Goal: Task Accomplishment & Management: Complete application form

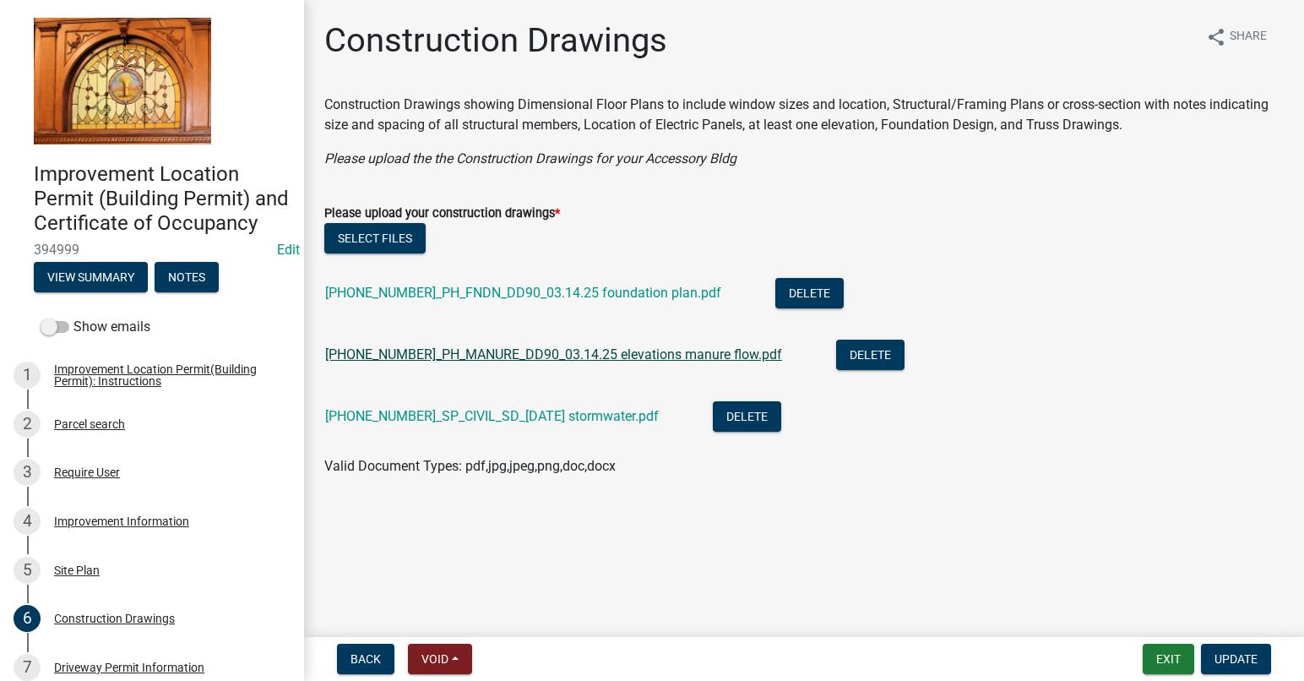
scroll to position [263, 0]
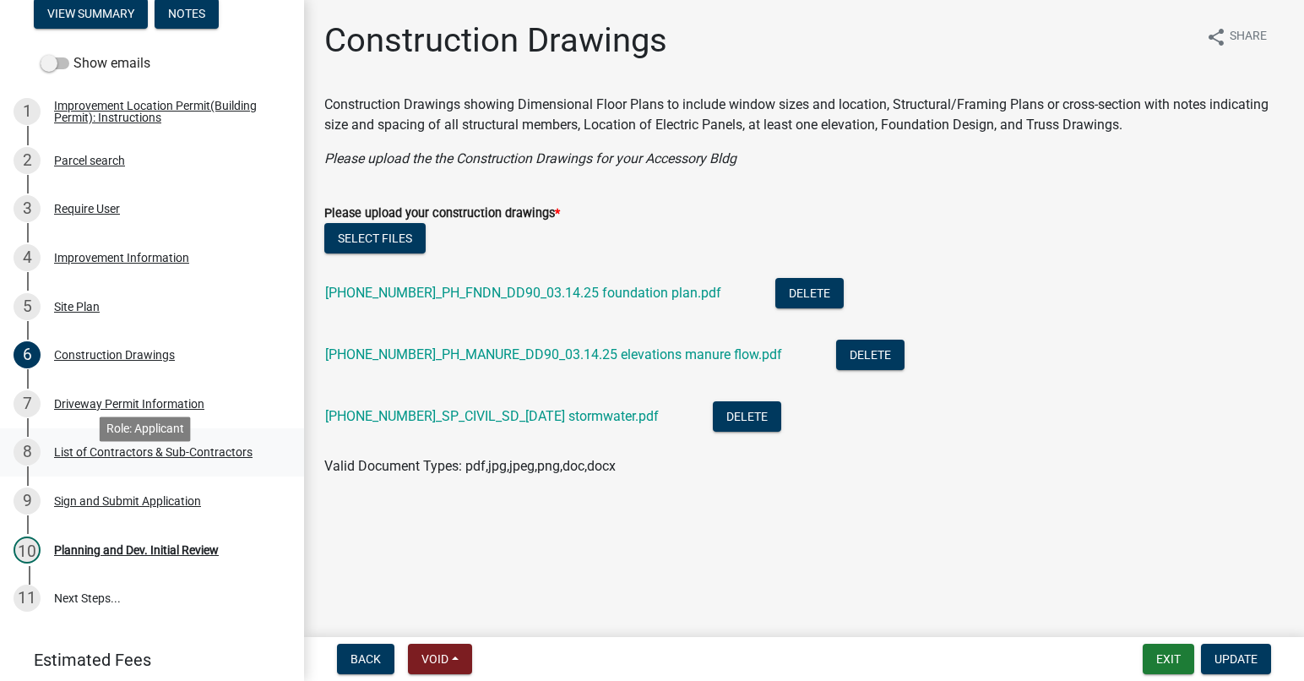
click at [204, 458] on div "List of Contractors & Sub-Contractors" at bounding box center [153, 452] width 198 height 12
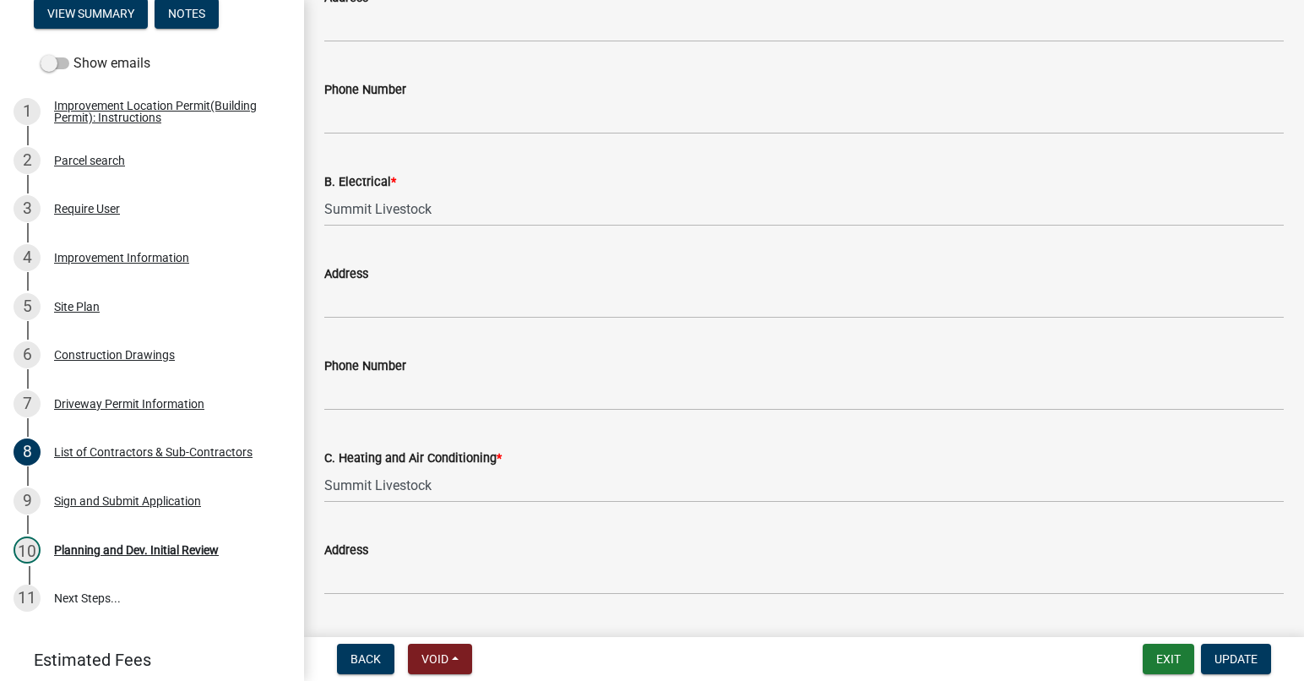
scroll to position [760, 0]
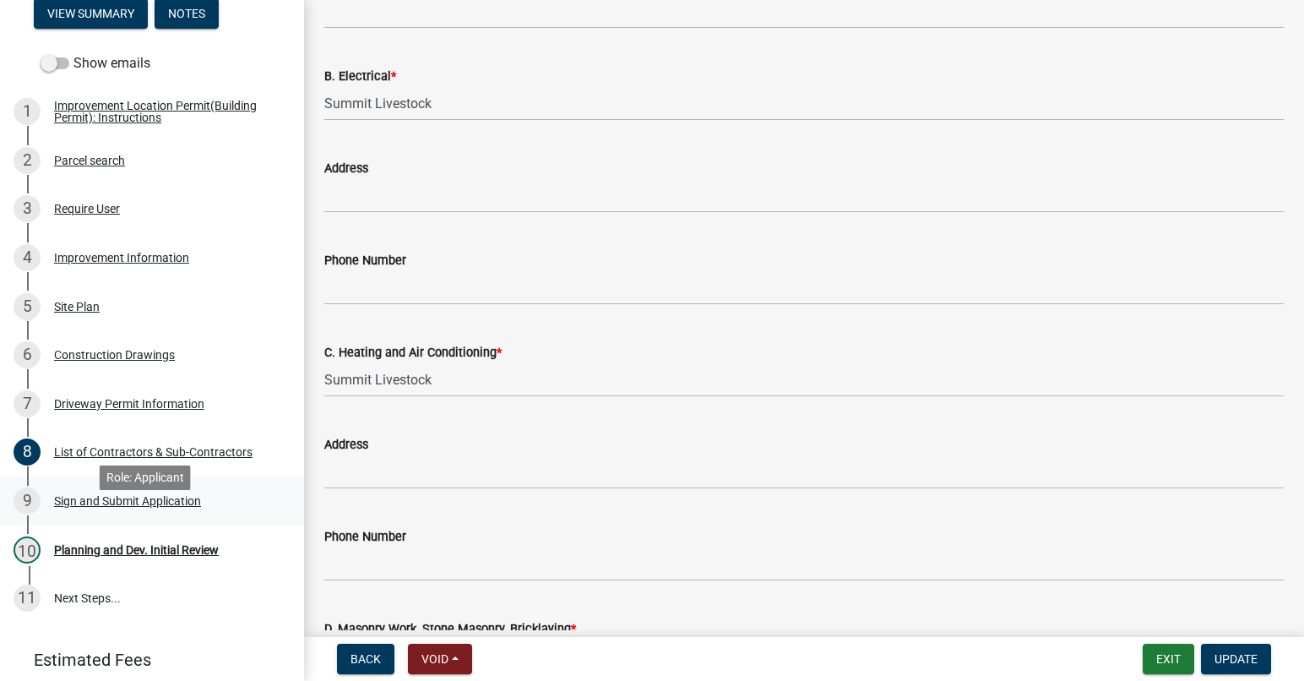
click at [199, 507] on div "Sign and Submit Application" at bounding box center [127, 501] width 147 height 12
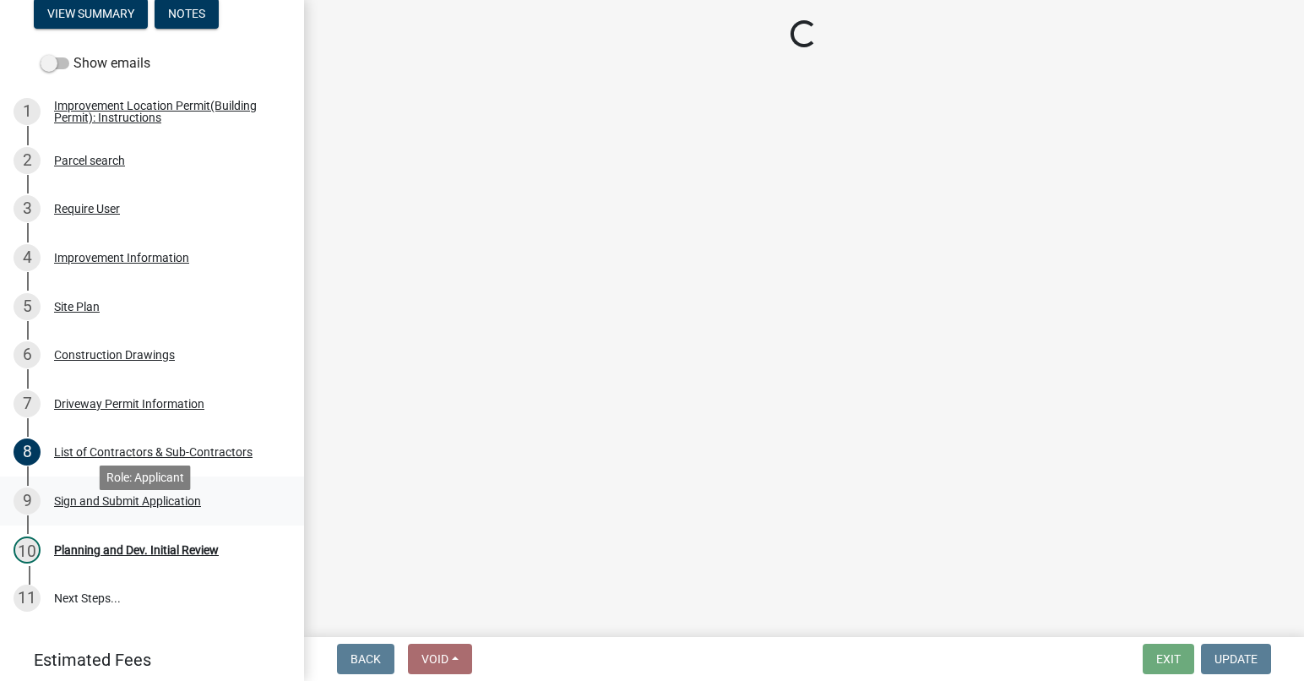
scroll to position [0, 0]
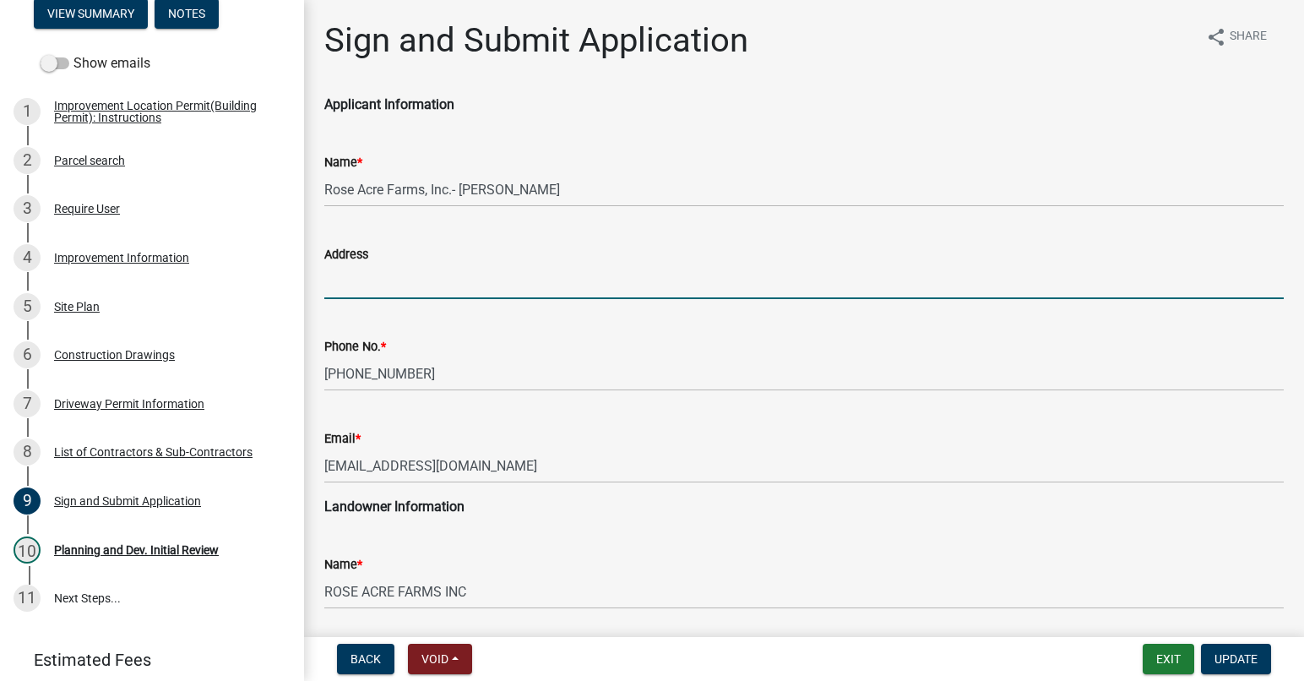
click at [419, 275] on input "Address" at bounding box center [803, 281] width 959 height 35
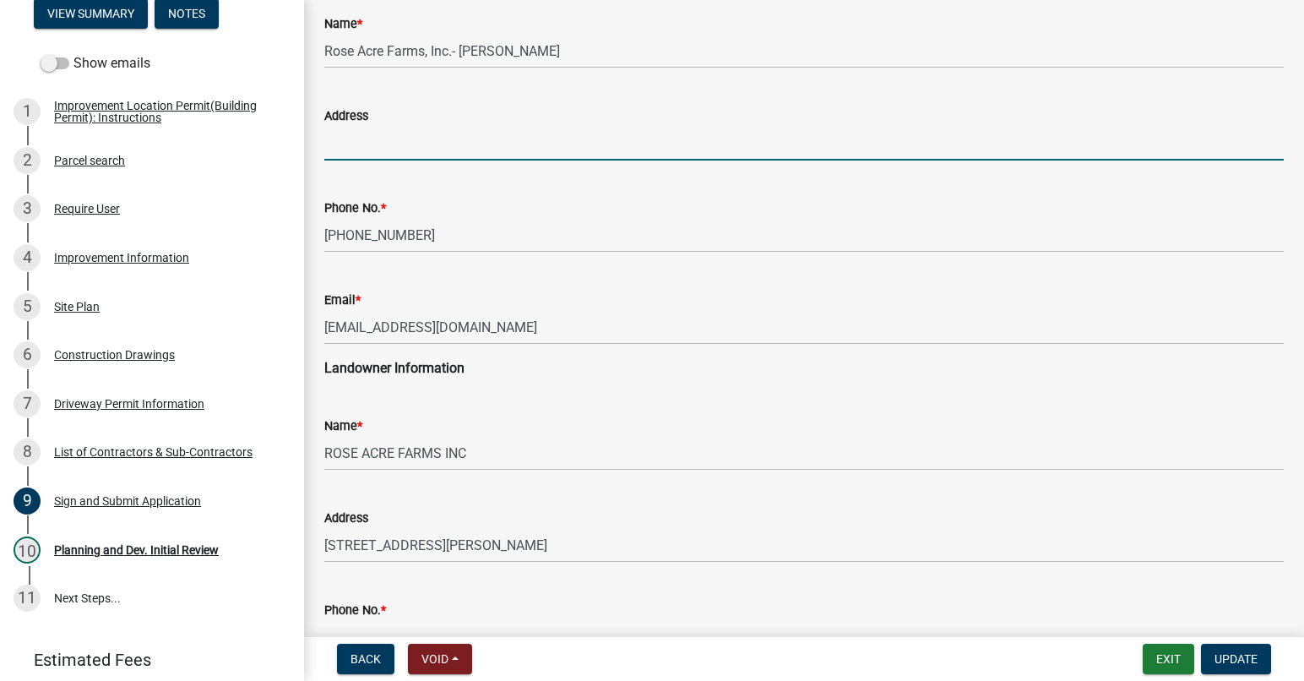
scroll to position [169, 0]
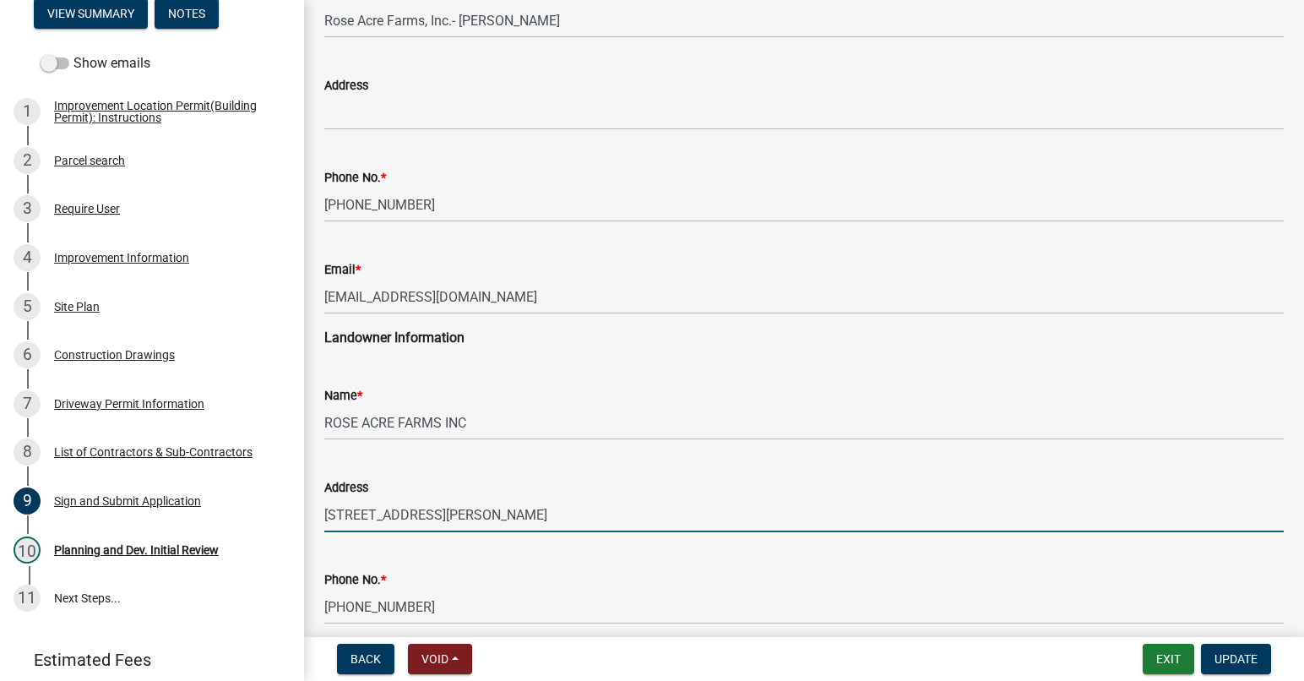
drag, startPoint x: 461, startPoint y: 513, endPoint x: 317, endPoint y: 516, distance: 143.6
click at [317, 516] on div "Address 1657 W TIPTON ST" at bounding box center [804, 492] width 985 height 79
type input "[STREET_ADDRESS][PERSON_NAME]"
drag, startPoint x: 591, startPoint y: 514, endPoint x: 347, endPoint y: 517, distance: 244.0
click at [318, 518] on div "Address 1657 W TIPTON ST, SEYMOUR, IN 47274" at bounding box center [804, 492] width 985 height 79
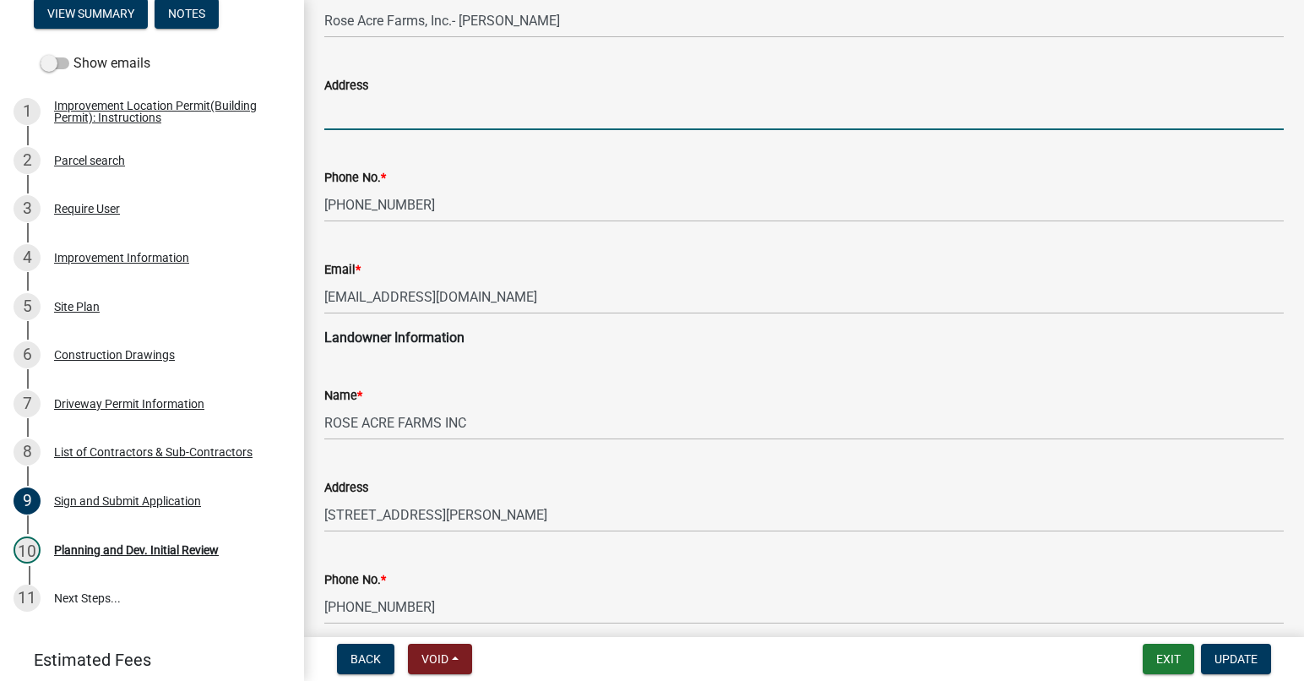
click at [372, 121] on input "Address" at bounding box center [803, 112] width 959 height 35
paste input "1657 W TIPTON ST, SEYMOUR, IN 47274"
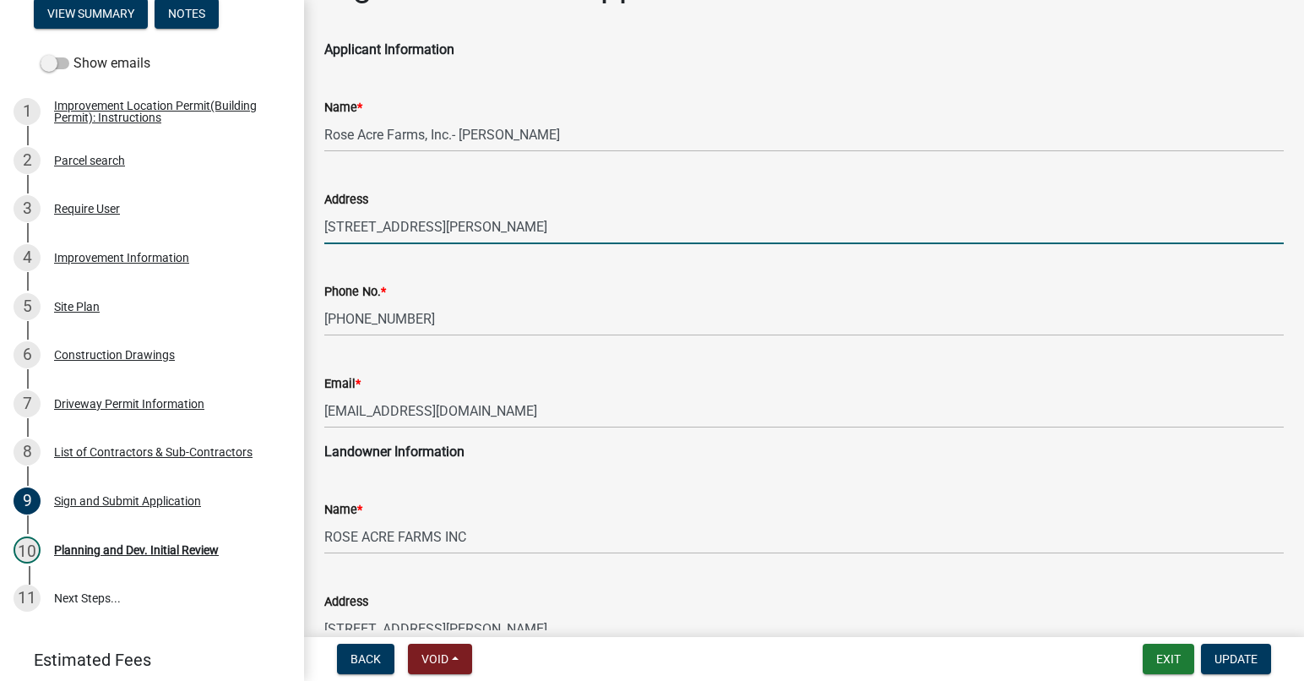
scroll to position [84, 0]
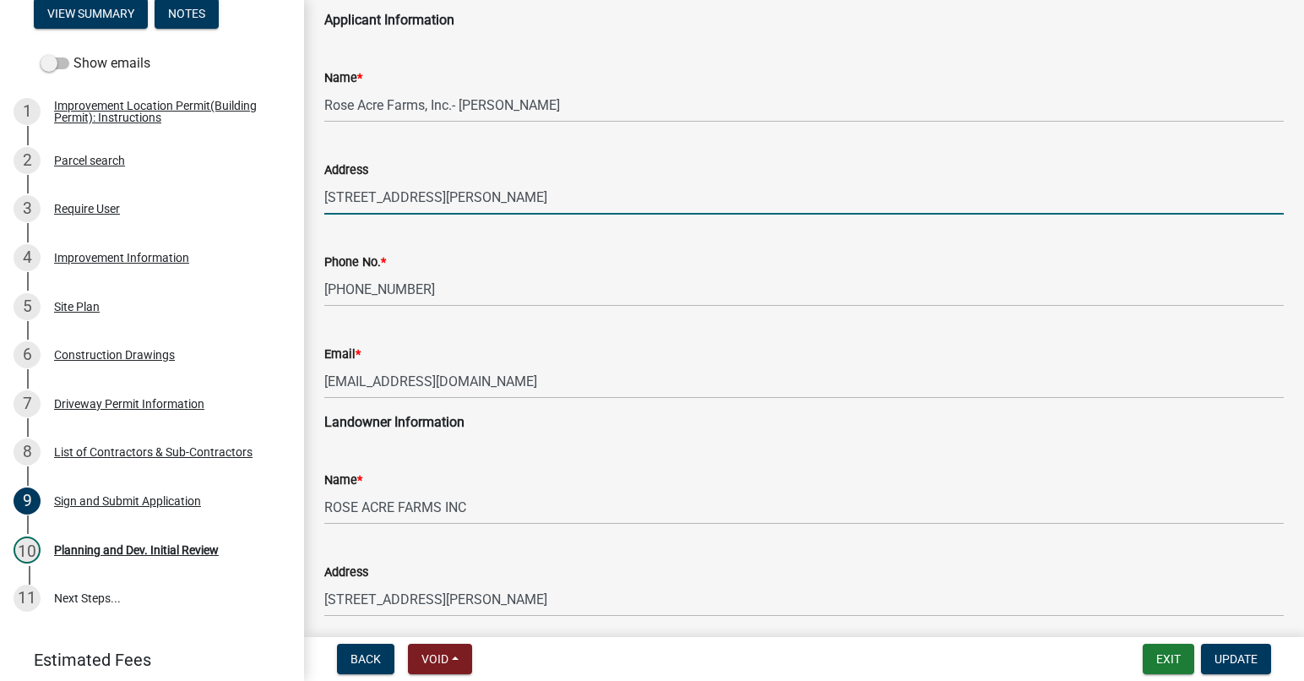
type input "1657 W TIPTON ST, SEYMOUR, IN 47274"
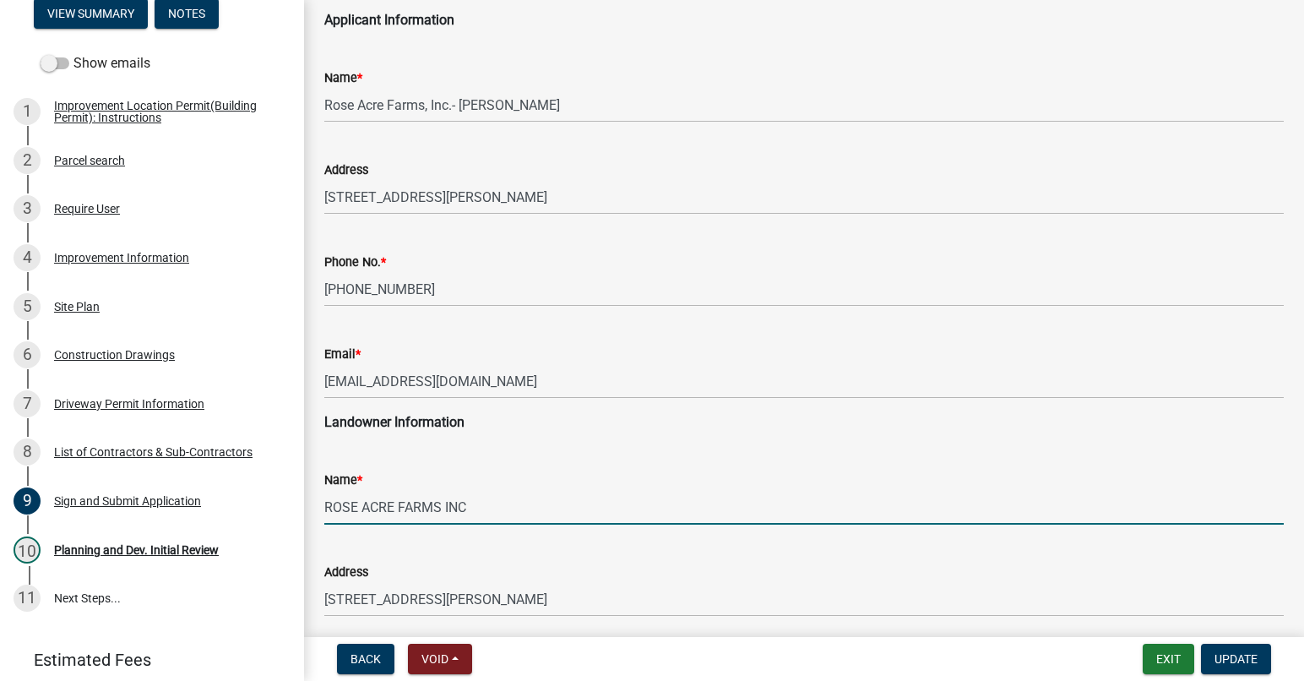
drag, startPoint x: 480, startPoint y: 504, endPoint x: 308, endPoint y: 512, distance: 171.6
click at [307, 512] on div "Sign and Submit Application share Share Applicant Information Name * Rose Acre …" at bounding box center [804, 574] width 1000 height 1277
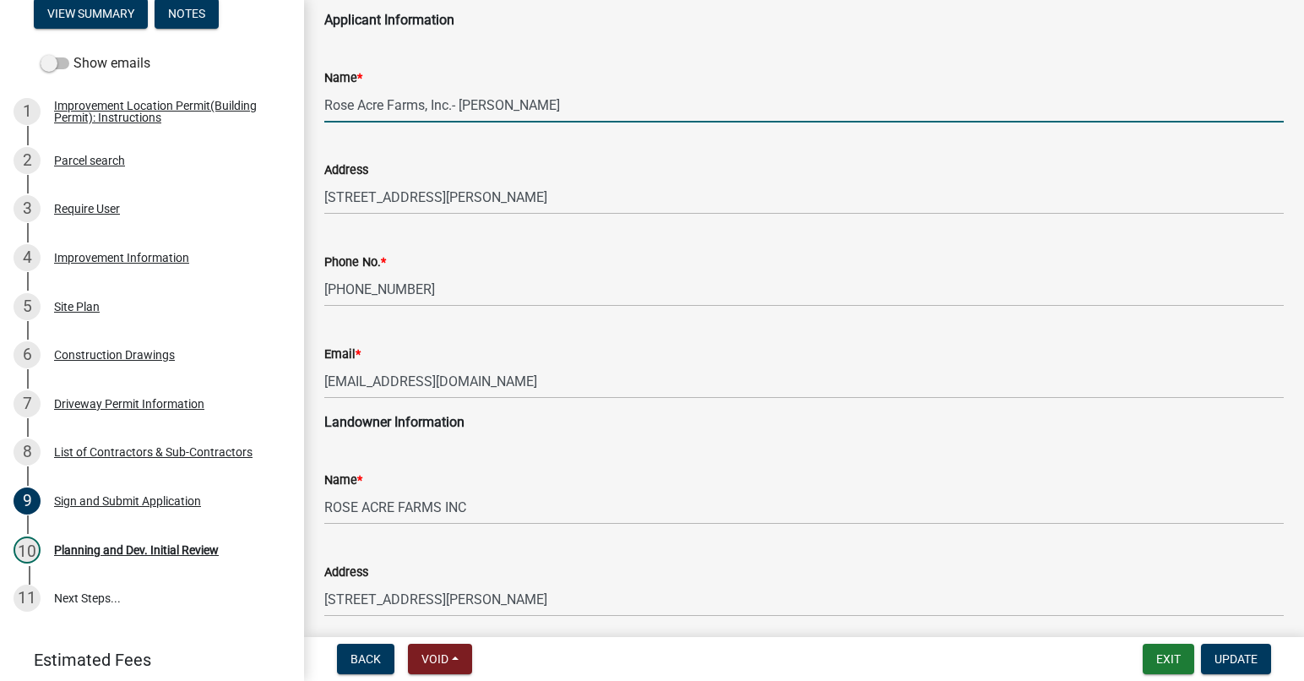
drag, startPoint x: 452, startPoint y: 104, endPoint x: 327, endPoint y: 109, distance: 125.1
click at [327, 109] on input "Rose Acre Farms, Inc.- Wes Spray" at bounding box center [803, 105] width 959 height 35
paste input "OSE ACRE FARMS INC"
type input "ROSE ACRE FARMS INC.- Wes Spray"
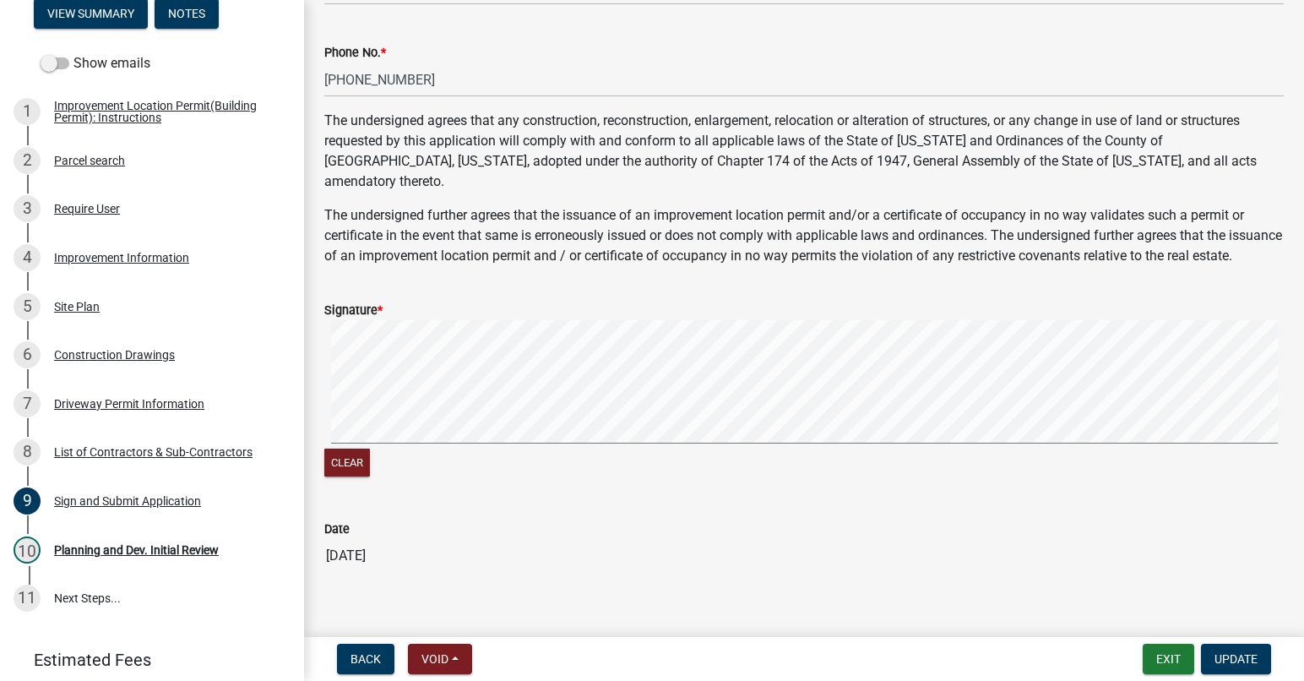
scroll to position [717, 0]
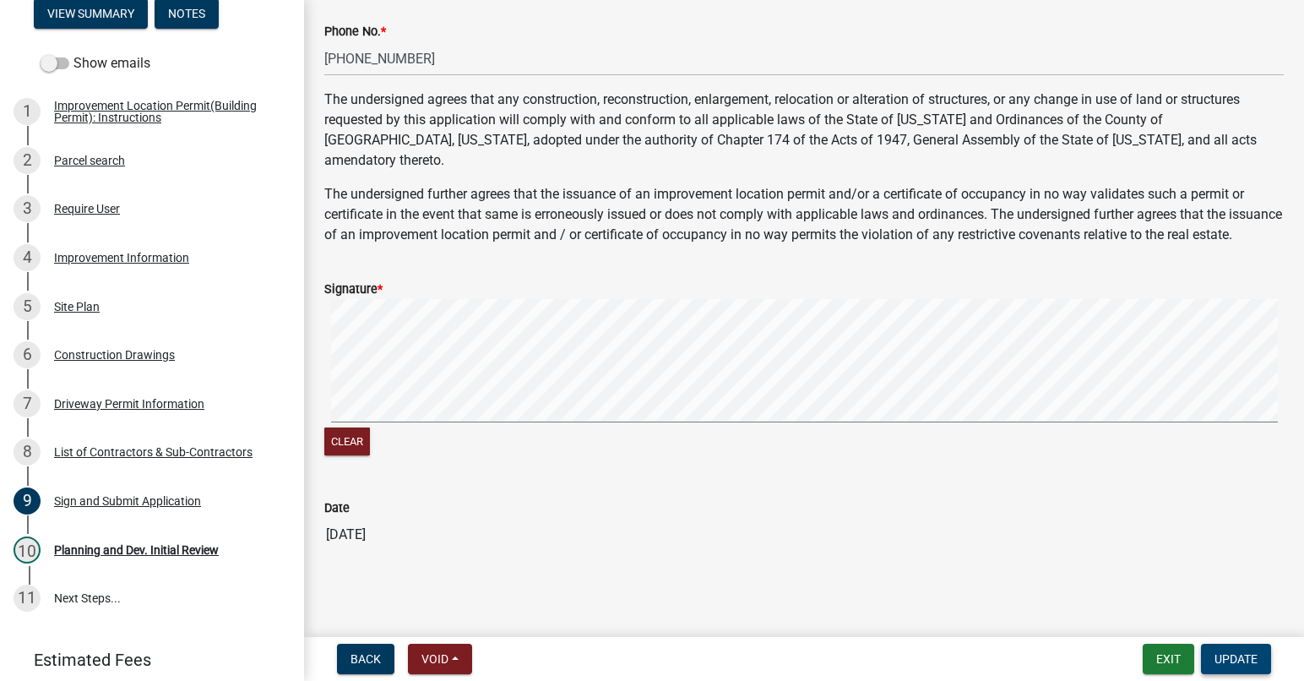
click at [1229, 648] on button "Update" at bounding box center [1236, 658] width 70 height 30
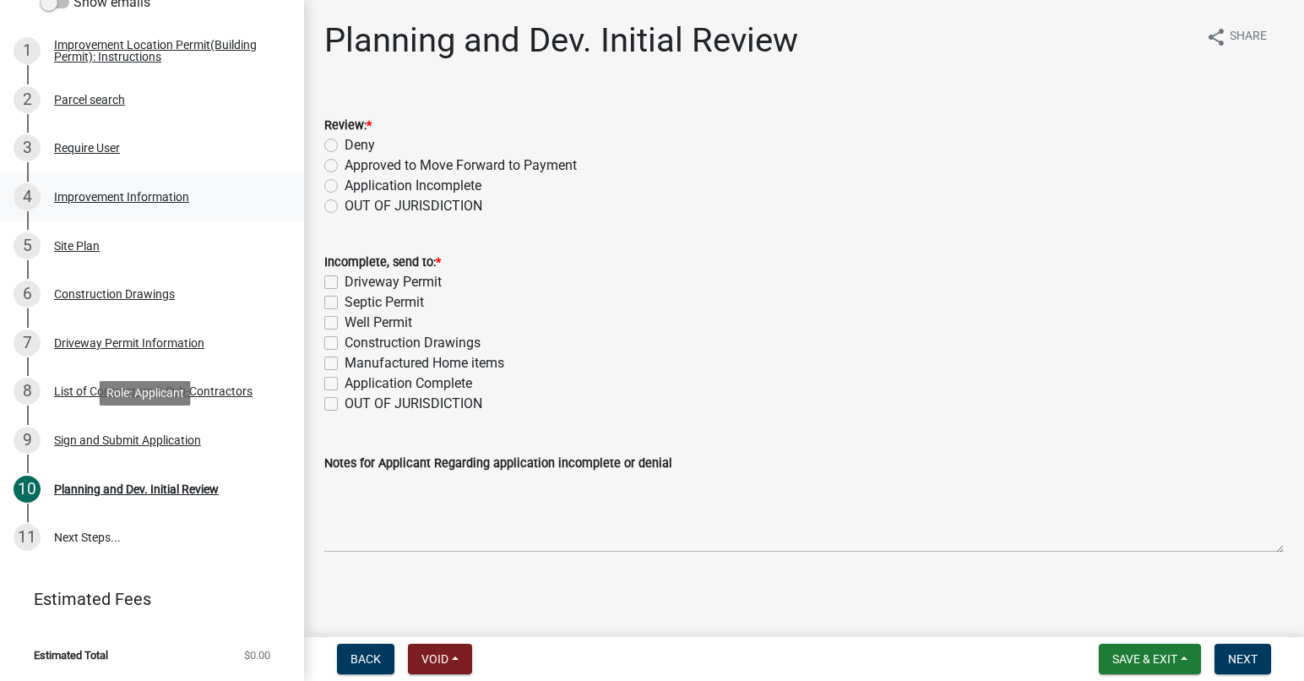
scroll to position [0, 0]
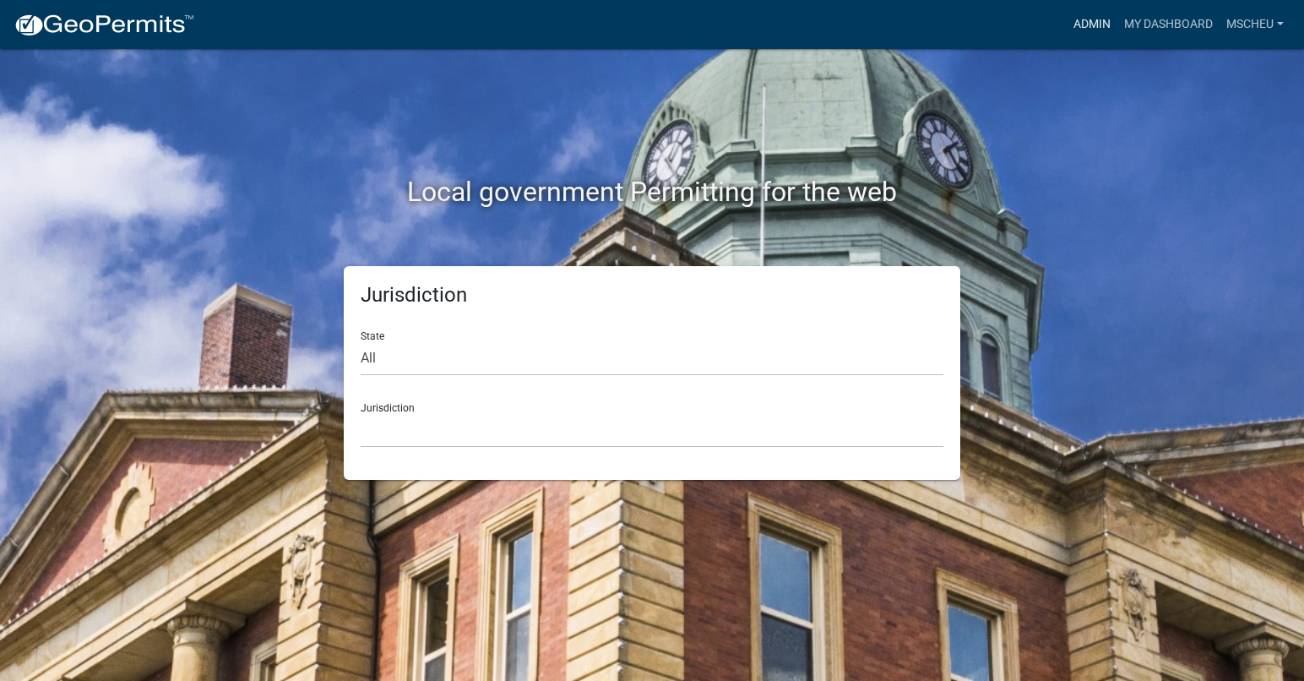
click at [1090, 21] on link "Admin" at bounding box center [1091, 24] width 51 height 32
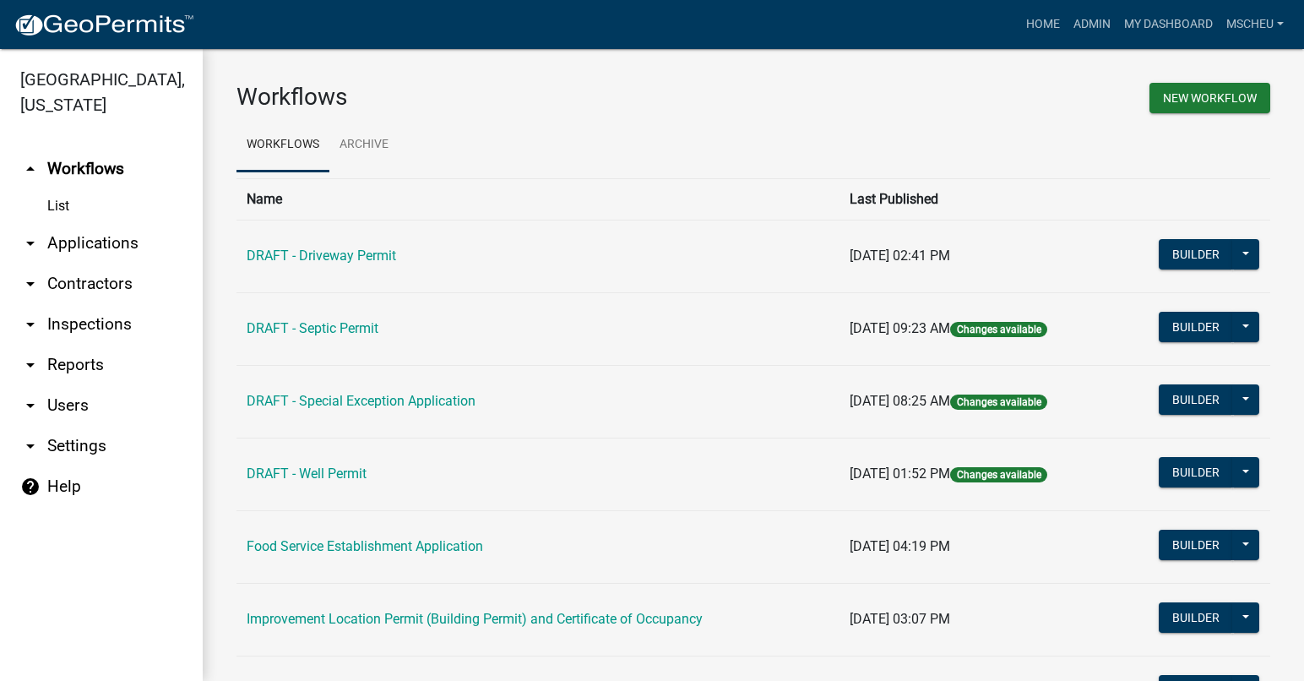
click at [120, 244] on link "arrow_drop_down Applications" at bounding box center [101, 243] width 203 height 41
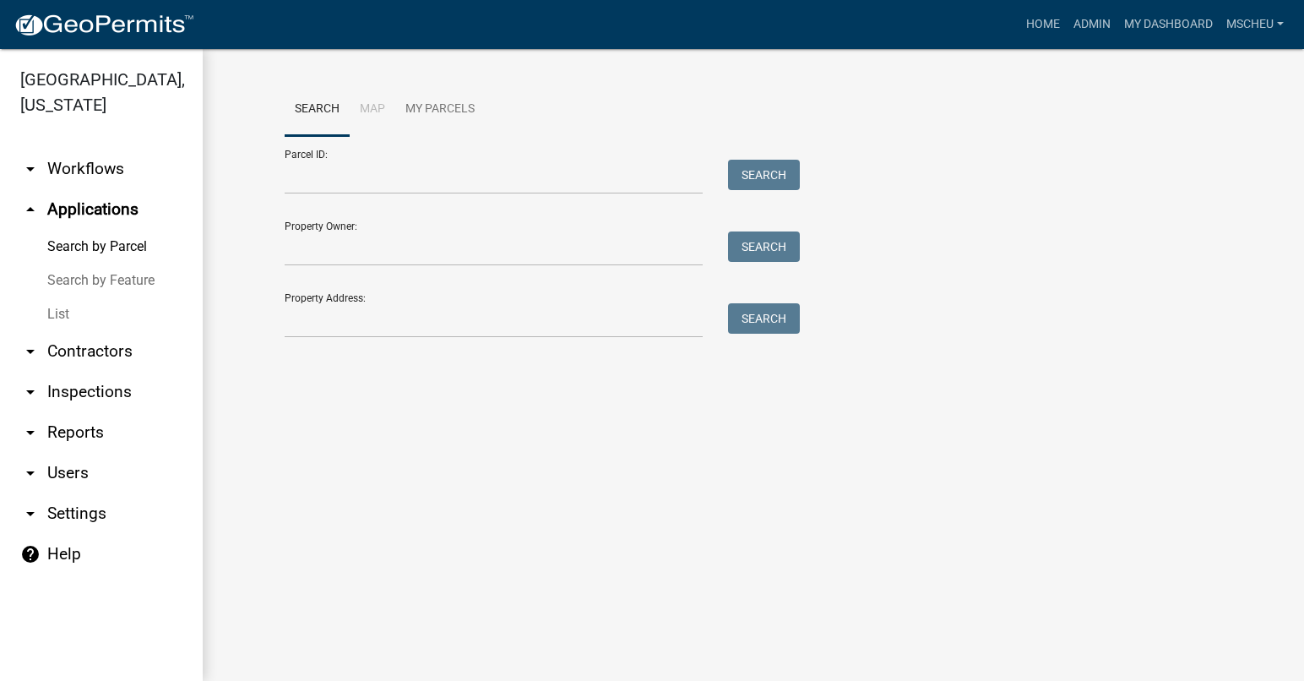
click at [70, 312] on link "List" at bounding box center [101, 314] width 203 height 34
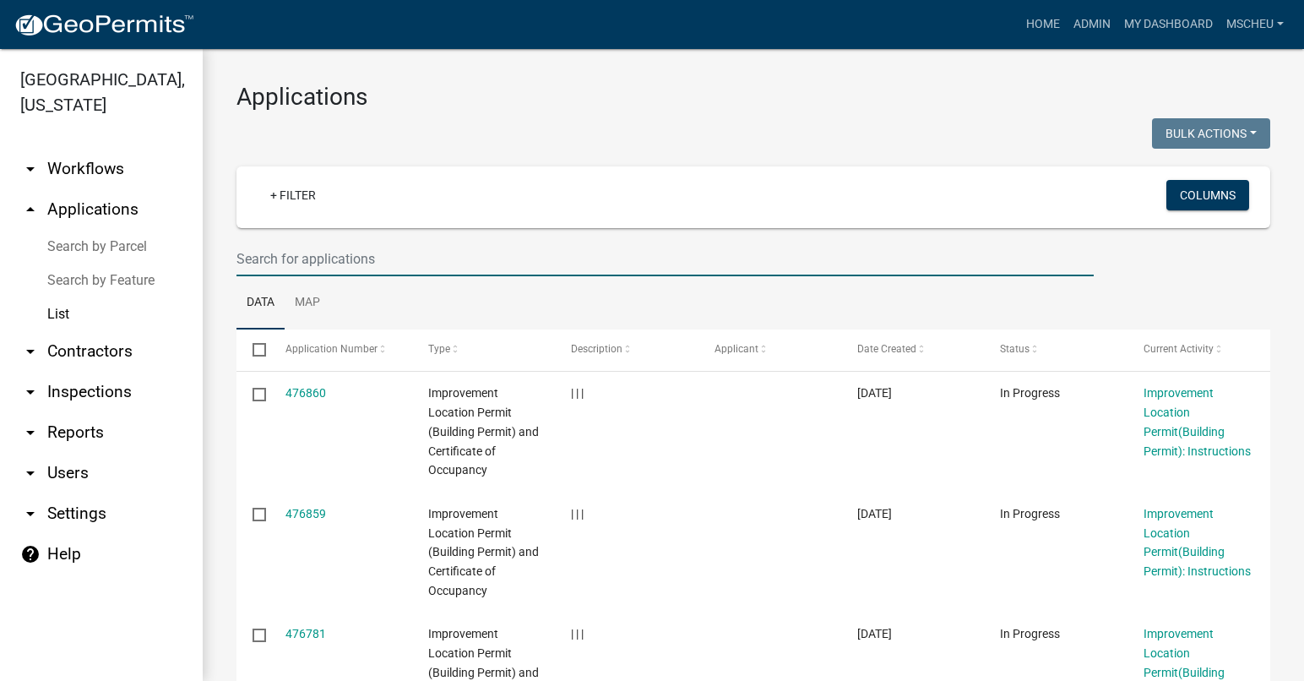
click at [340, 257] on input "text" at bounding box center [664, 258] width 857 height 35
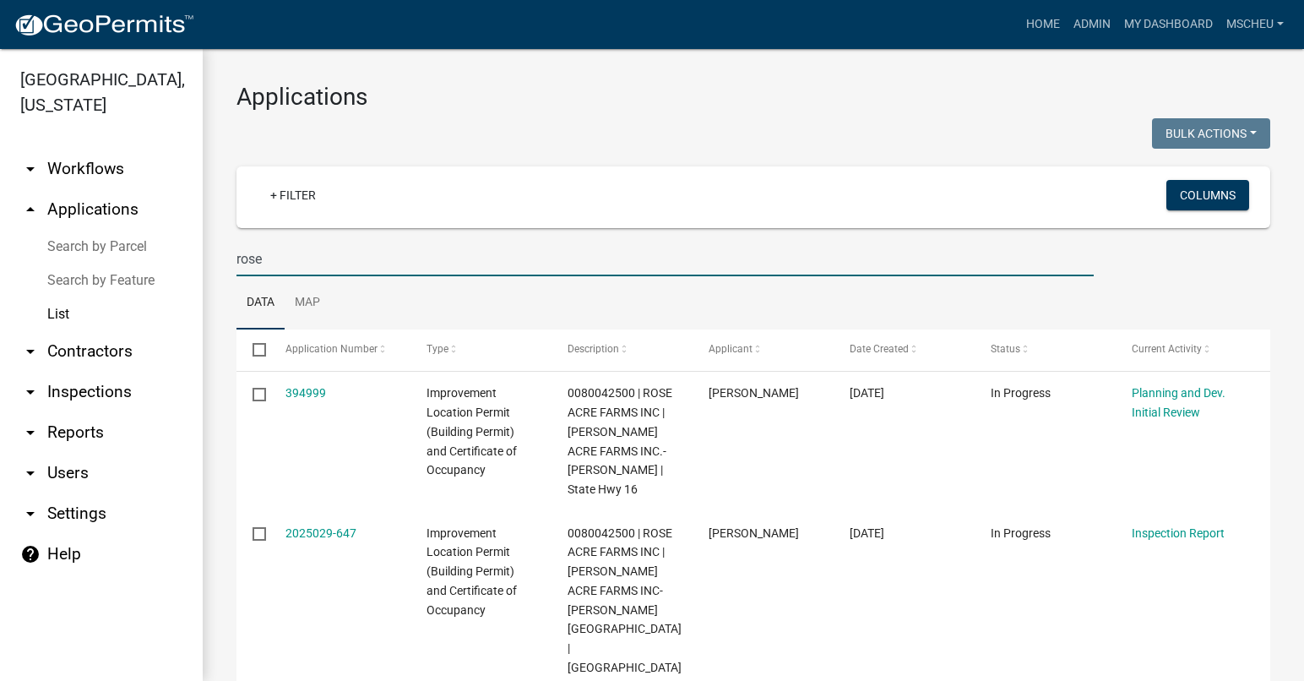
drag, startPoint x: 308, startPoint y: 257, endPoint x: 200, endPoint y: 257, distance: 108.1
click at [200, 257] on div "Jasper County, Indiana arrow_drop_down Workflows List arrow_drop_up Application…" at bounding box center [652, 365] width 1304 height 632
type input "0080042500"
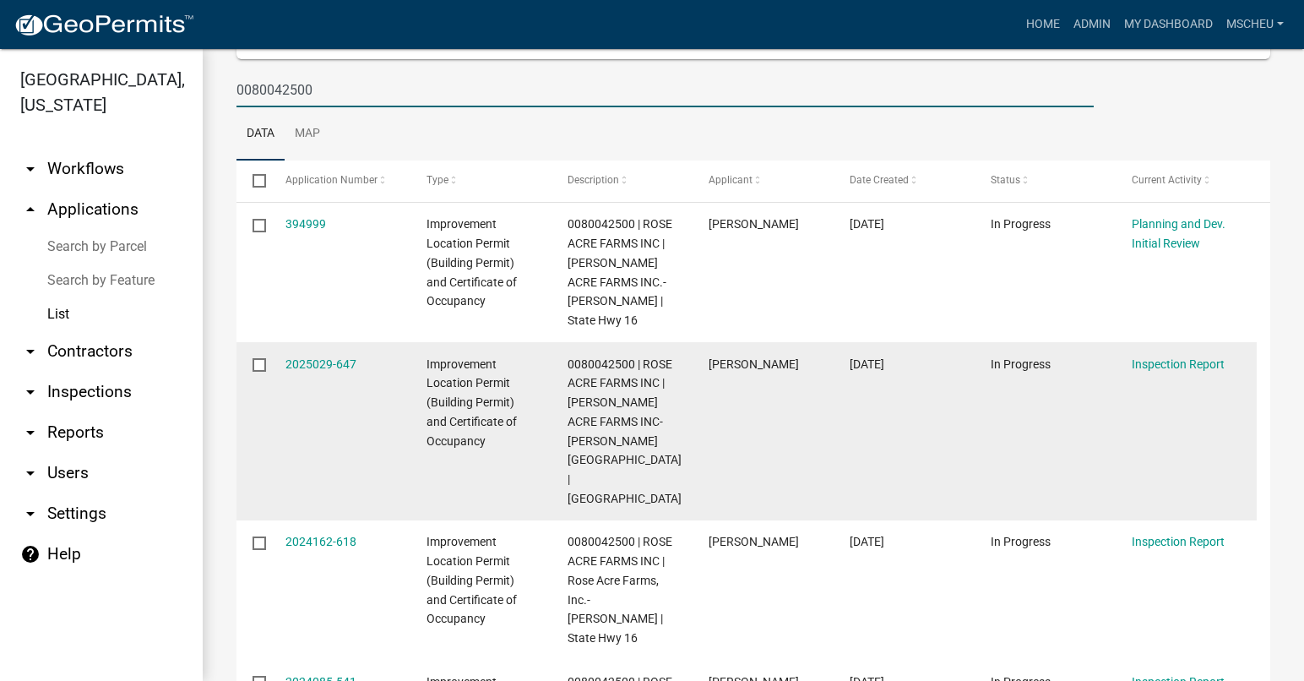
scroll to position [253, 0]
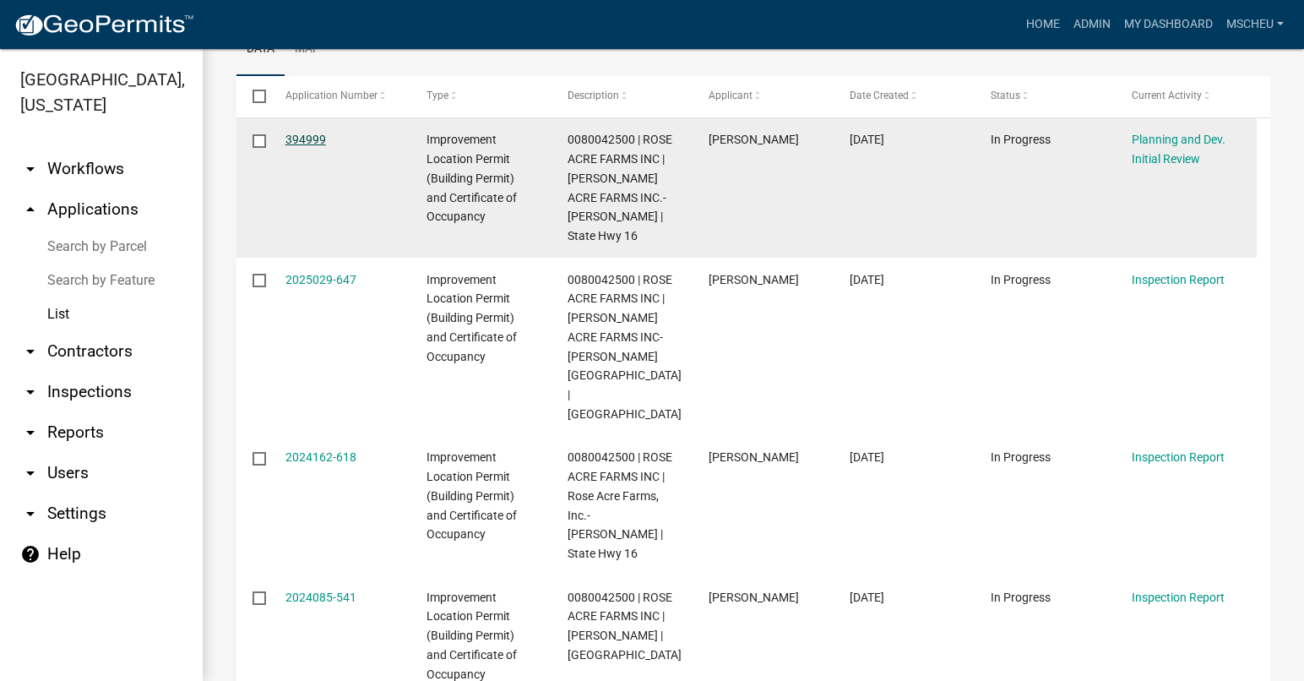
click at [308, 135] on link "394999" at bounding box center [305, 140] width 41 height 14
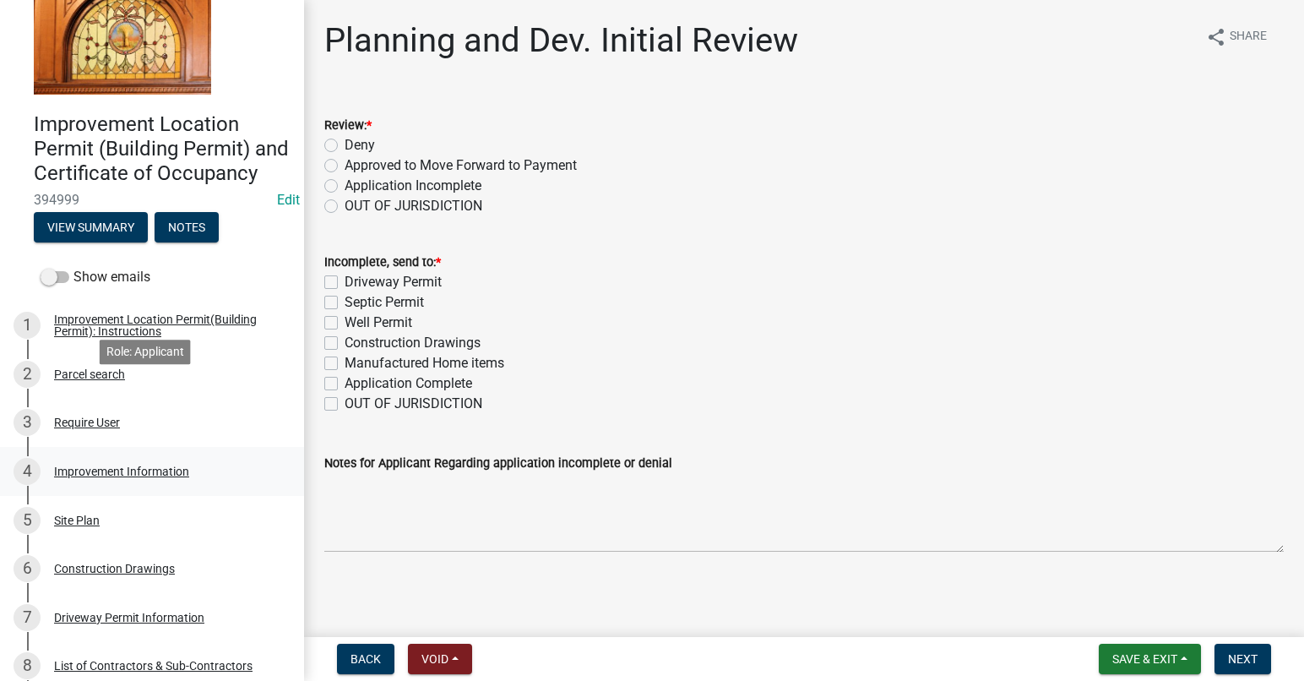
scroll to position [169, 0]
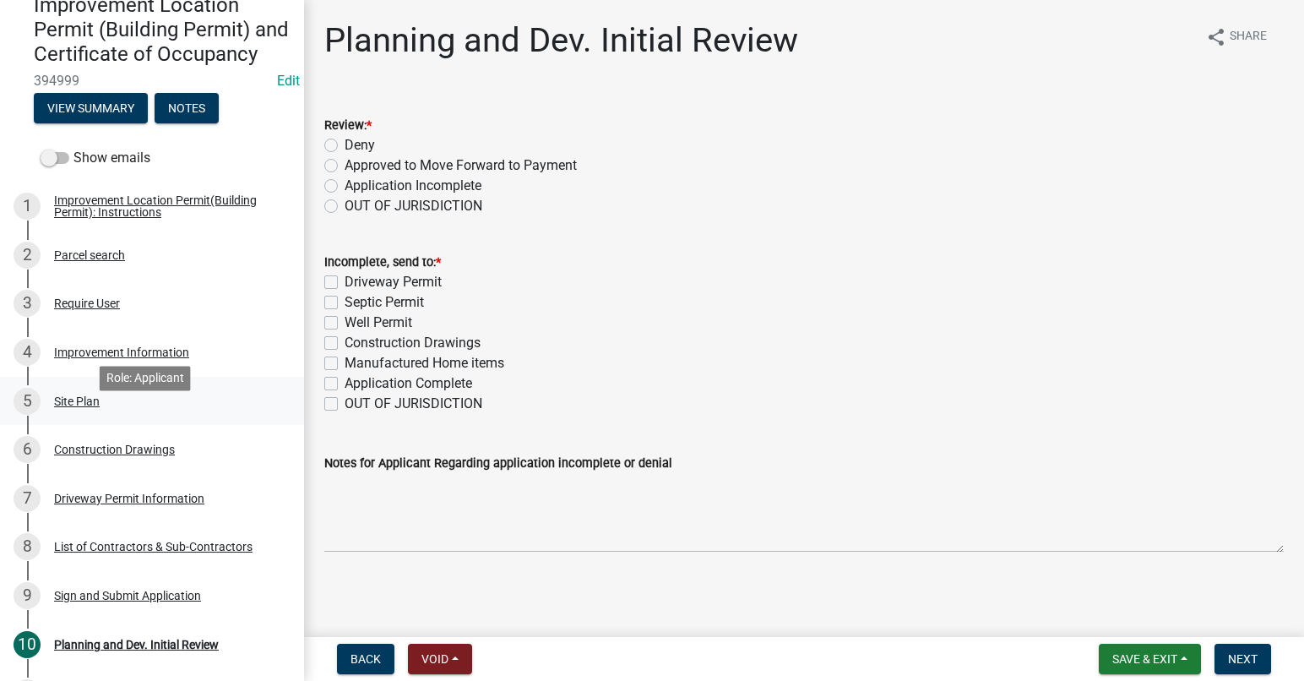
click at [90, 407] on div "Site Plan" at bounding box center [77, 401] width 46 height 12
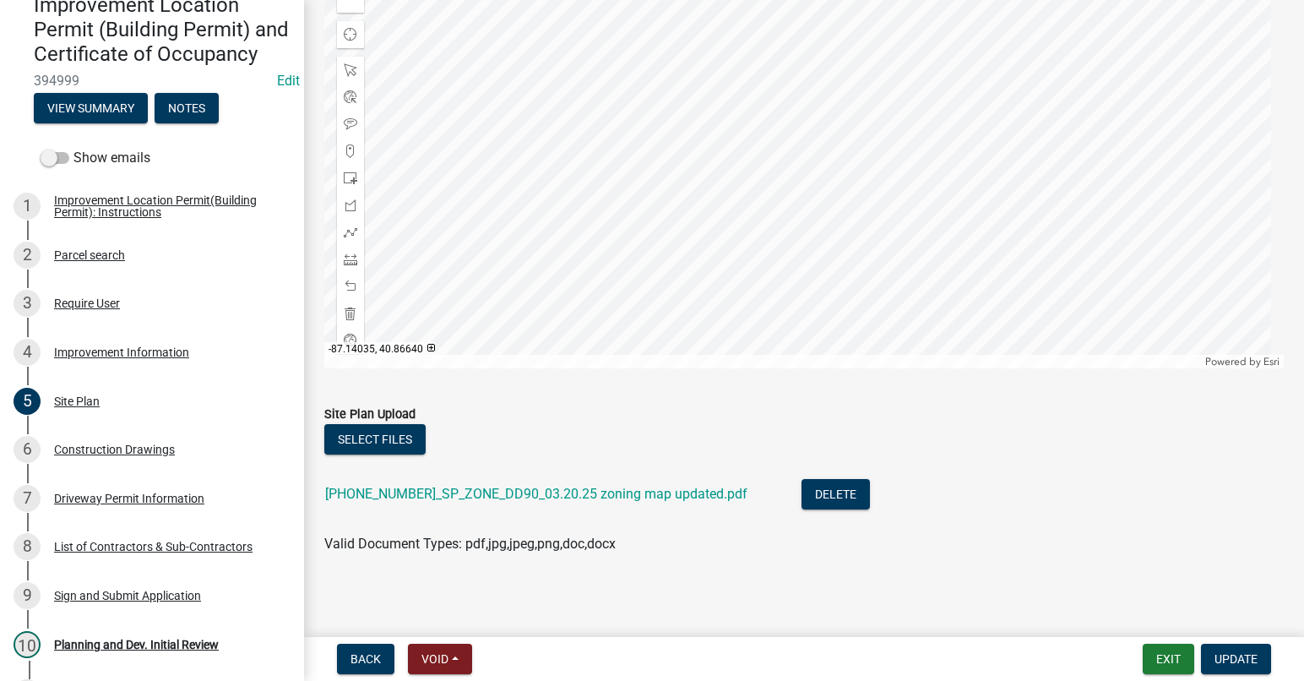
scroll to position [247, 0]
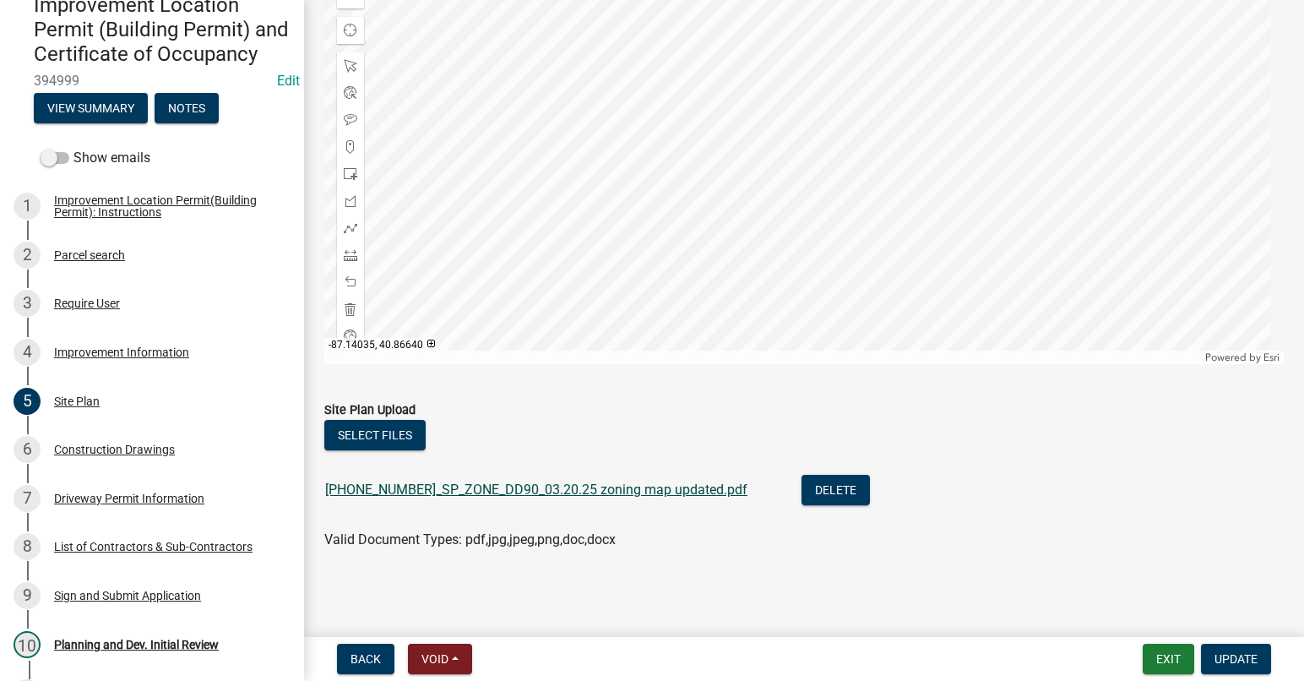
click at [545, 486] on link "21-0082-03_SP_ZONE_DD90_03.20.25 zoning map updated.pdf" at bounding box center [536, 489] width 422 height 16
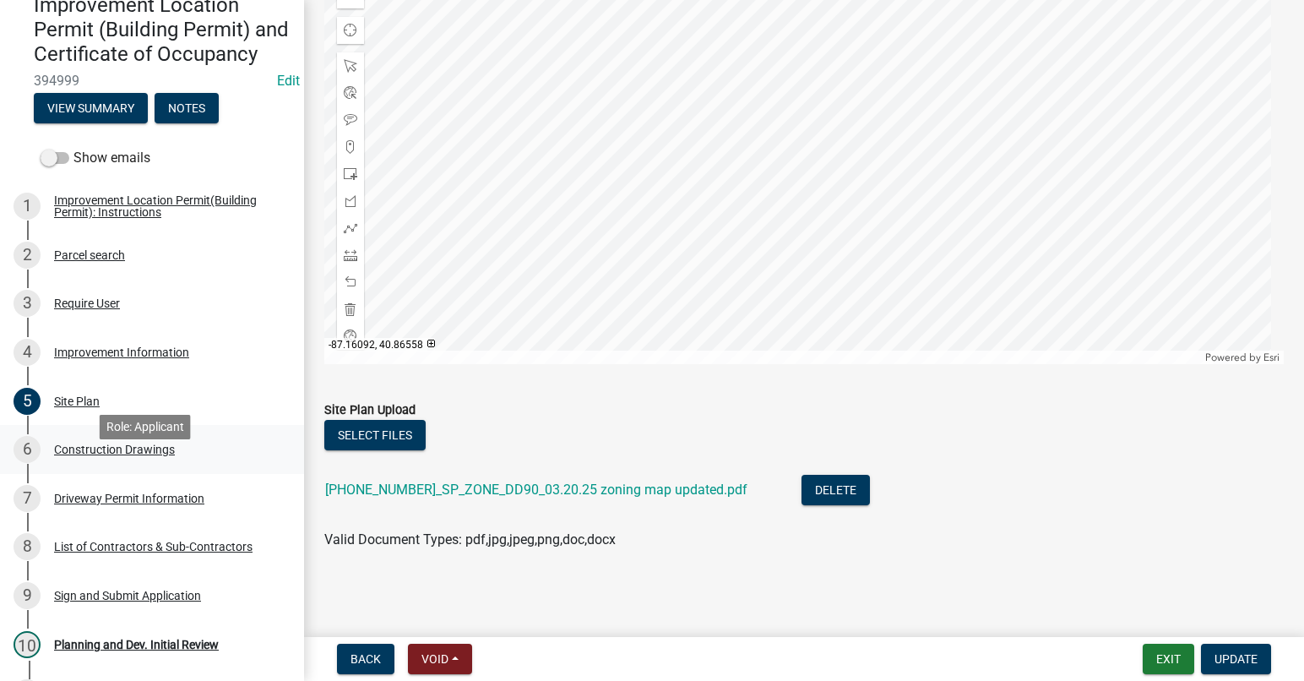
click at [166, 455] on div "Construction Drawings" at bounding box center [114, 449] width 121 height 12
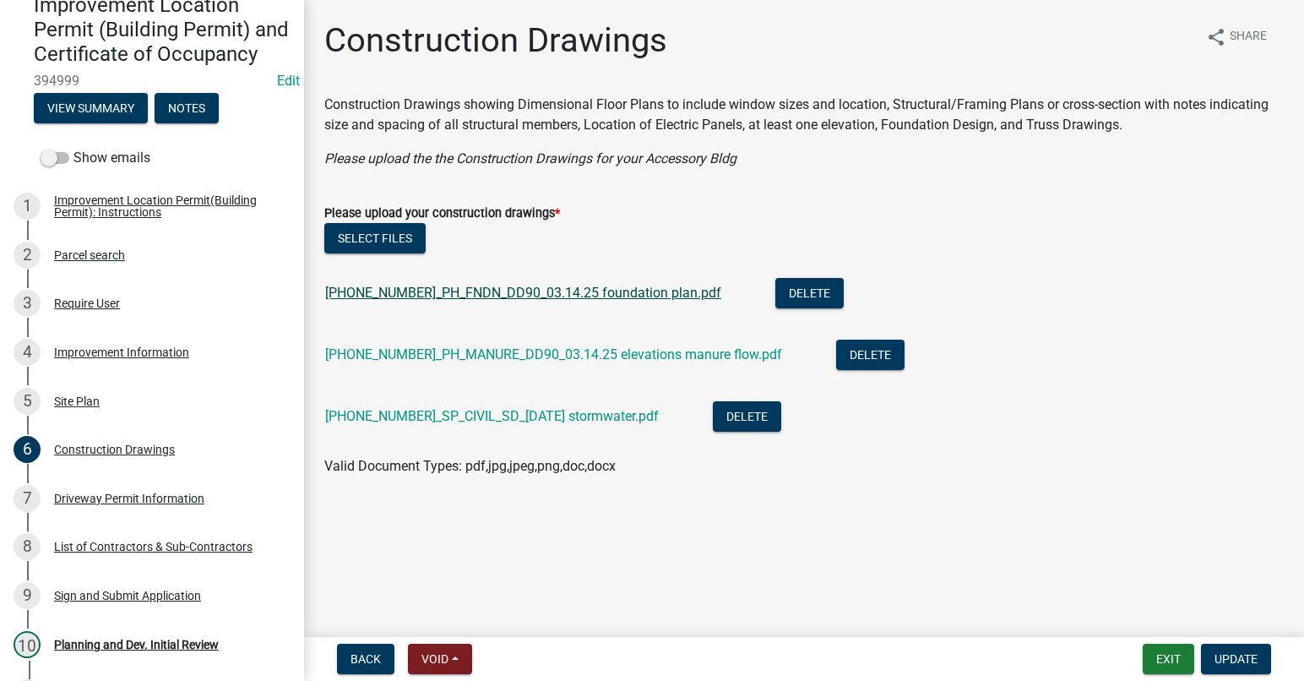
click at [569, 285] on link "21-0082-03_PH_FNDN_DD90_03.14.25 foundation plan.pdf" at bounding box center [523, 293] width 396 height 16
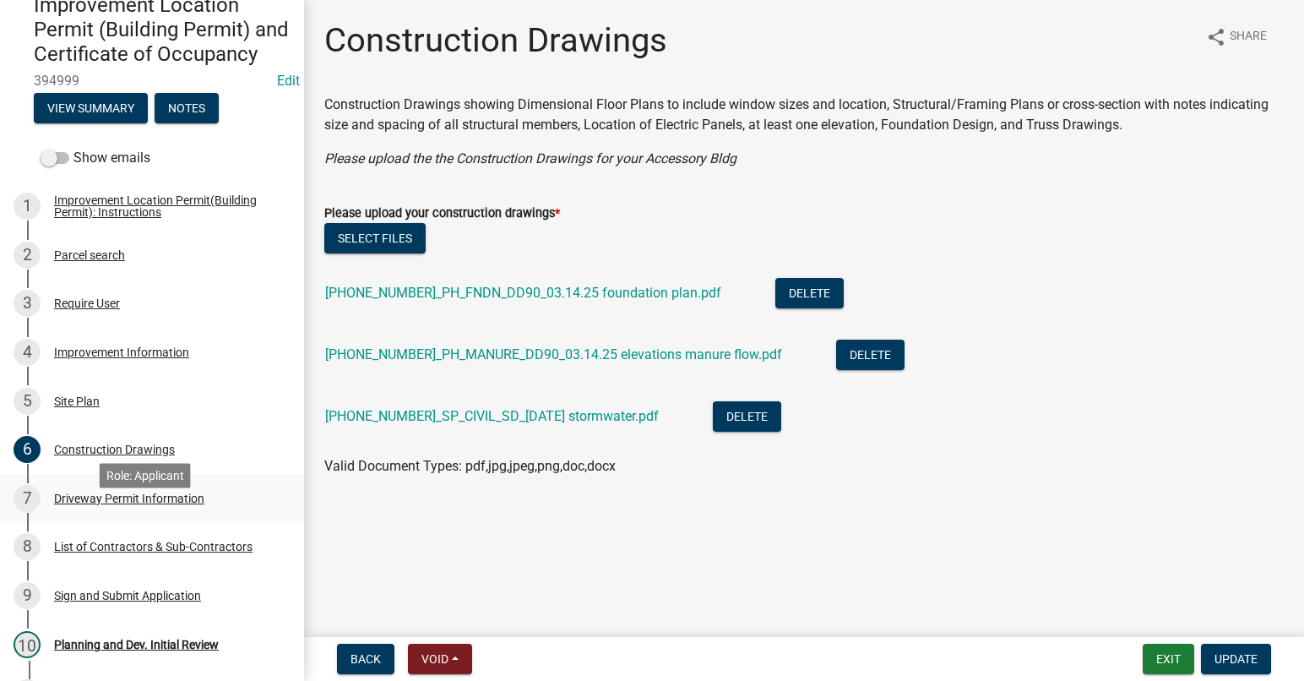
click at [155, 504] on div "Driveway Permit Information" at bounding box center [129, 498] width 150 height 12
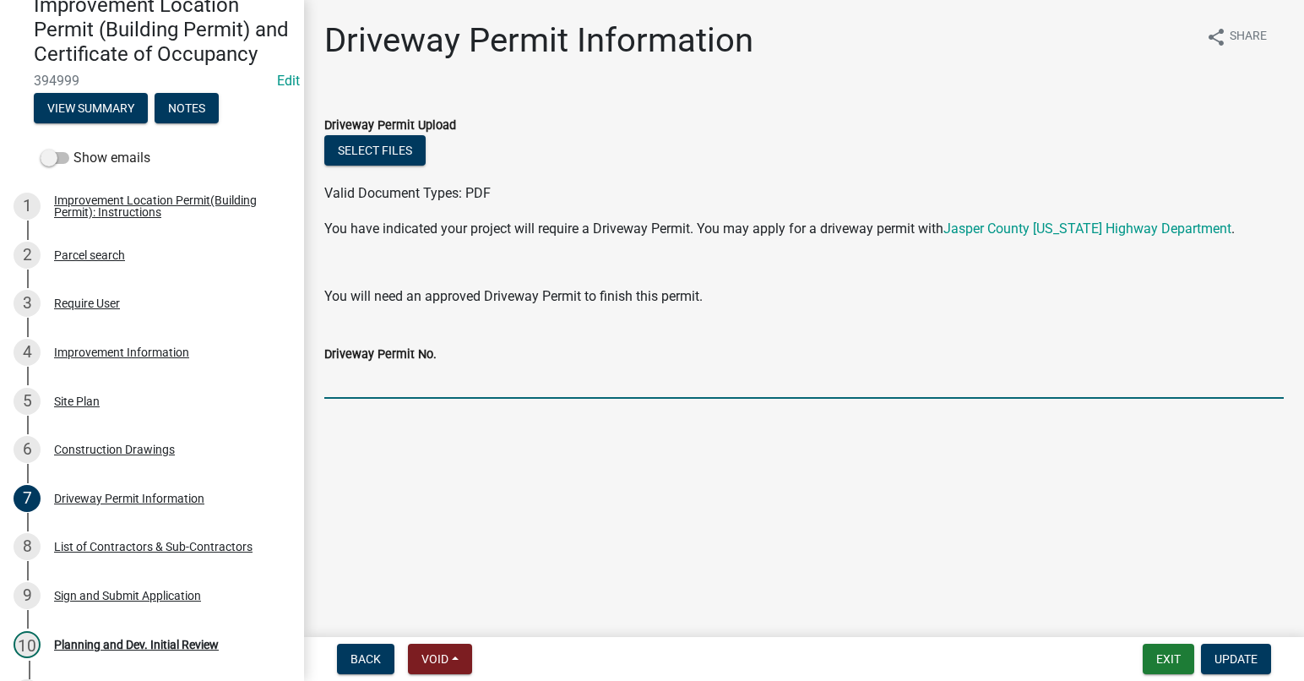
click at [358, 373] on input "Driveway Permit No." at bounding box center [803, 381] width 959 height 35
type input "EXISTING"
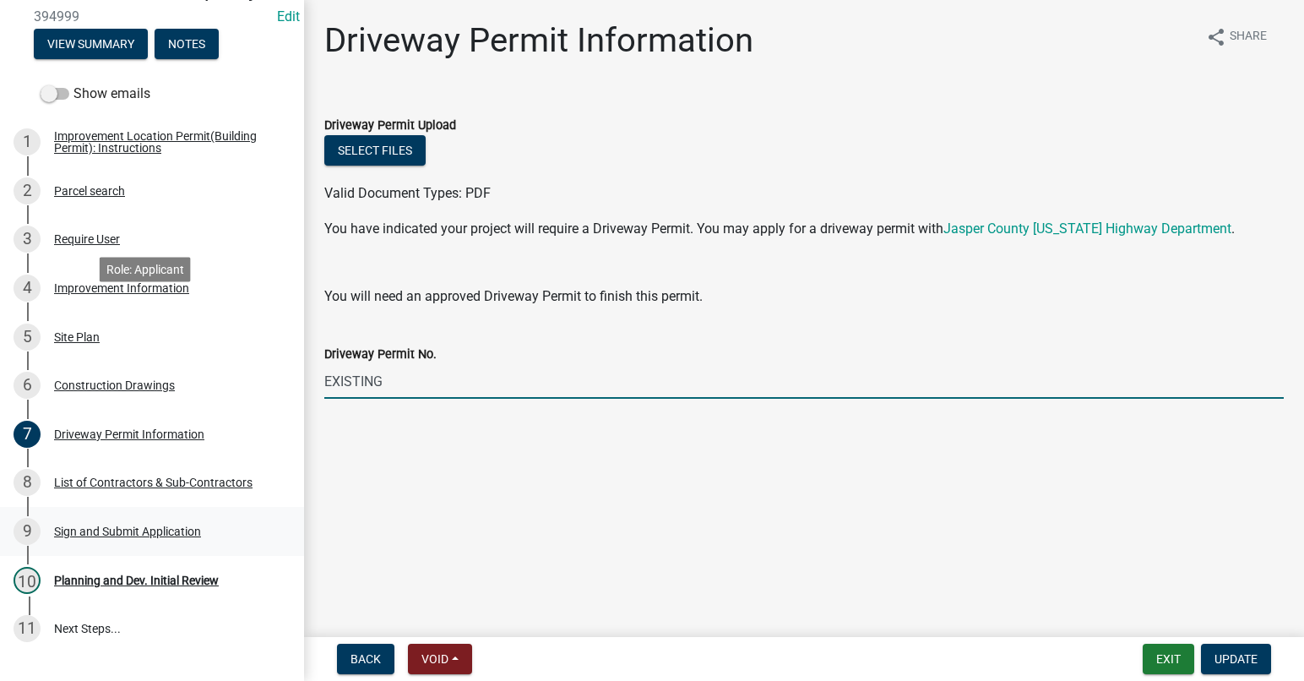
scroll to position [338, 0]
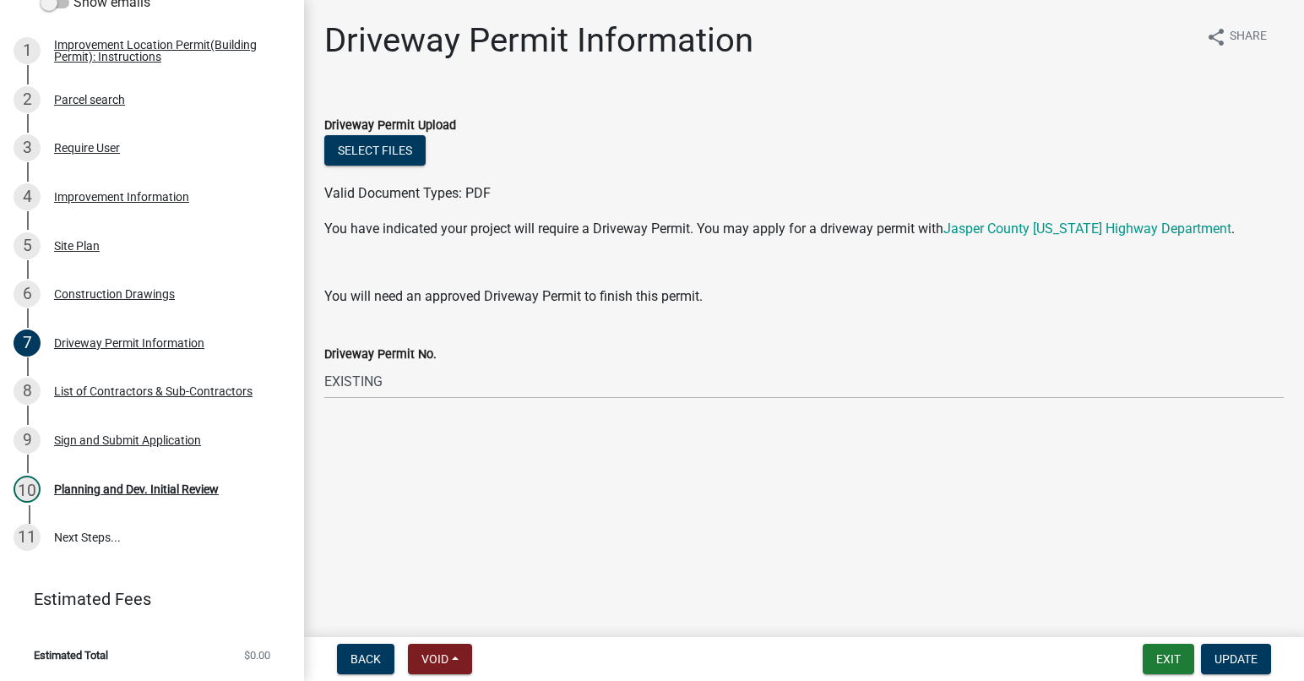
click at [135, 397] on div "List of Contractors & Sub-Contractors" at bounding box center [153, 391] width 198 height 12
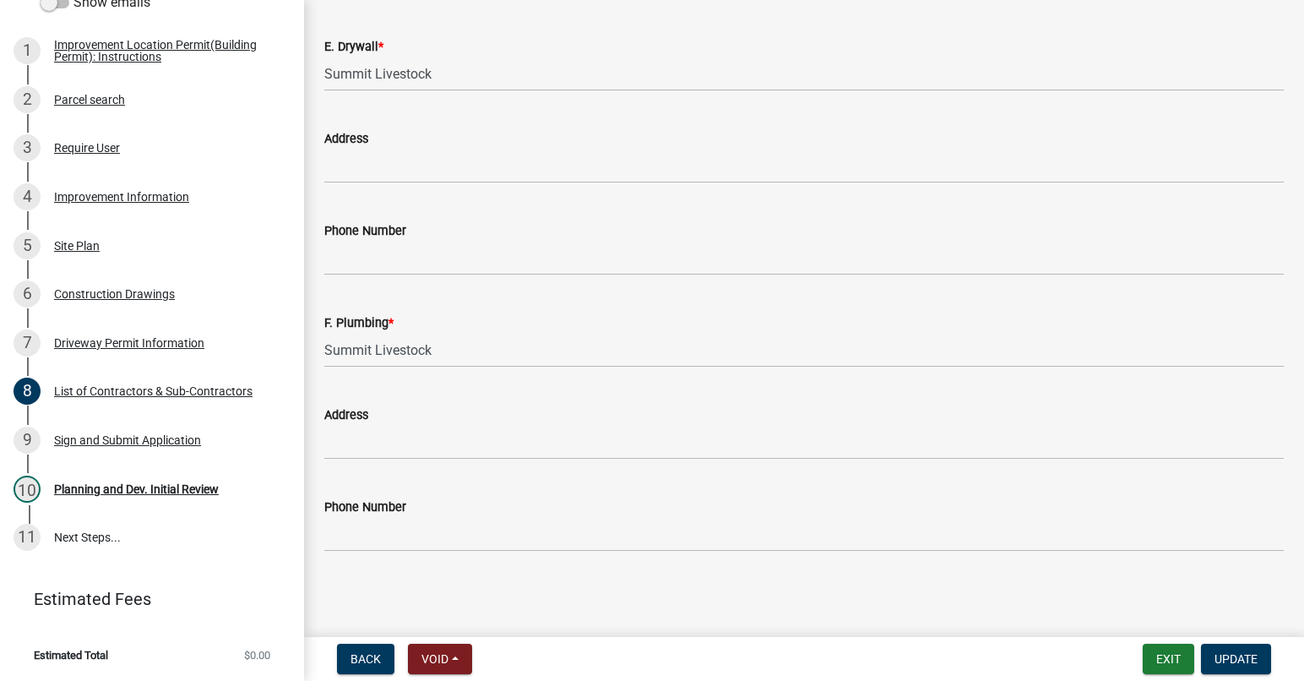
scroll to position [1618, 0]
click at [169, 453] on div "9 Sign and Submit Application" at bounding box center [145, 439] width 263 height 27
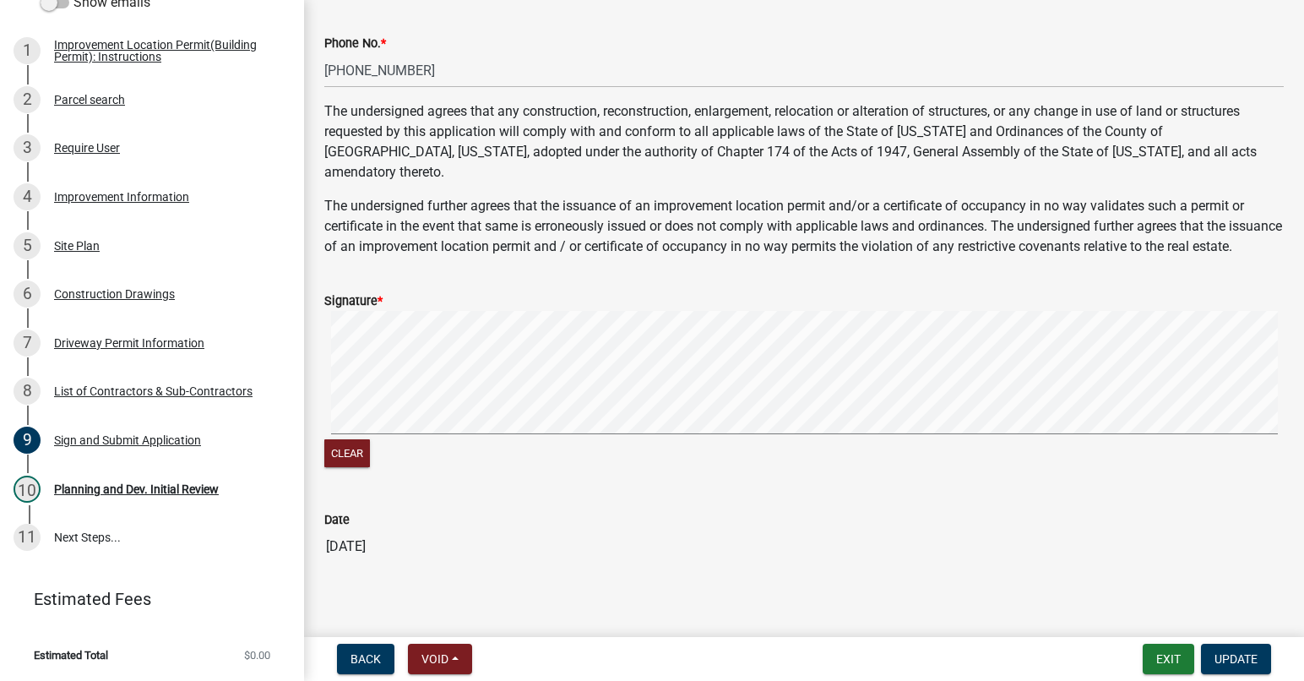
scroll to position [717, 0]
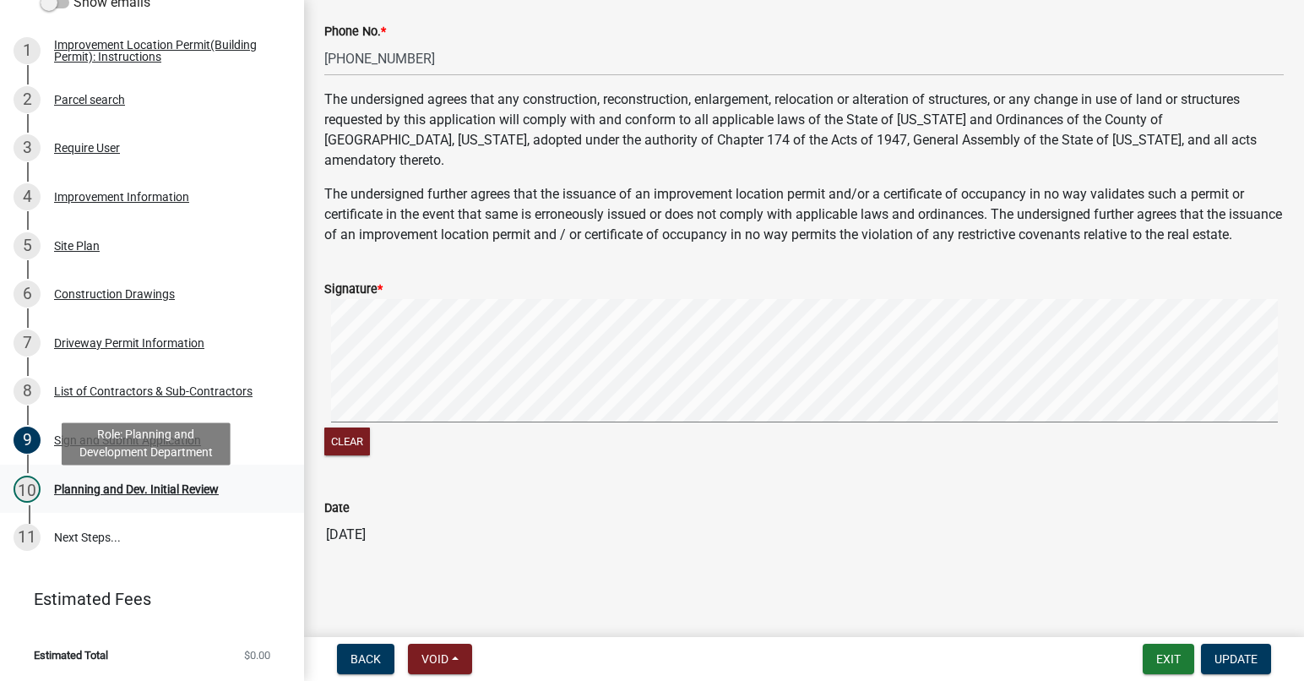
click at [213, 495] on div "Planning and Dev. Initial Review" at bounding box center [136, 489] width 165 height 12
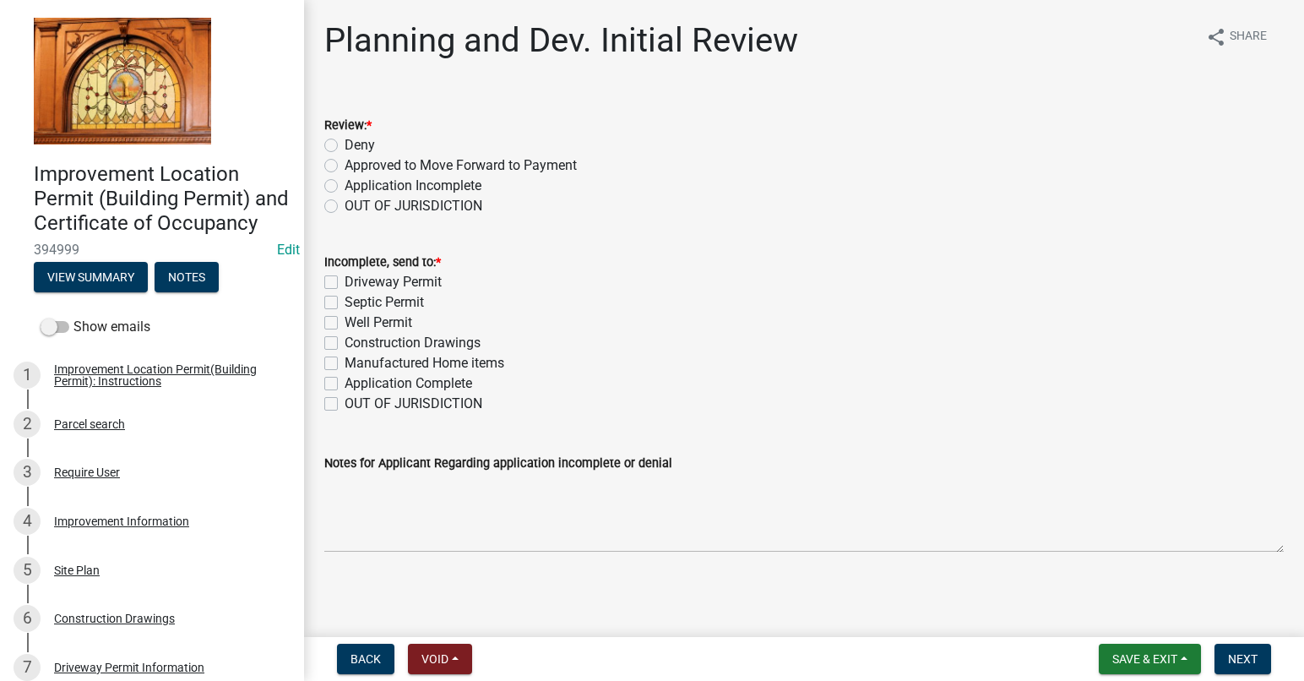
scroll to position [1, 0]
click at [1152, 647] on button "Save & Exit" at bounding box center [1150, 658] width 102 height 30
click at [1130, 614] on button "Save & Exit" at bounding box center [1133, 614] width 135 height 41
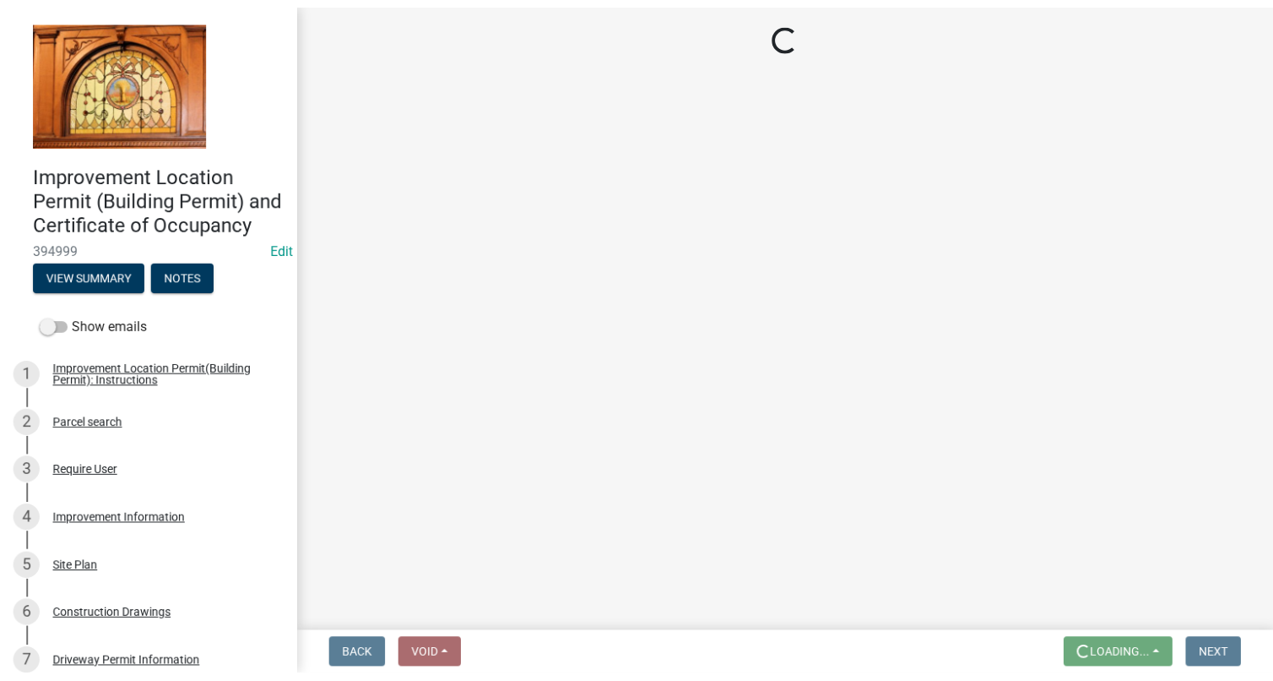
scroll to position [0, 0]
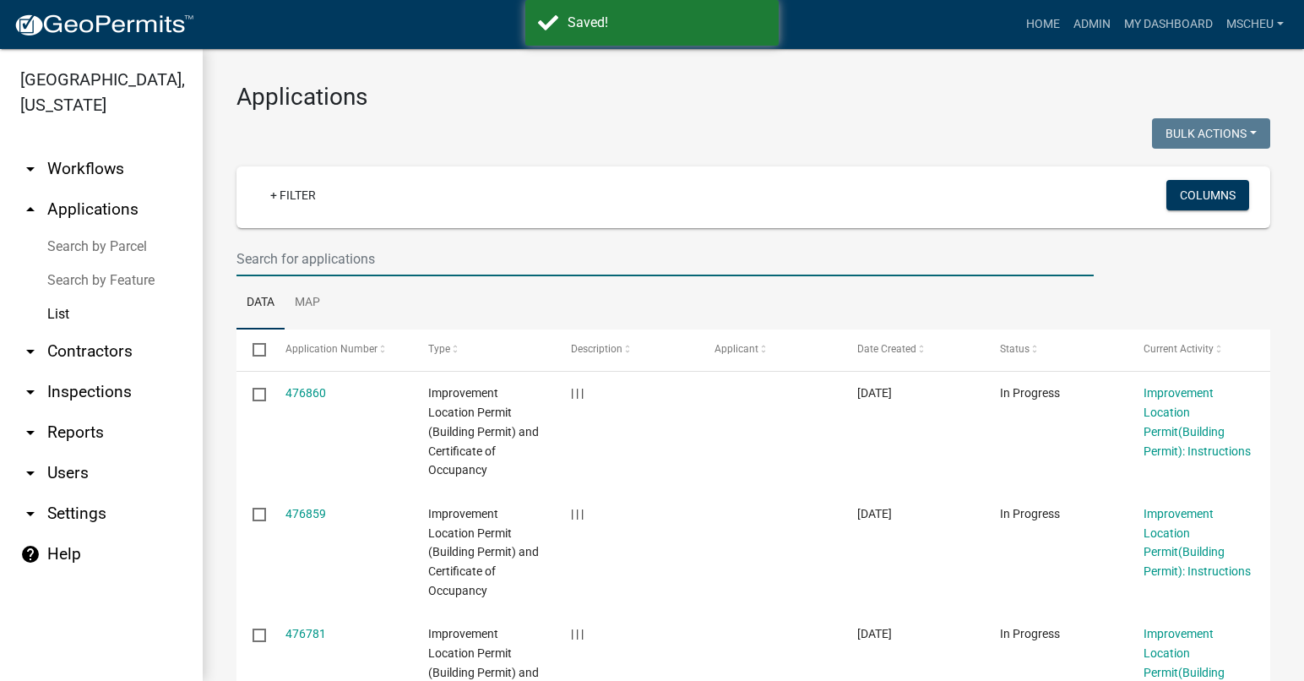
click at [266, 259] on input "text" at bounding box center [664, 258] width 857 height 35
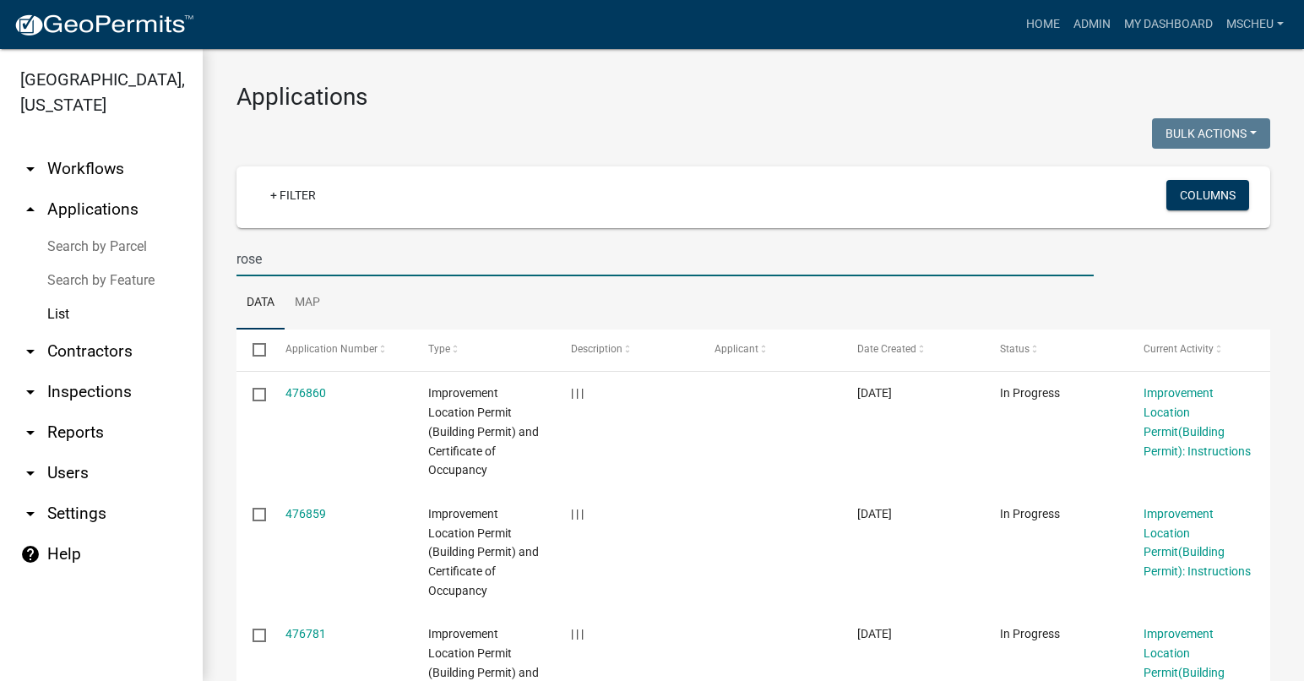
type input "rose"
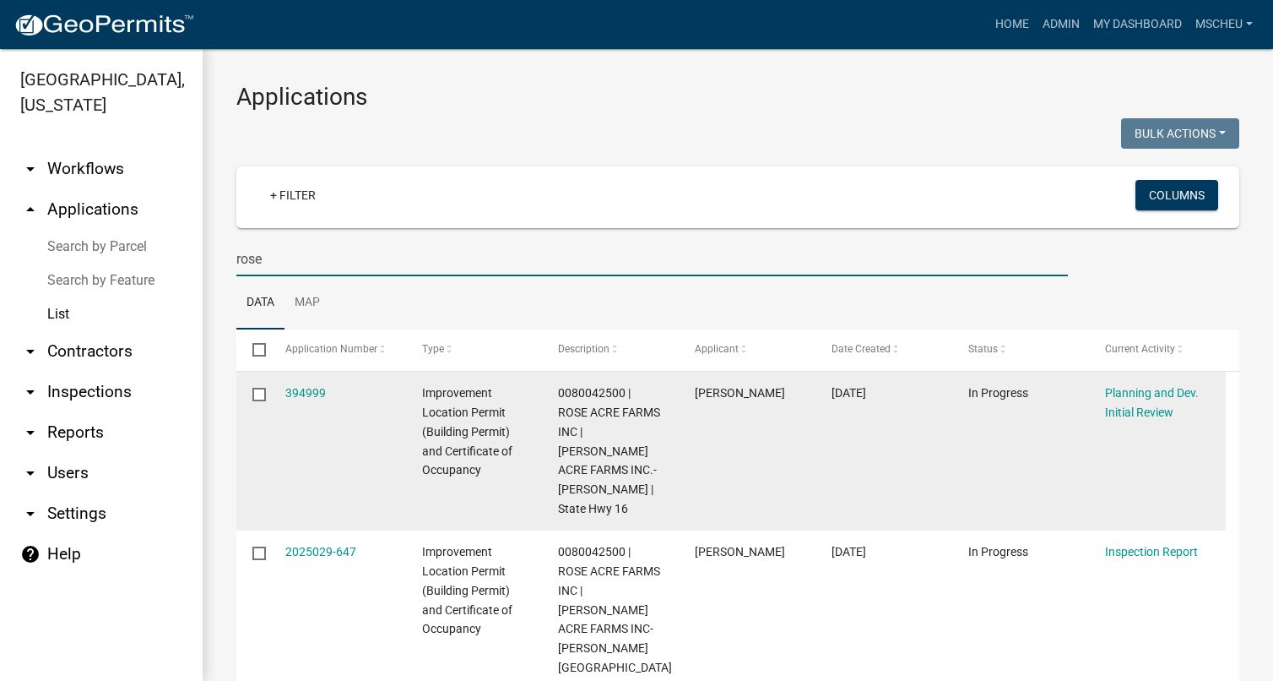
scroll to position [84, 0]
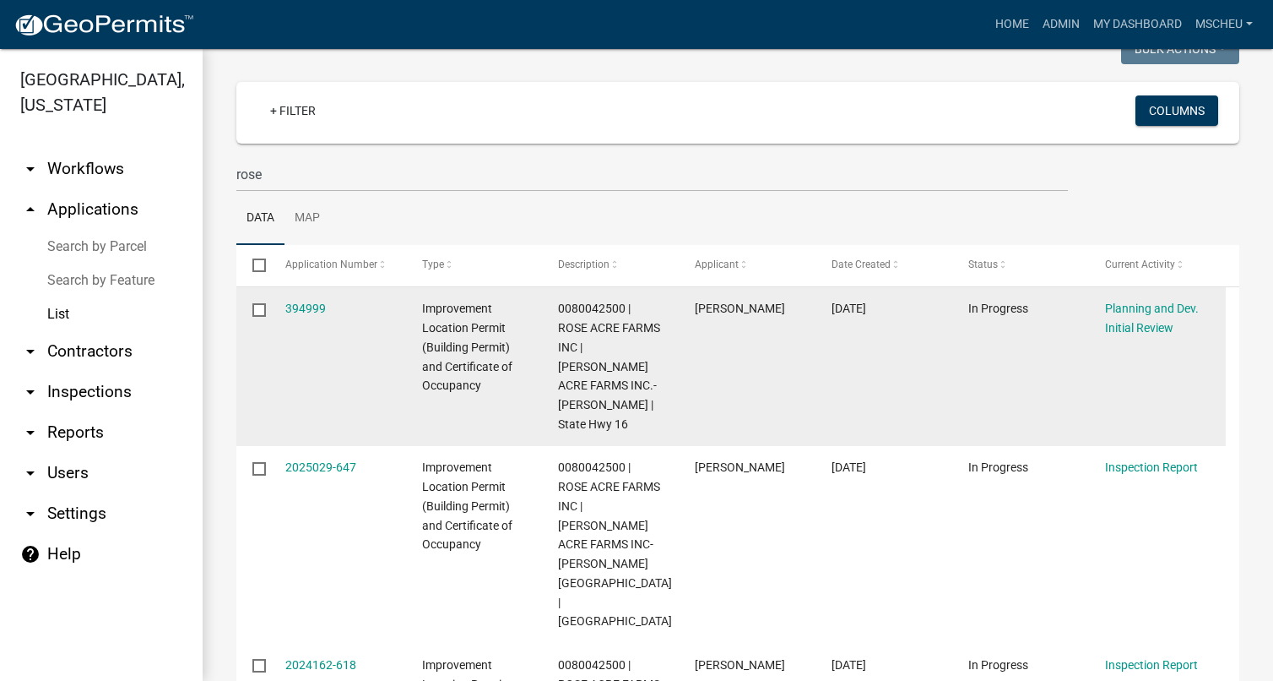
click at [310, 300] on div "394999" at bounding box center [337, 308] width 105 height 19
click at [310, 309] on link "394999" at bounding box center [305, 308] width 41 height 14
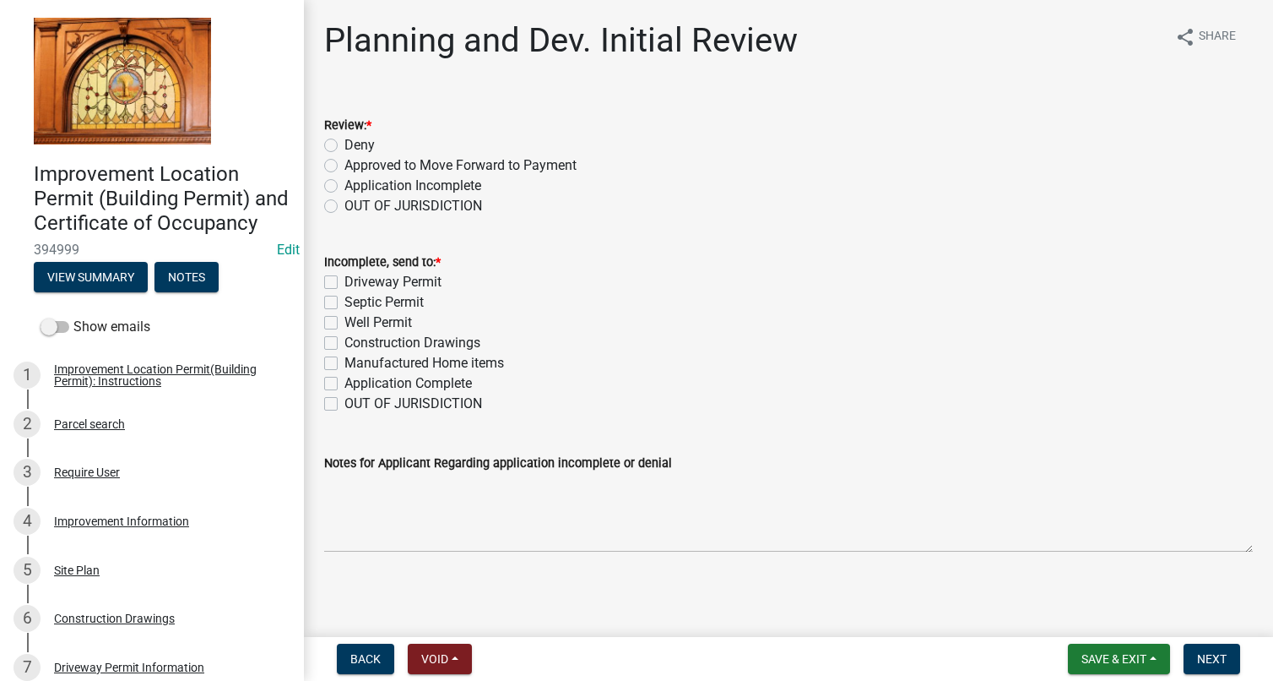
click at [345, 167] on label "Approved to Move Forward to Payment" at bounding box center [461, 165] width 232 height 20
click at [345, 166] on input "Approved to Move Forward to Payment" at bounding box center [350, 160] width 11 height 11
radio input "true"
click at [345, 384] on label "Application Complete" at bounding box center [409, 383] width 128 height 20
click at [345, 384] on input "Application Complete" at bounding box center [350, 378] width 11 height 11
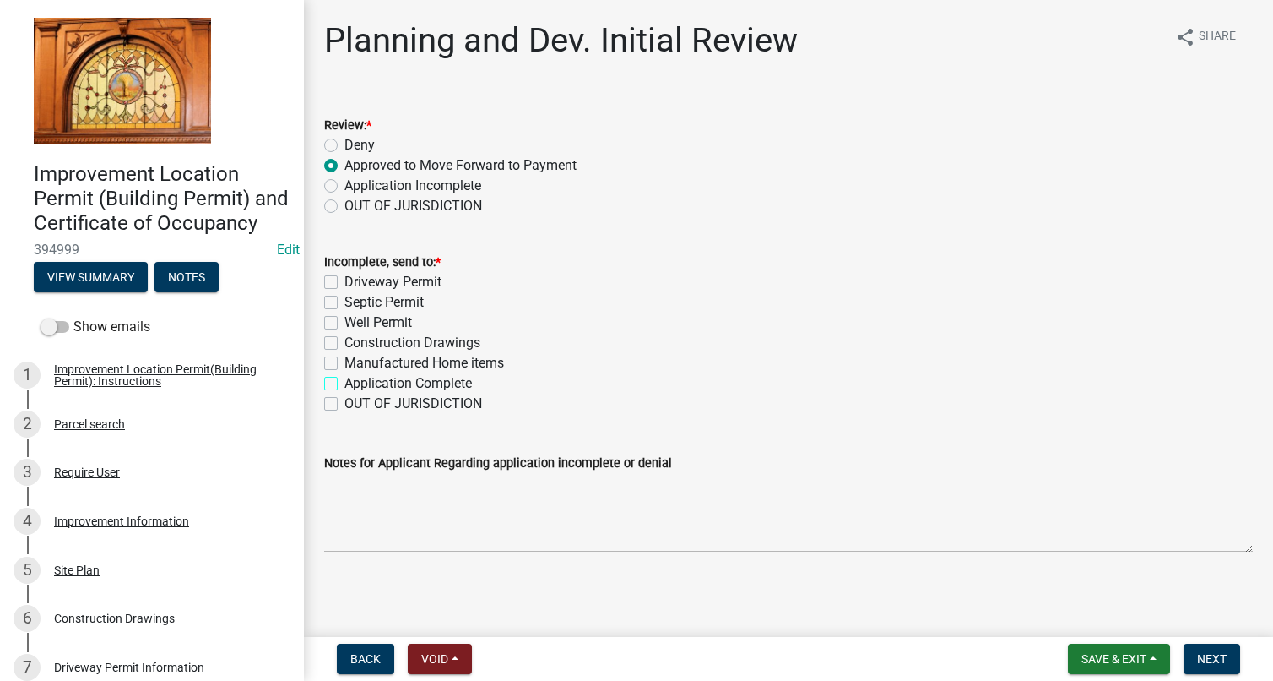
checkbox input "true"
checkbox input "false"
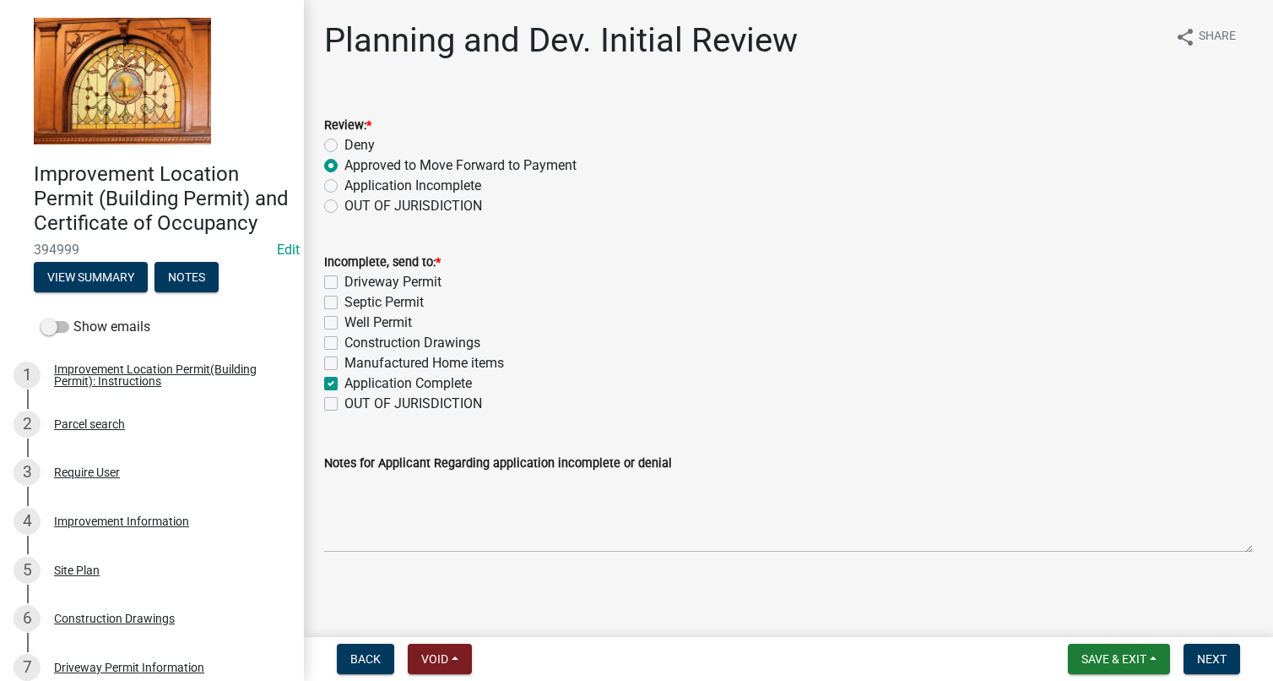
checkbox input "false"
checkbox input "true"
checkbox input "false"
drag, startPoint x: 1072, startPoint y: 580, endPoint x: 1165, endPoint y: 634, distance: 108.2
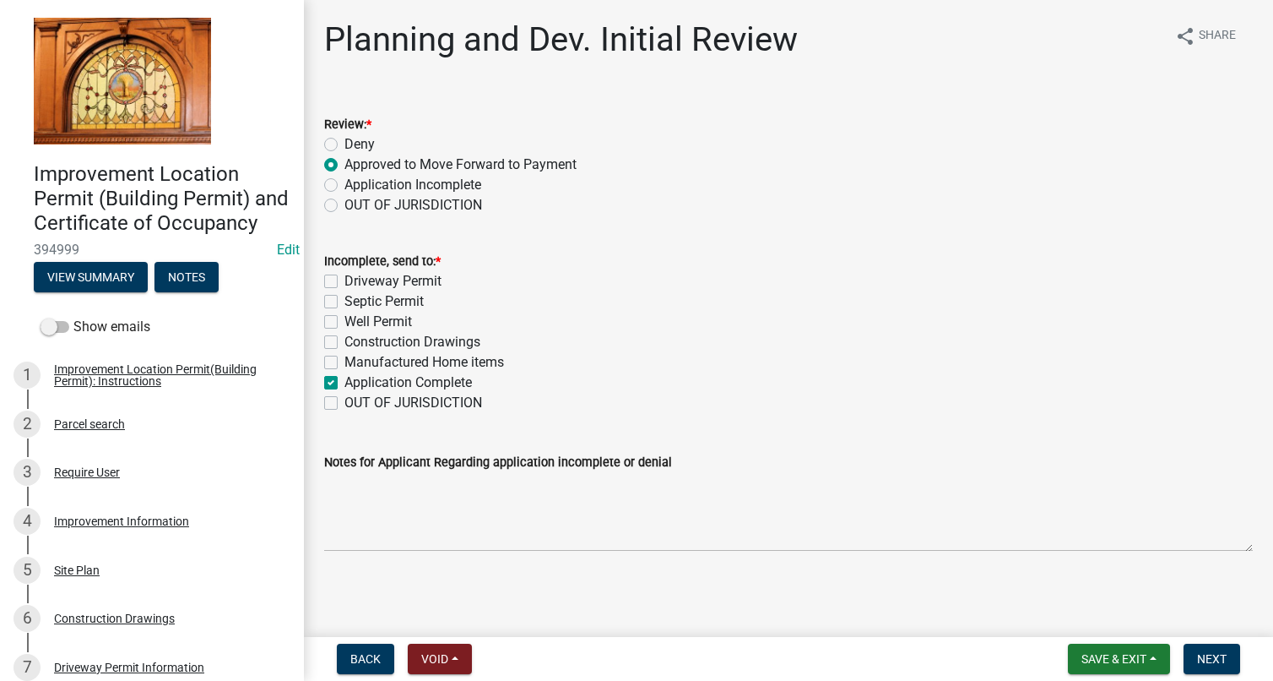
click at [1139, 631] on div "Improvement Location Permit (Building Permit) and Certificate of Occupancy 3949…" at bounding box center [636, 340] width 1273 height 681
click at [1221, 650] on button "Next" at bounding box center [1212, 658] width 57 height 30
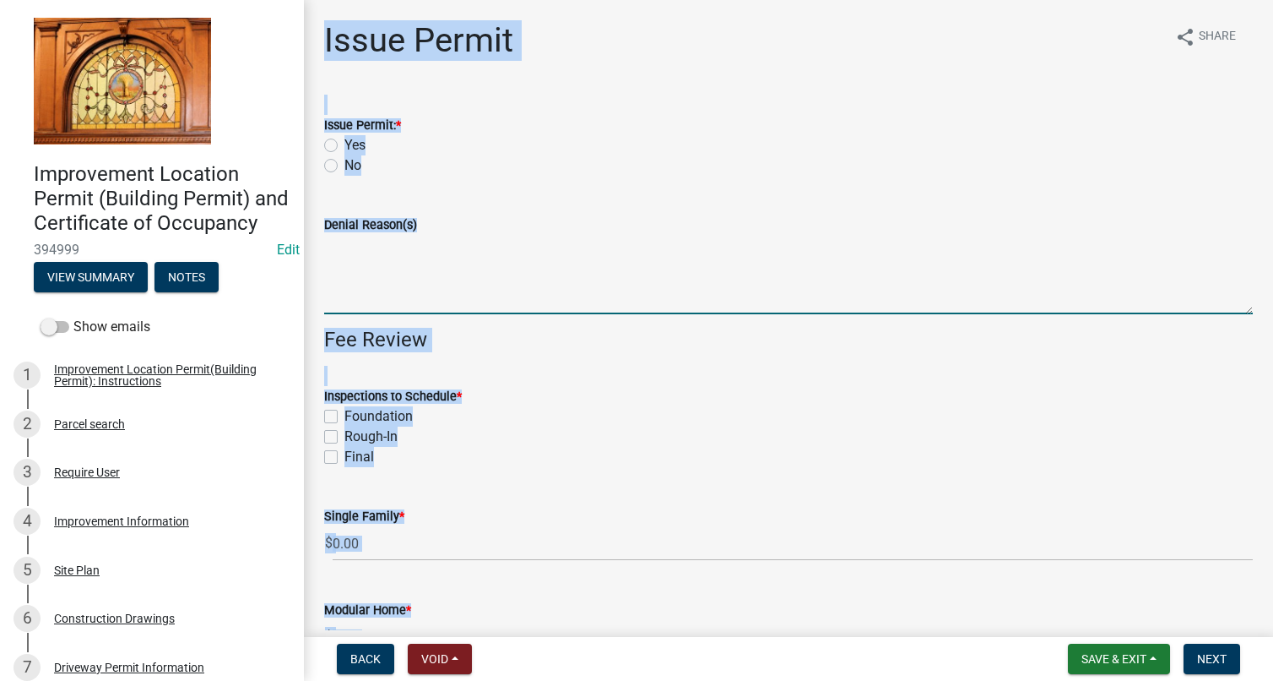
click at [554, 252] on textarea "Denial Reason(s)" at bounding box center [788, 274] width 929 height 79
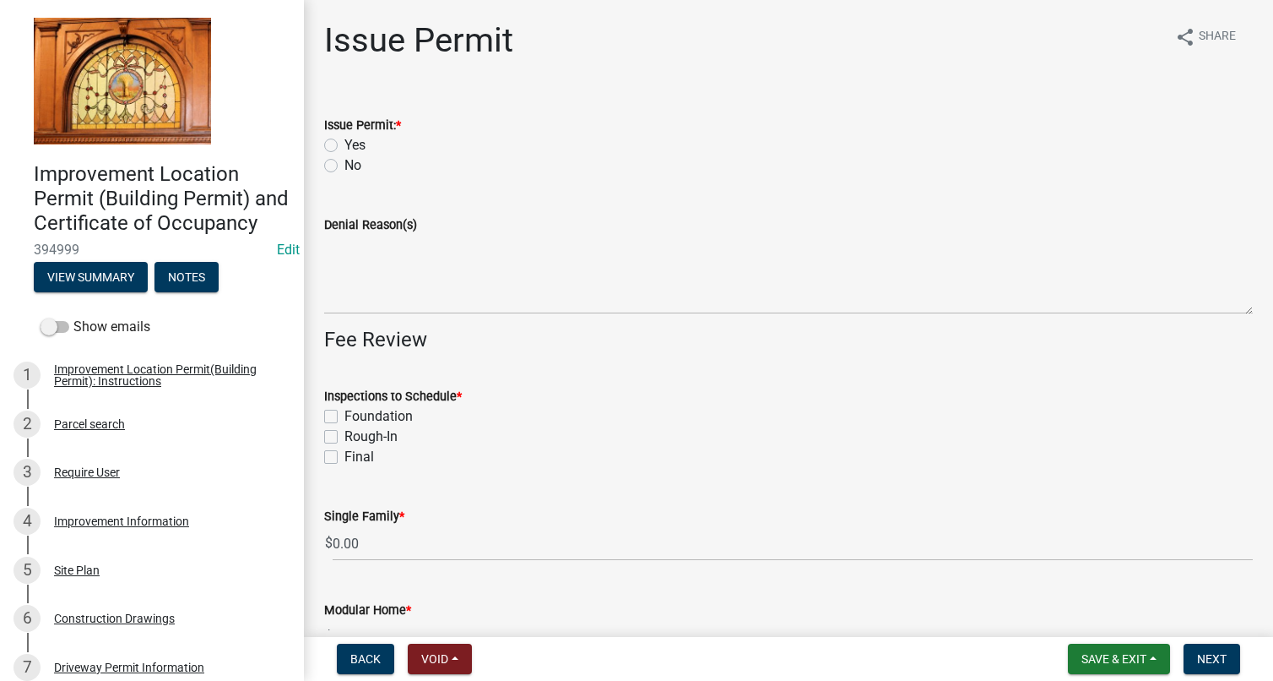
click at [345, 144] on label "Yes" at bounding box center [355, 145] width 21 height 20
click at [345, 144] on input "Yes" at bounding box center [350, 140] width 11 height 11
radio input "true"
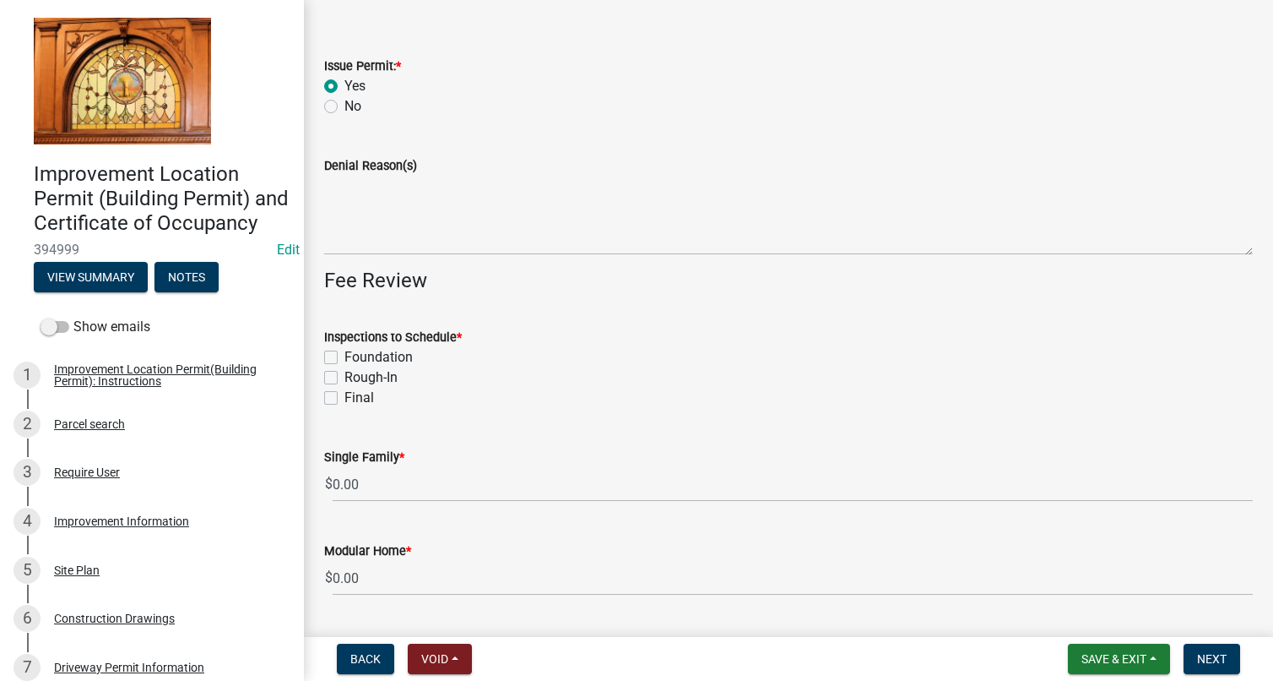
scroll to position [84, 0]
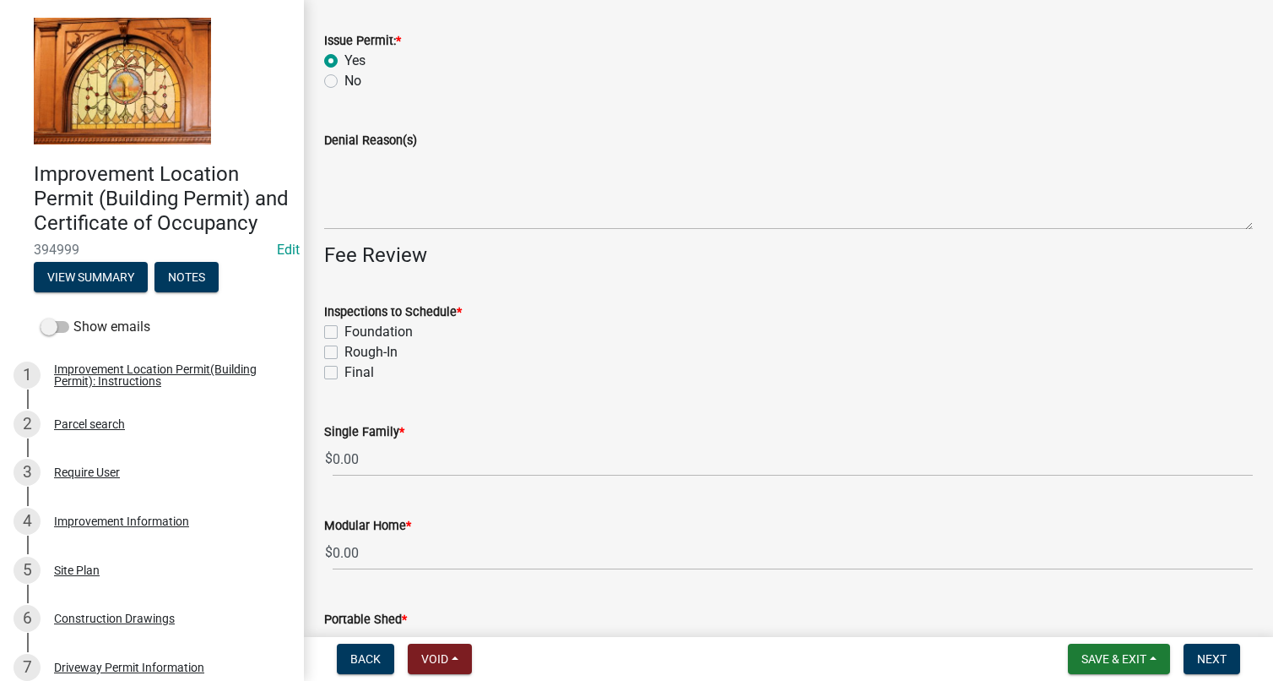
click at [345, 330] on label "Foundation" at bounding box center [379, 332] width 68 height 20
click at [345, 330] on input "Foundation" at bounding box center [350, 327] width 11 height 11
checkbox input "true"
checkbox input "false"
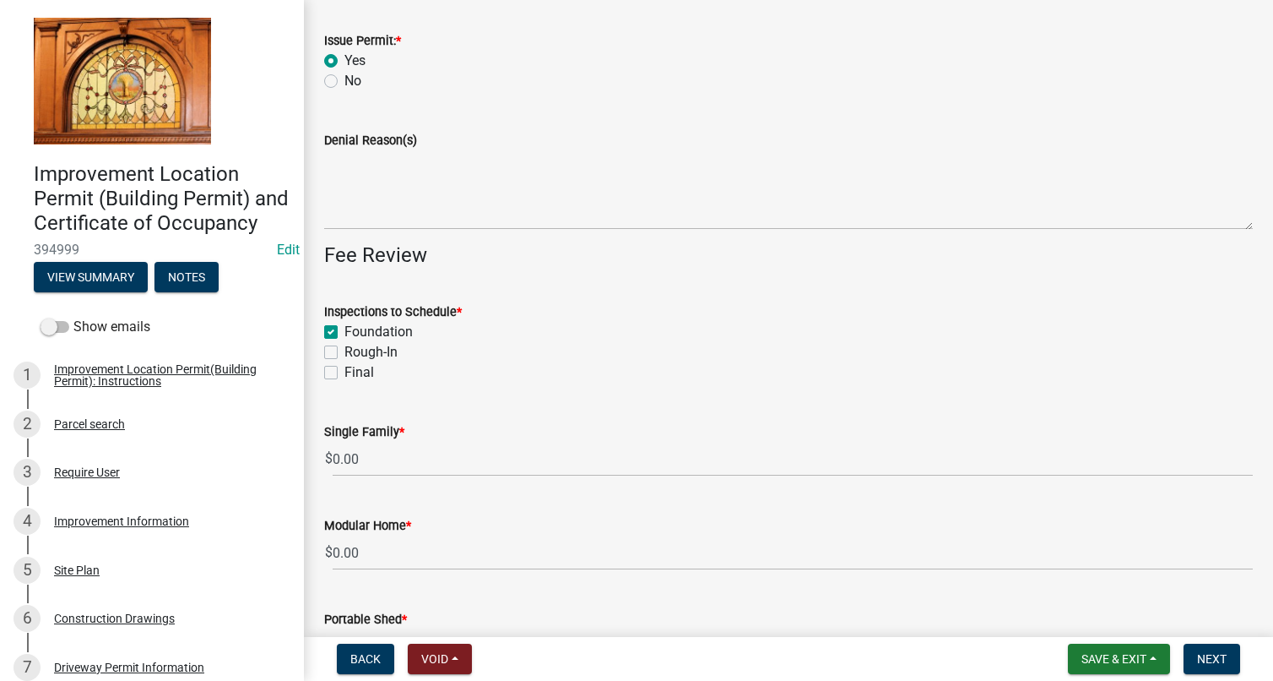
drag, startPoint x: 330, startPoint y: 349, endPoint x: 334, endPoint y: 371, distance: 22.2
click at [345, 349] on label "Rough-In" at bounding box center [371, 352] width 53 height 20
click at [345, 349] on input "Rough-In" at bounding box center [350, 347] width 11 height 11
checkbox input "true"
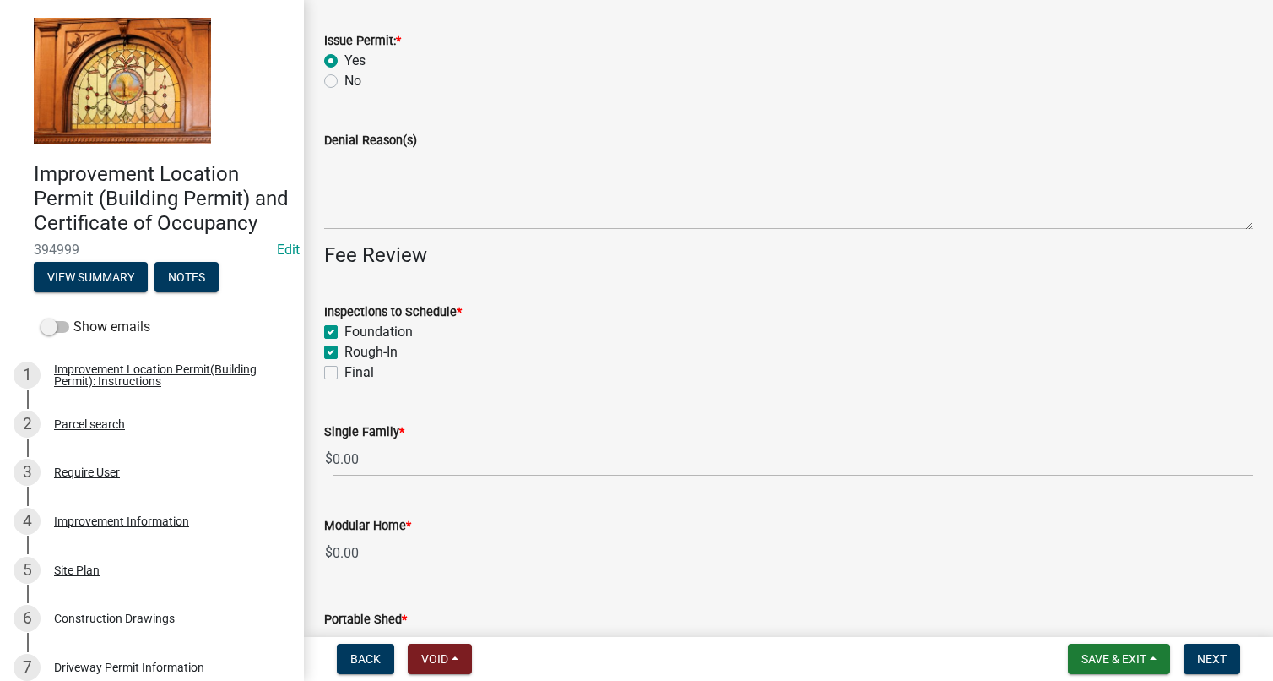
checkbox input "true"
click at [345, 371] on label "Final" at bounding box center [360, 372] width 30 height 20
click at [345, 371] on input "Final" at bounding box center [350, 367] width 11 height 11
checkbox input "true"
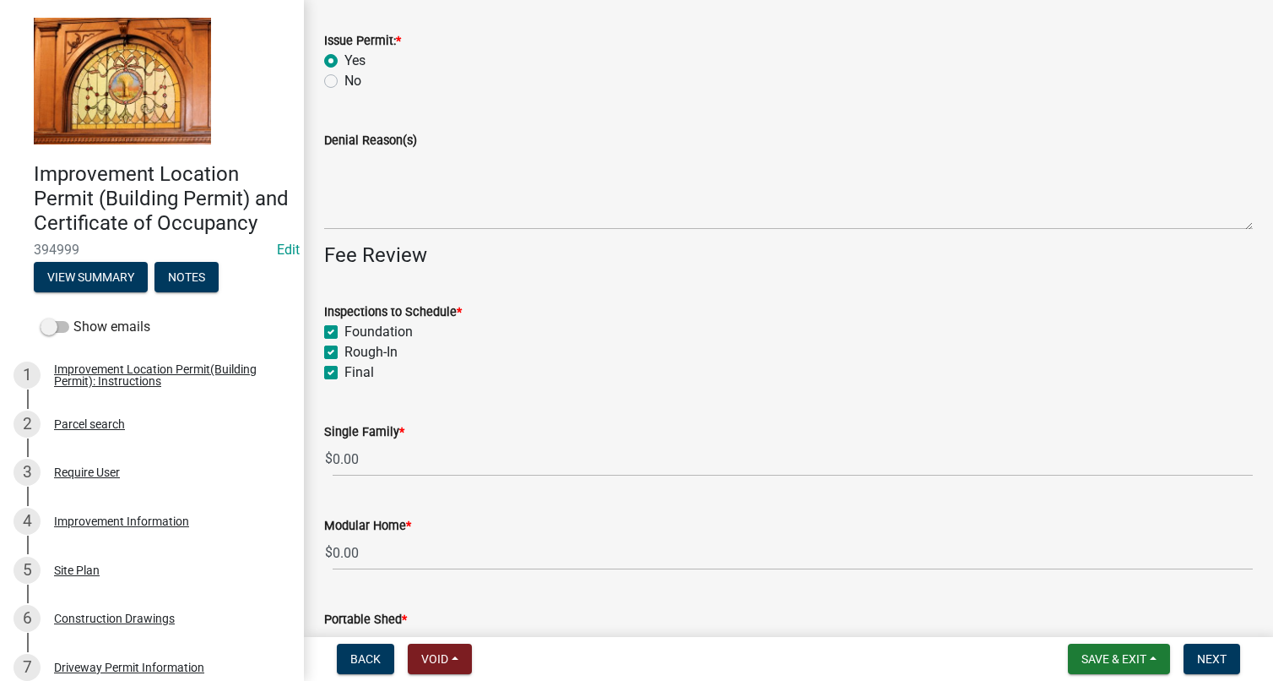
checkbox input "true"
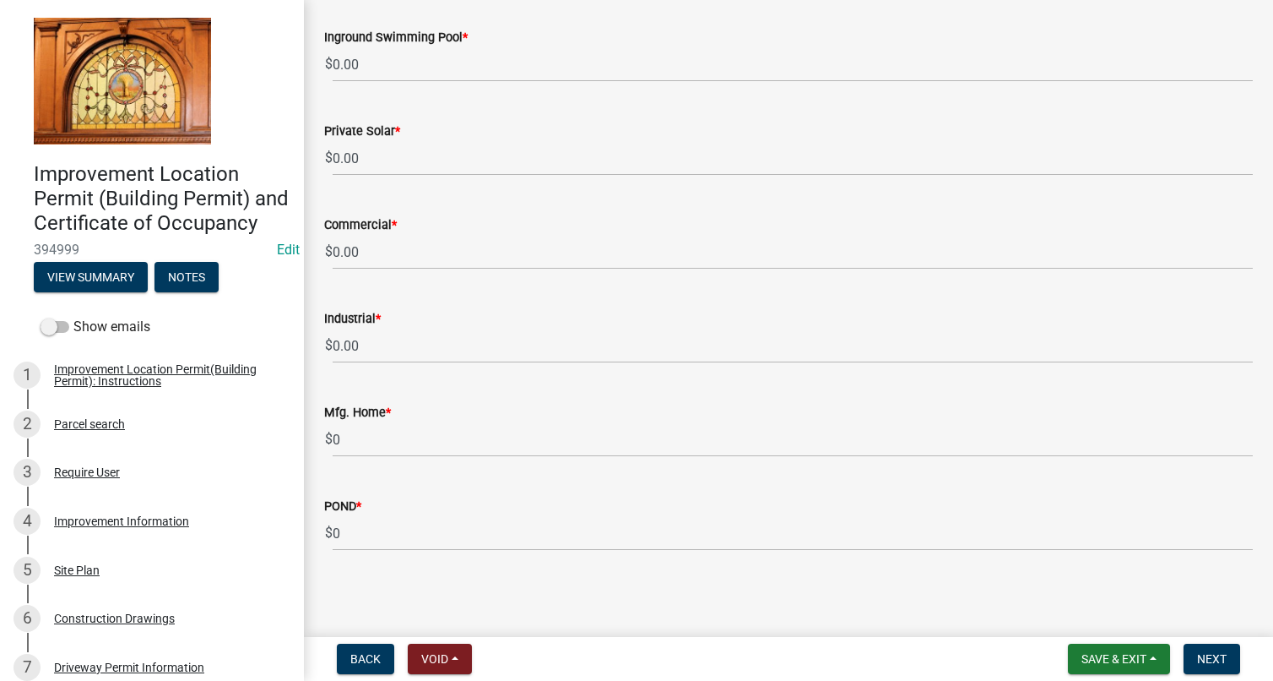
scroll to position [1417, 0]
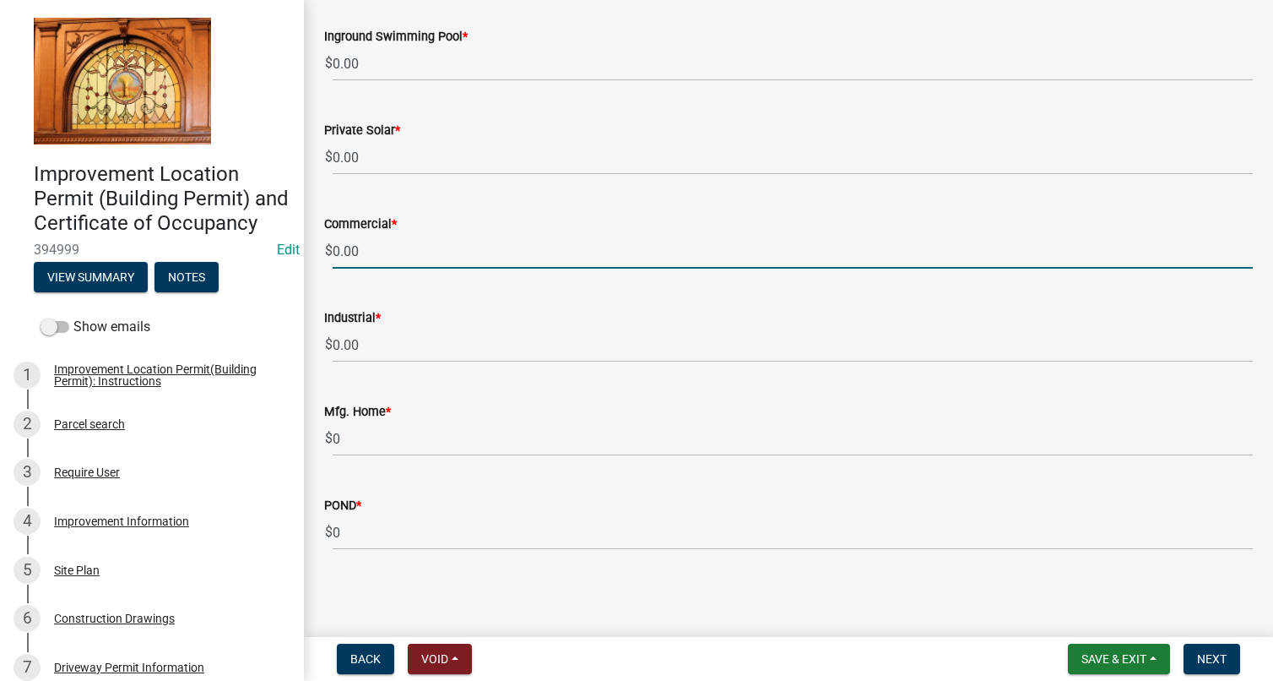
click at [334, 253] on input "0.00" at bounding box center [793, 251] width 920 height 35
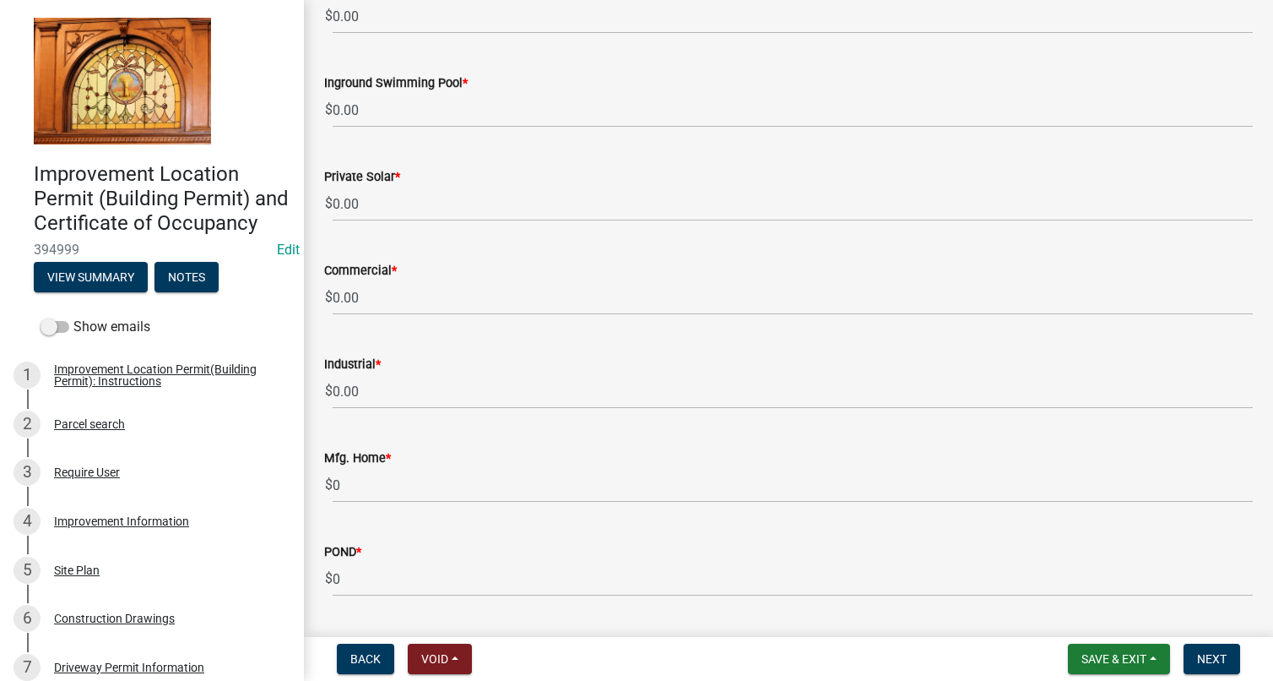
scroll to position [1332, 0]
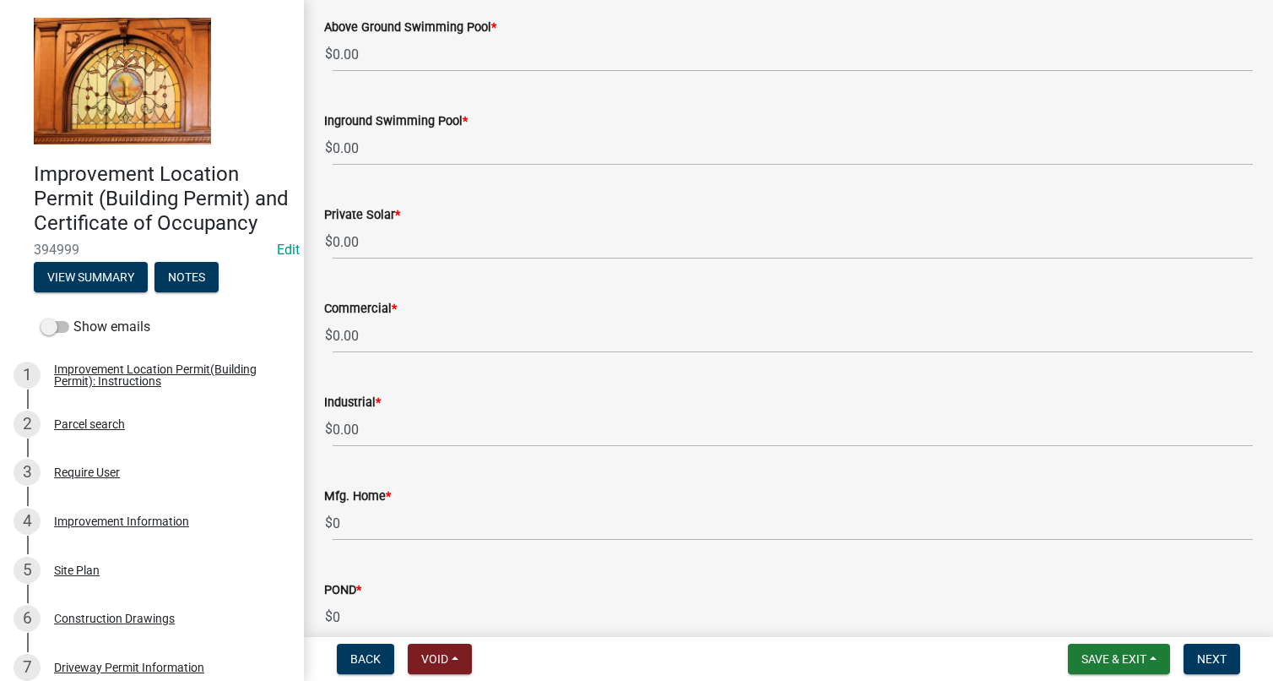
click at [330, 250] on span "$" at bounding box center [328, 242] width 9 height 35
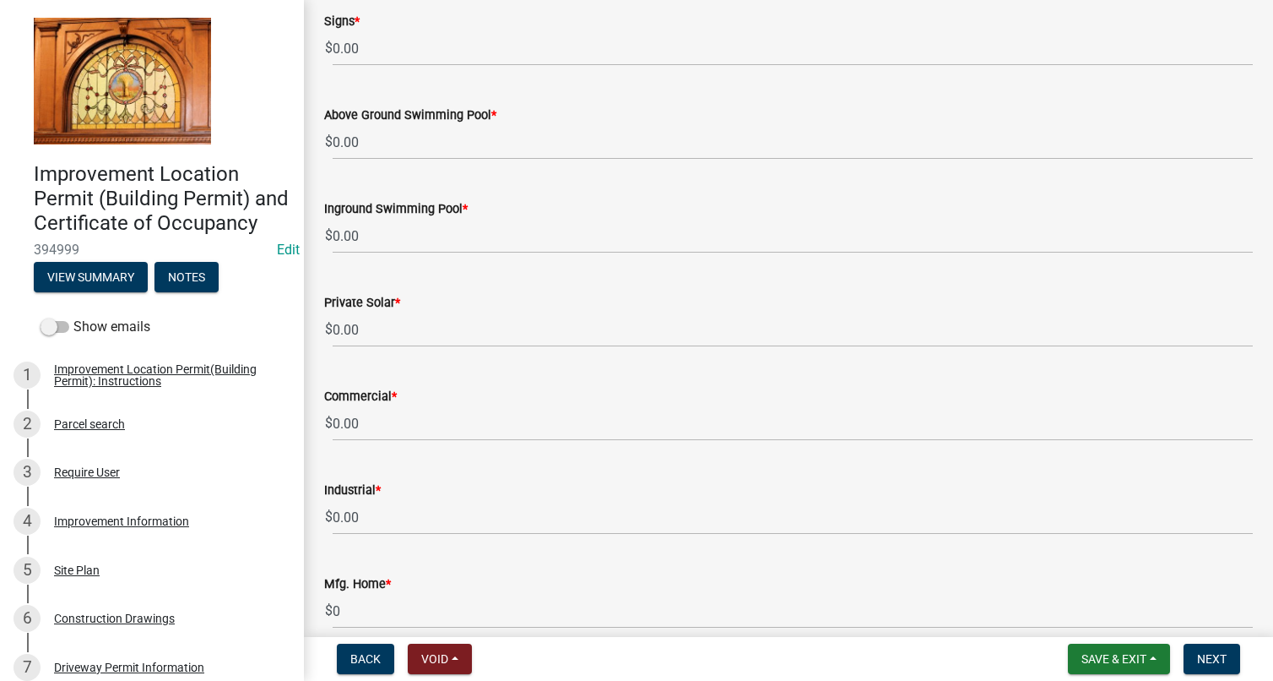
scroll to position [1248, 0]
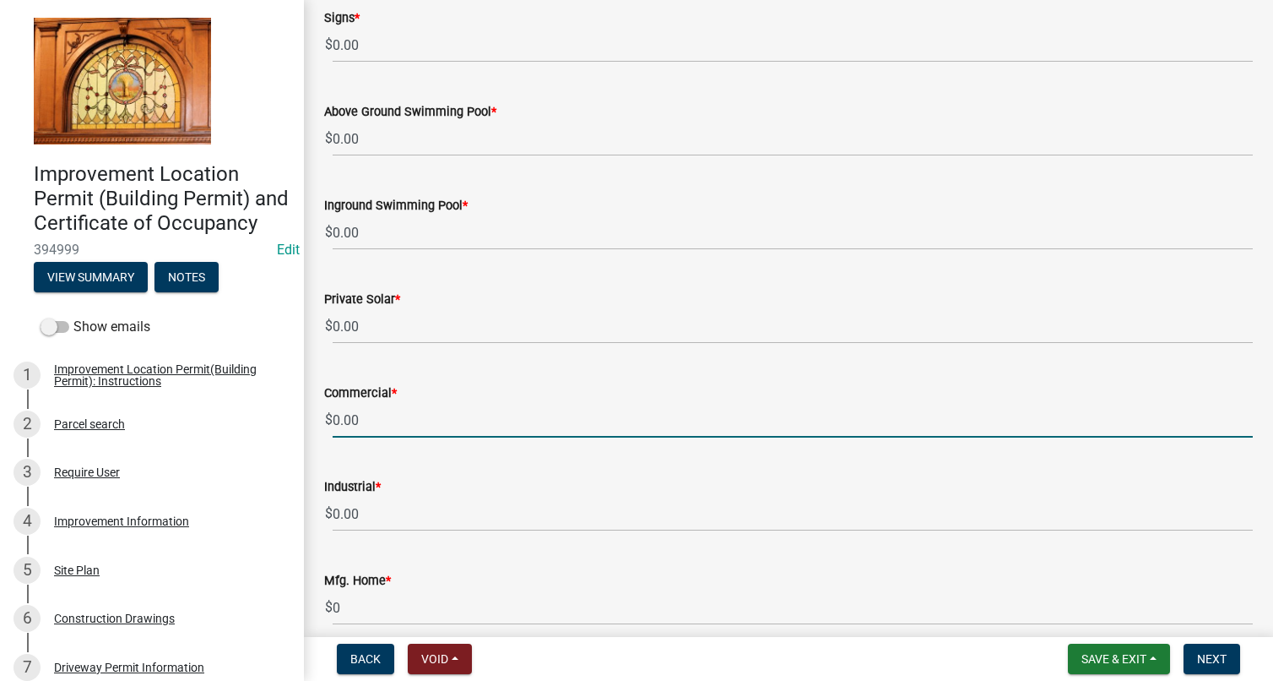
click at [333, 415] on input "0.00" at bounding box center [793, 420] width 920 height 35
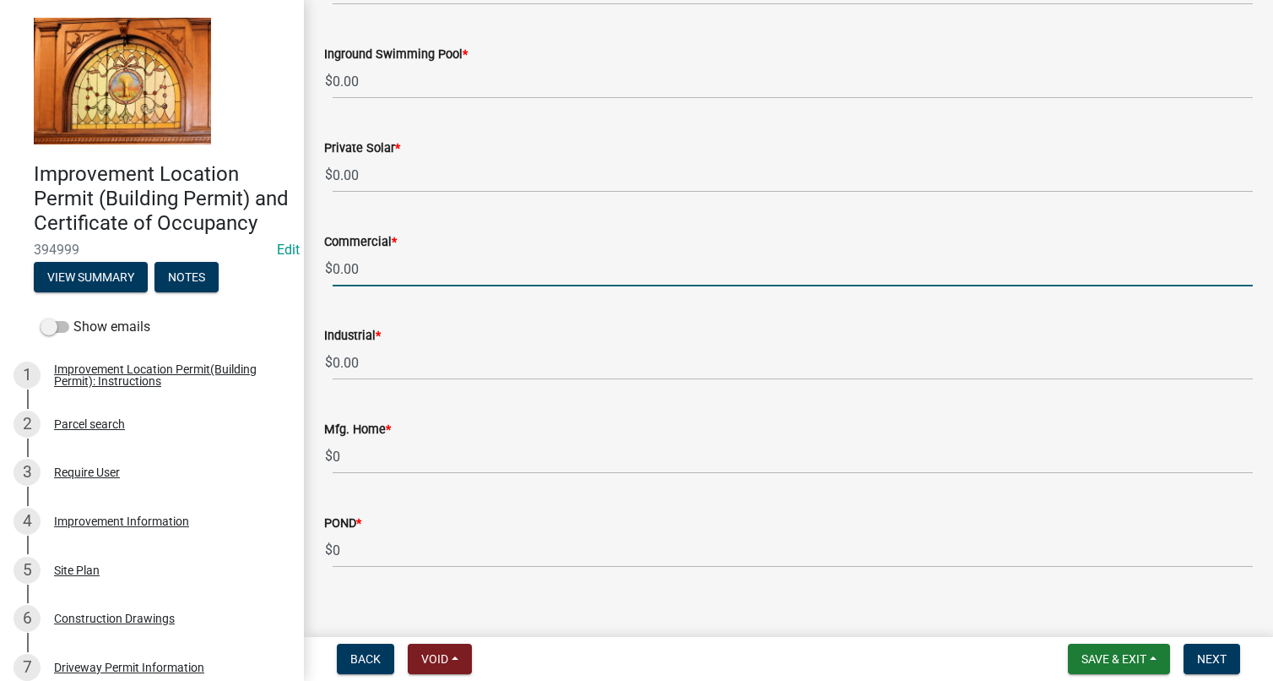
scroll to position [1417, 0]
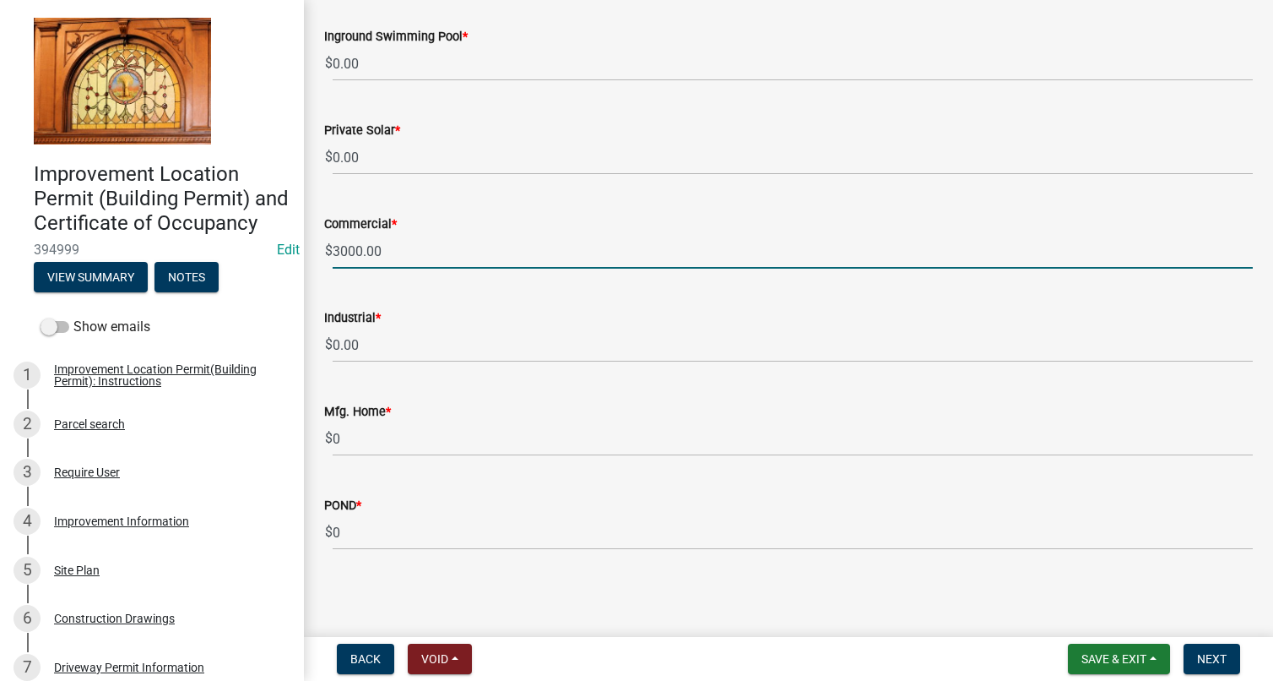
type input "3000.00"
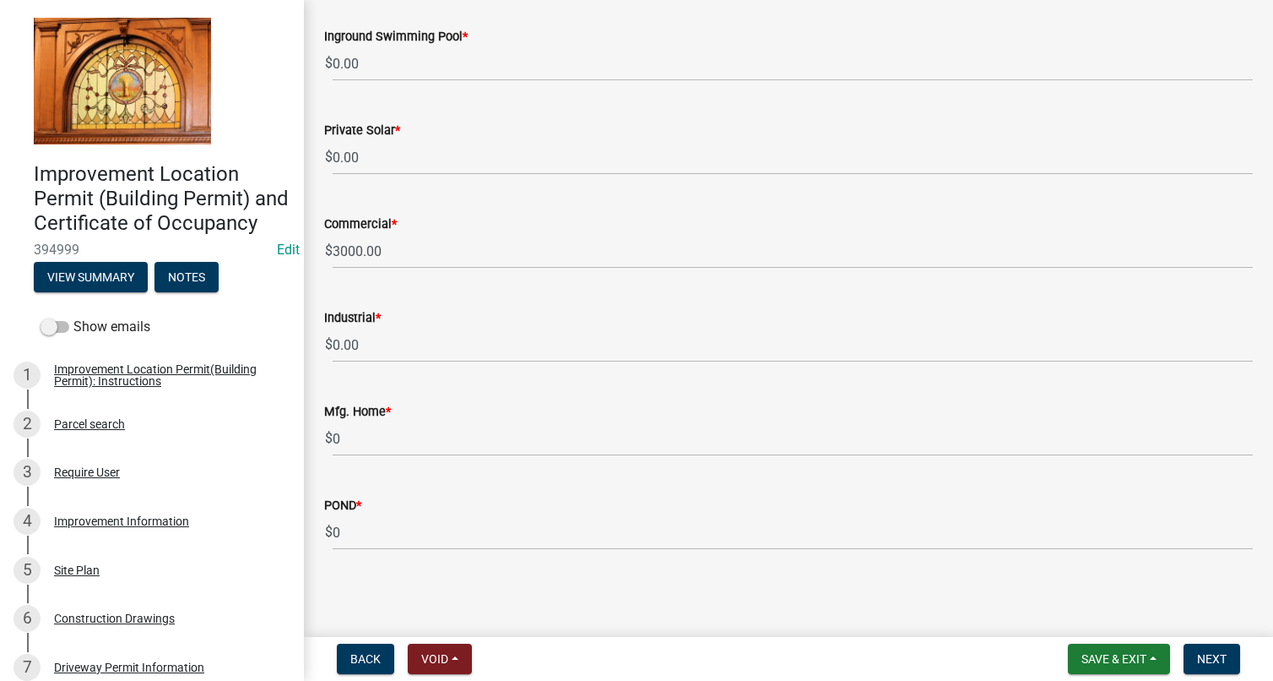
click at [518, 507] on div "POND *" at bounding box center [788, 505] width 929 height 20
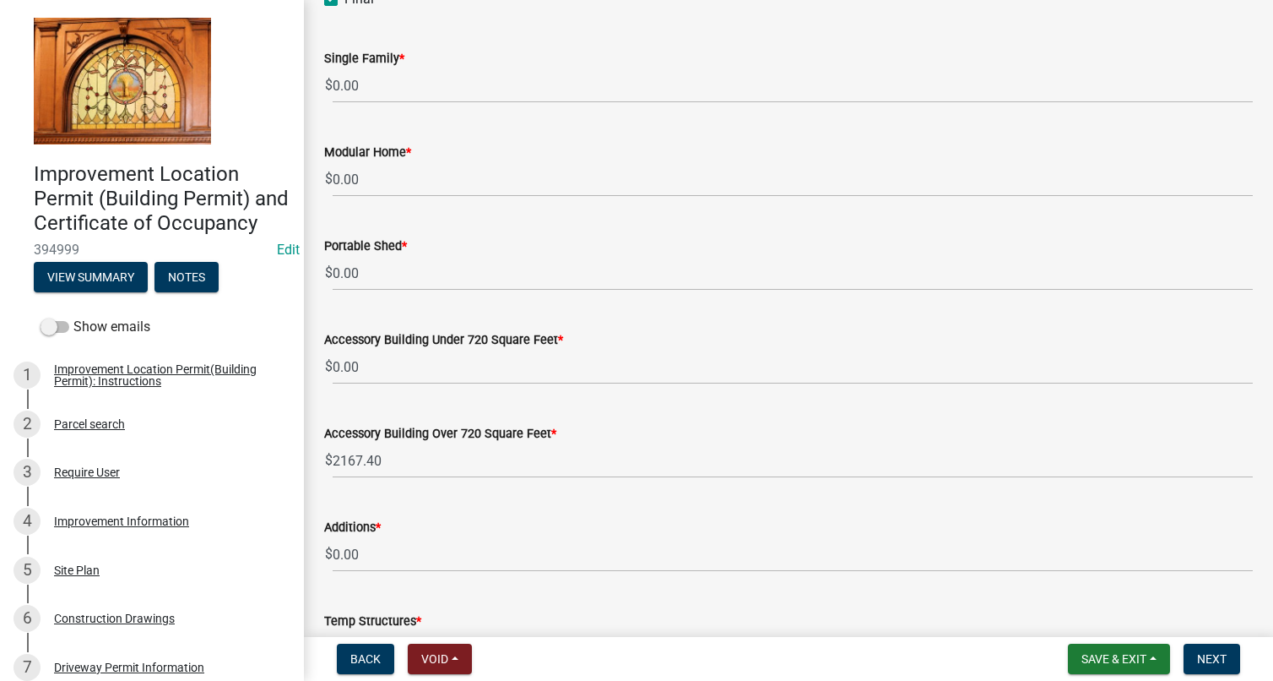
scroll to position [488, 0]
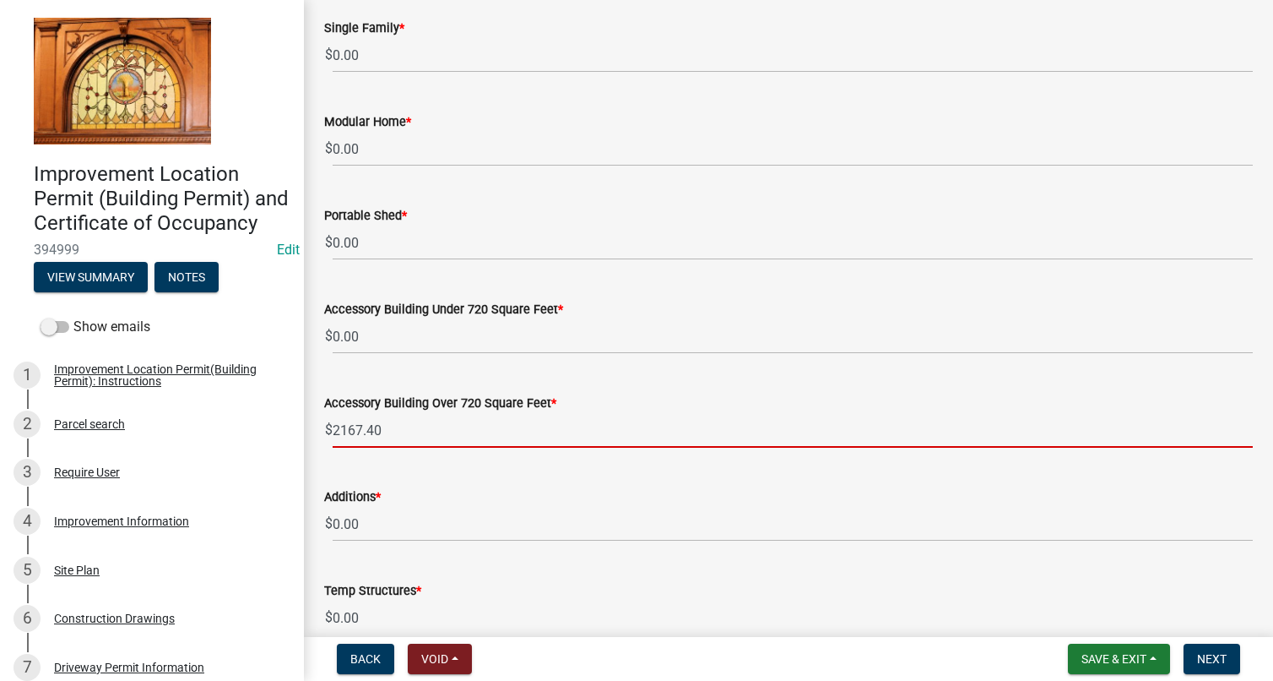
drag, startPoint x: 334, startPoint y: 428, endPoint x: 399, endPoint y: 432, distance: 65.2
click at [399, 432] on input "2167.40" at bounding box center [793, 430] width 920 height 35
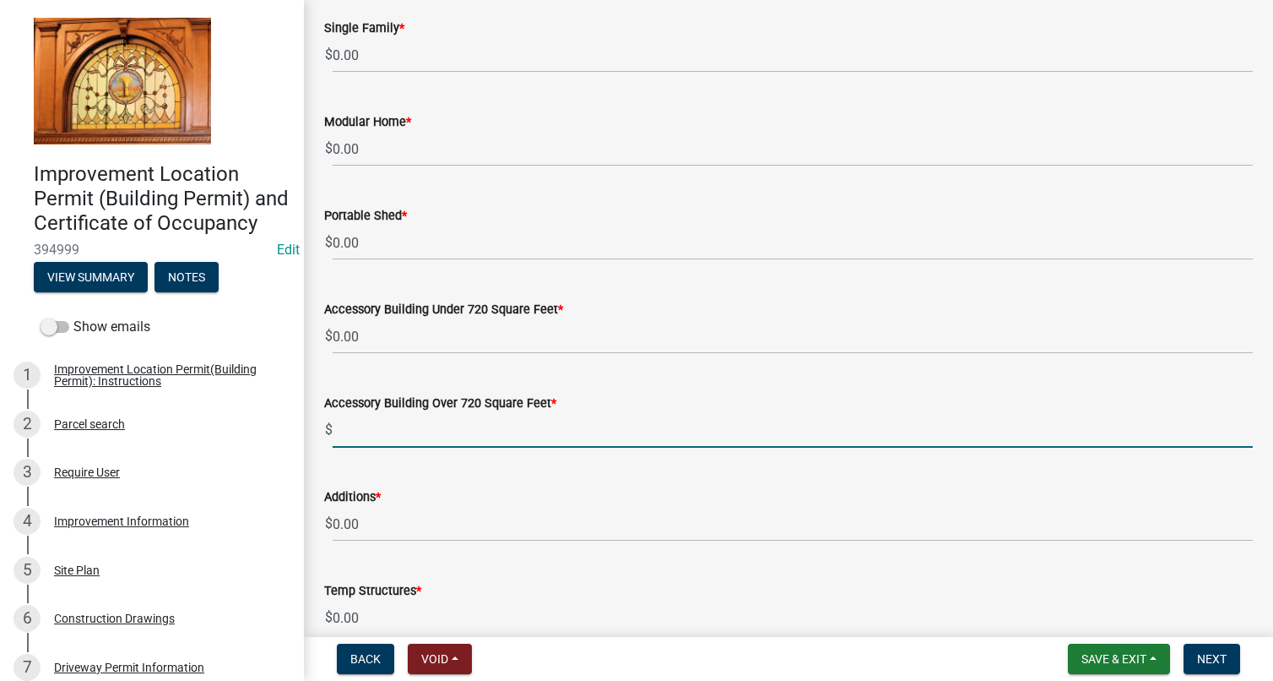
click at [393, 427] on input "Accessory Building Over 720 Square Feet *" at bounding box center [793, 430] width 920 height 35
click at [413, 481] on wm-data-entity-input "Additions * $ 0.00" at bounding box center [788, 510] width 929 height 94
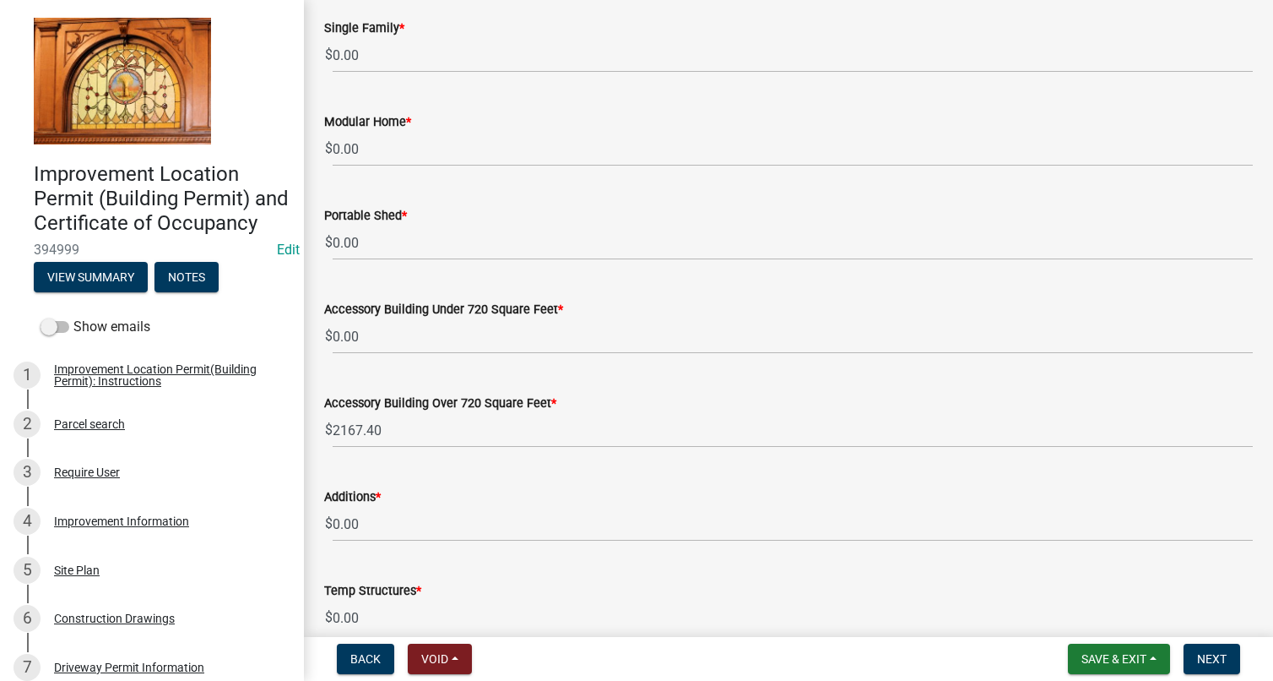
scroll to position [0, 0]
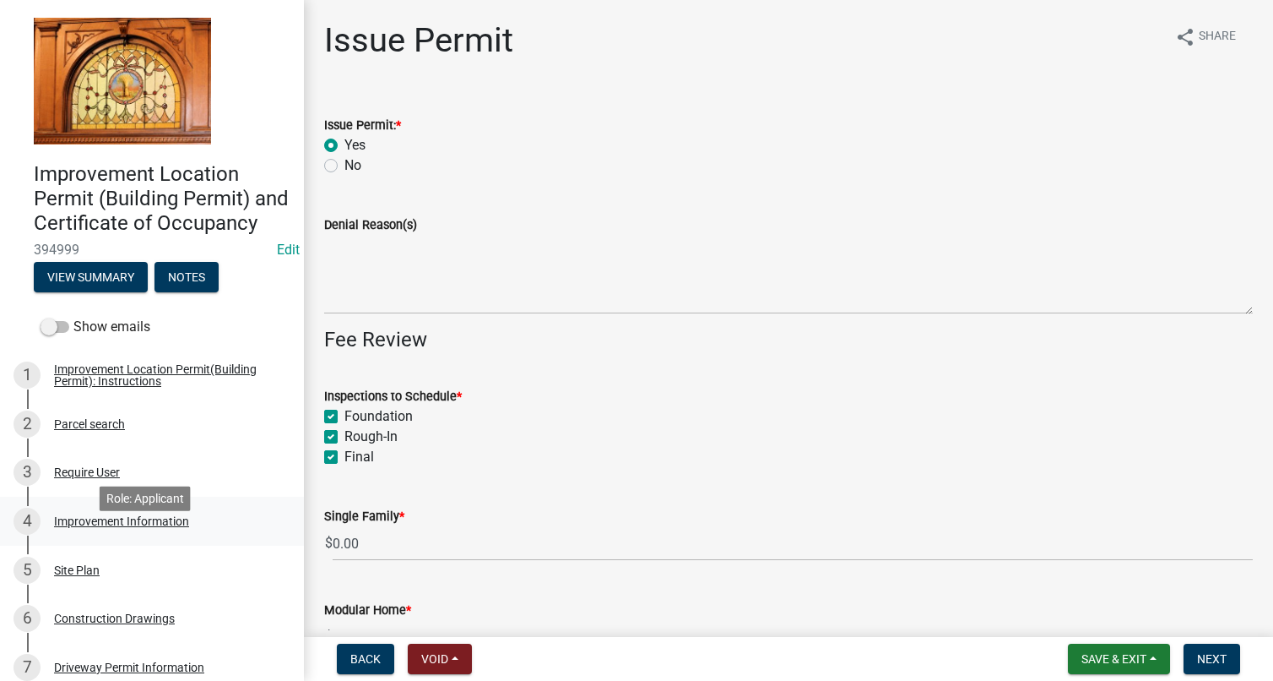
click at [128, 527] on div "Improvement Information" at bounding box center [121, 521] width 135 height 12
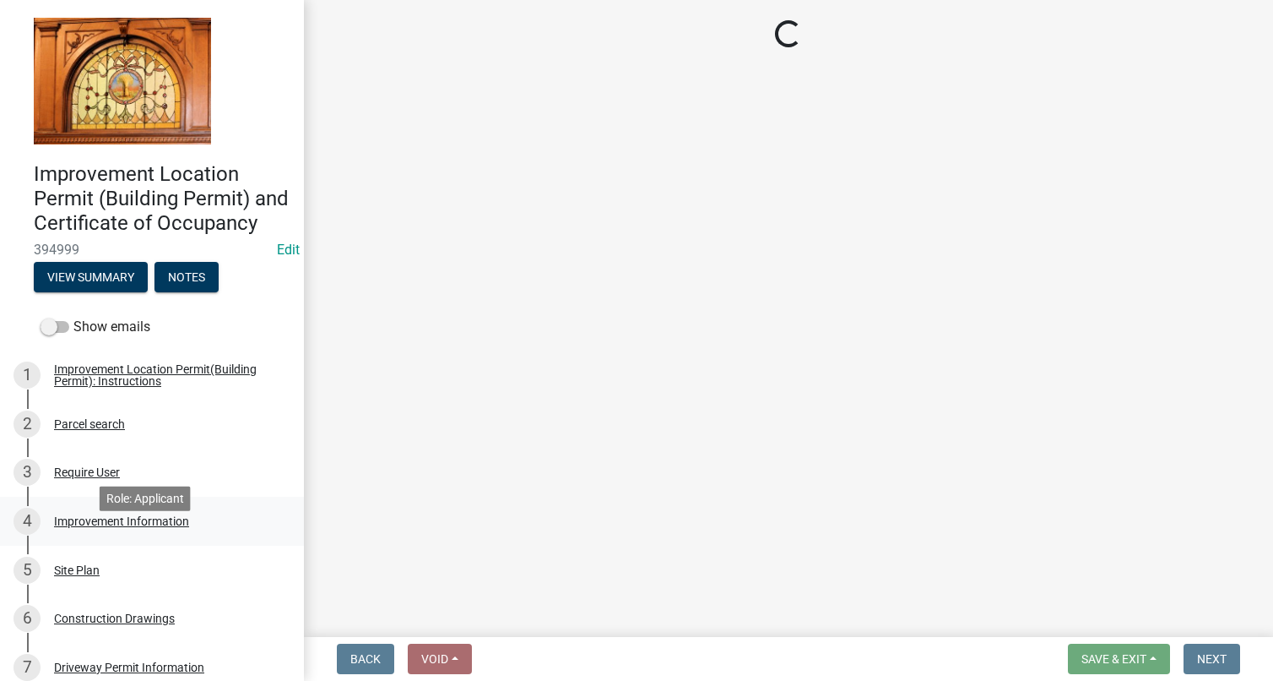
select select "b05d7158-7e86-4b76-8dc4-880011efc97f"
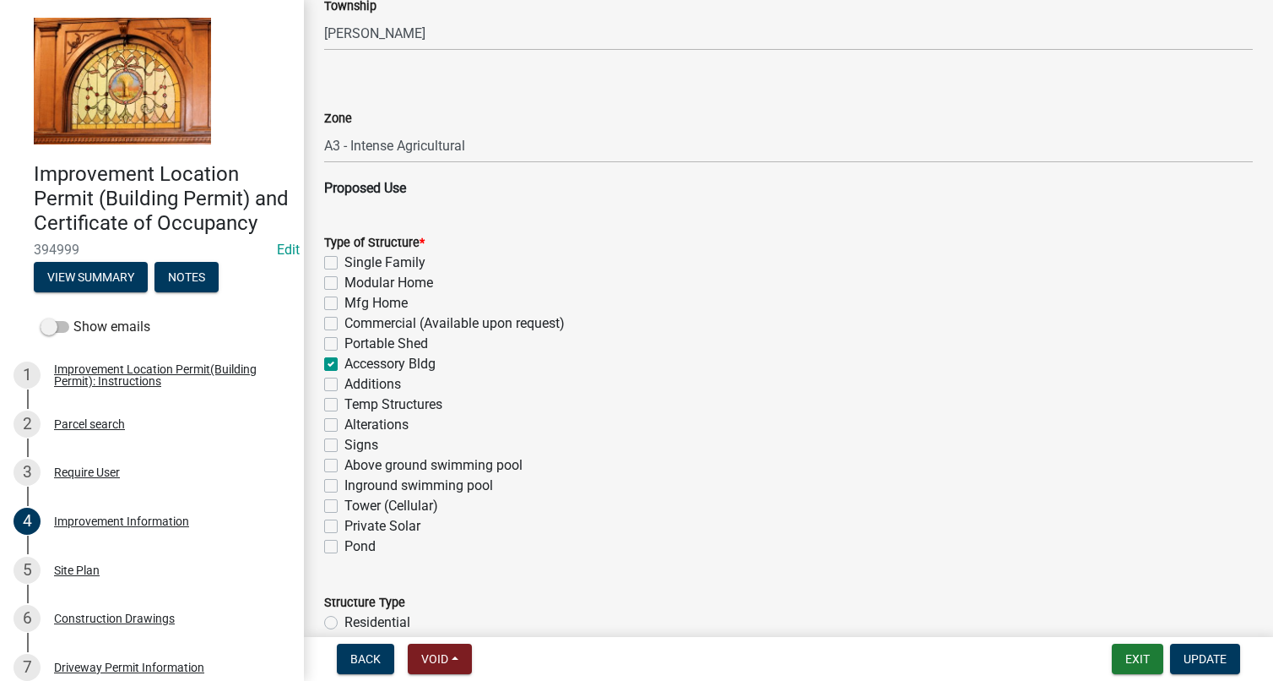
scroll to position [1013, 0]
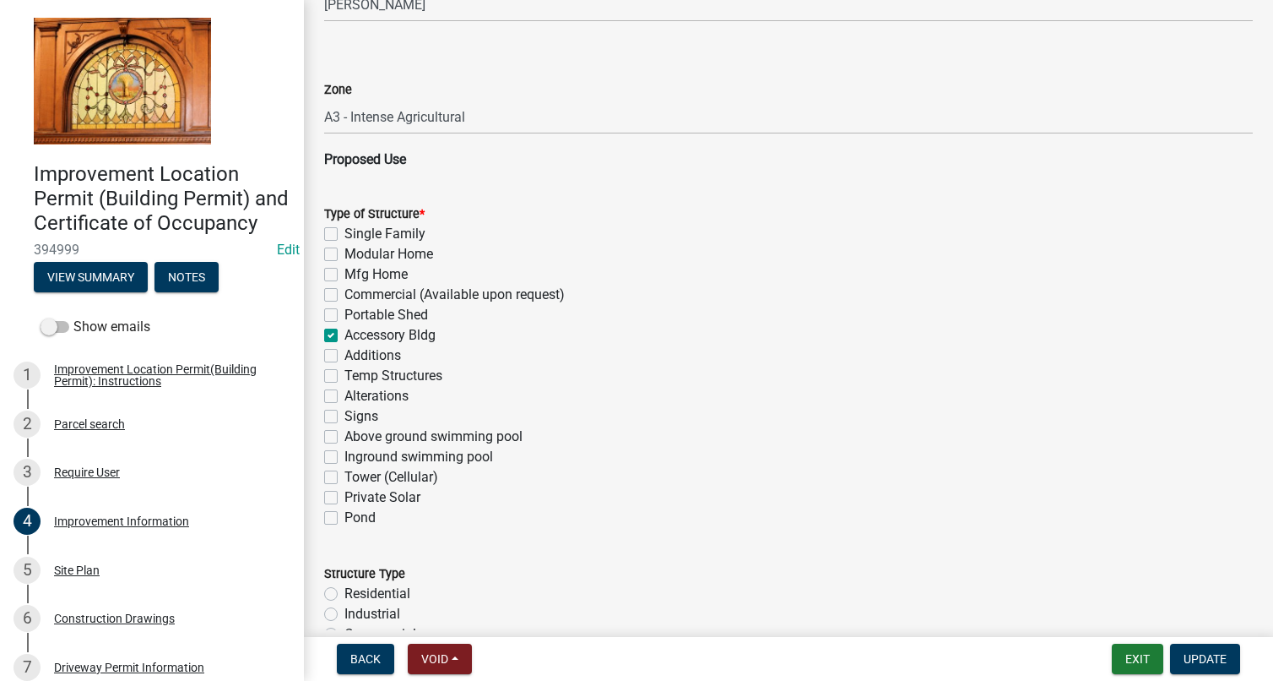
click at [345, 334] on label "Accessory Bldg" at bounding box center [390, 335] width 91 height 20
click at [345, 334] on input "Accessory Bldg" at bounding box center [350, 330] width 11 height 11
checkbox input "false"
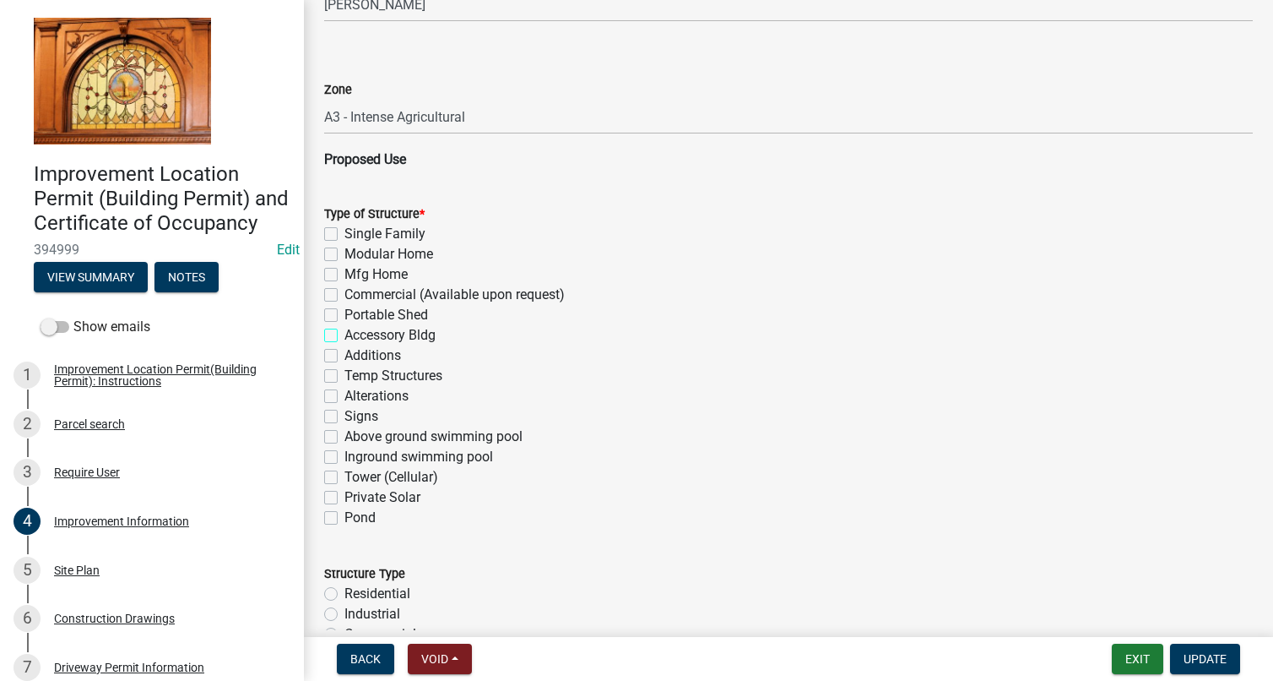
checkbox input "false"
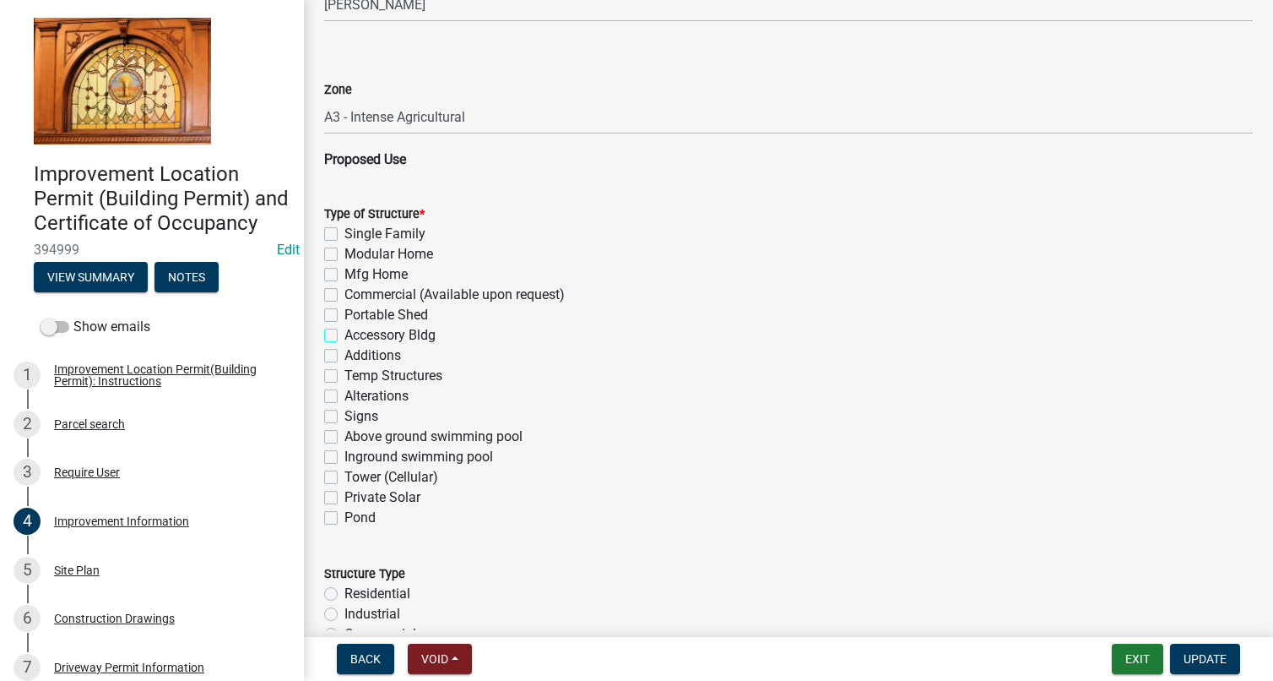
checkbox input "false"
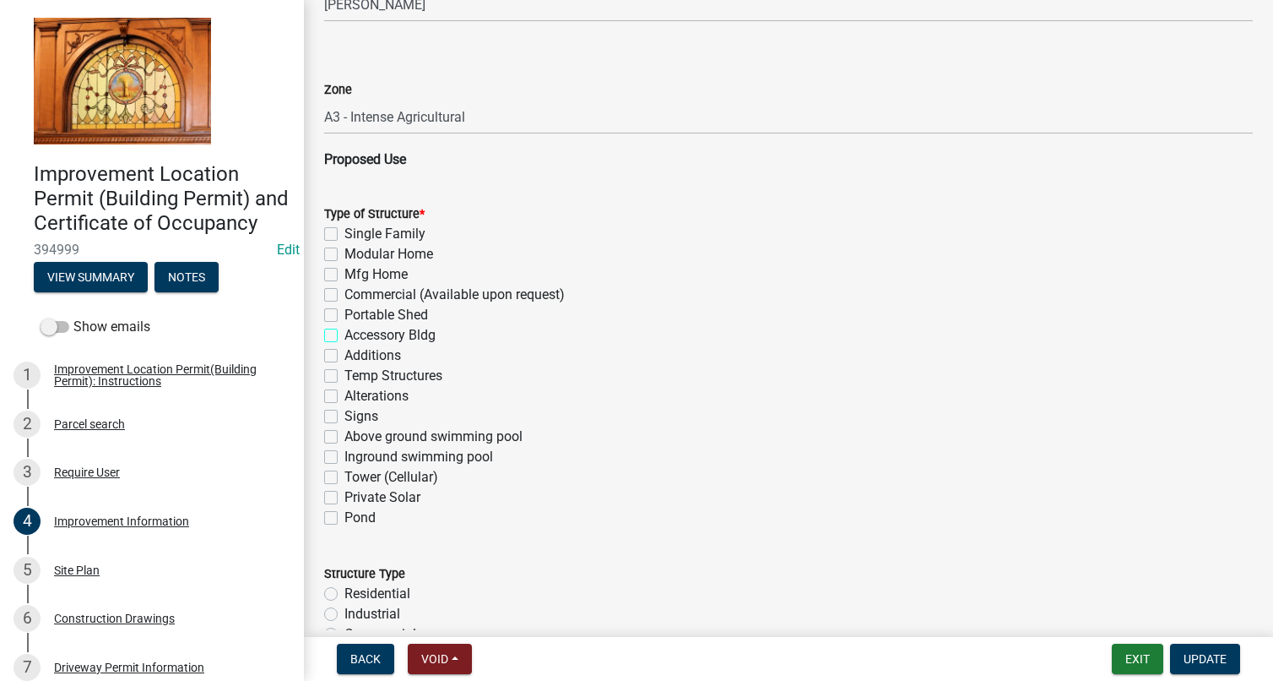
checkbox input "false"
click at [345, 289] on label "Commercial (Available upon request)" at bounding box center [455, 295] width 220 height 20
click at [345, 289] on input "Commercial (Available upon request)" at bounding box center [350, 290] width 11 height 11
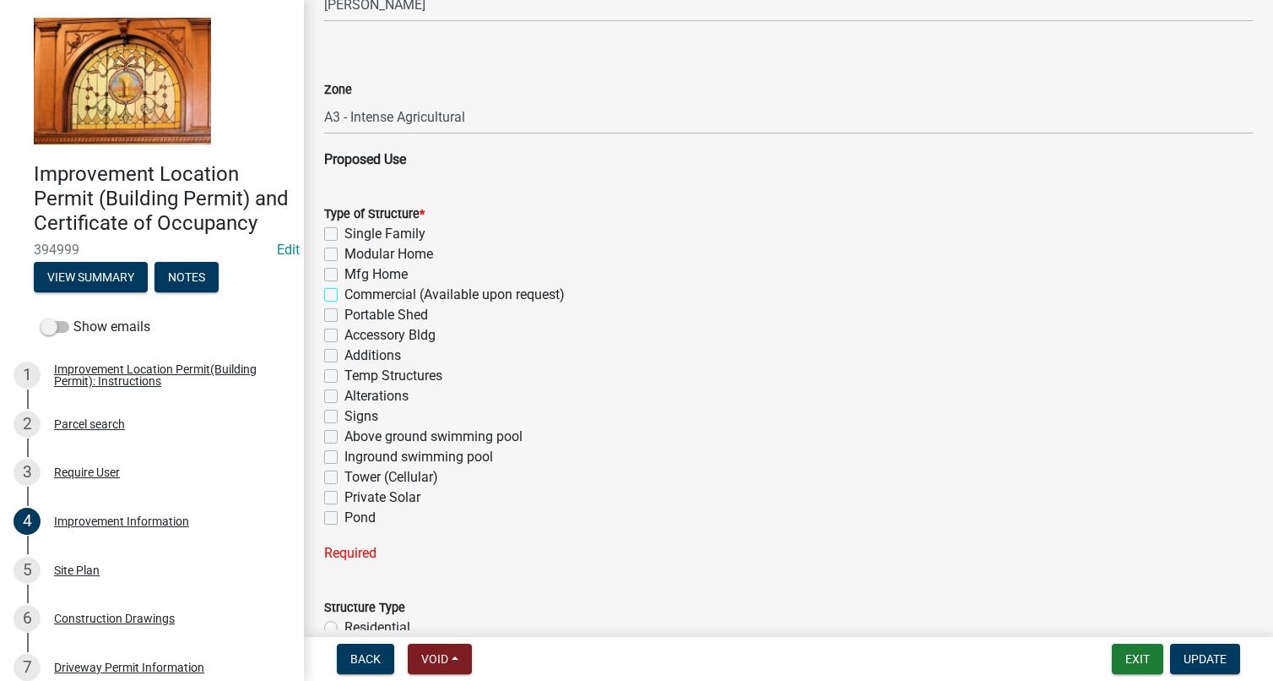
checkbox input "true"
checkbox input "false"
checkbox input "true"
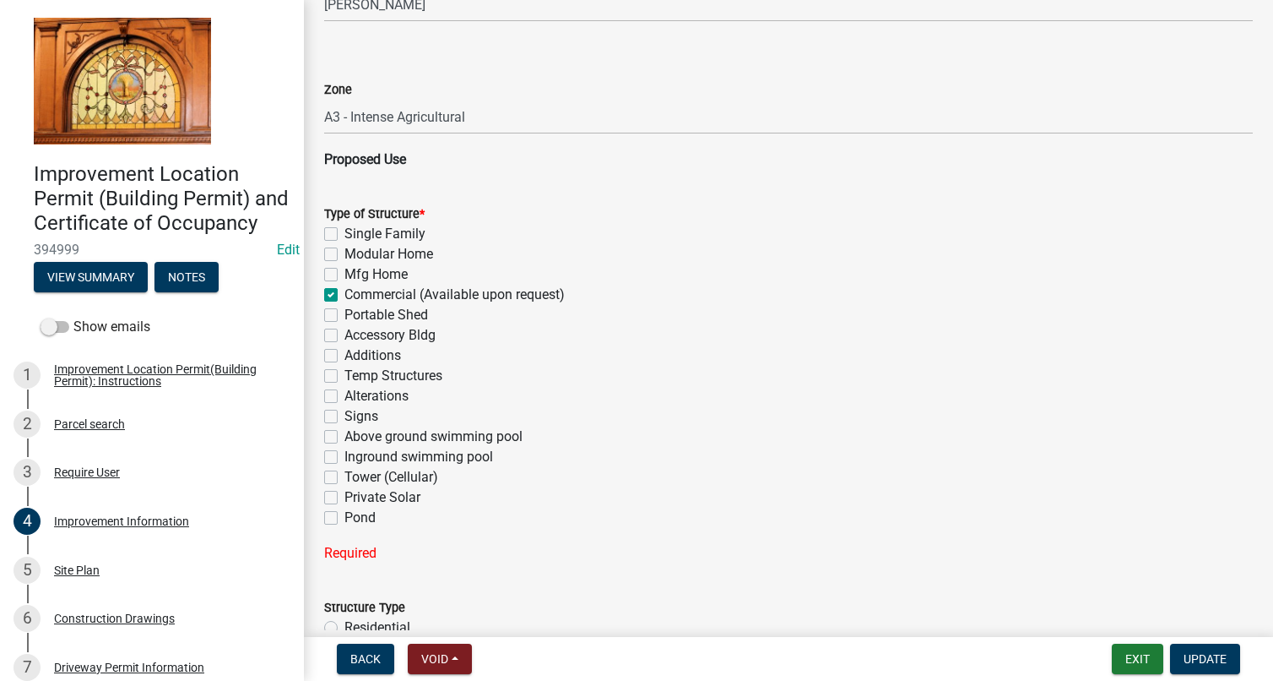
checkbox input "false"
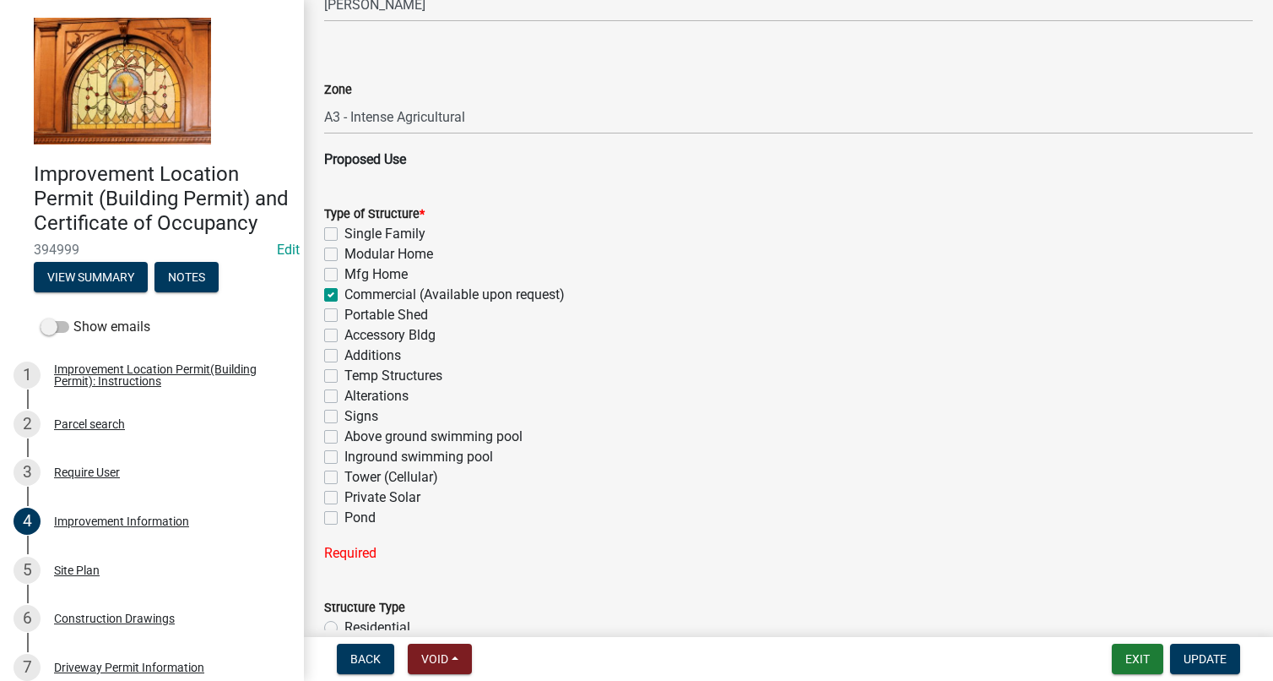
checkbox input "false"
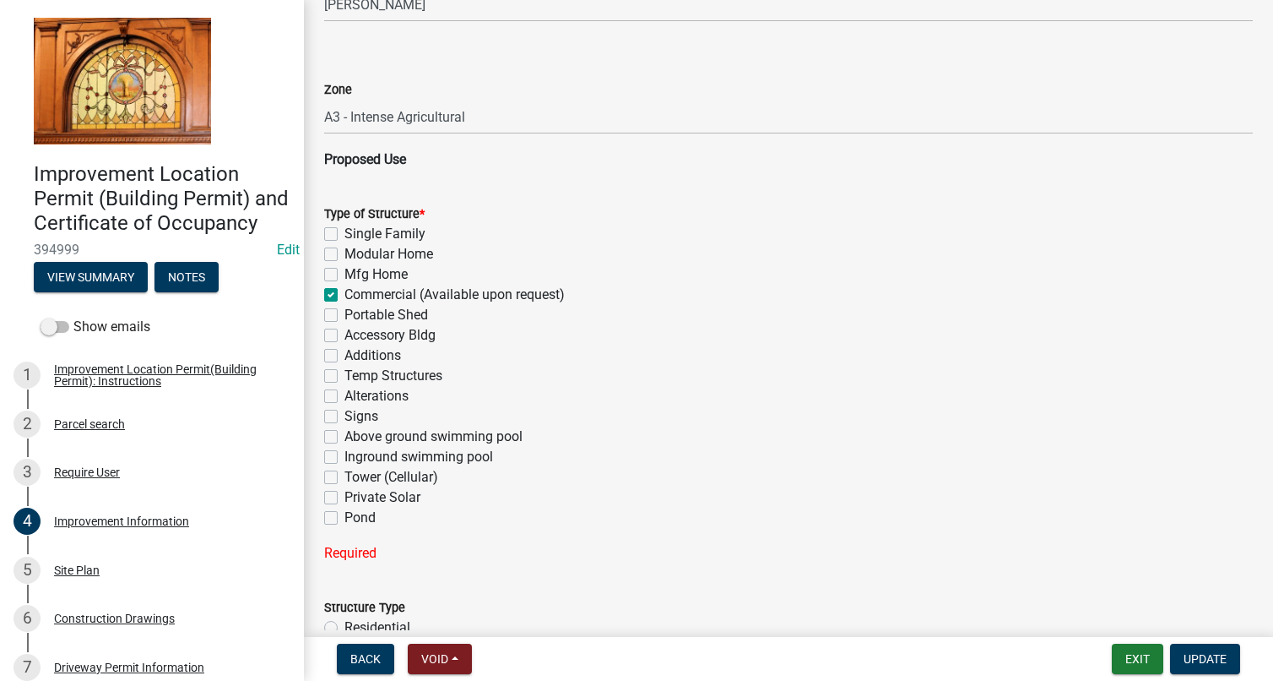
checkbox input "false"
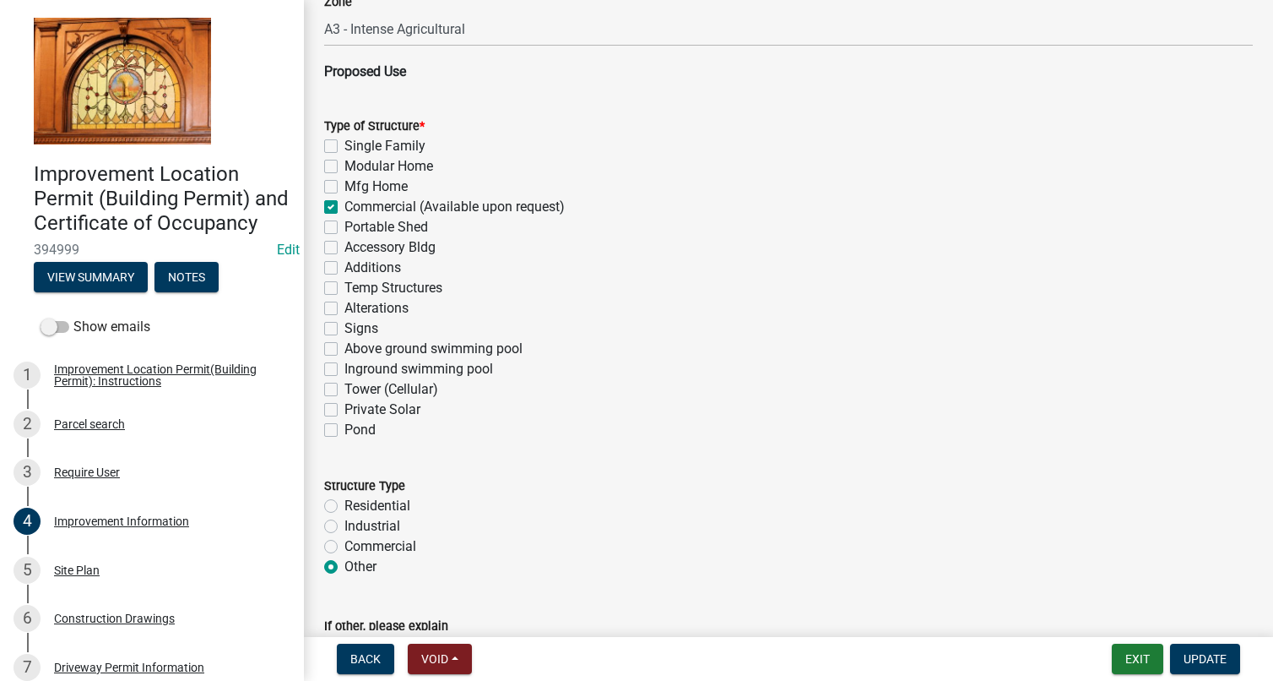
scroll to position [1267, 0]
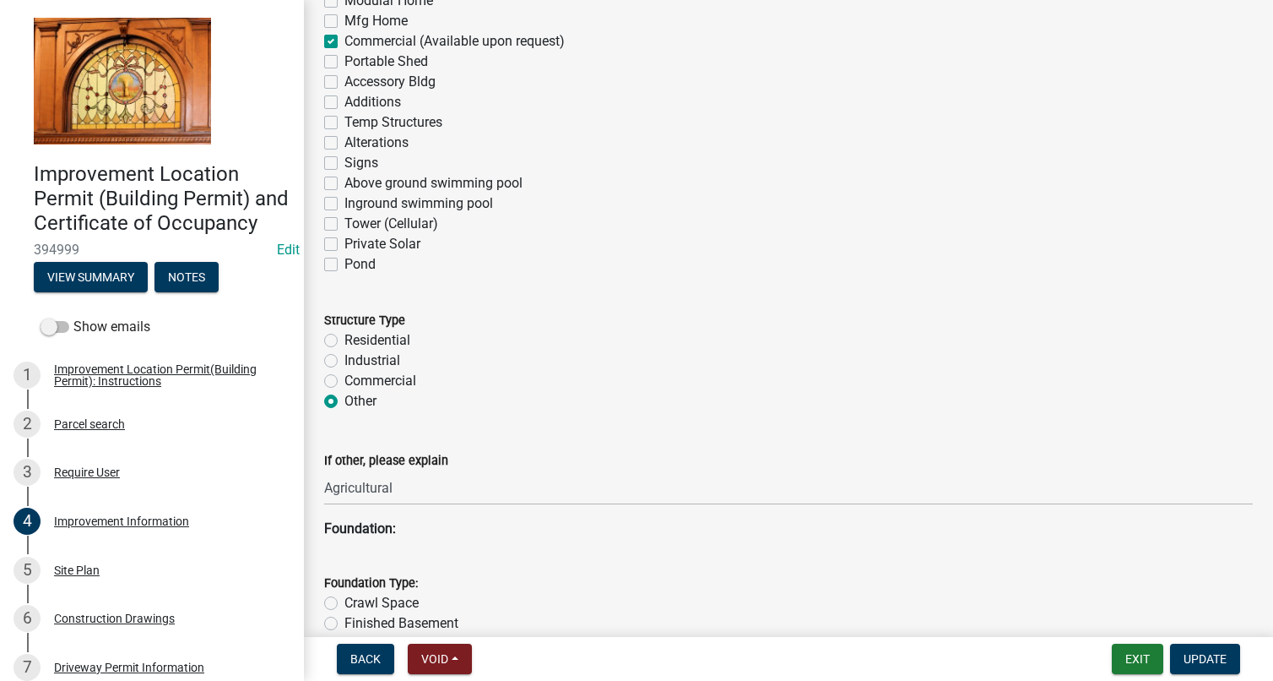
click at [345, 383] on label "Commercial" at bounding box center [381, 381] width 72 height 20
click at [345, 382] on input "Commercial" at bounding box center [350, 376] width 11 height 11
radio input "true"
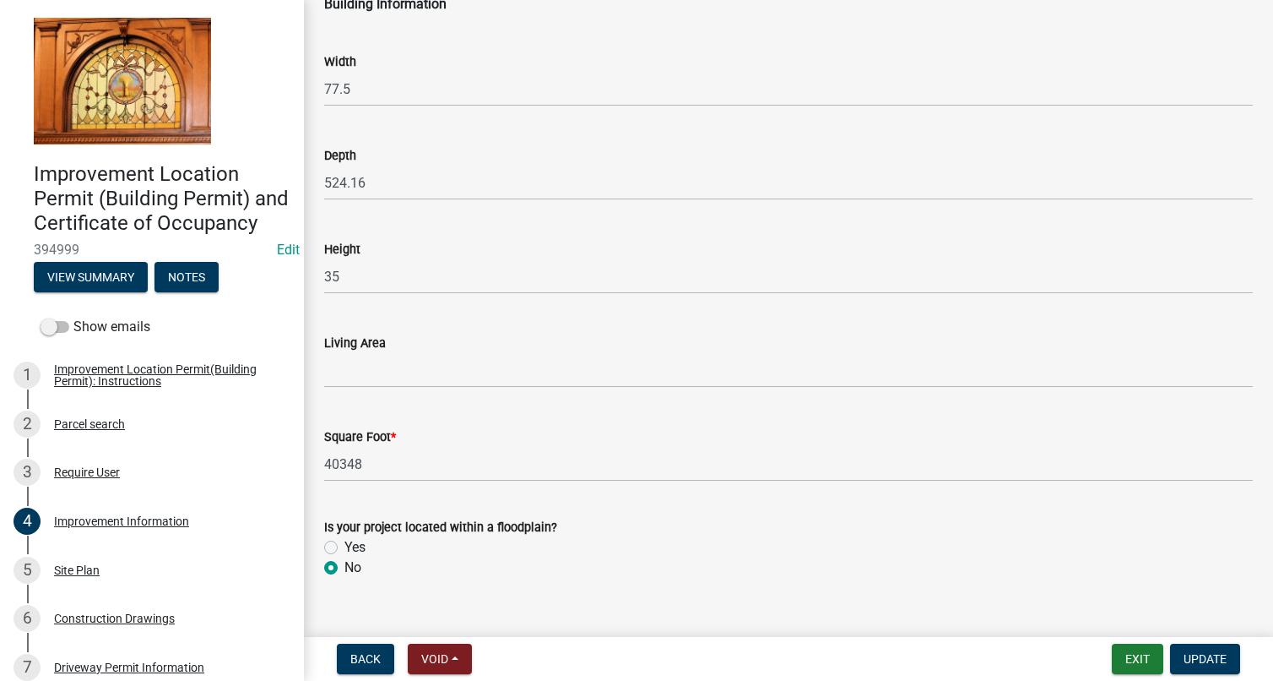
scroll to position [2531, 0]
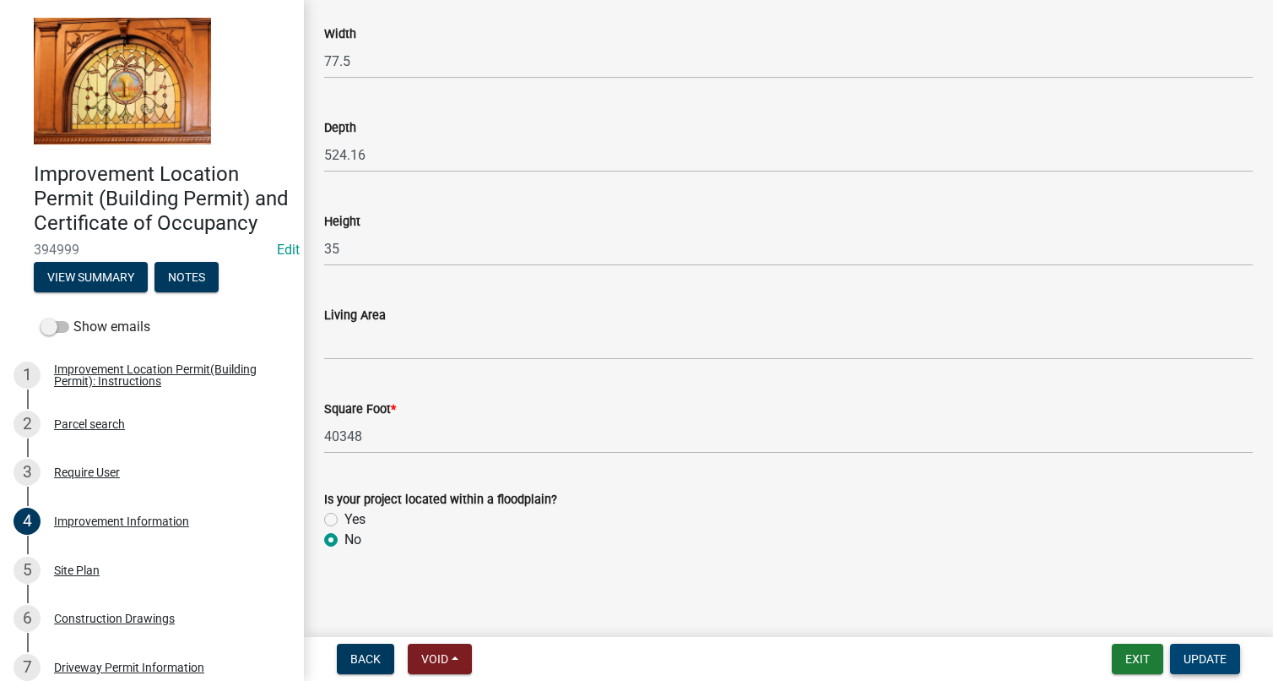
click at [1202, 650] on button "Update" at bounding box center [1205, 658] width 70 height 30
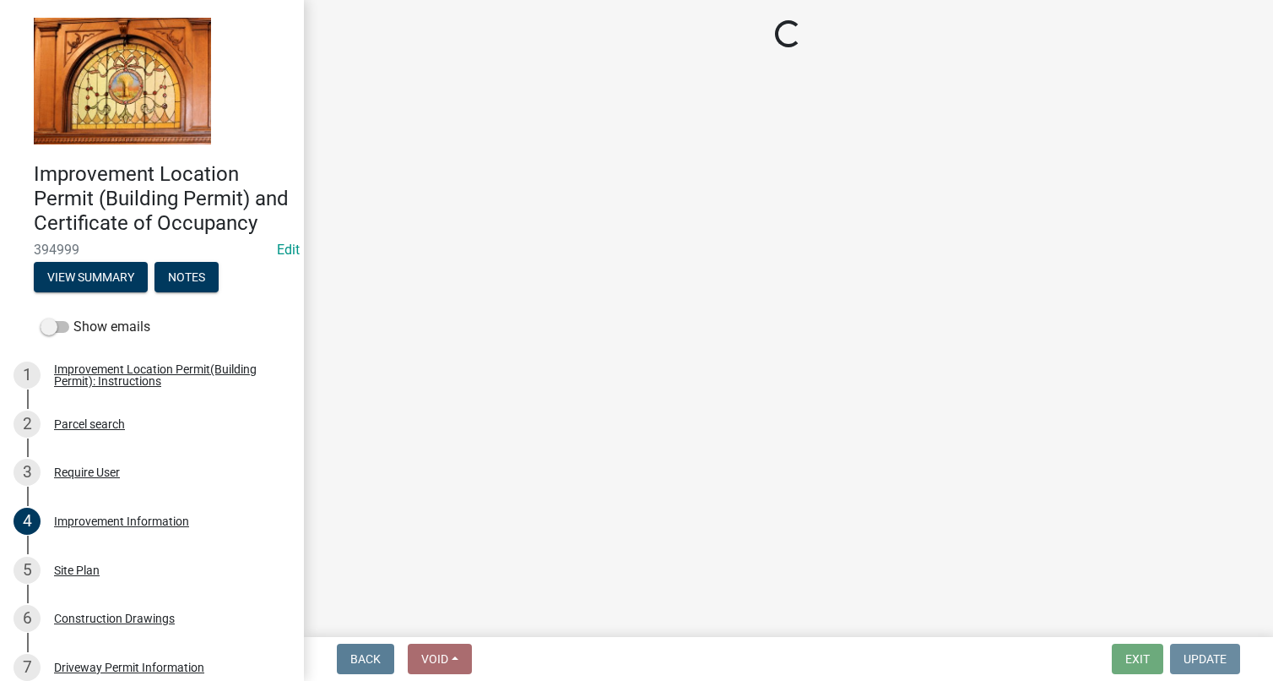
scroll to position [0, 0]
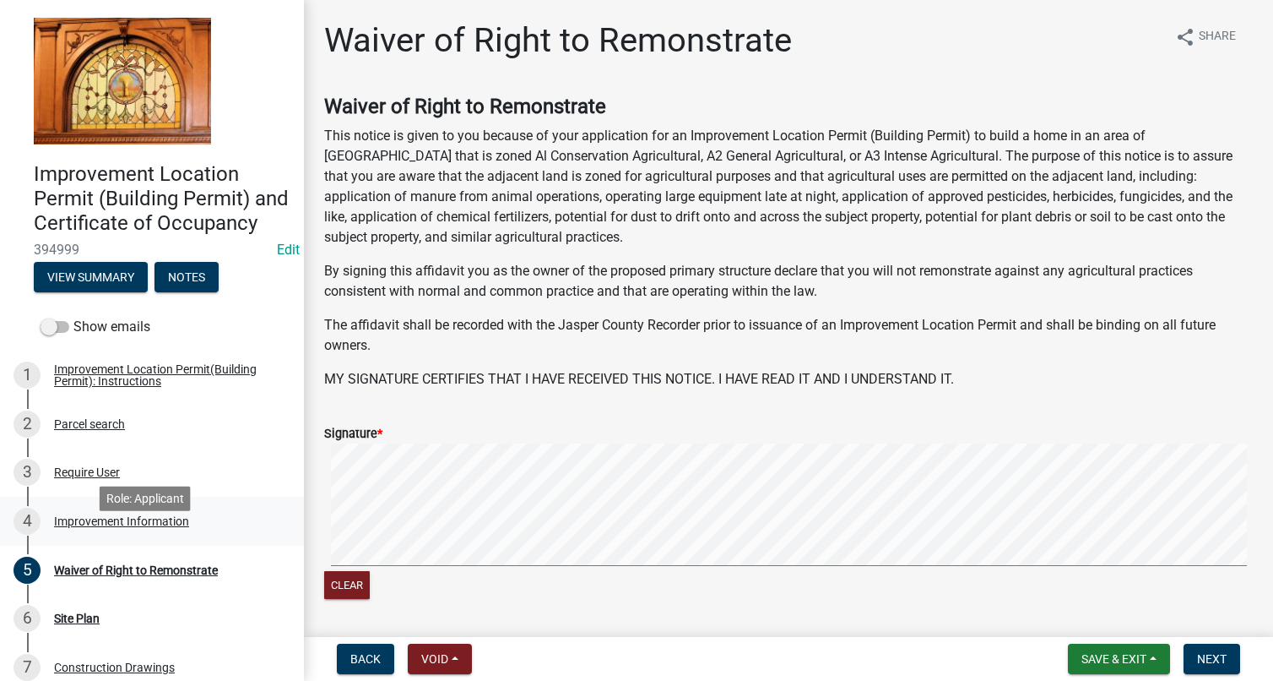
click at [126, 527] on div "Improvement Information" at bounding box center [121, 521] width 135 height 12
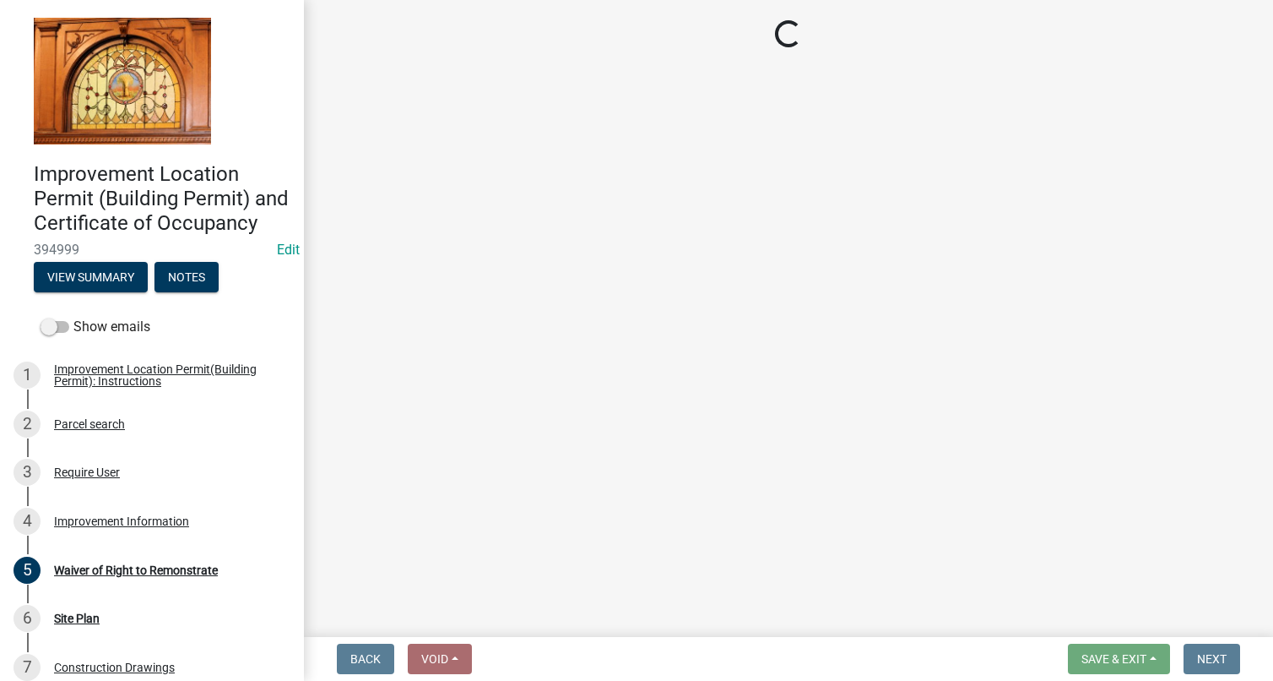
select select "b05d7158-7e86-4b76-8dc4-880011efc97f"
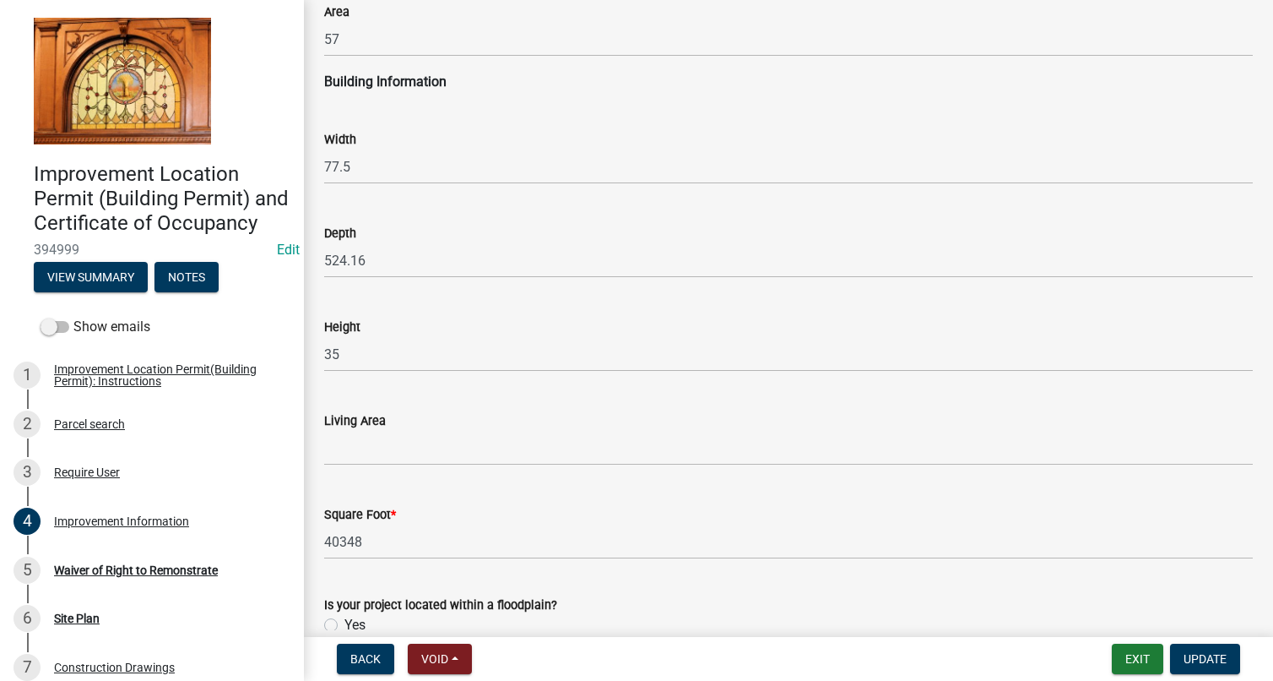
scroll to position [2531, 0]
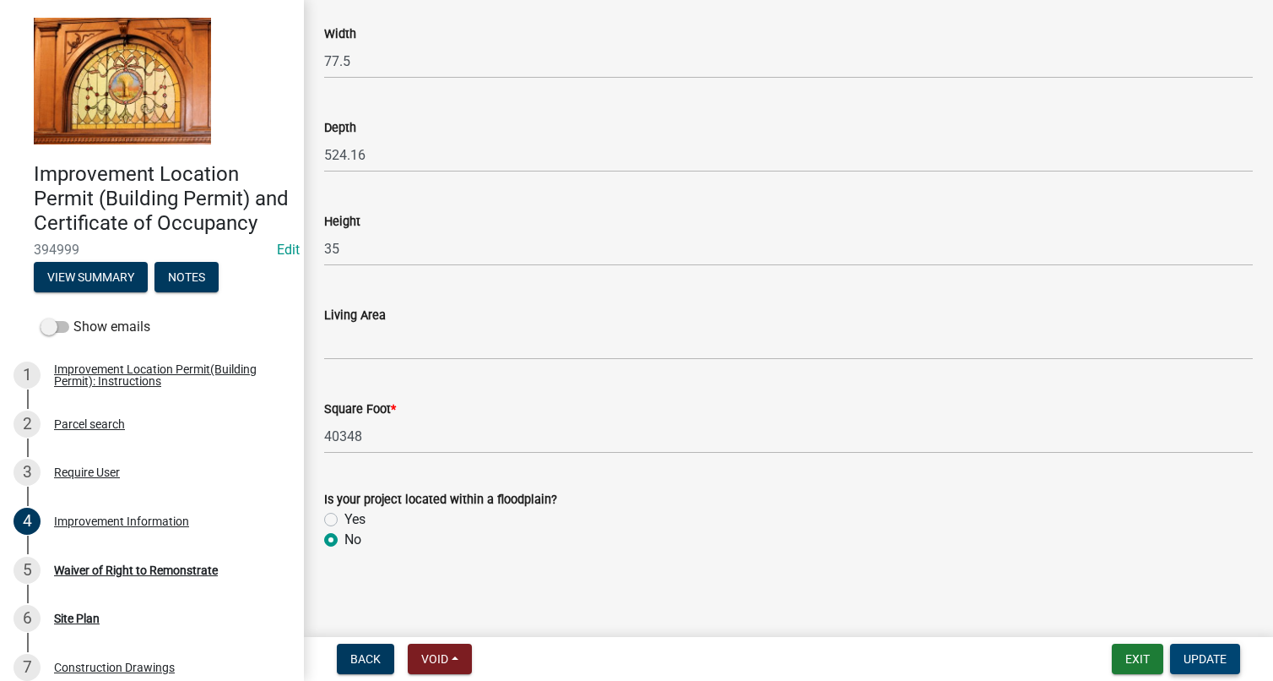
click at [1205, 648] on button "Update" at bounding box center [1205, 658] width 70 height 30
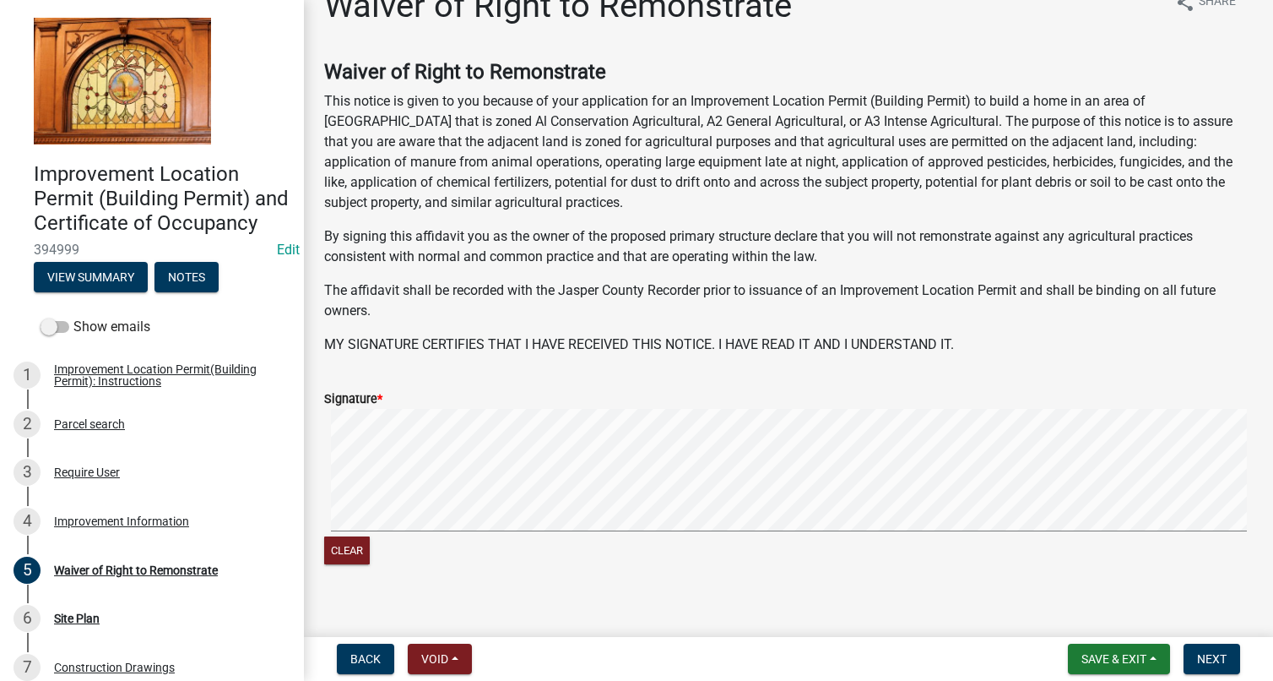
scroll to position [54, 0]
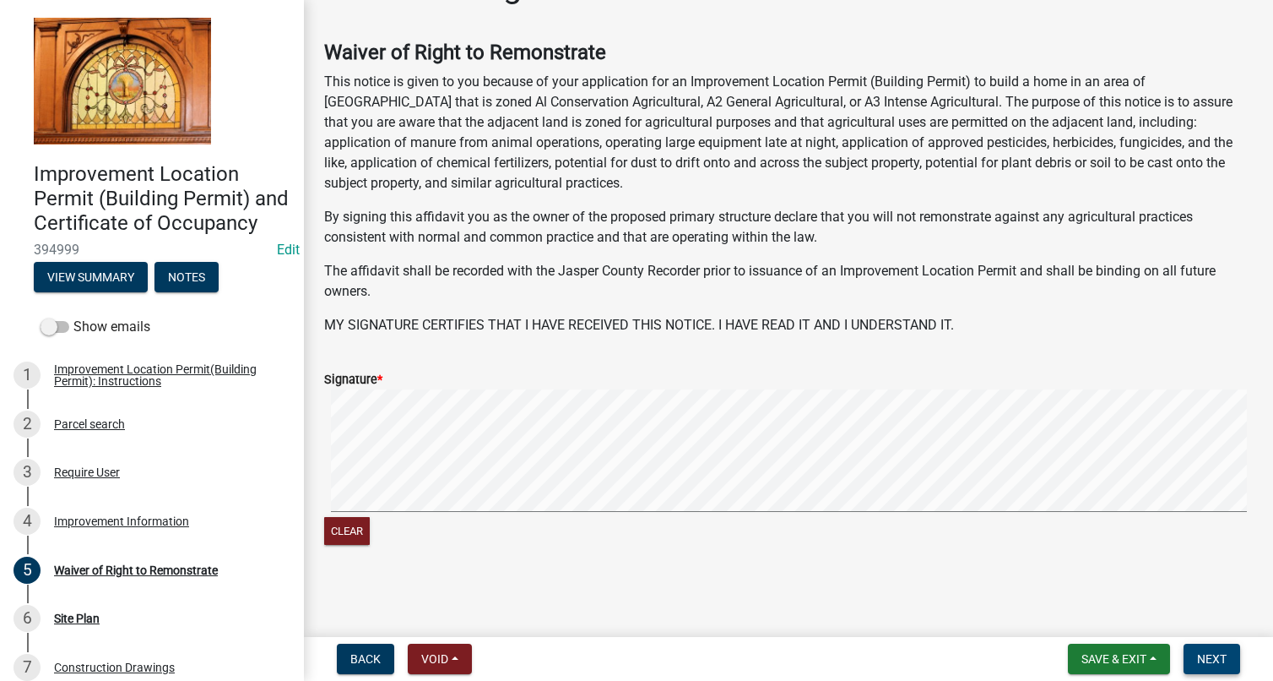
click at [1212, 652] on span "Next" at bounding box center [1212, 659] width 30 height 14
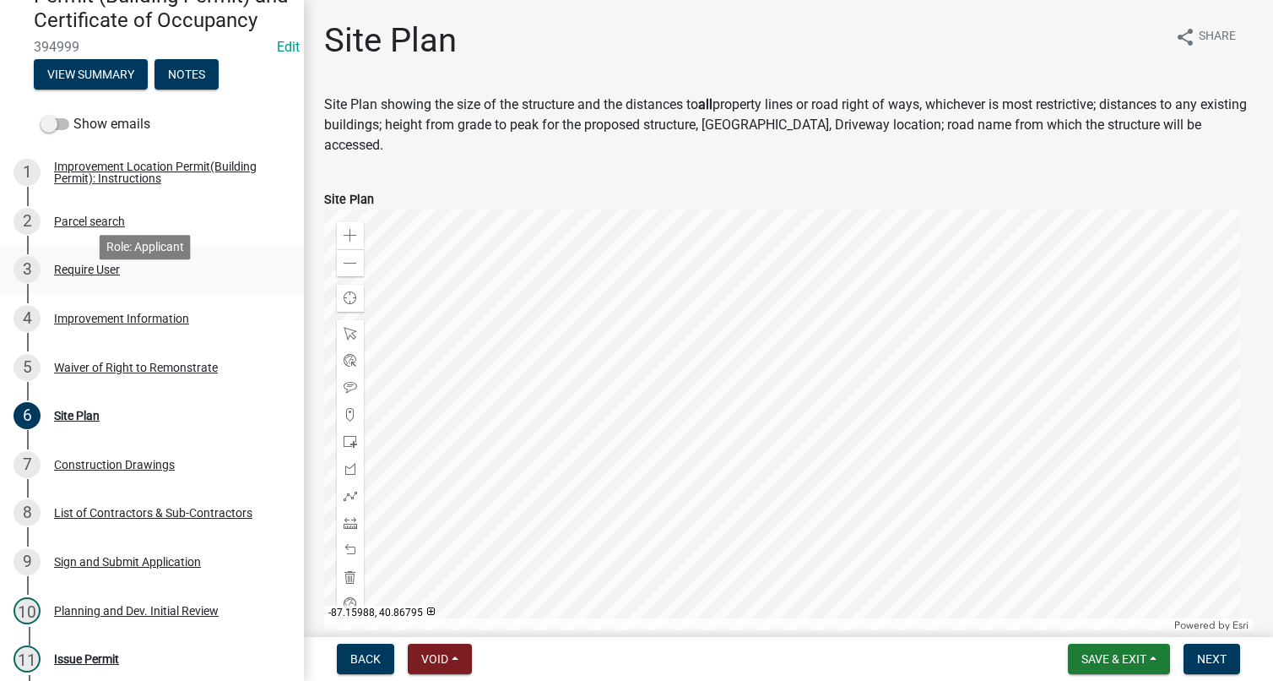
scroll to position [397, 0]
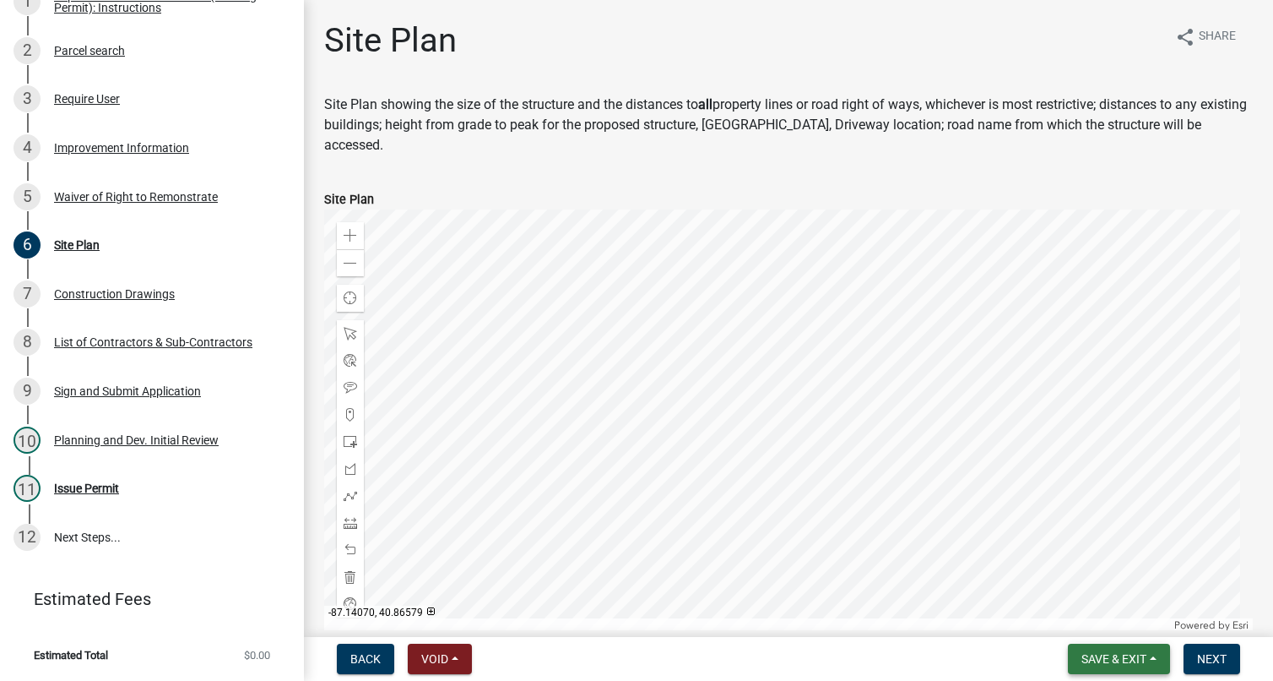
click at [1153, 654] on button "Save & Exit" at bounding box center [1119, 658] width 102 height 30
click at [1109, 614] on button "Save & Exit" at bounding box center [1102, 614] width 135 height 41
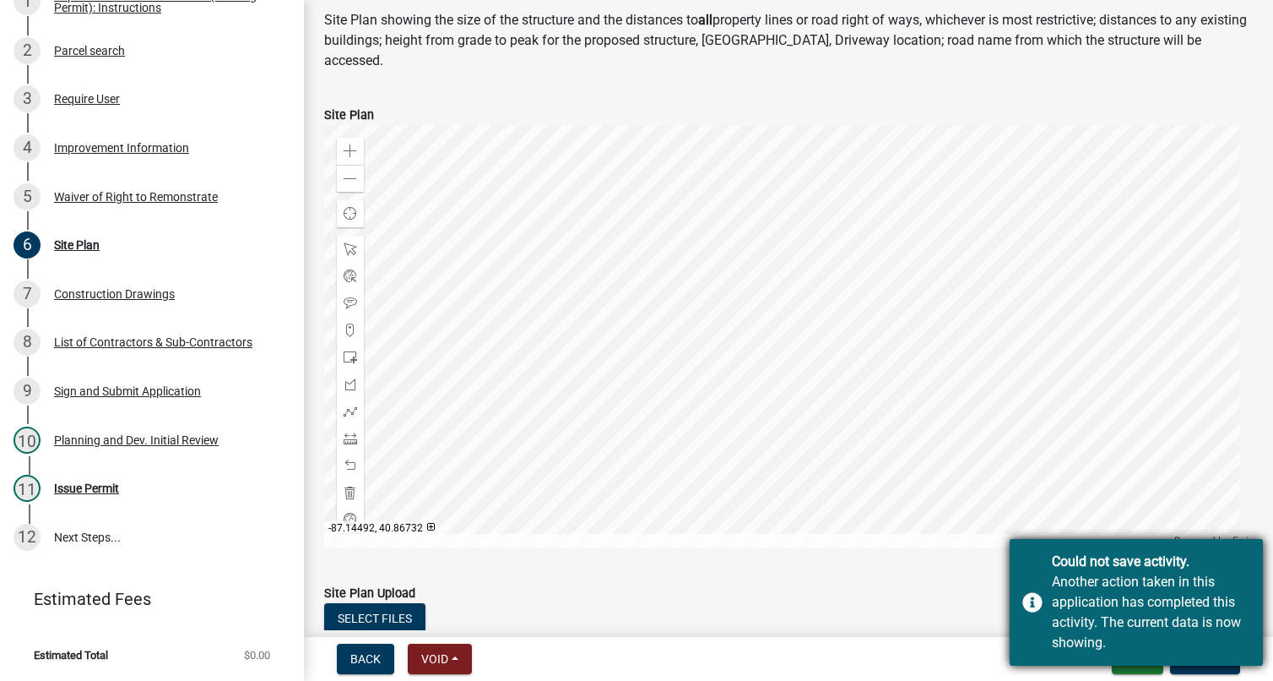
scroll to position [268, 0]
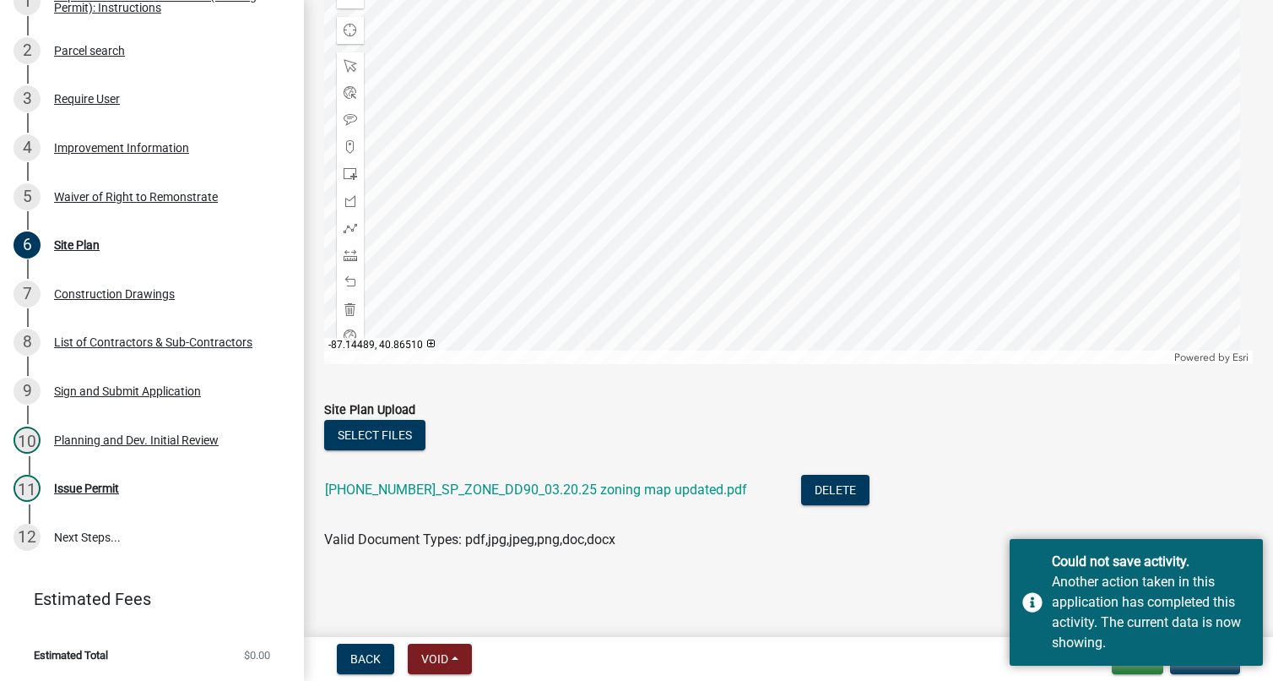
click at [1034, 448] on div "Select files" at bounding box center [788, 437] width 929 height 35
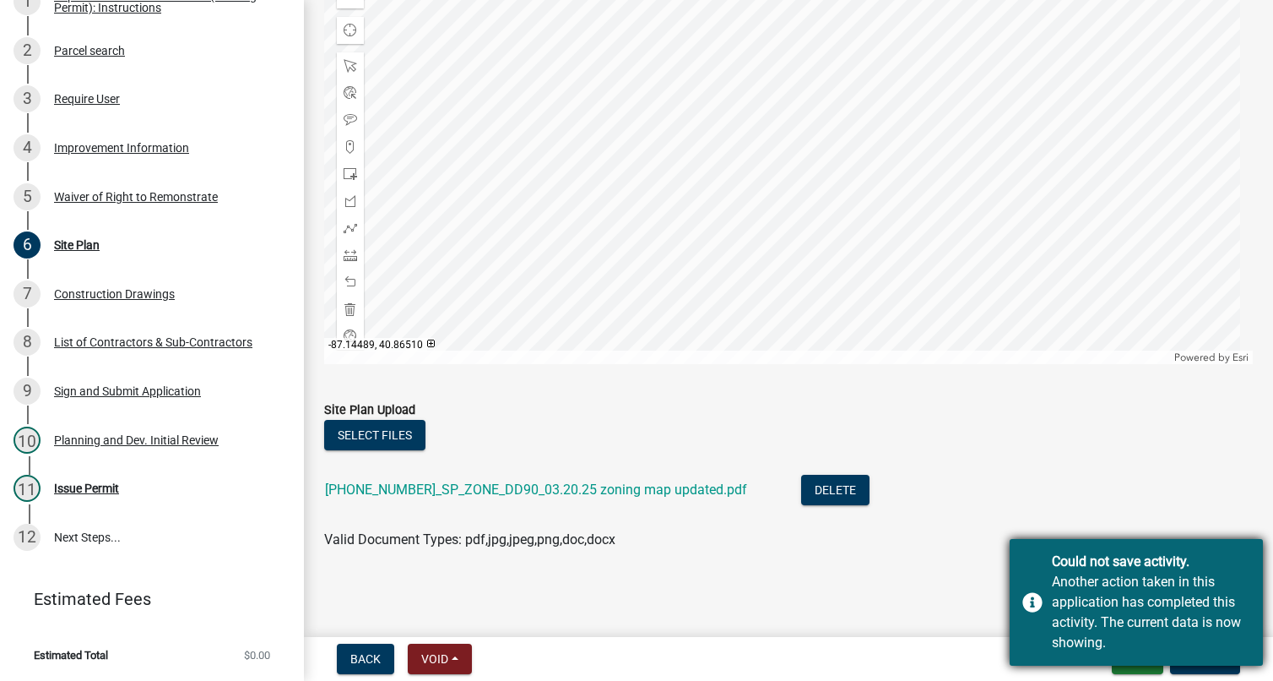
click at [1091, 592] on div "Another action taken in this application has completed this activity. The curre…" at bounding box center [1151, 612] width 198 height 81
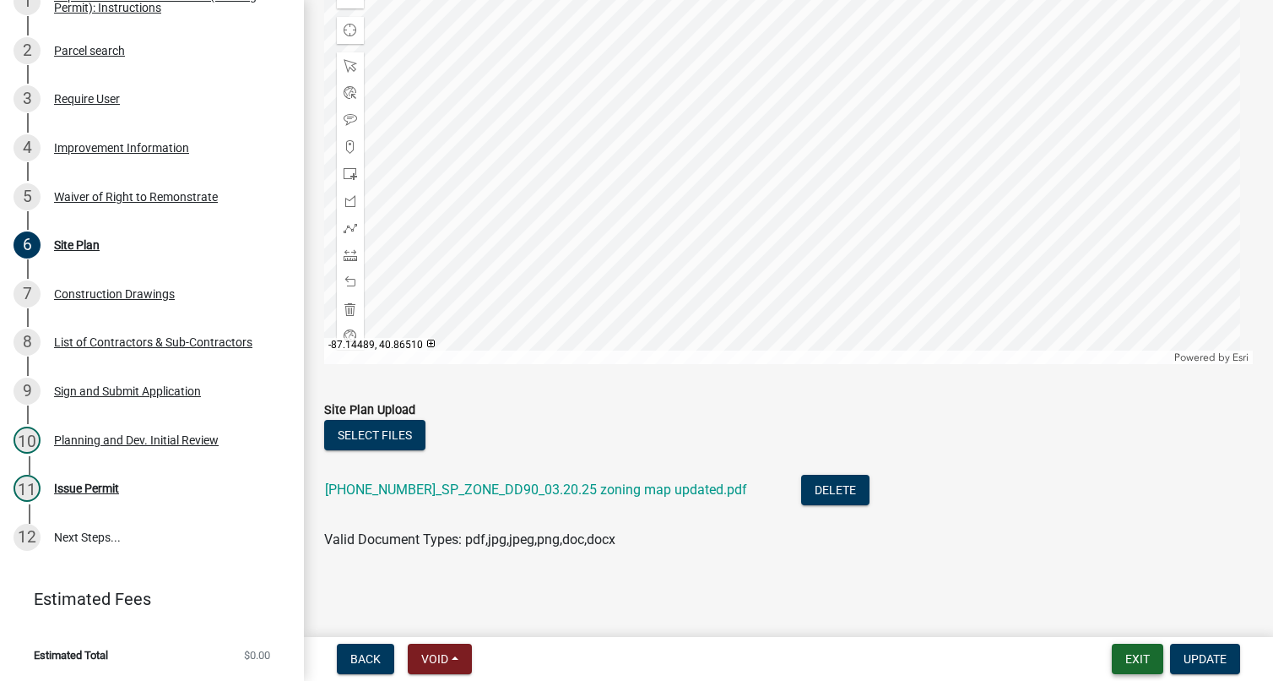
click at [1141, 649] on button "Exit" at bounding box center [1138, 658] width 52 height 30
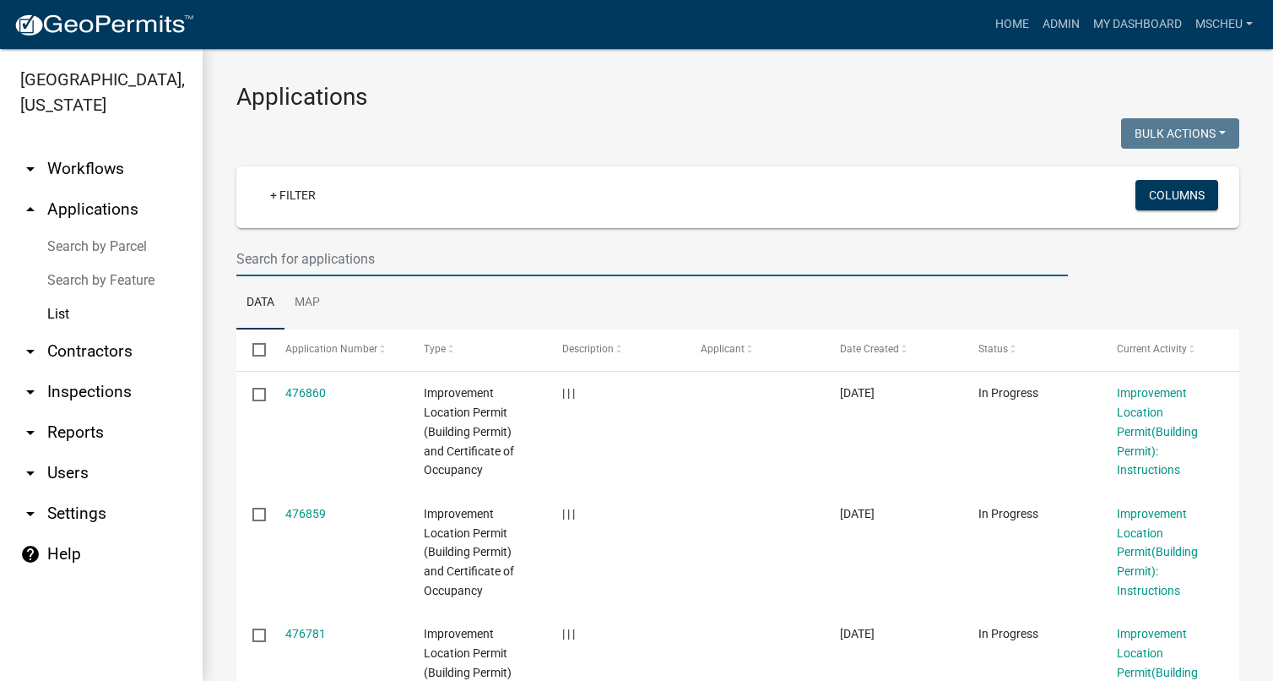
click at [283, 256] on input "text" at bounding box center [652, 258] width 832 height 35
type input "hamstra"
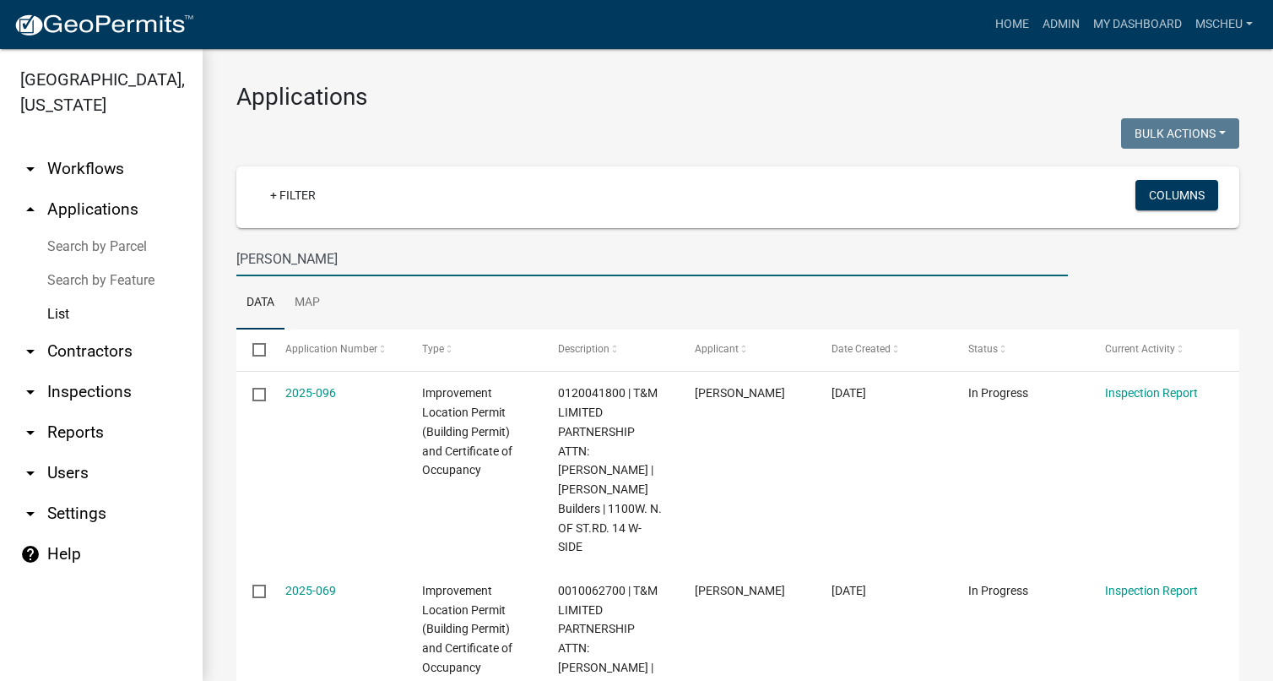
click at [342, 254] on input "hamstra" at bounding box center [652, 258] width 832 height 35
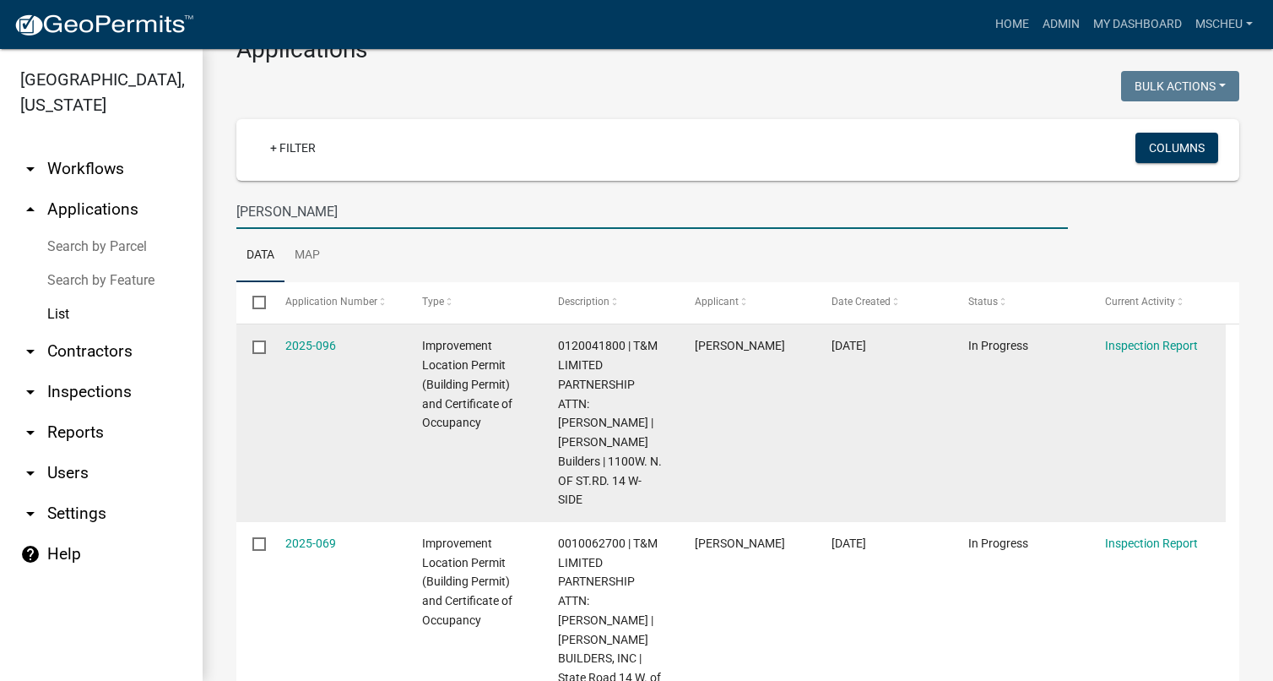
scroll to position [169, 0]
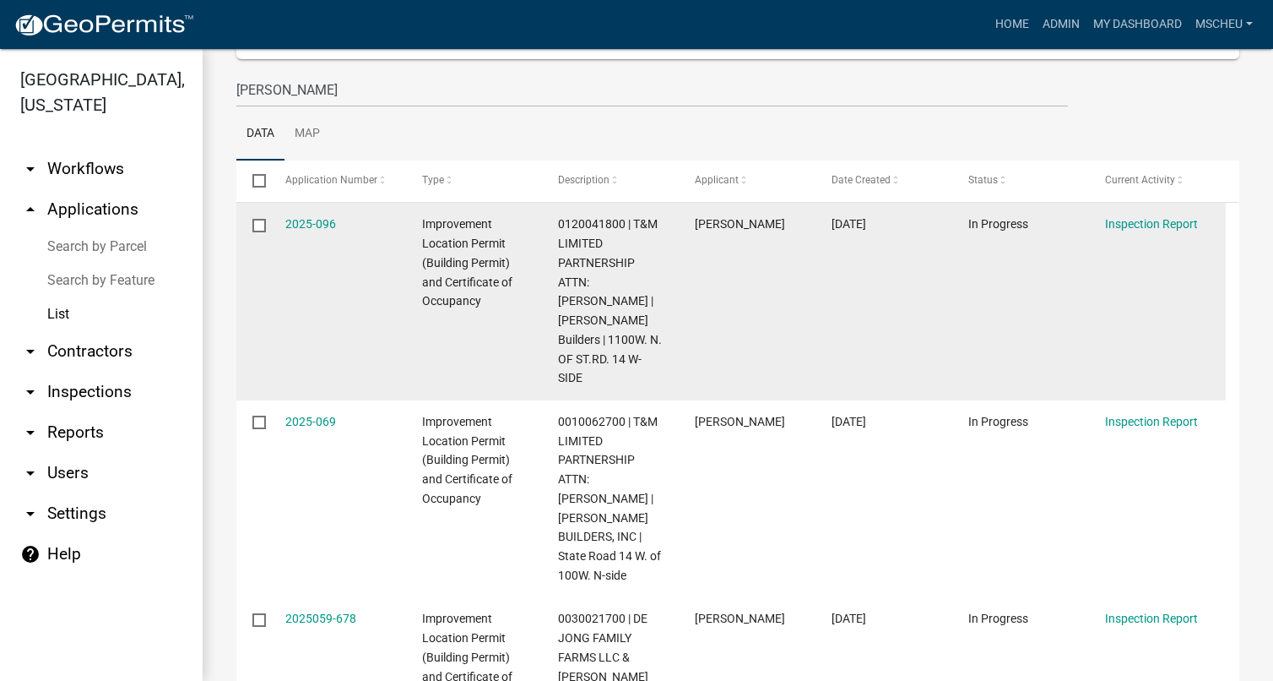
click at [317, 215] on div "2025-096" at bounding box center [337, 223] width 105 height 19
click at [317, 225] on link "2025-096" at bounding box center [310, 224] width 51 height 14
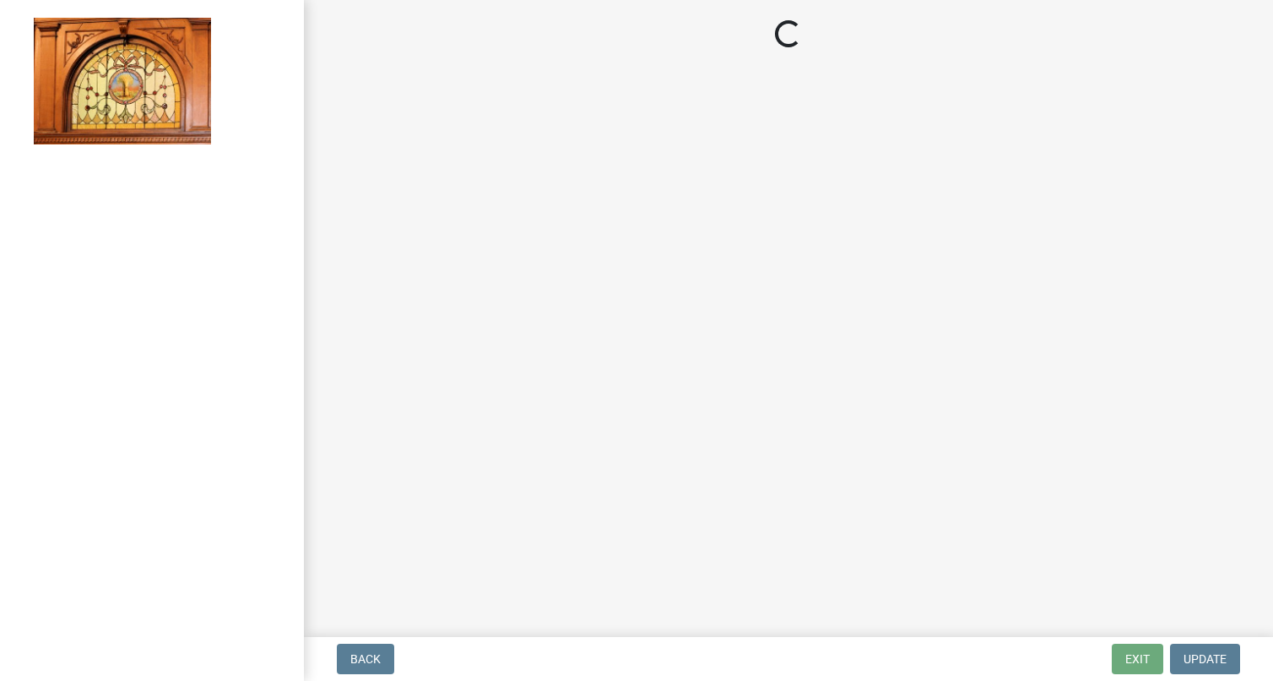
select select "62bb873c-c571-4454-ac8a-8c216551e2a3"
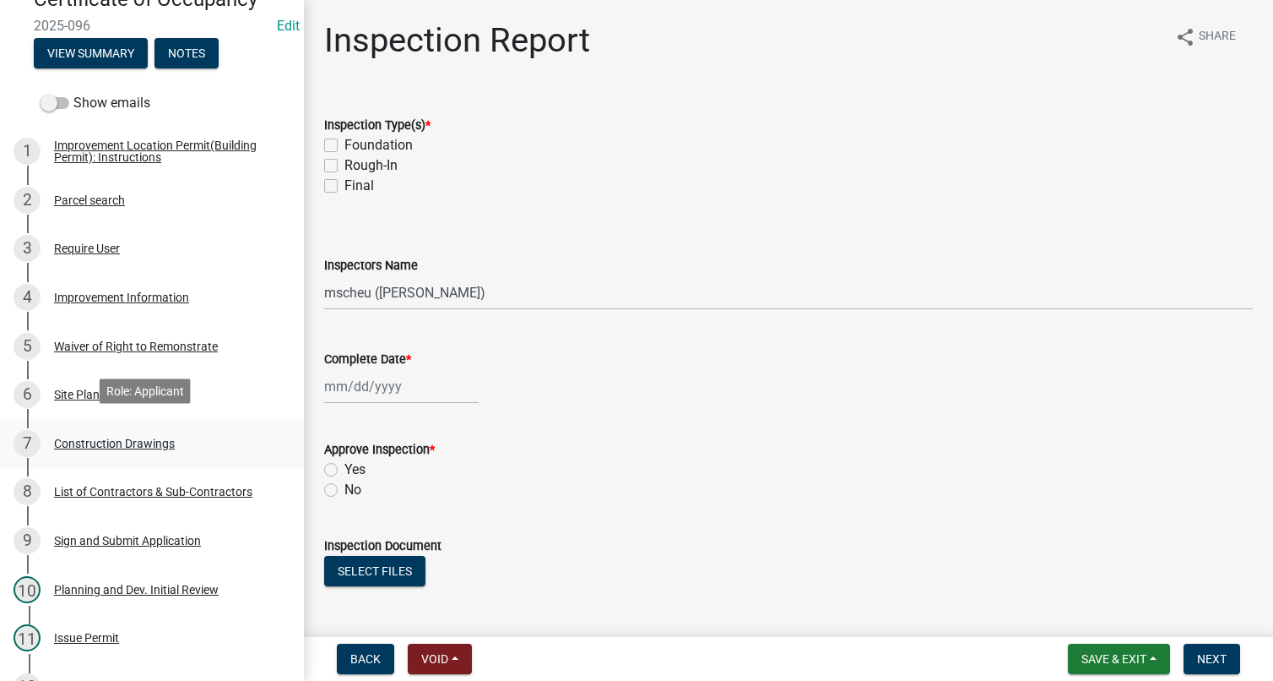
scroll to position [253, 0]
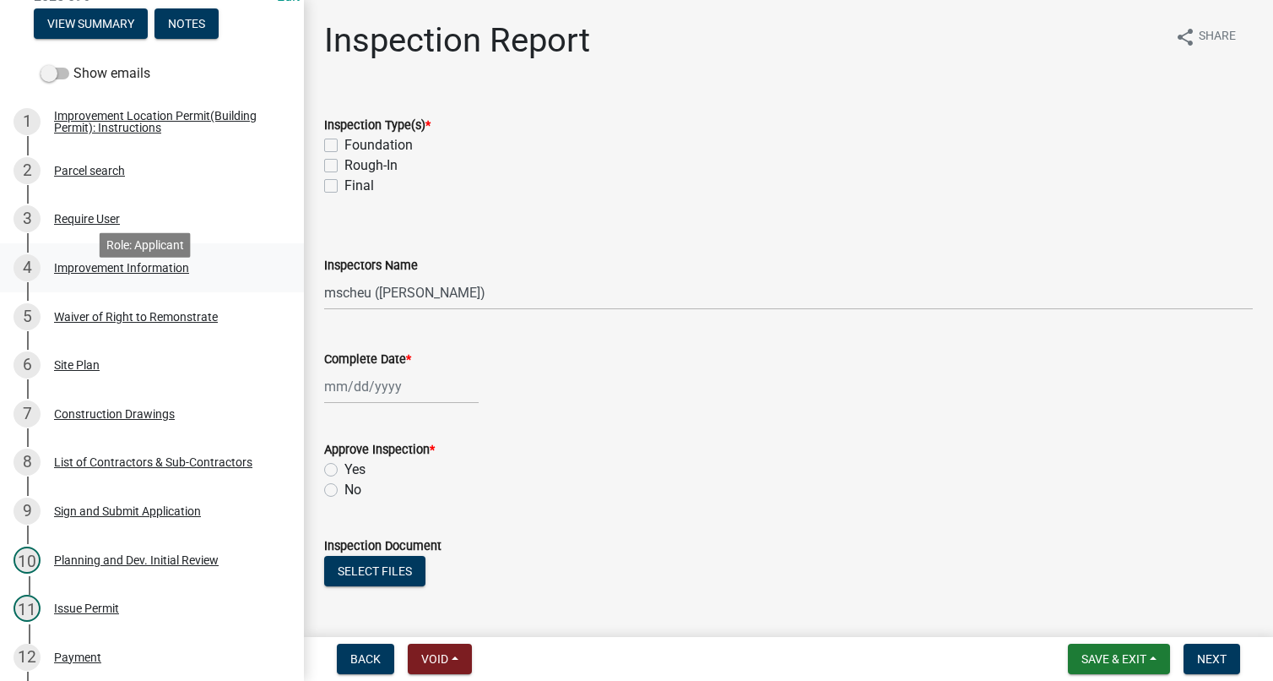
click at [166, 274] on div "Improvement Information" at bounding box center [121, 268] width 135 height 12
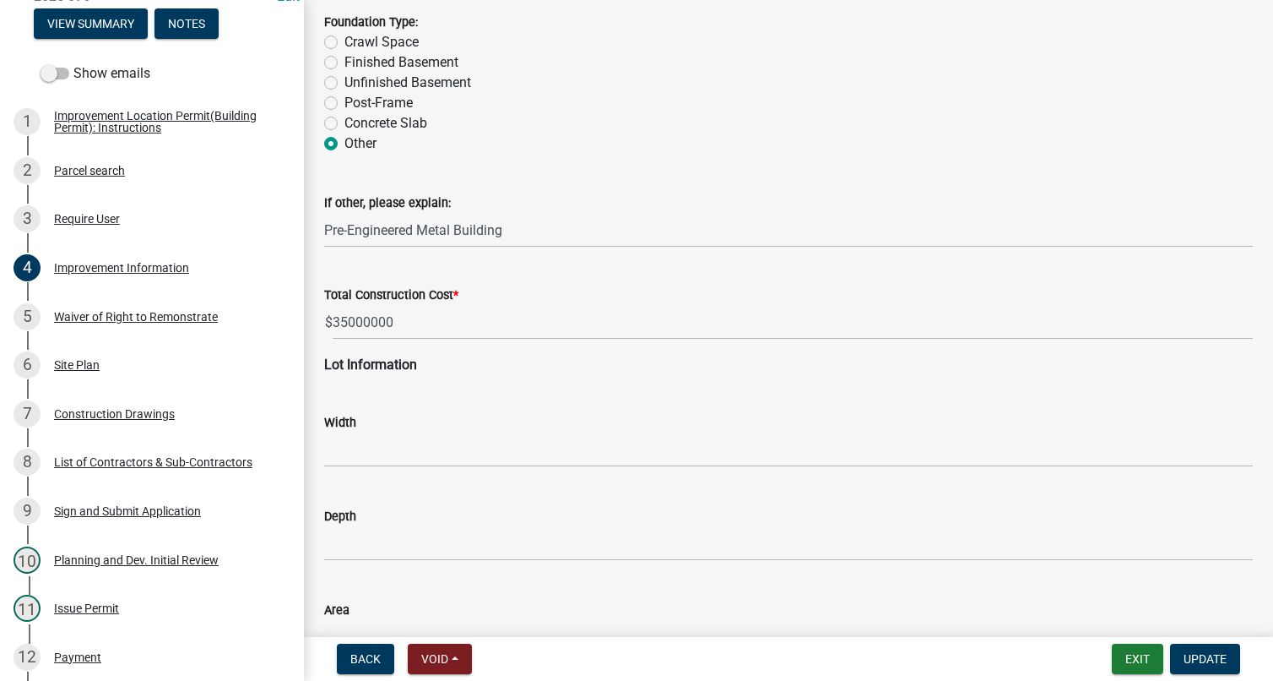
scroll to position [1520, 0]
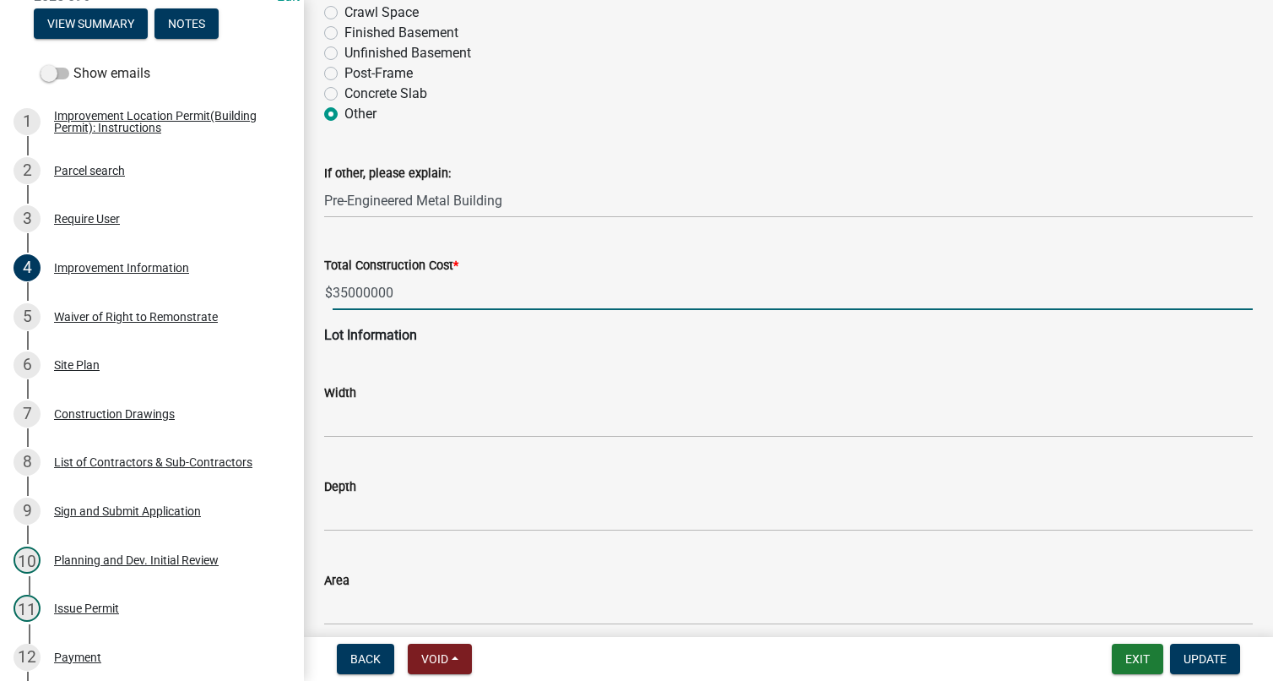
click at [371, 293] on input "35000000" at bounding box center [793, 292] width 920 height 35
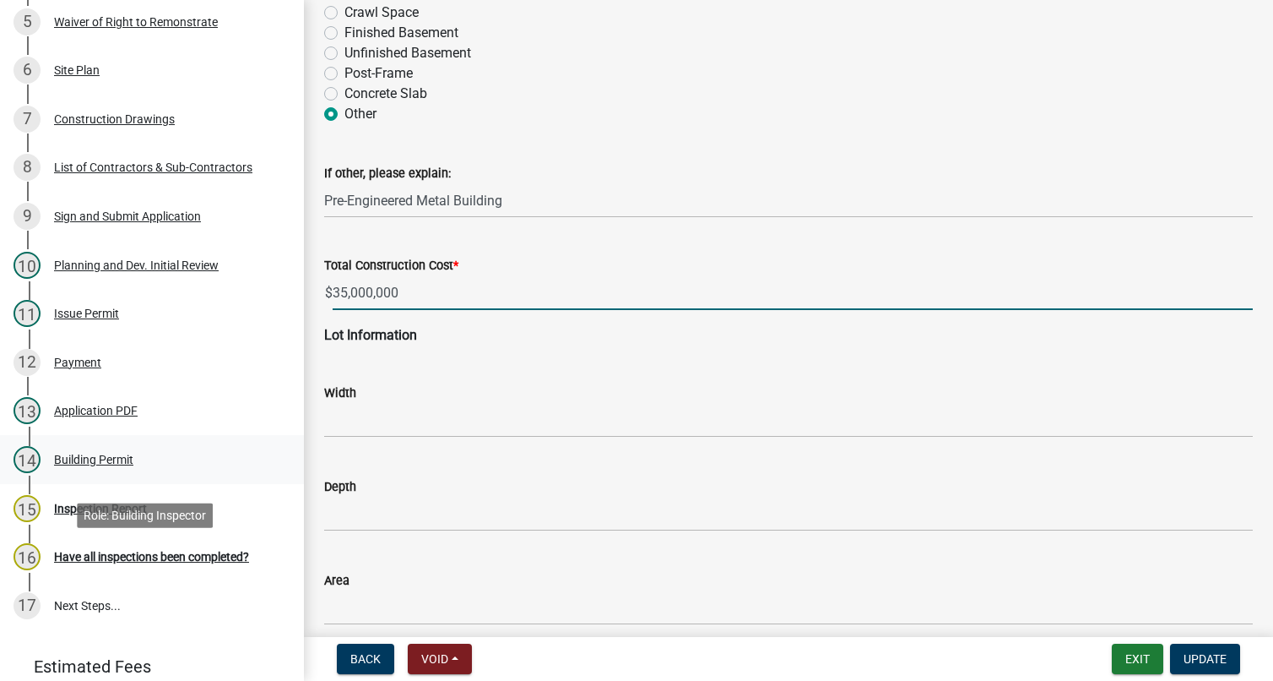
scroll to position [591, 0]
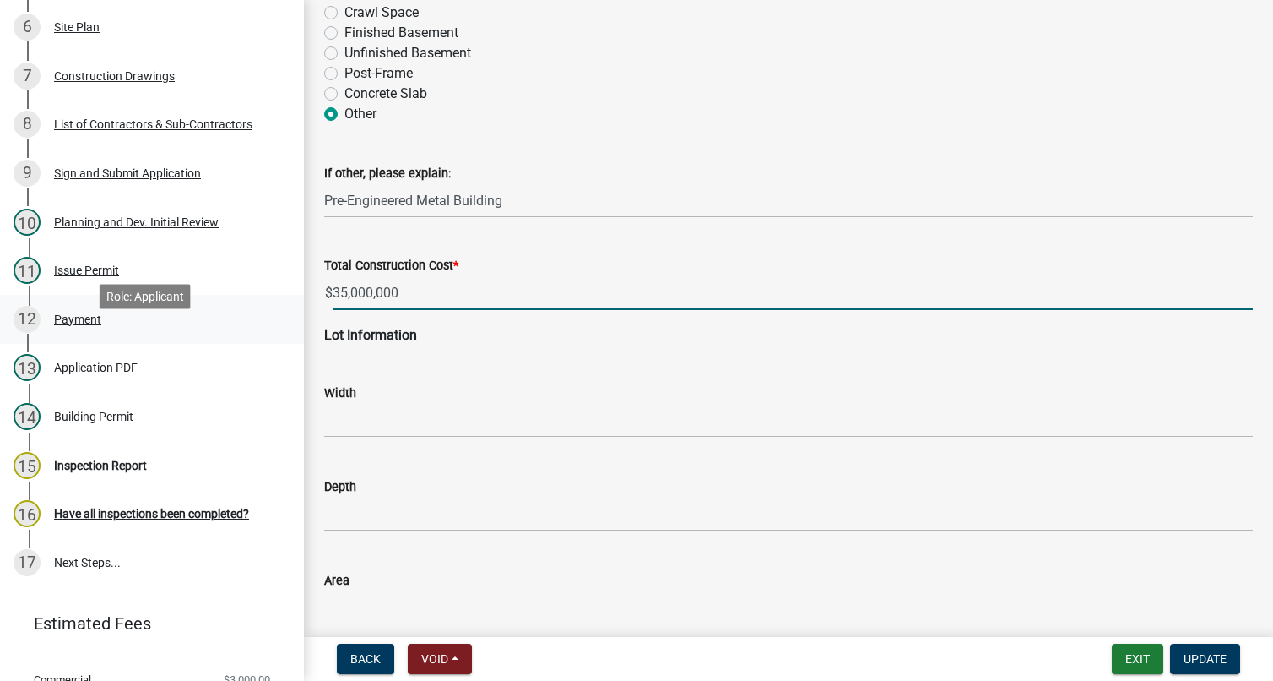
type input "35000000"
click at [72, 333] on div "12 Payment" at bounding box center [145, 319] width 263 height 27
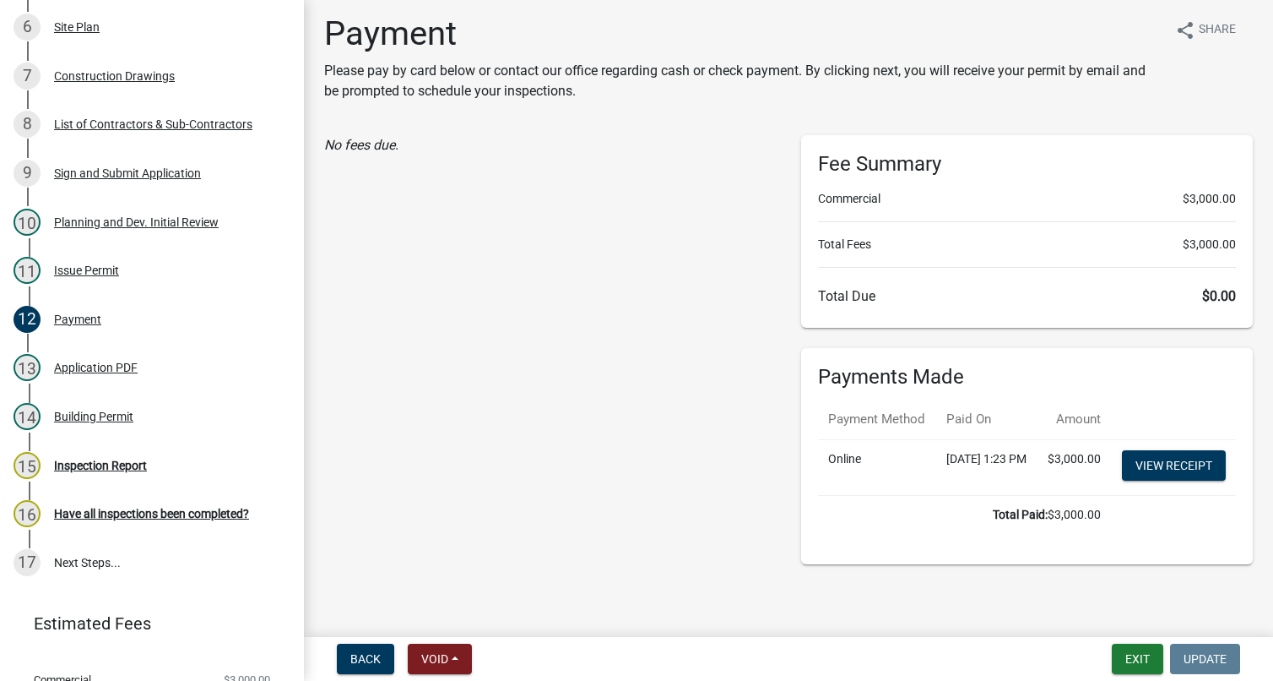
scroll to position [42, 0]
click at [1141, 652] on button "Exit" at bounding box center [1138, 658] width 52 height 30
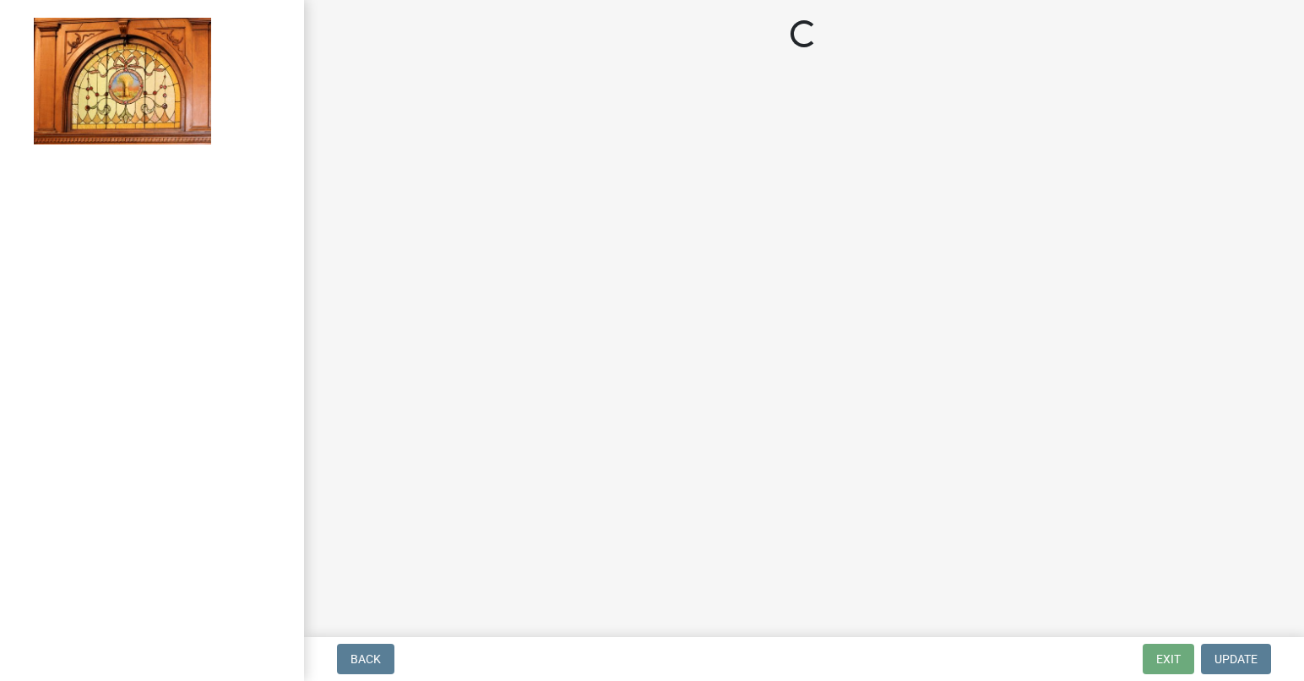
select select "62bb873c-c571-4454-ac8a-8c216551e2a3"
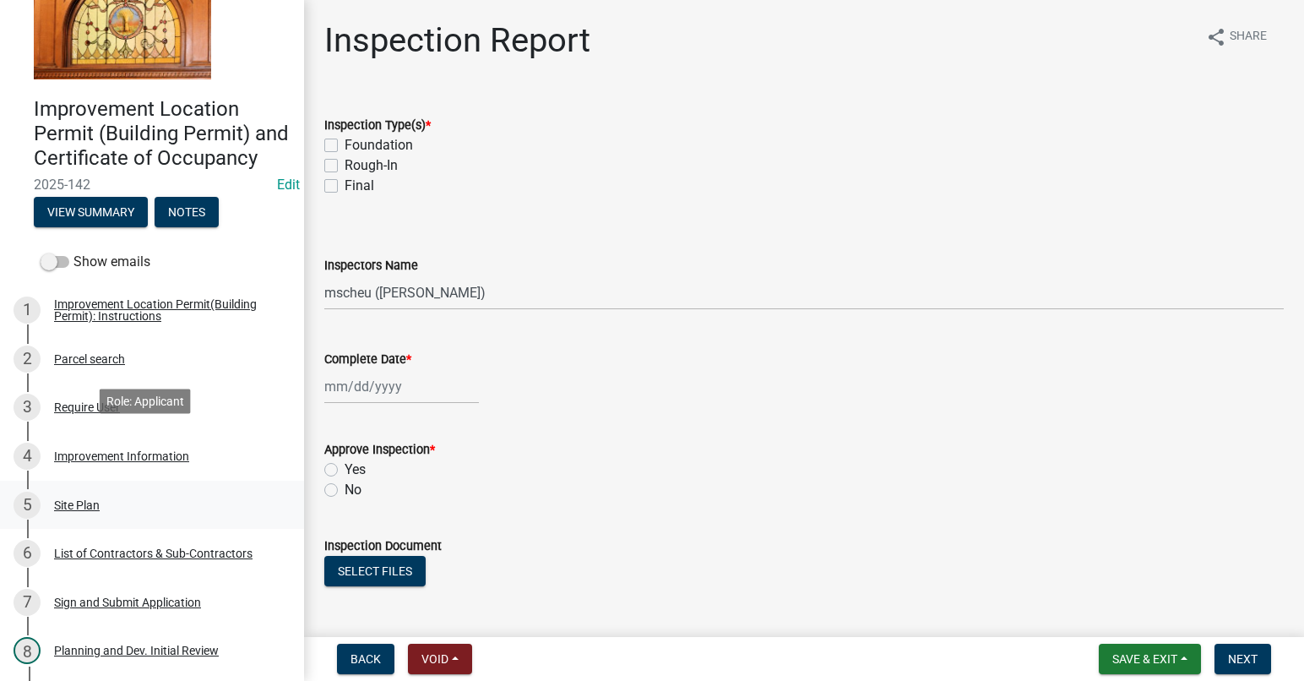
scroll to position [169, 0]
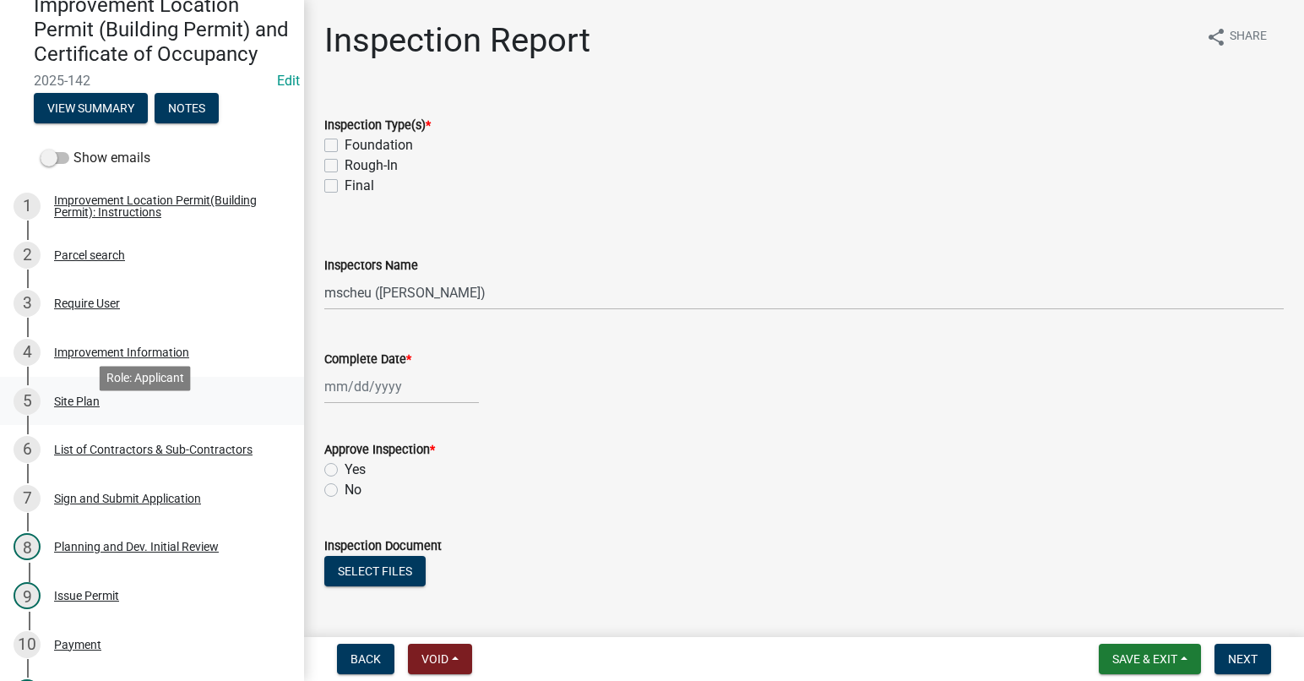
click at [74, 407] on div "Site Plan" at bounding box center [77, 401] width 46 height 12
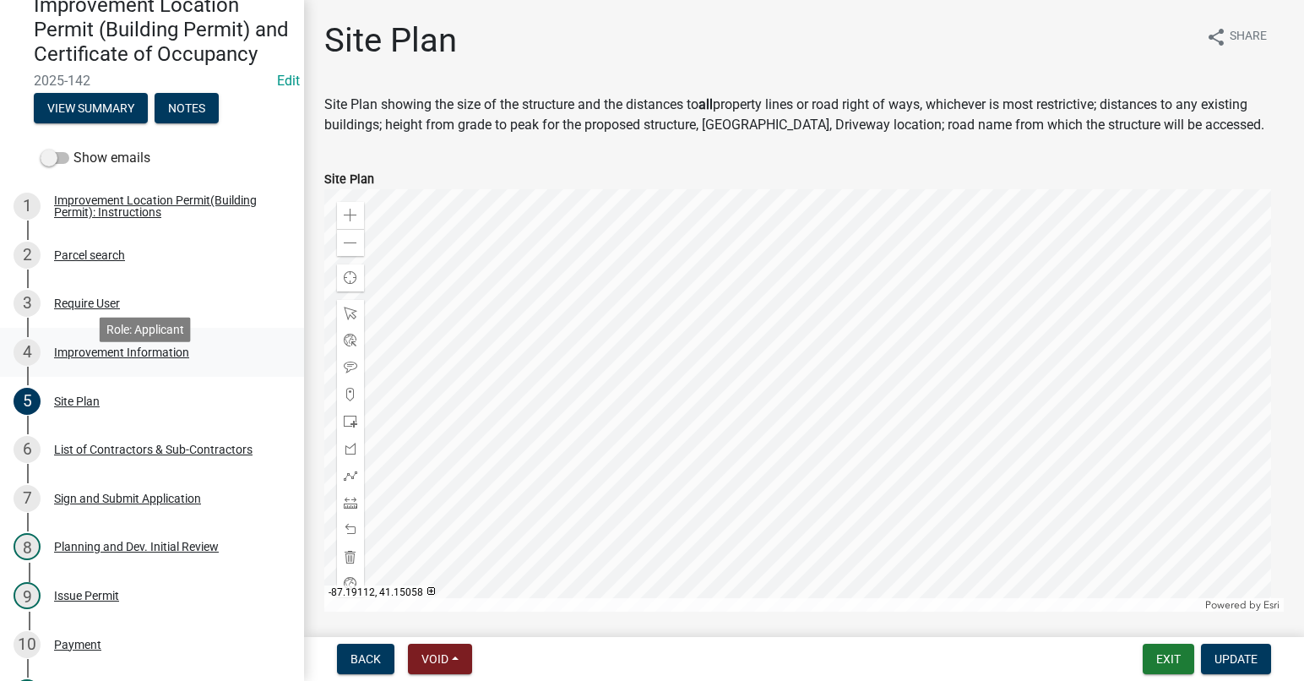
click at [106, 358] on div "Improvement Information" at bounding box center [121, 352] width 135 height 12
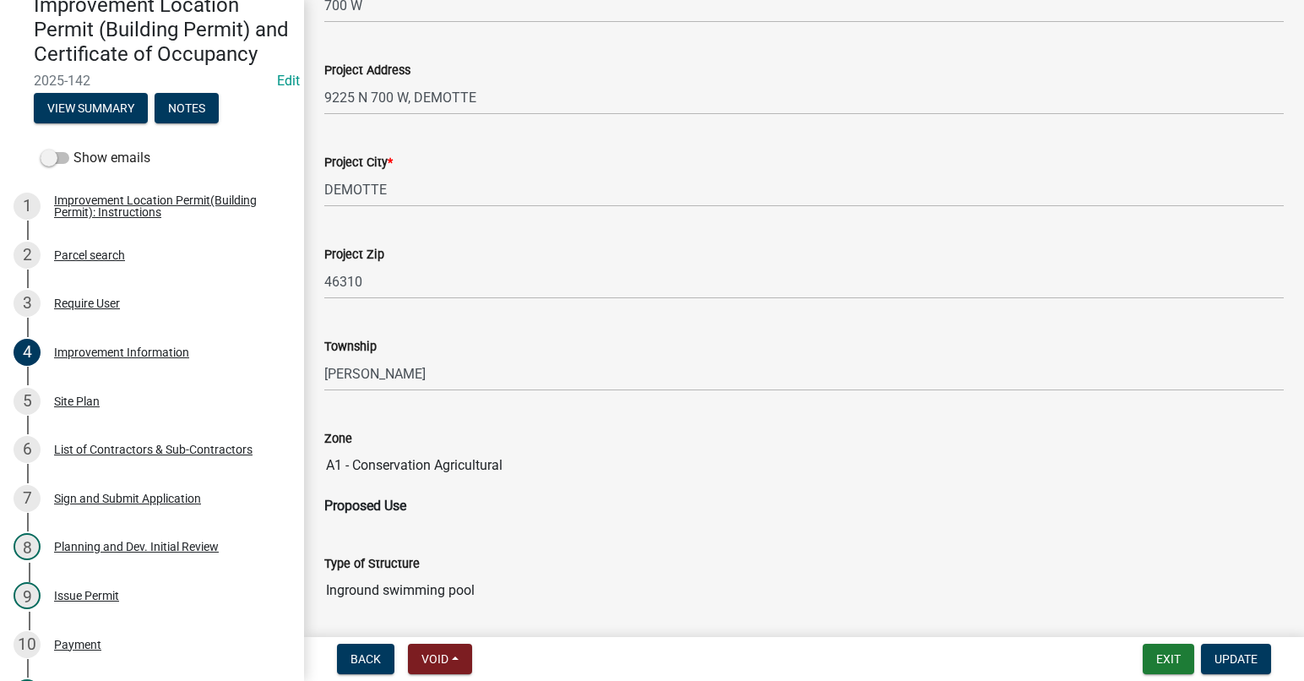
scroll to position [338, 0]
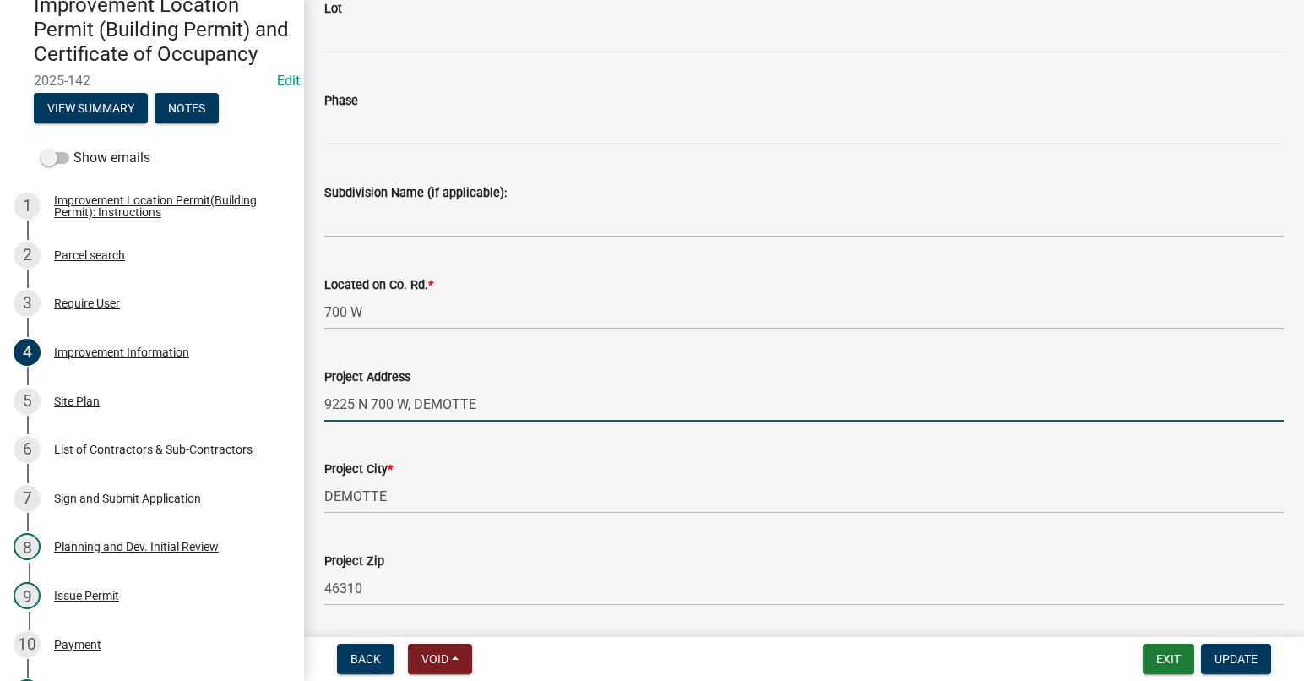
drag, startPoint x: 409, startPoint y: 403, endPoint x: 317, endPoint y: 402, distance: 92.0
click at [317, 402] on div "Project Address 9225 N 700 W, DEMOTTE" at bounding box center [804, 382] width 985 height 79
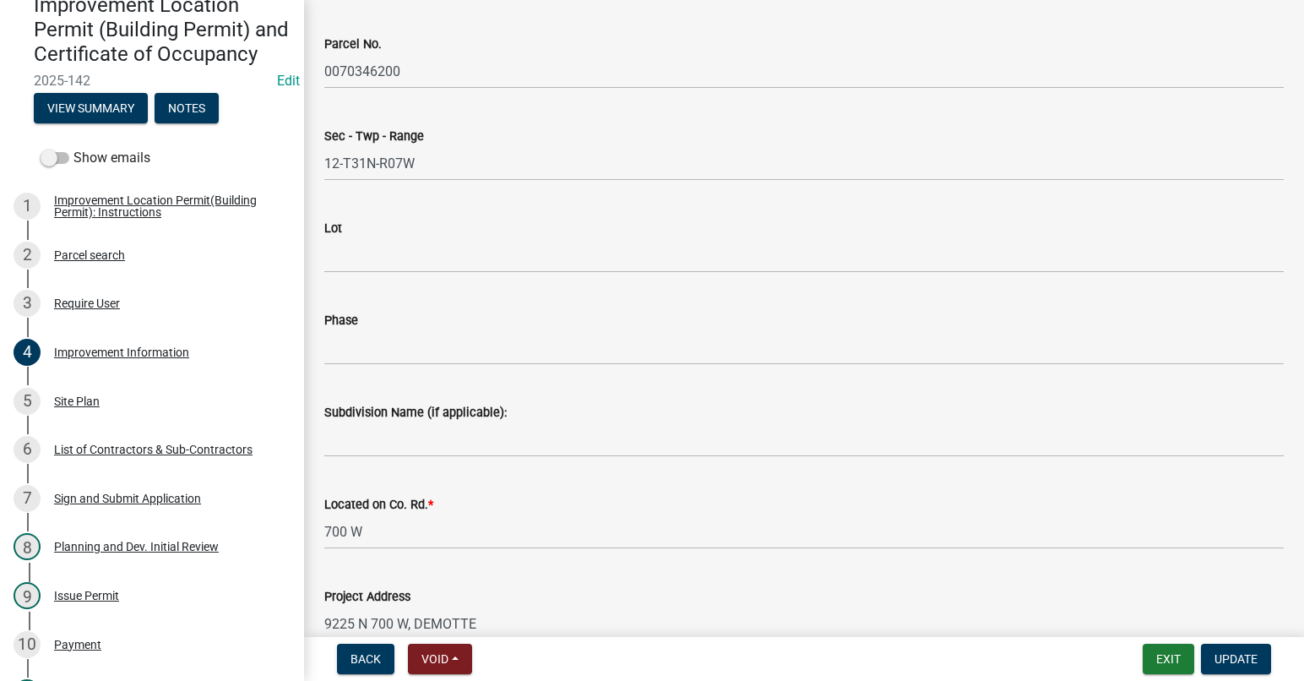
scroll to position [0, 0]
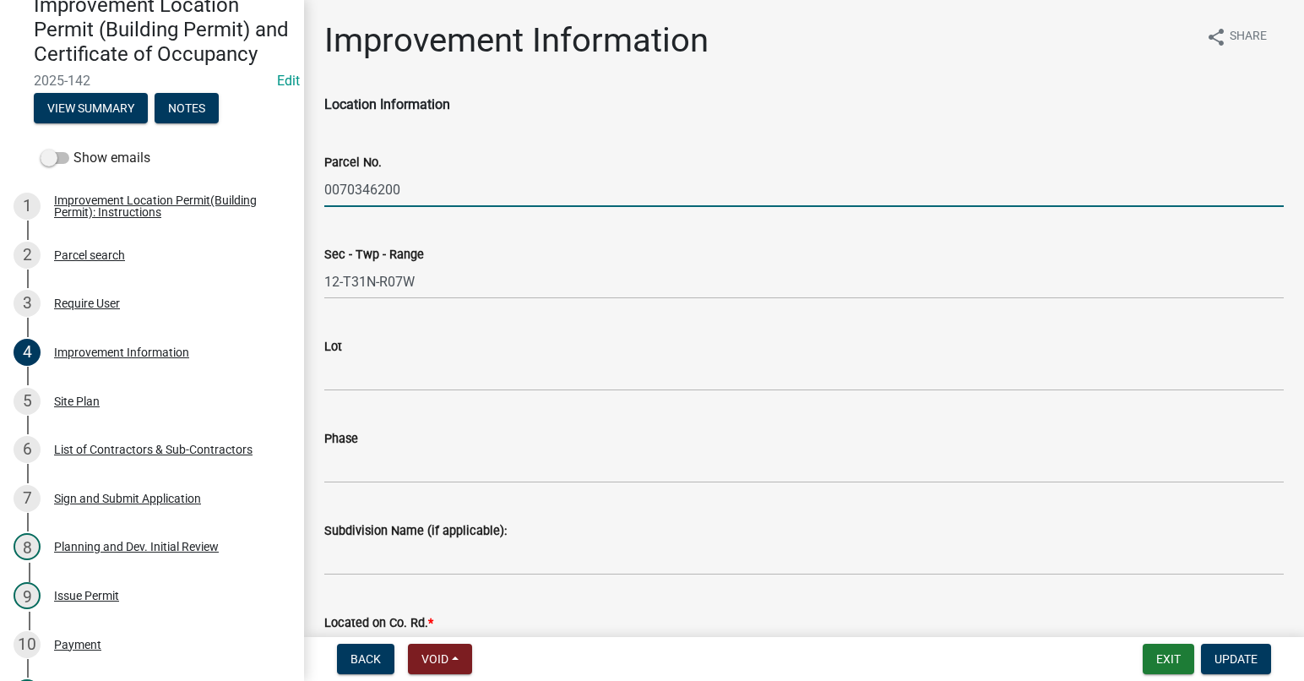
drag, startPoint x: 415, startPoint y: 191, endPoint x: 312, endPoint y: 189, distance: 103.9
click at [312, 189] on div "Parcel No. 0070346200" at bounding box center [804, 167] width 985 height 79
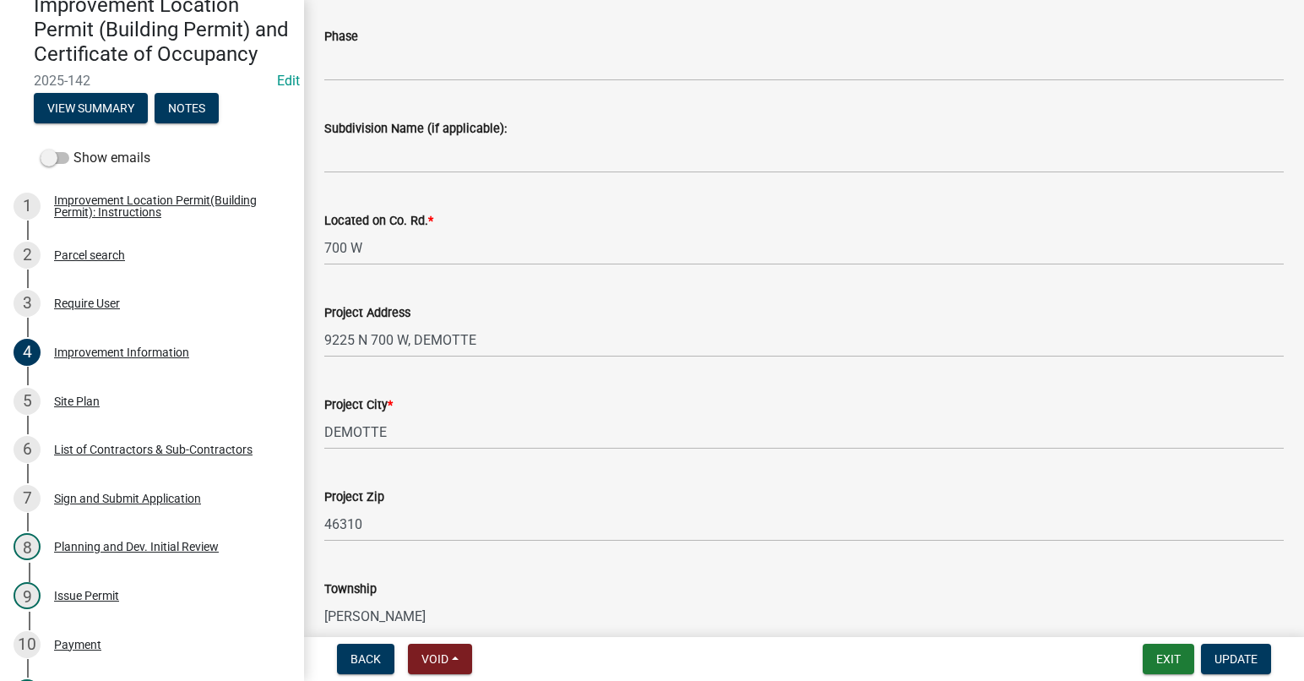
scroll to position [422, 0]
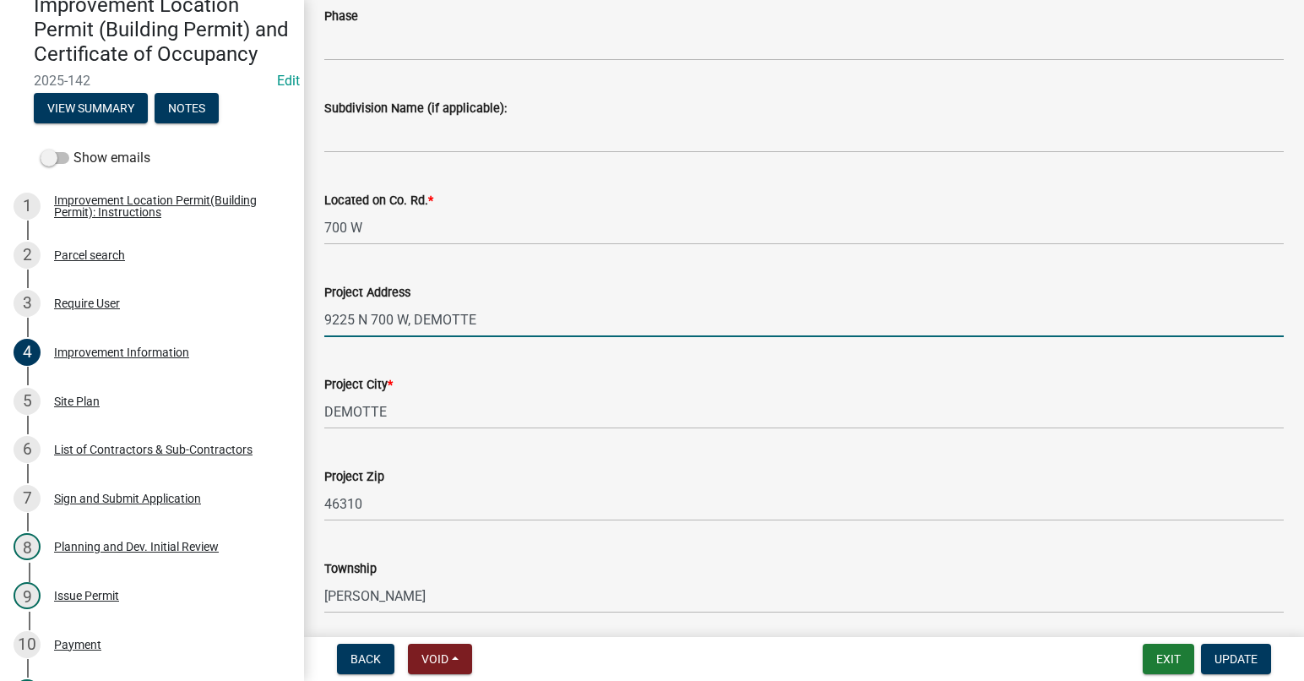
drag, startPoint x: 406, startPoint y: 316, endPoint x: 352, endPoint y: 317, distance: 54.1
click at [319, 317] on div "Project Address 9225 N 700 W, DEMOTTE" at bounding box center [804, 297] width 985 height 79
click at [523, 312] on input "9225 N 700 W, DEMOTTE" at bounding box center [803, 319] width 959 height 35
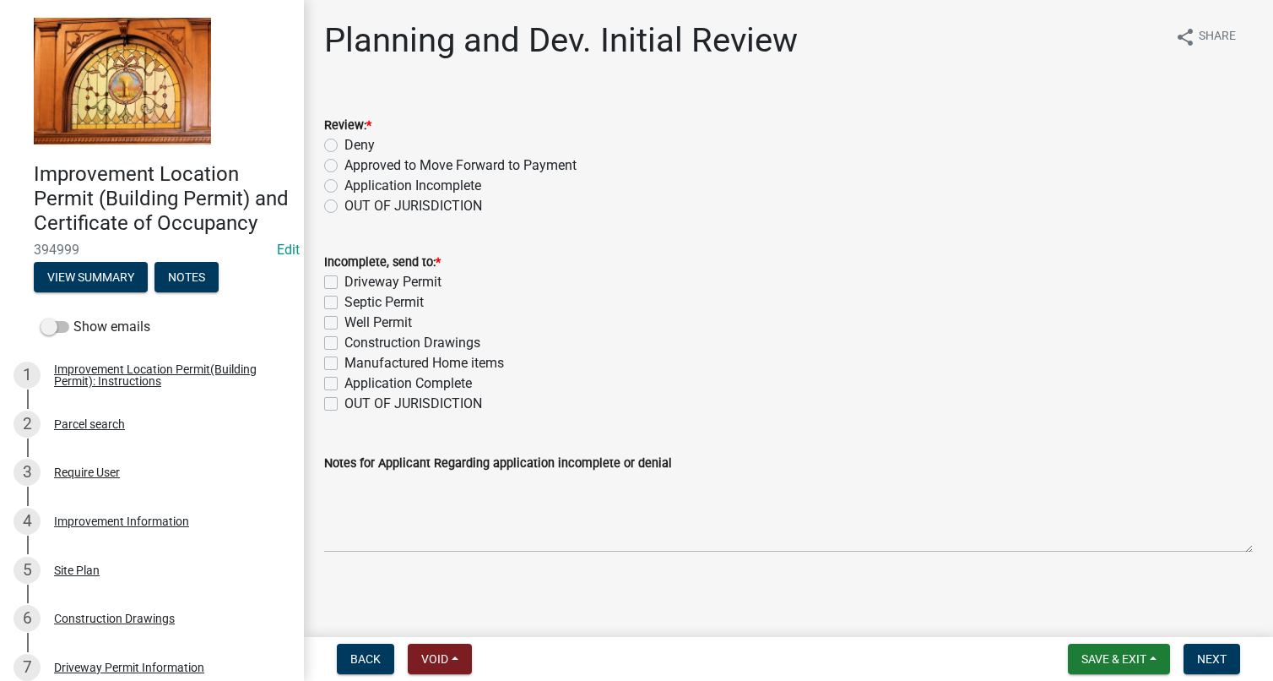
click at [345, 165] on label "Approved to Move Forward to Payment" at bounding box center [461, 165] width 232 height 20
click at [345, 165] on input "Approved to Move Forward to Payment" at bounding box center [350, 160] width 11 height 11
radio input "true"
click at [345, 380] on label "Application Complete" at bounding box center [409, 383] width 128 height 20
click at [345, 380] on input "Application Complete" at bounding box center [350, 378] width 11 height 11
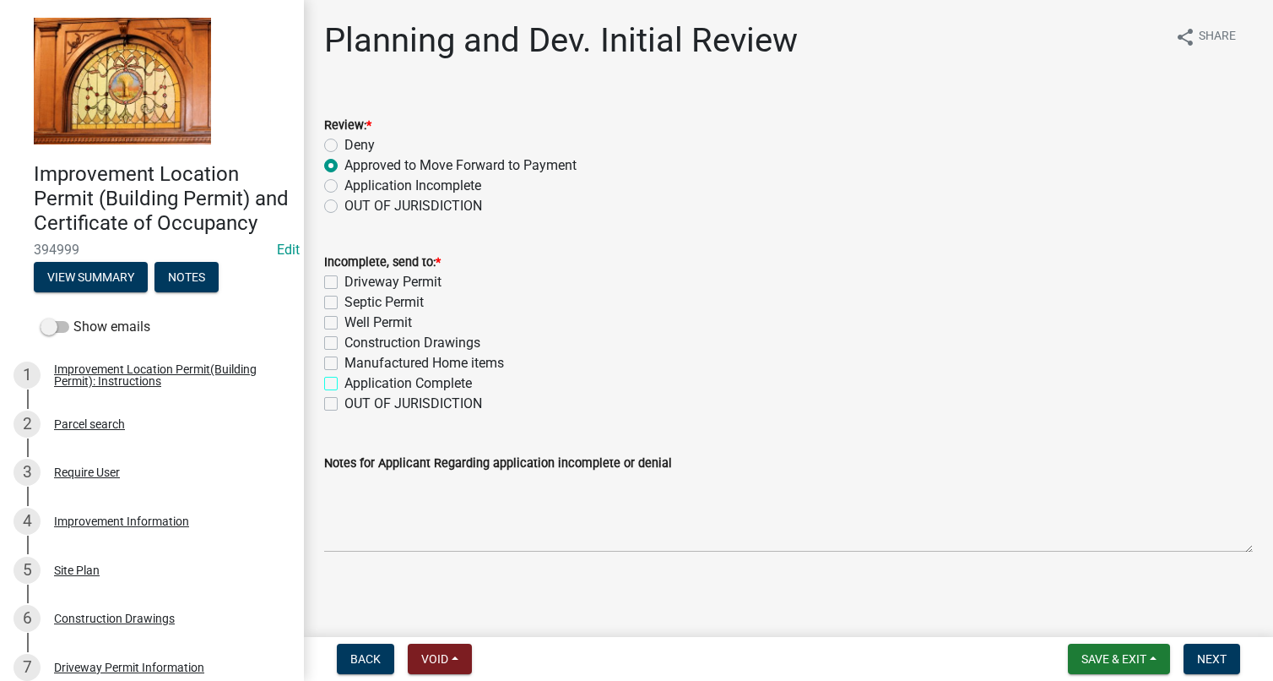
checkbox input "true"
checkbox input "false"
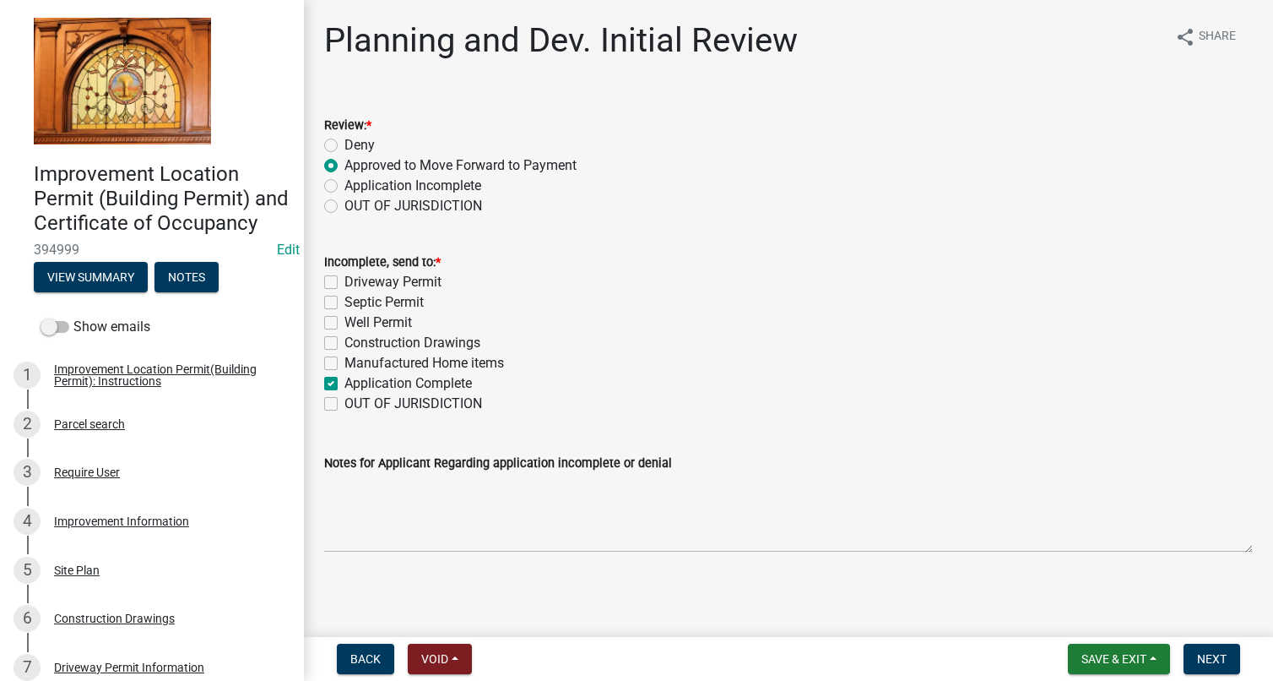
checkbox input "false"
checkbox input "true"
checkbox input "false"
click at [1206, 649] on button "Next" at bounding box center [1212, 658] width 57 height 30
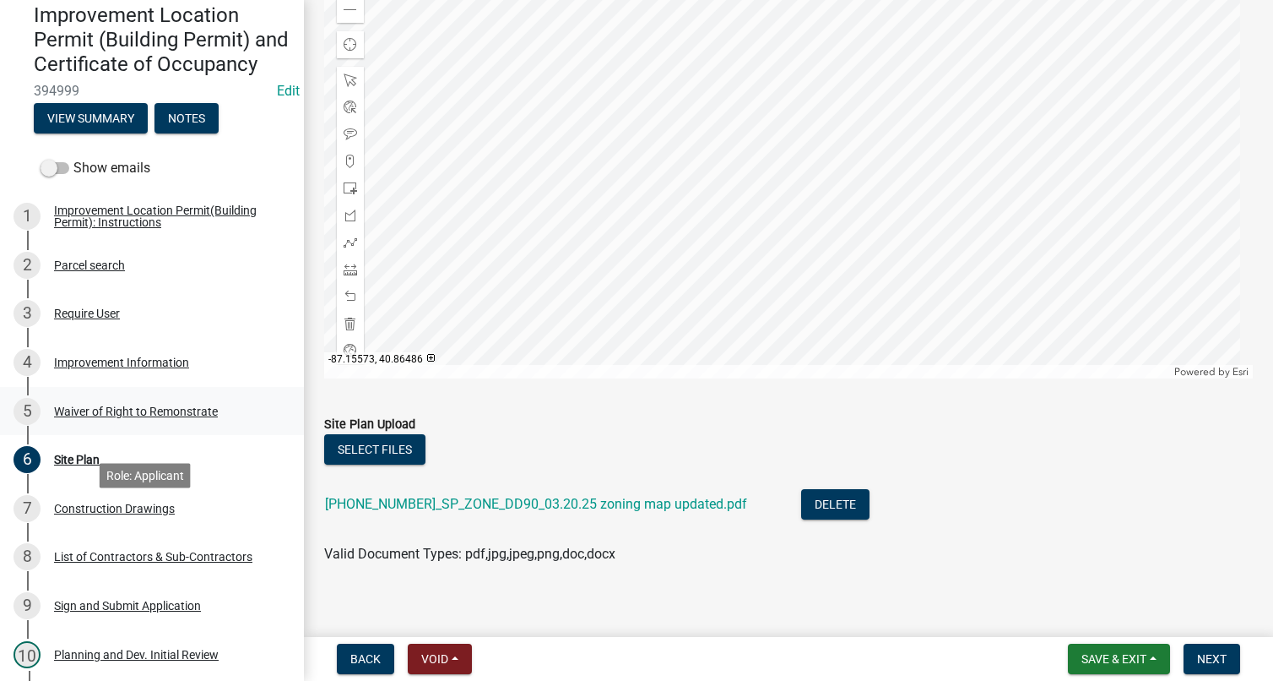
scroll to position [169, 0]
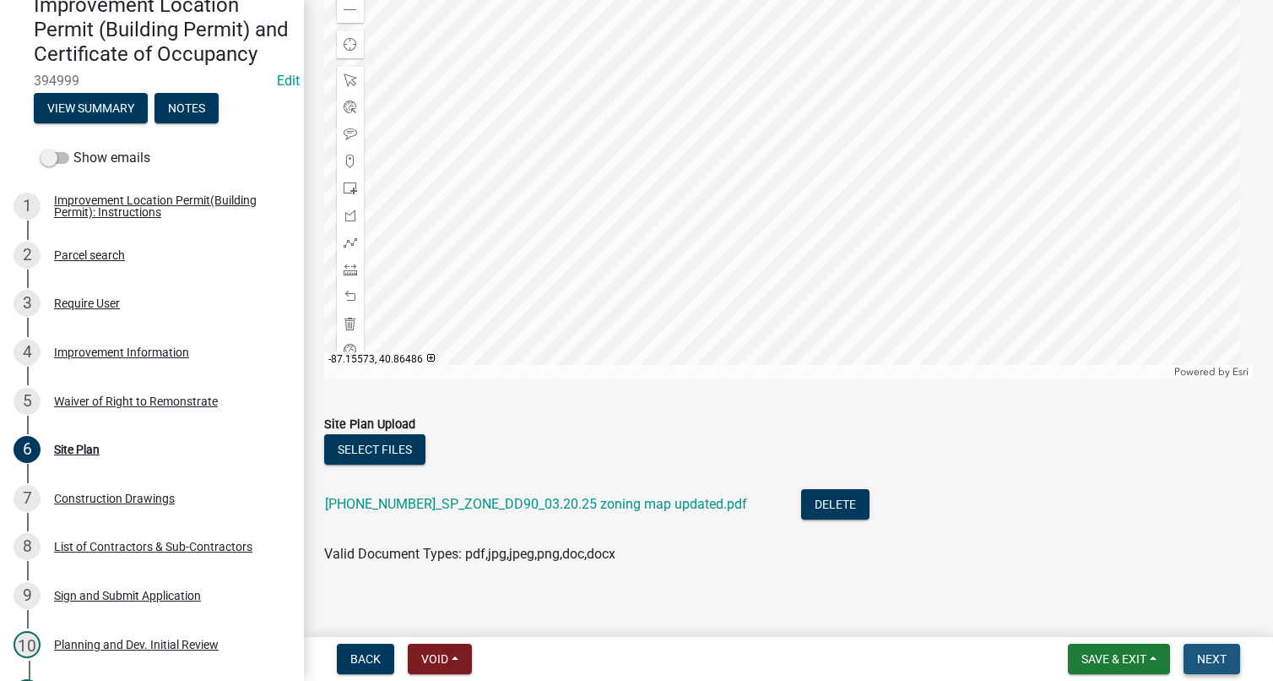
click at [1207, 646] on button "Next" at bounding box center [1212, 658] width 57 height 30
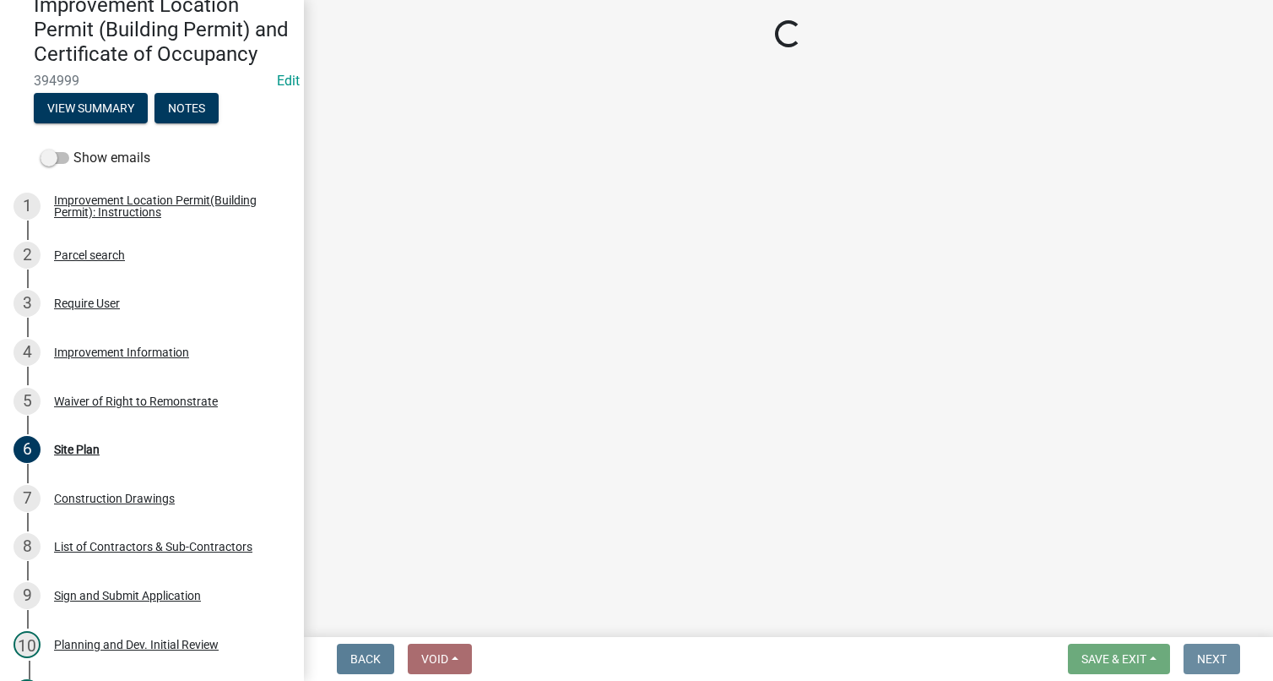
scroll to position [0, 0]
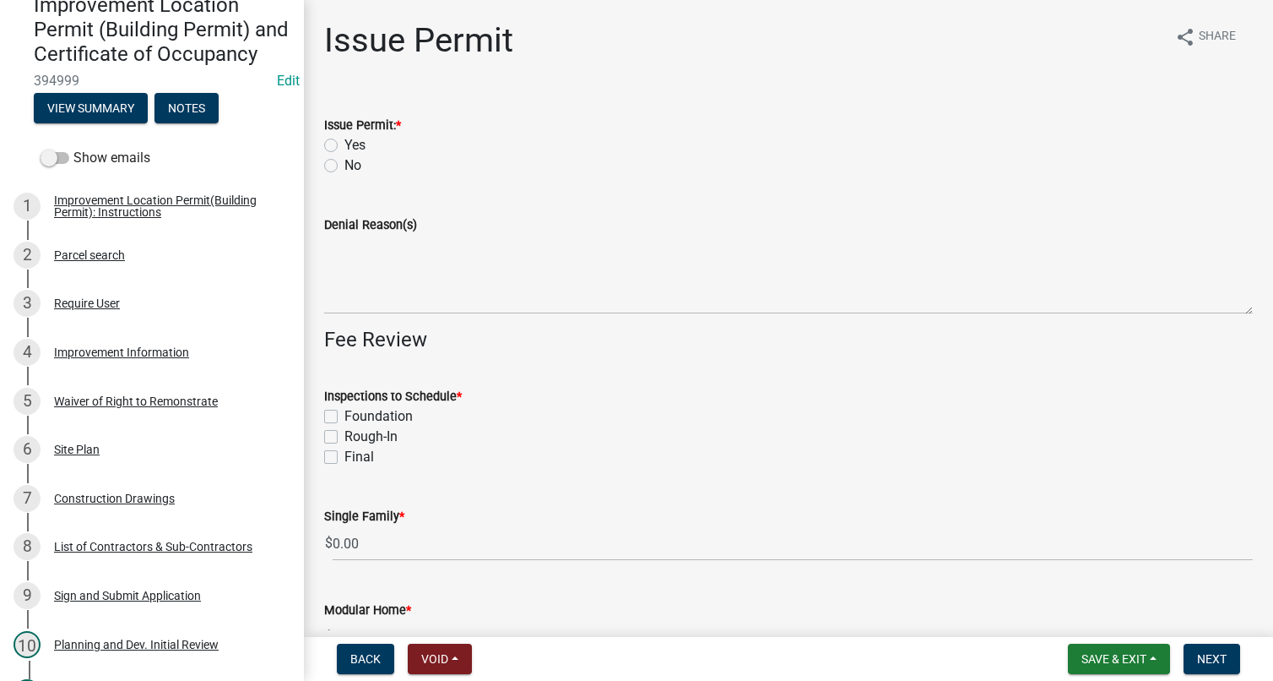
click at [345, 143] on label "Yes" at bounding box center [355, 145] width 21 height 20
click at [345, 143] on input "Yes" at bounding box center [350, 140] width 11 height 11
radio input "true"
click at [345, 418] on label "Foundation" at bounding box center [379, 416] width 68 height 20
click at [345, 417] on input "Foundation" at bounding box center [350, 411] width 11 height 11
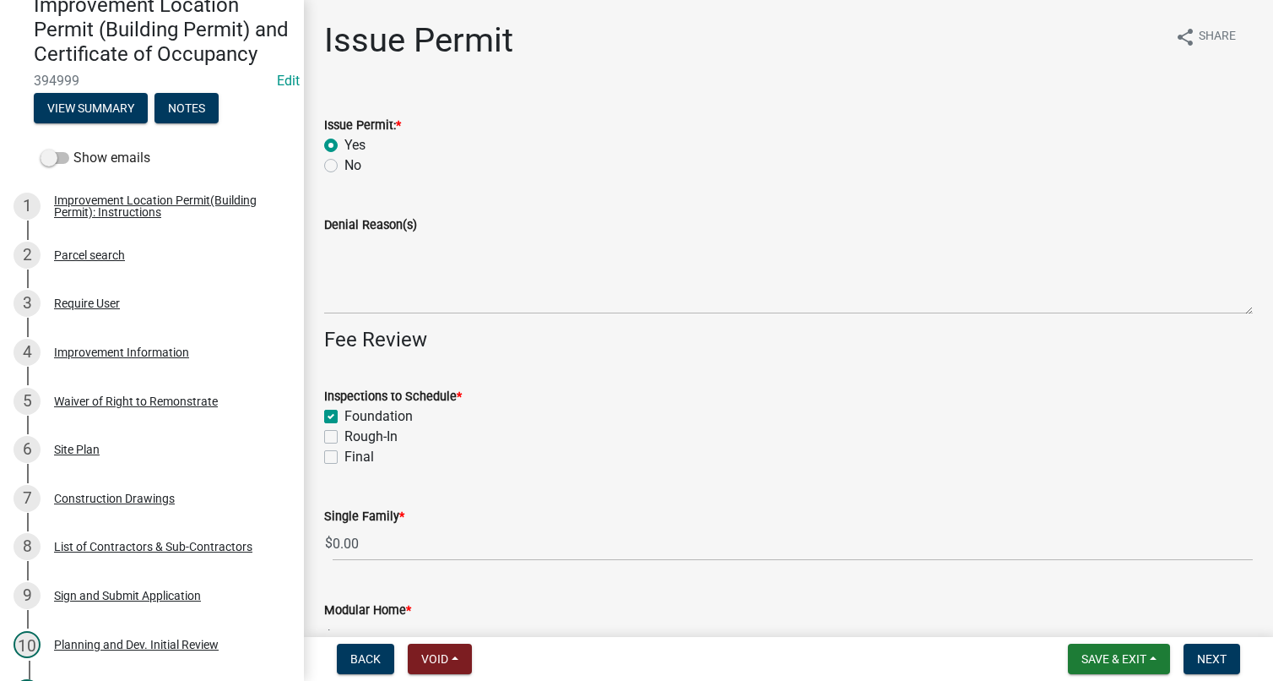
checkbox input "true"
checkbox input "false"
click at [345, 435] on label "Rough-In" at bounding box center [371, 436] width 53 height 20
click at [345, 435] on input "Rough-In" at bounding box center [350, 431] width 11 height 11
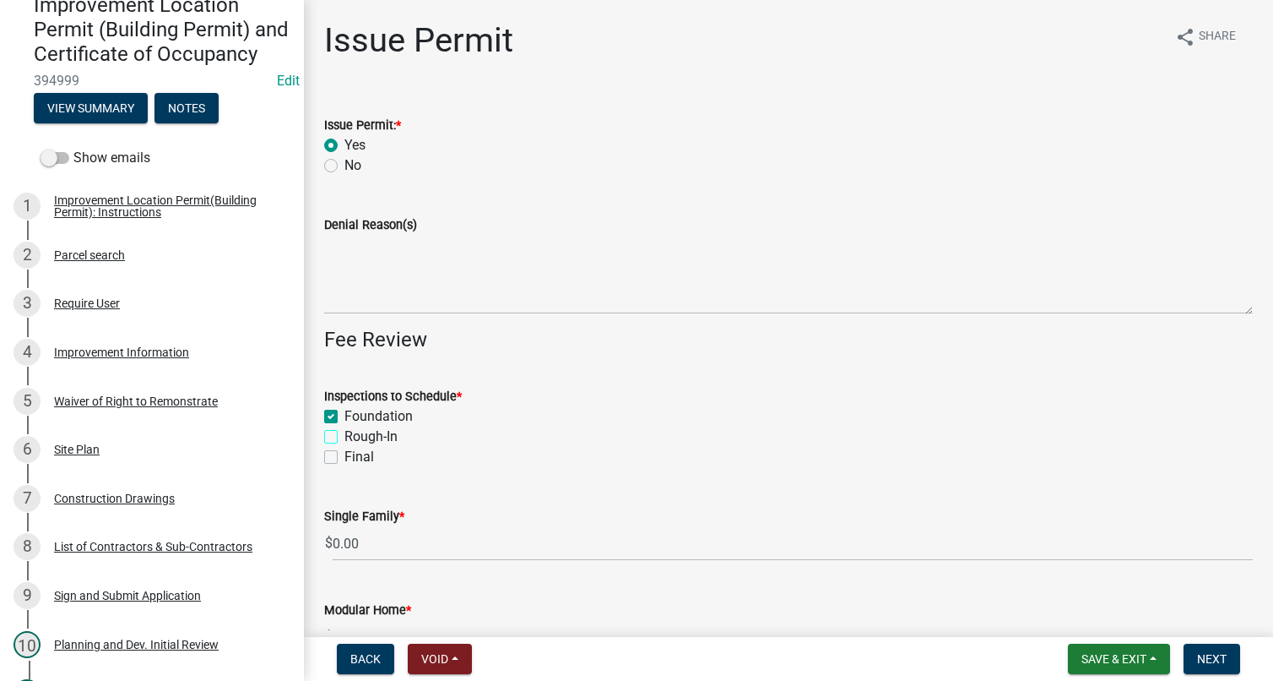
checkbox input "true"
click at [345, 455] on label "Final" at bounding box center [360, 457] width 30 height 20
click at [345, 455] on input "Final" at bounding box center [350, 452] width 11 height 11
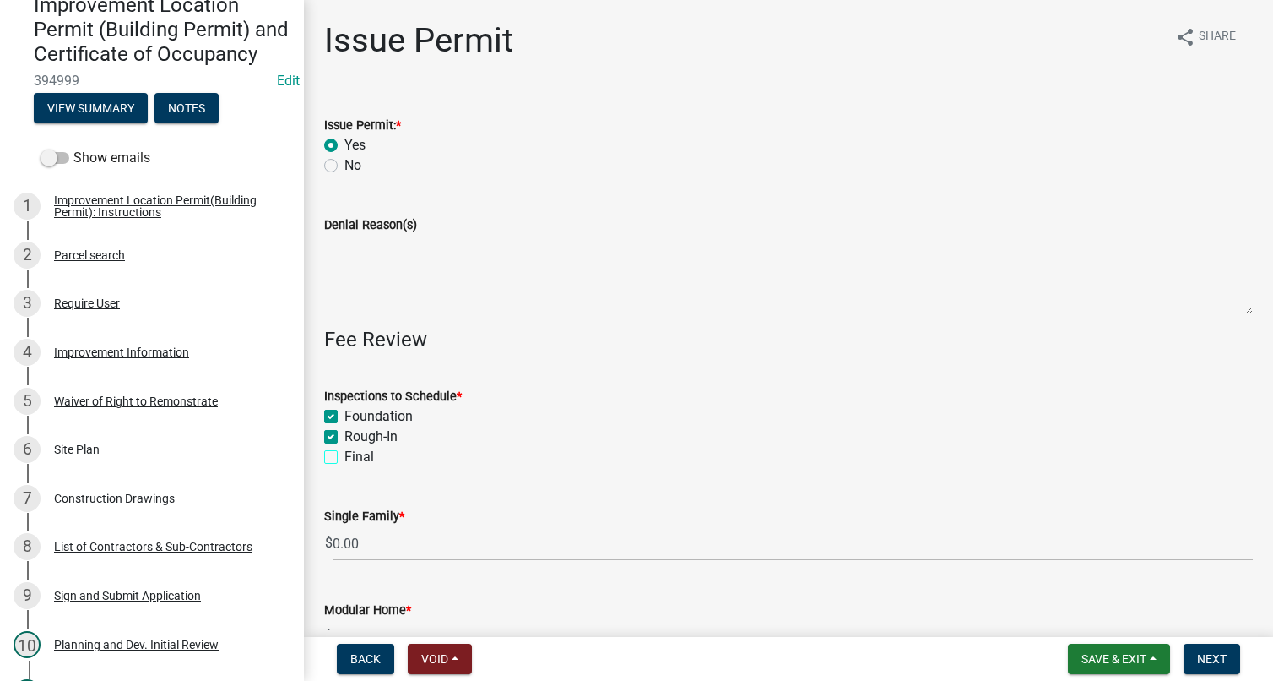
checkbox input "true"
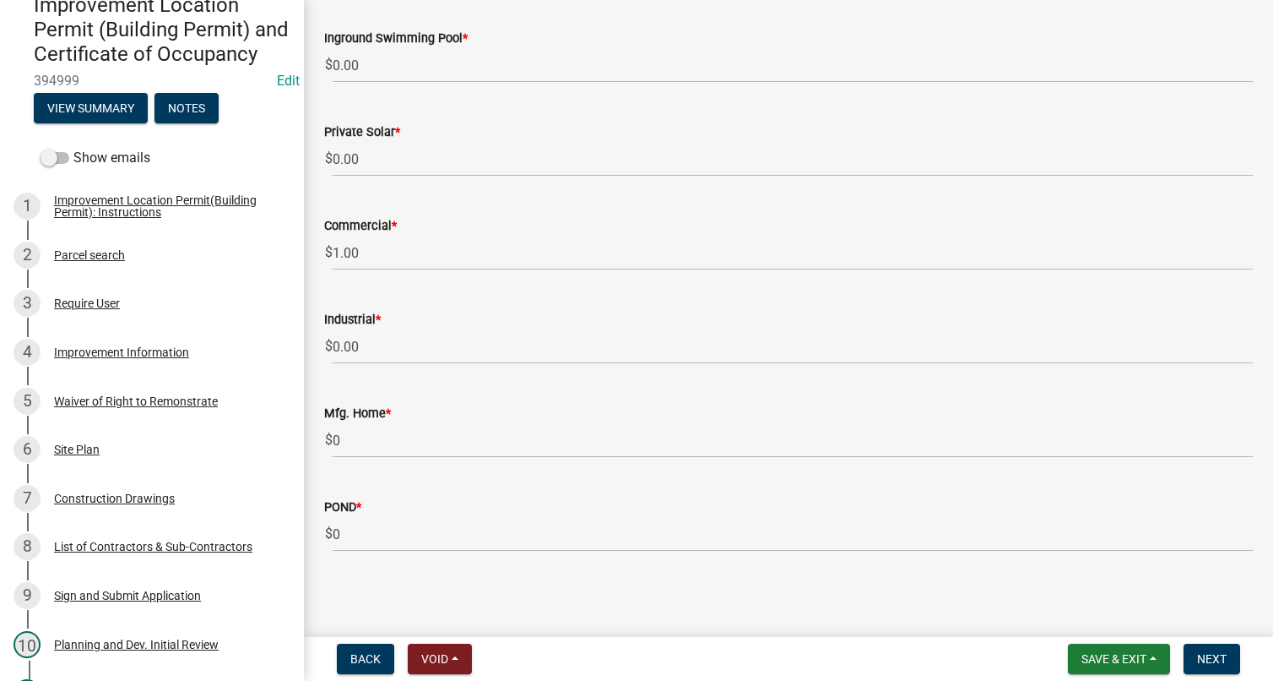
scroll to position [1417, 0]
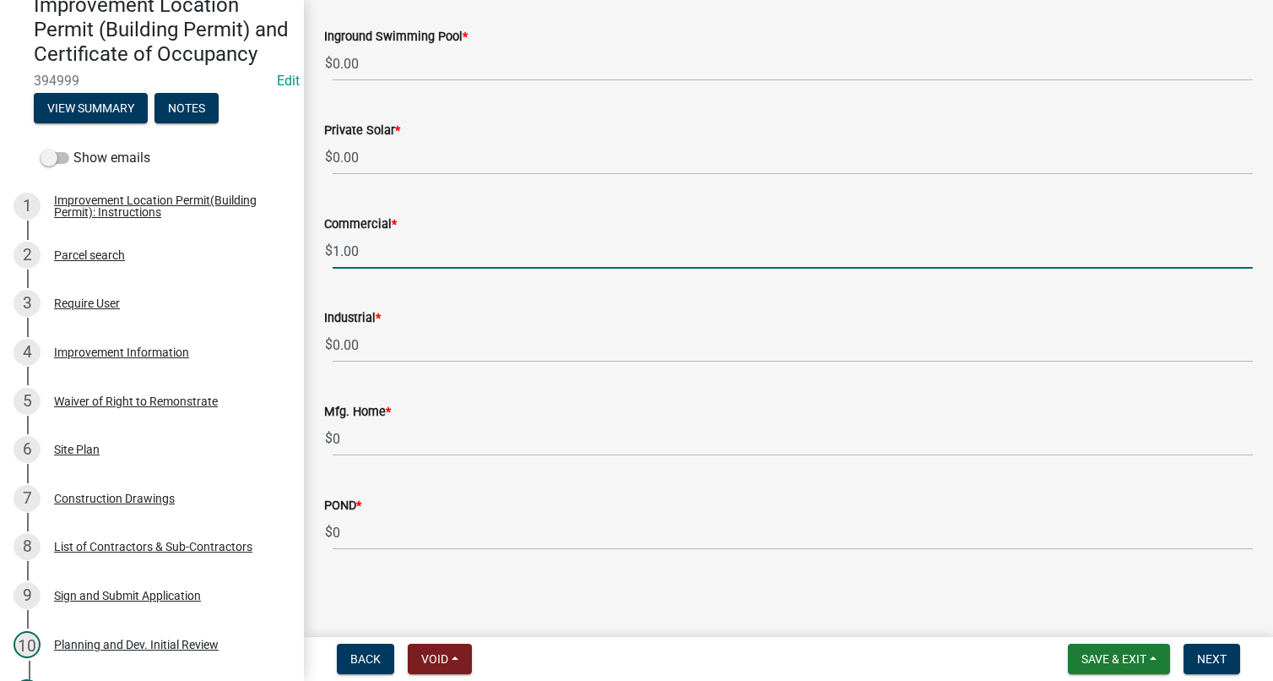
drag, startPoint x: 332, startPoint y: 248, endPoint x: 692, endPoint y: 317, distance: 367.0
click at [334, 248] on input "1.00" at bounding box center [793, 251] width 920 height 35
type input "3000.00"
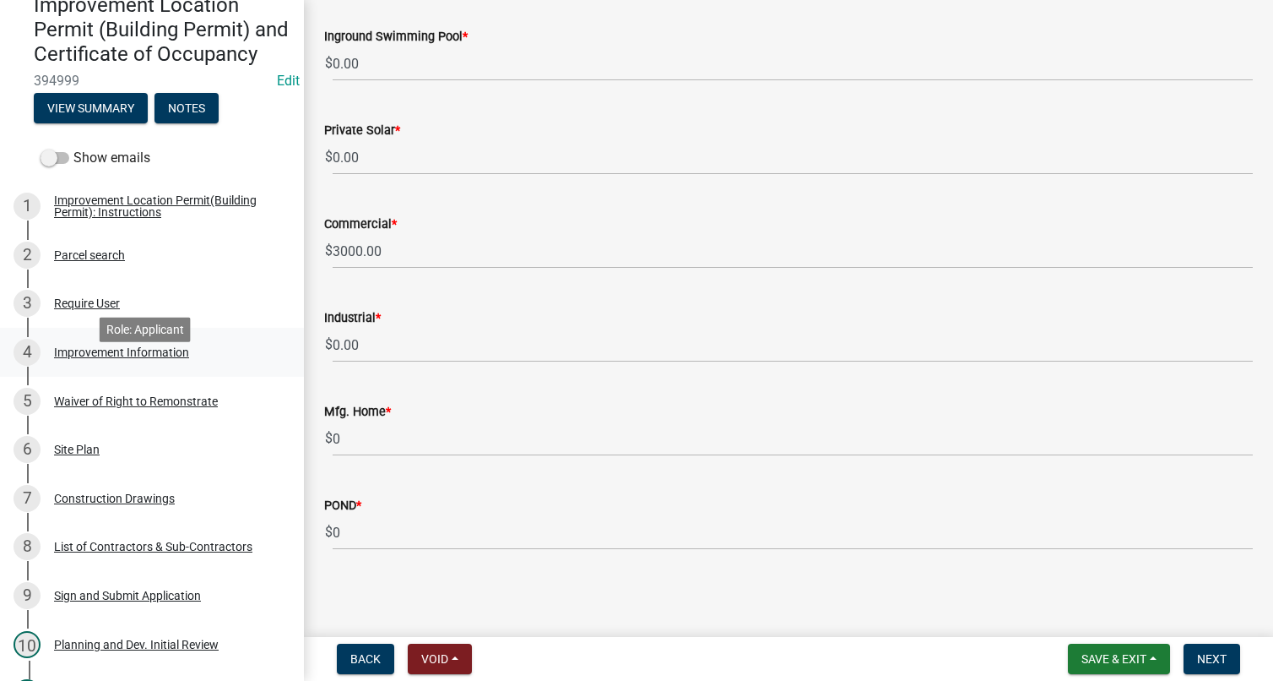
click at [137, 358] on div "Improvement Information" at bounding box center [121, 352] width 135 height 12
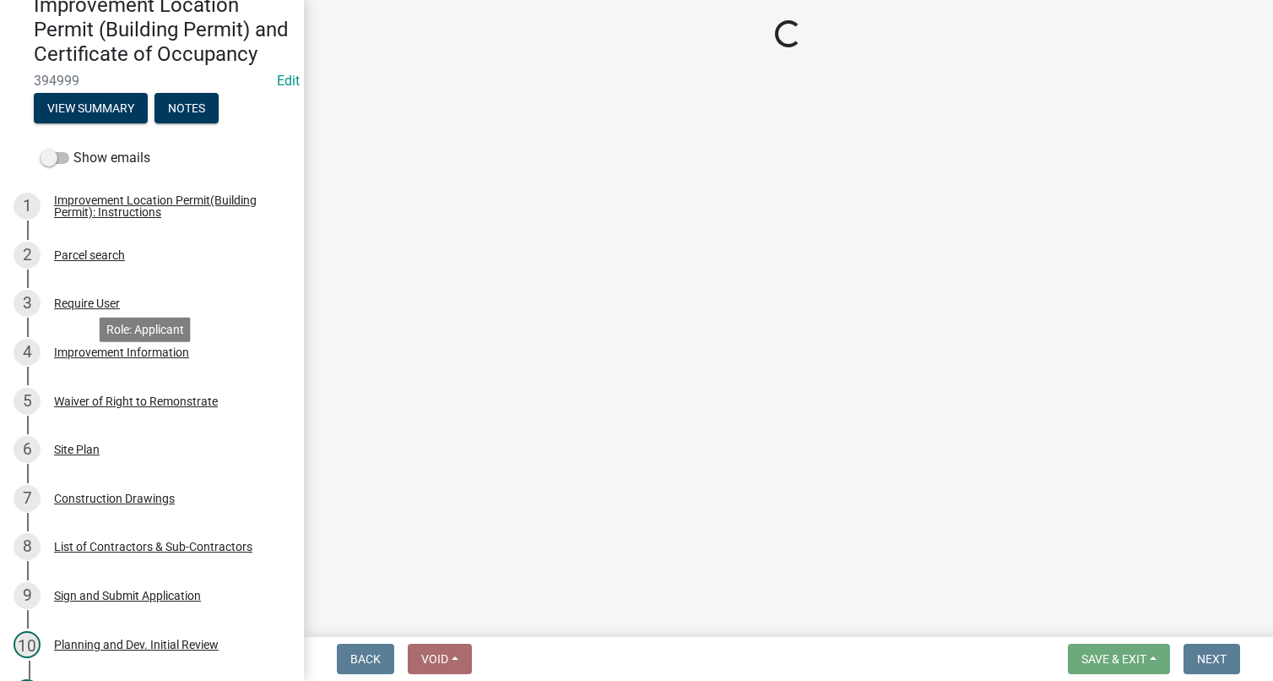
select select "b05d7158-7e86-4b76-8dc4-880011efc97f"
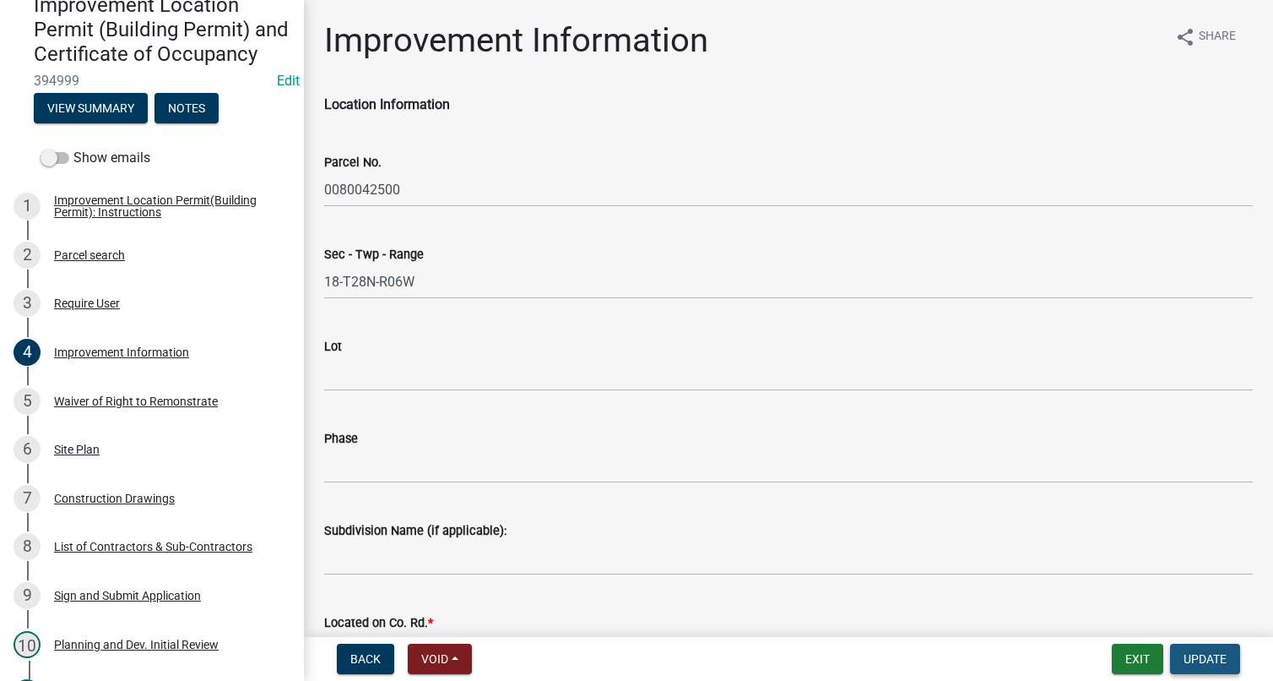
click at [1194, 649] on button "Update" at bounding box center [1205, 658] width 70 height 30
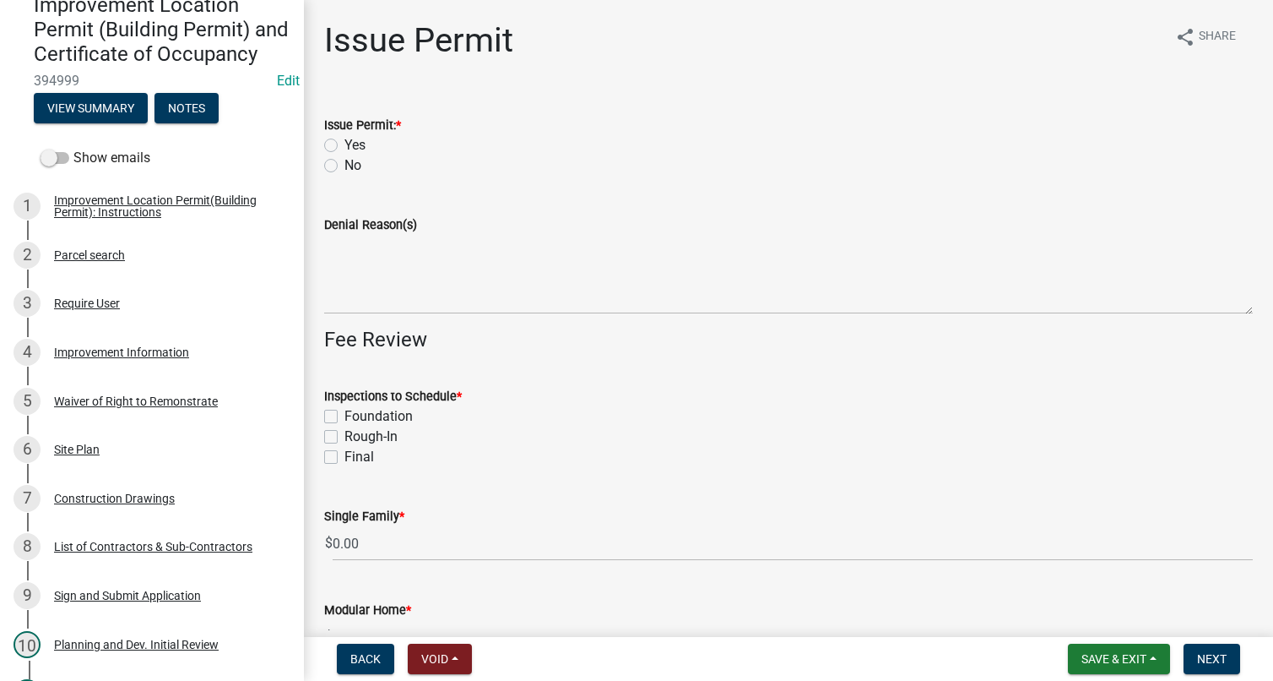
scroll to position [84, 0]
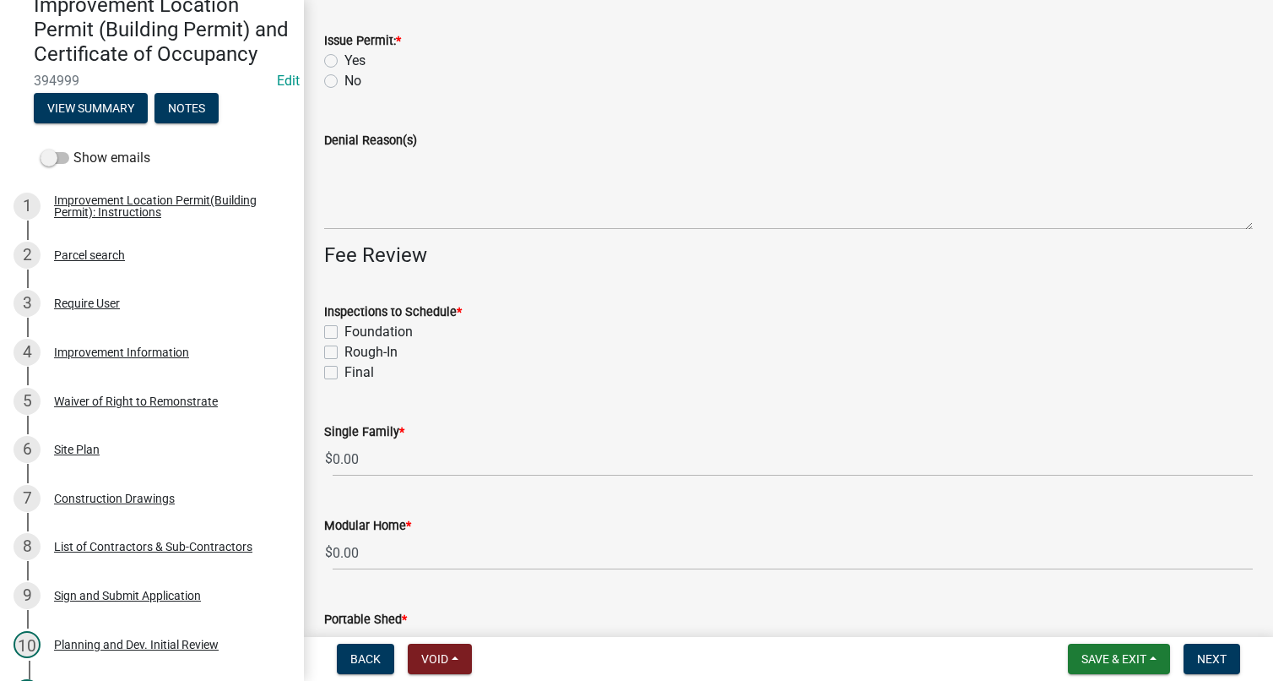
click at [345, 57] on label "Yes" at bounding box center [355, 61] width 21 height 20
click at [345, 57] on input "Yes" at bounding box center [350, 56] width 11 height 11
radio input "true"
click at [345, 330] on label "Foundation" at bounding box center [379, 332] width 68 height 20
click at [345, 330] on input "Foundation" at bounding box center [350, 327] width 11 height 11
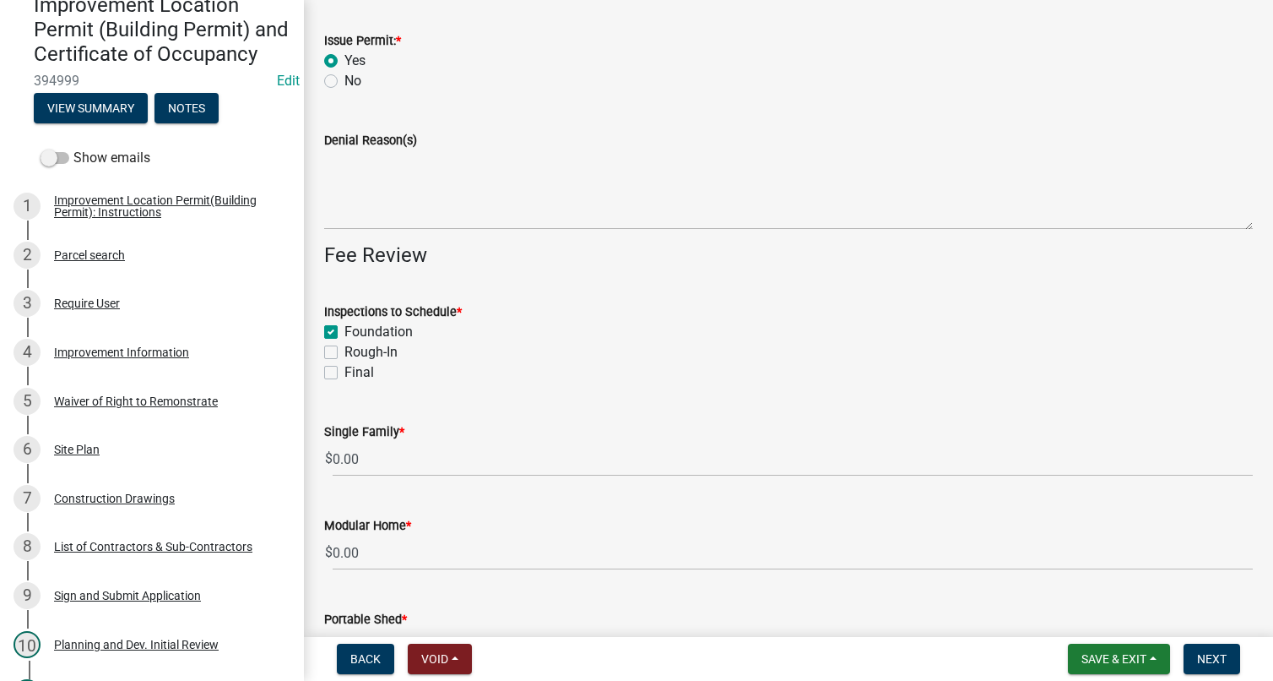
checkbox input "true"
checkbox input "false"
click at [345, 354] on label "Rough-In" at bounding box center [371, 352] width 53 height 20
click at [345, 353] on input "Rough-In" at bounding box center [350, 347] width 11 height 11
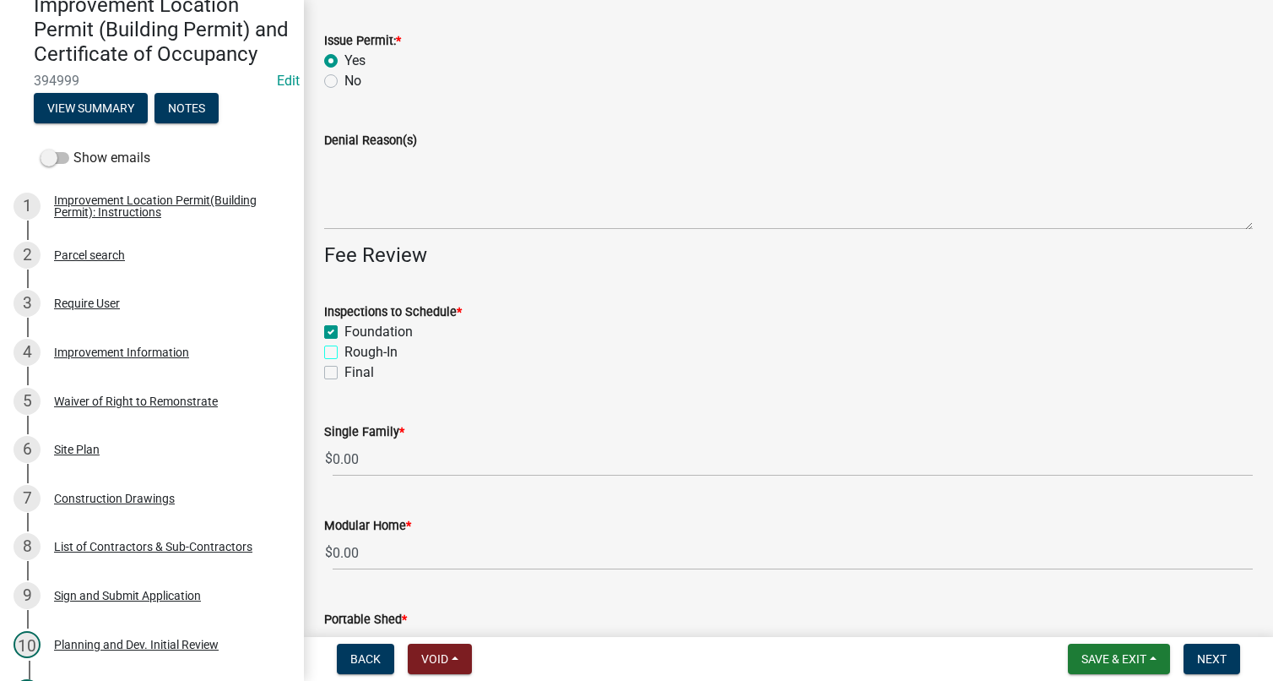
checkbox input "true"
click at [334, 381] on div "Final" at bounding box center [788, 372] width 929 height 20
click at [345, 366] on label "Final" at bounding box center [360, 372] width 30 height 20
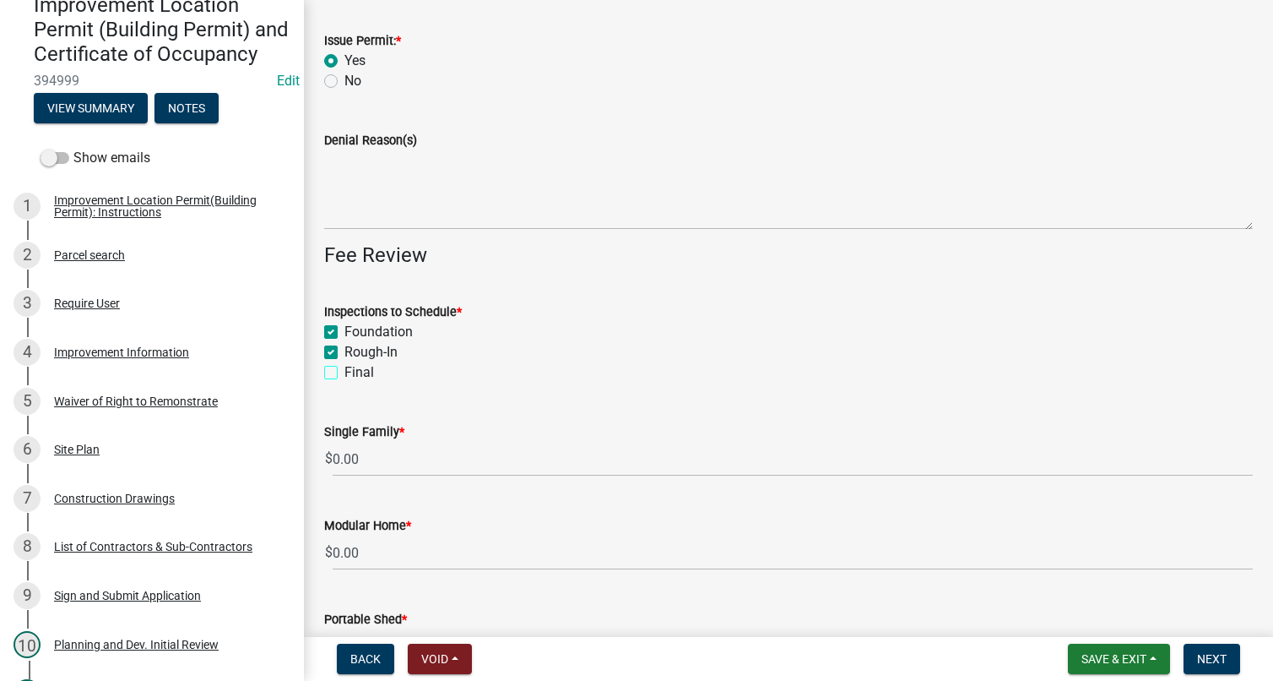
click at [345, 366] on input "Final" at bounding box center [350, 367] width 11 height 11
checkbox input "true"
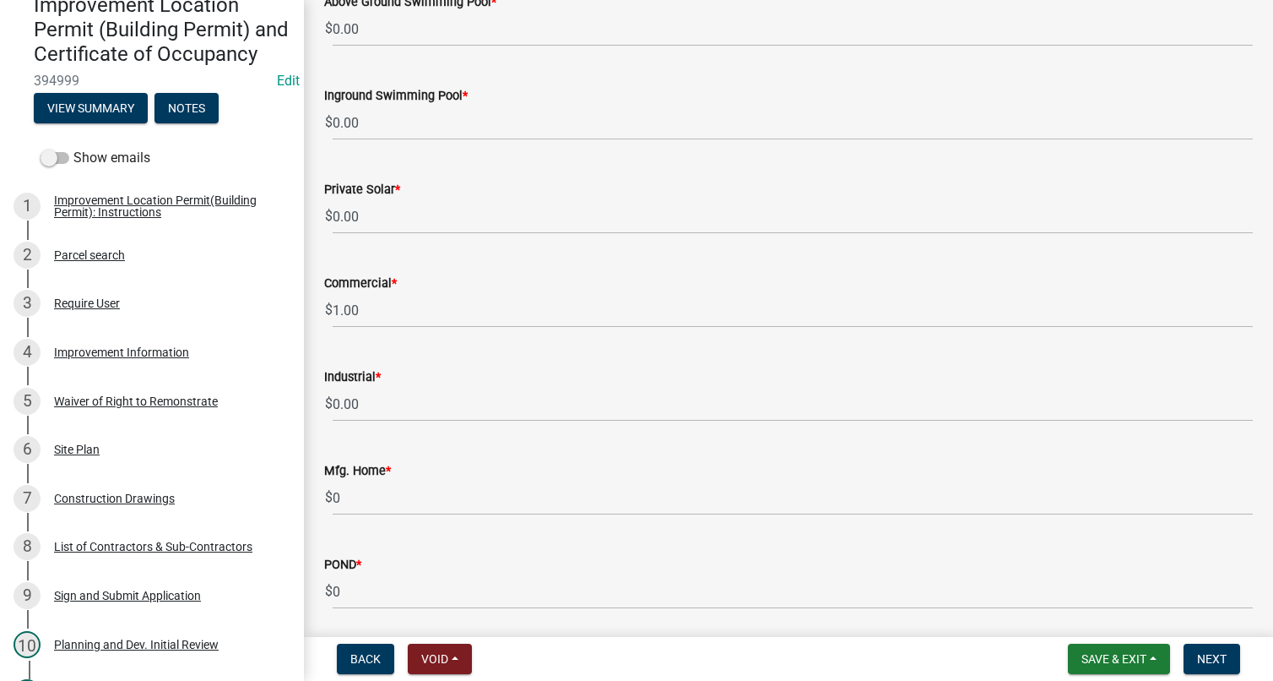
scroll to position [1332, 0]
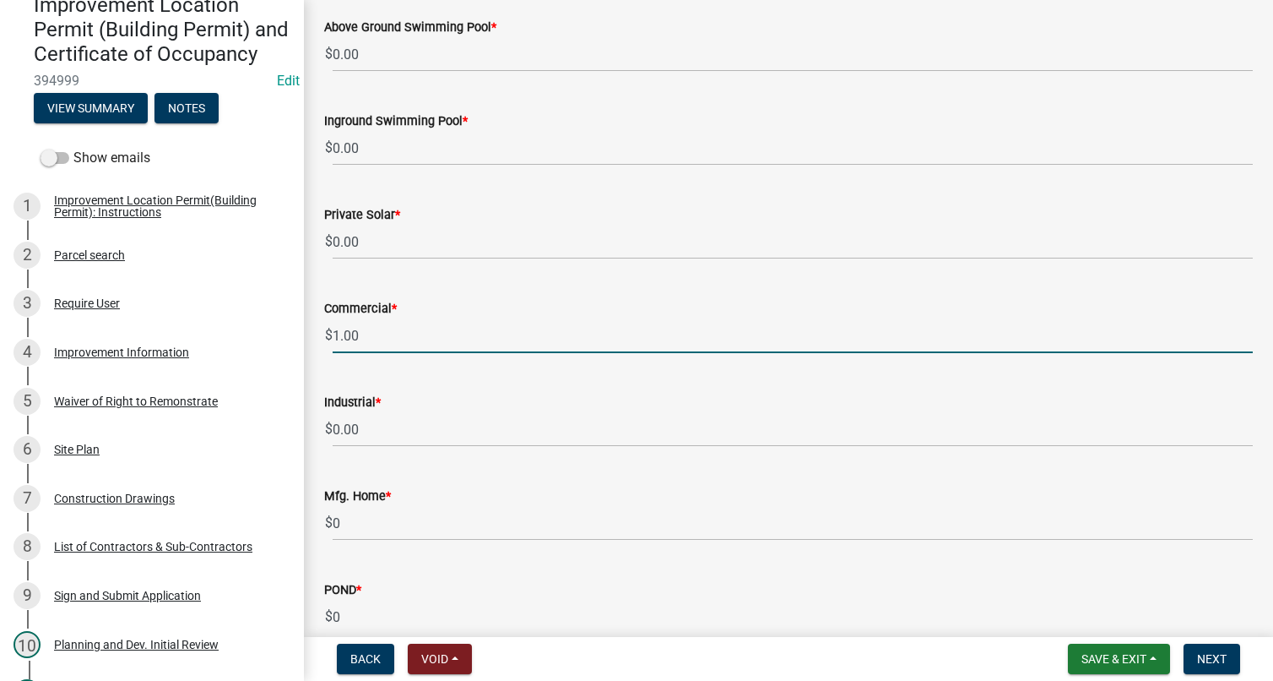
drag, startPoint x: 334, startPoint y: 333, endPoint x: 344, endPoint y: 335, distance: 9.6
click at [341, 334] on input "1.00" at bounding box center [793, 335] width 920 height 35
type input "3000.00"
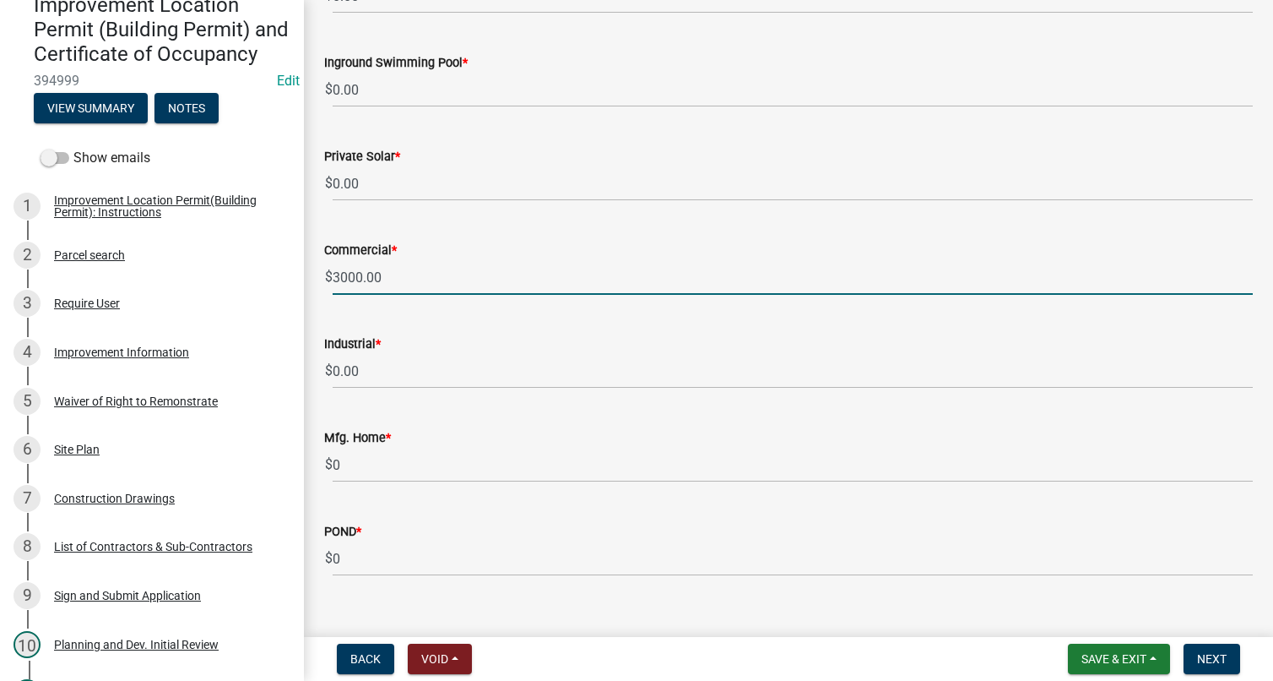
scroll to position [1417, 0]
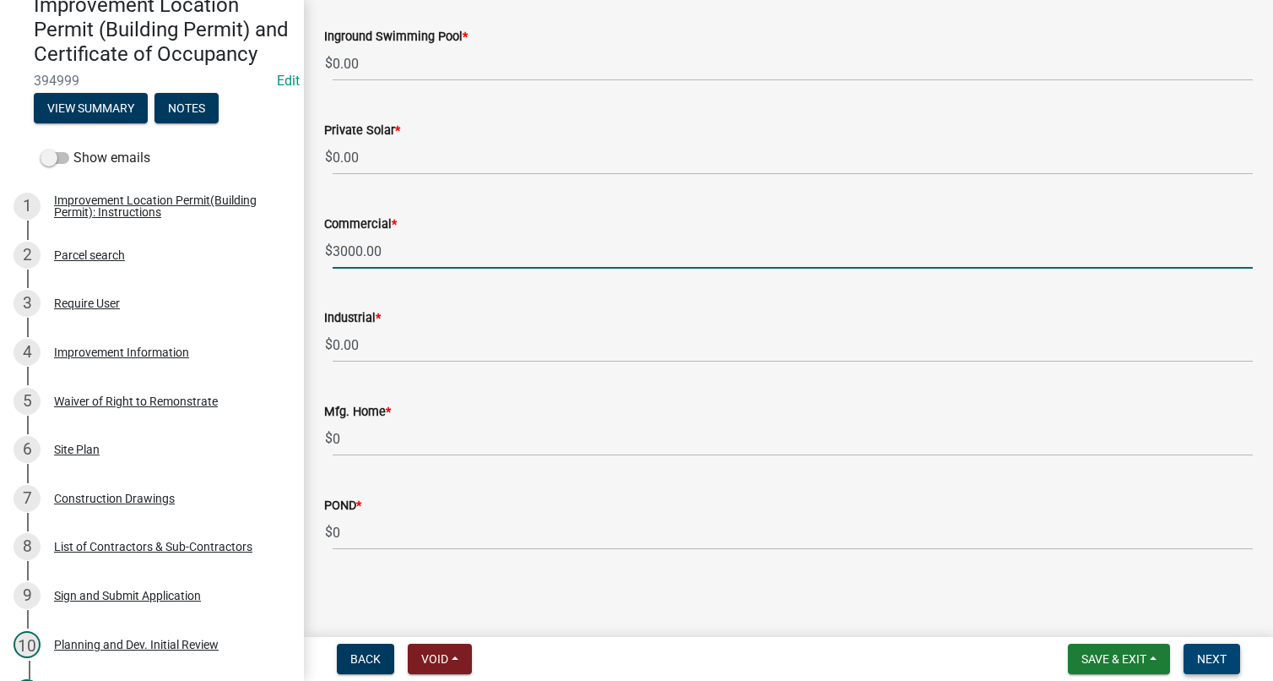
click at [1202, 649] on button "Next" at bounding box center [1212, 658] width 57 height 30
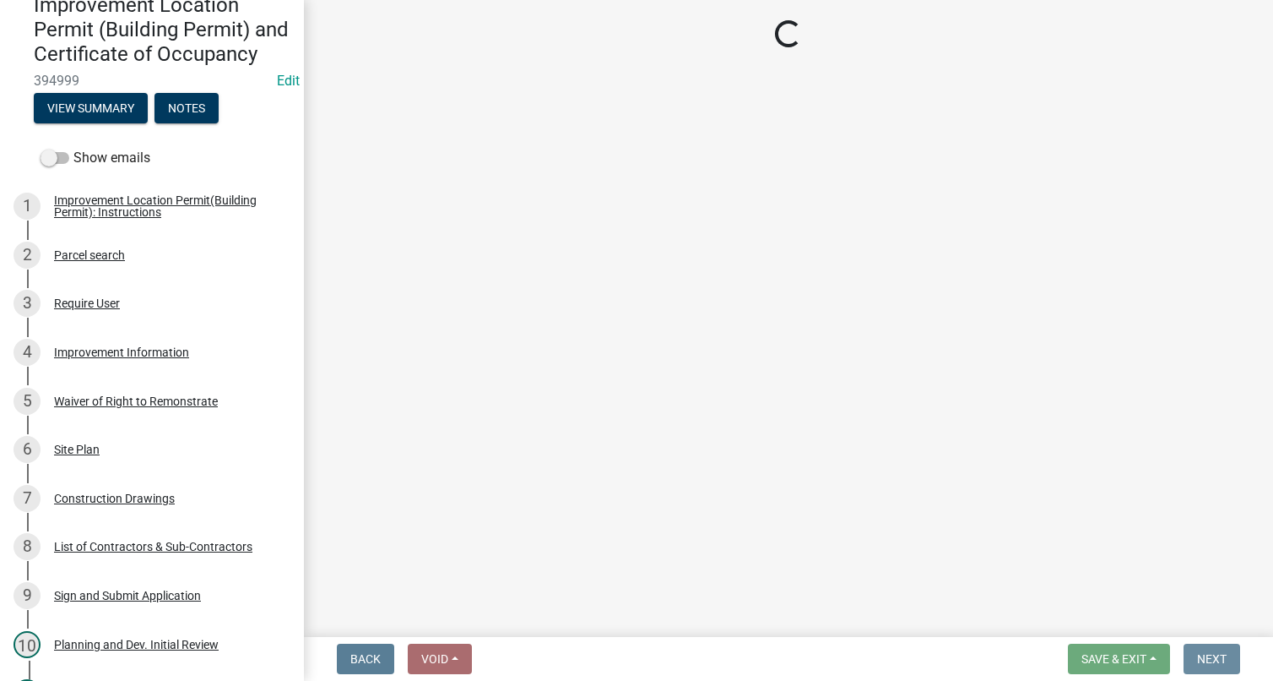
scroll to position [0, 0]
select select "3: 3"
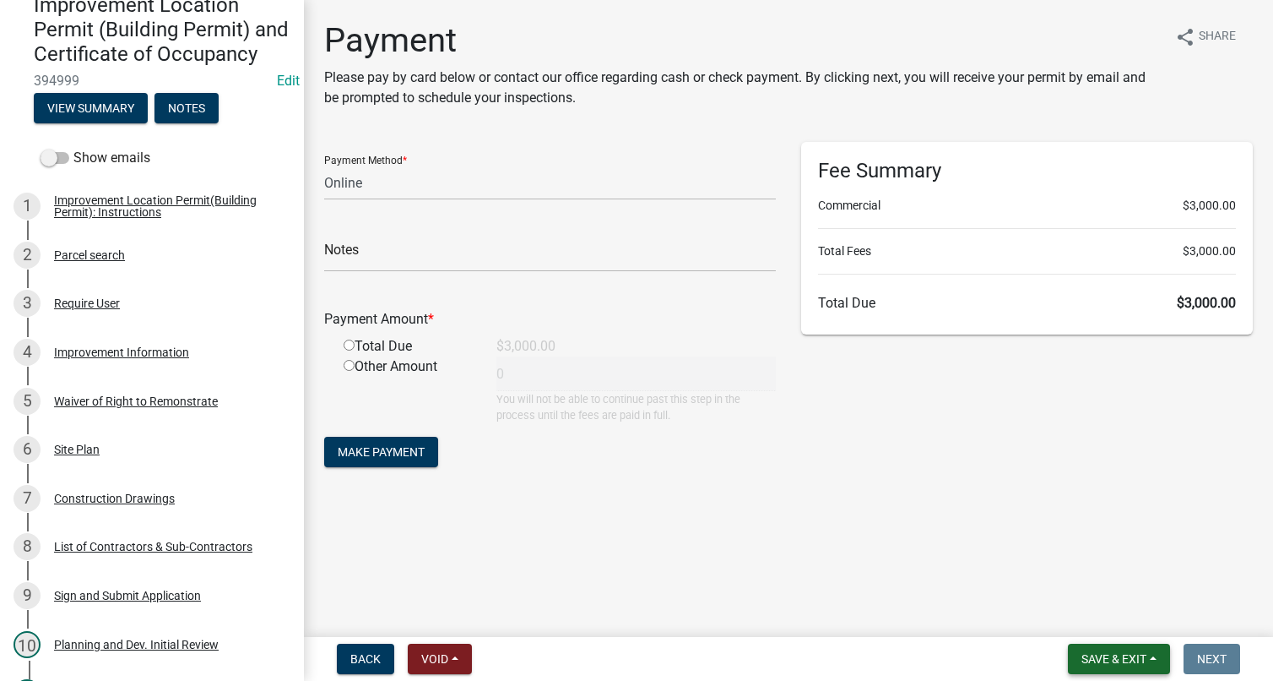
click at [1137, 649] on button "Save & Exit" at bounding box center [1119, 658] width 102 height 30
click at [1101, 614] on button "Save & Exit" at bounding box center [1102, 614] width 135 height 41
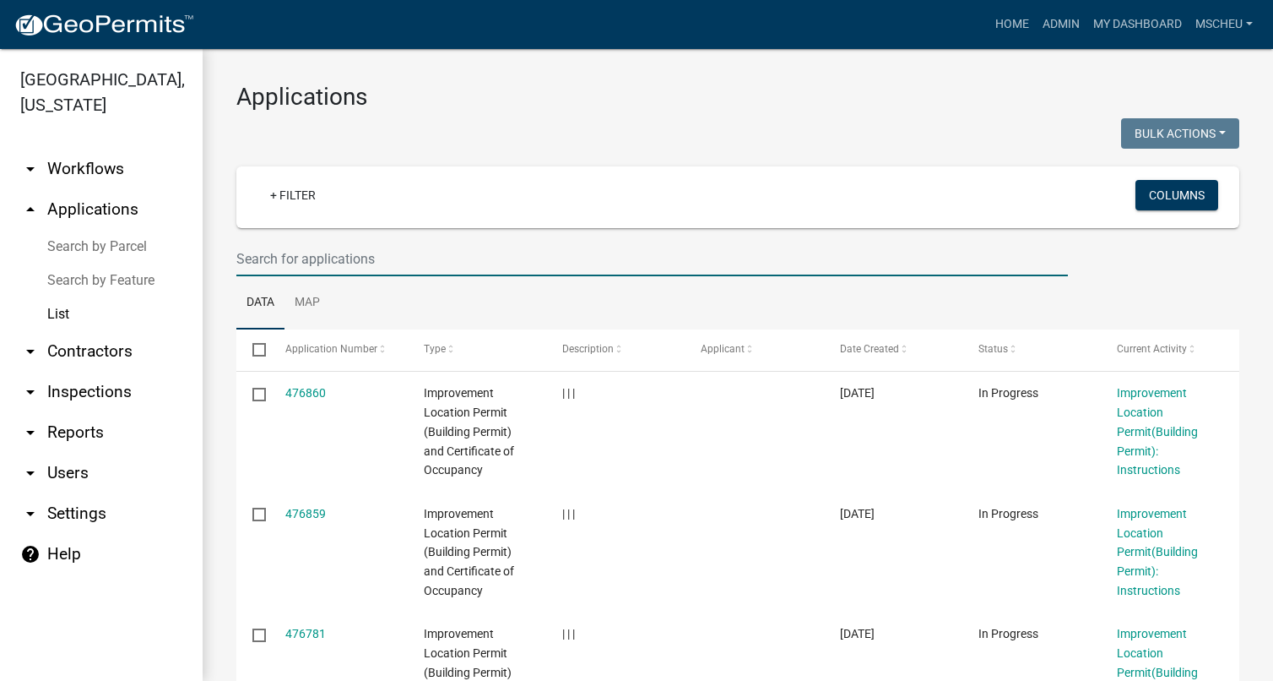
click at [260, 256] on input "text" at bounding box center [652, 258] width 832 height 35
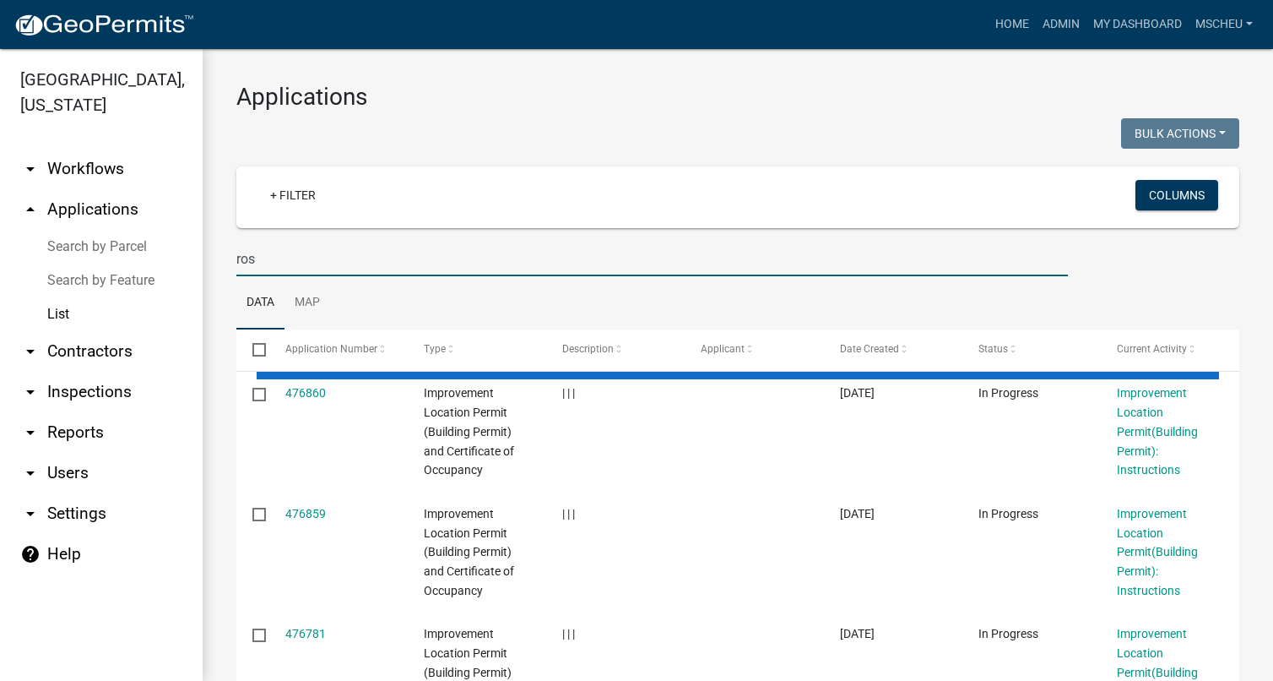
type input "ros"
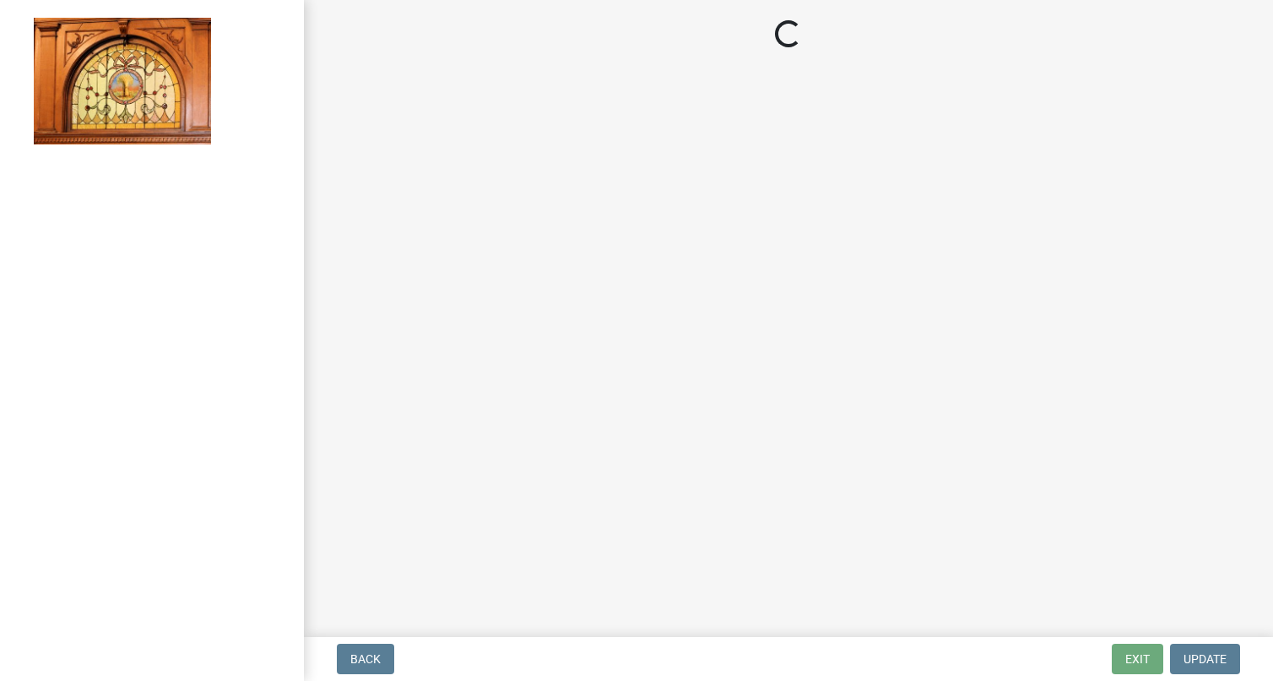
select select "3: 3"
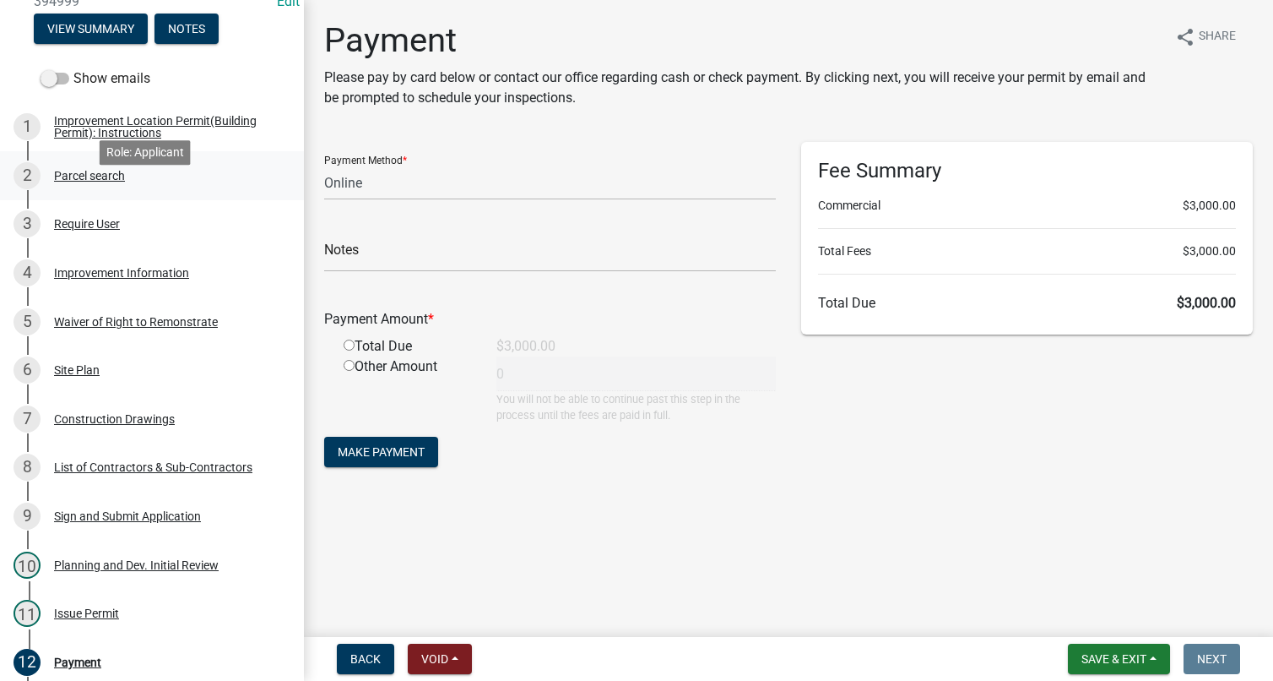
scroll to position [422, 0]
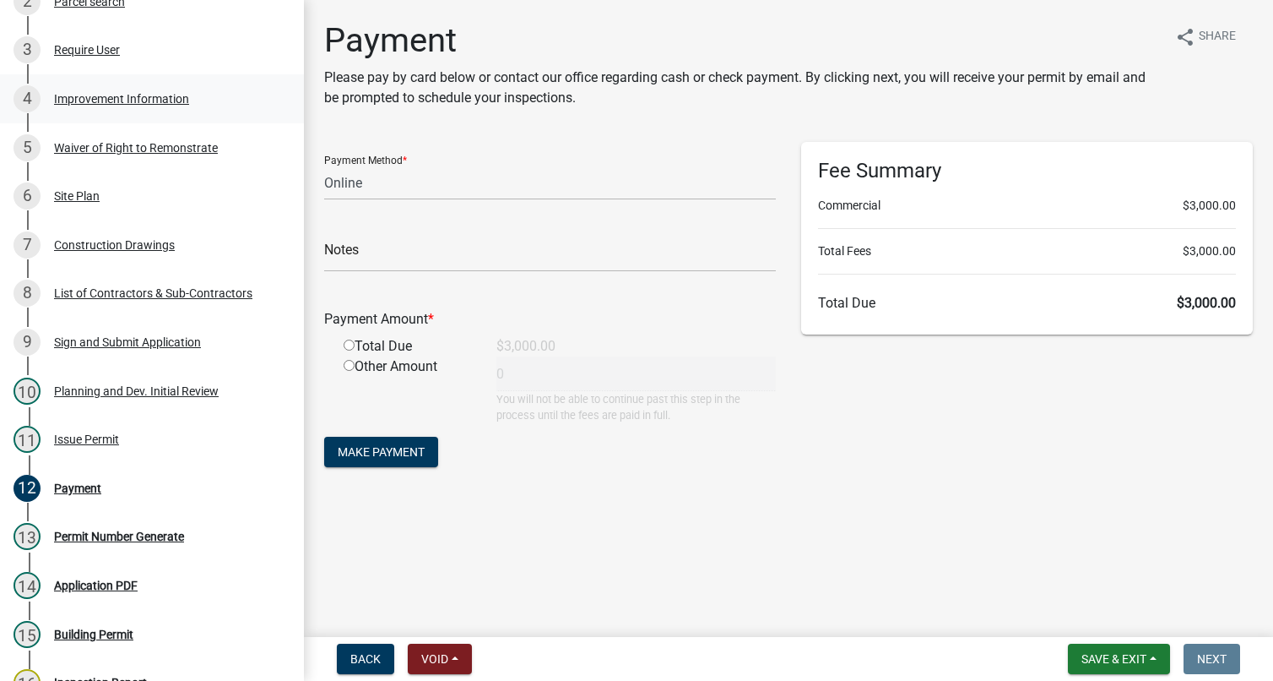
click at [111, 105] on div "Improvement Information" at bounding box center [121, 99] width 135 height 12
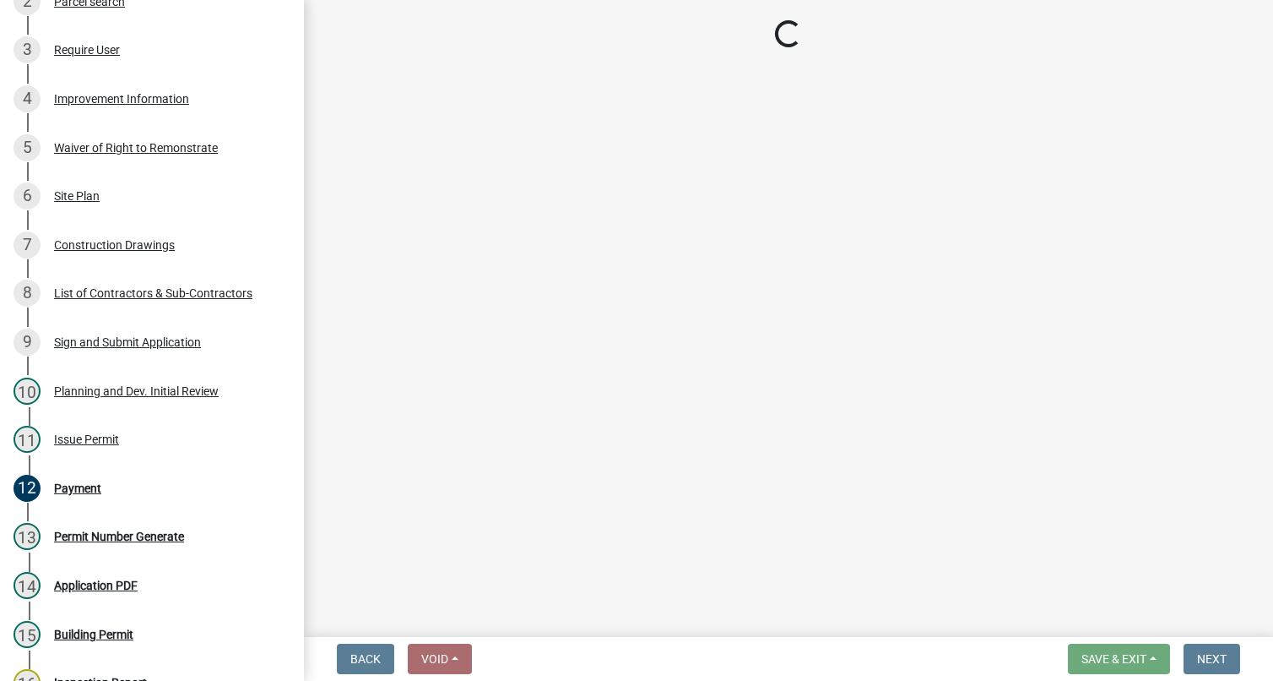
select select "b05d7158-7e86-4b76-8dc4-880011efc97f"
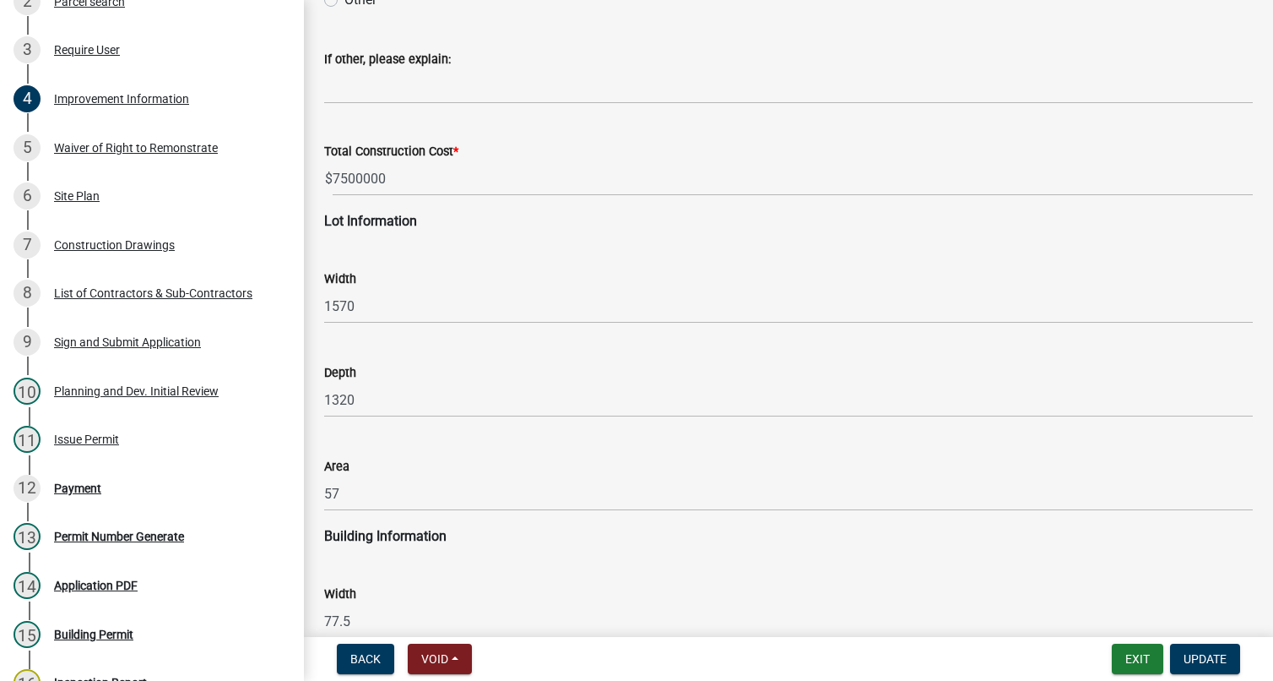
scroll to position [1942, 0]
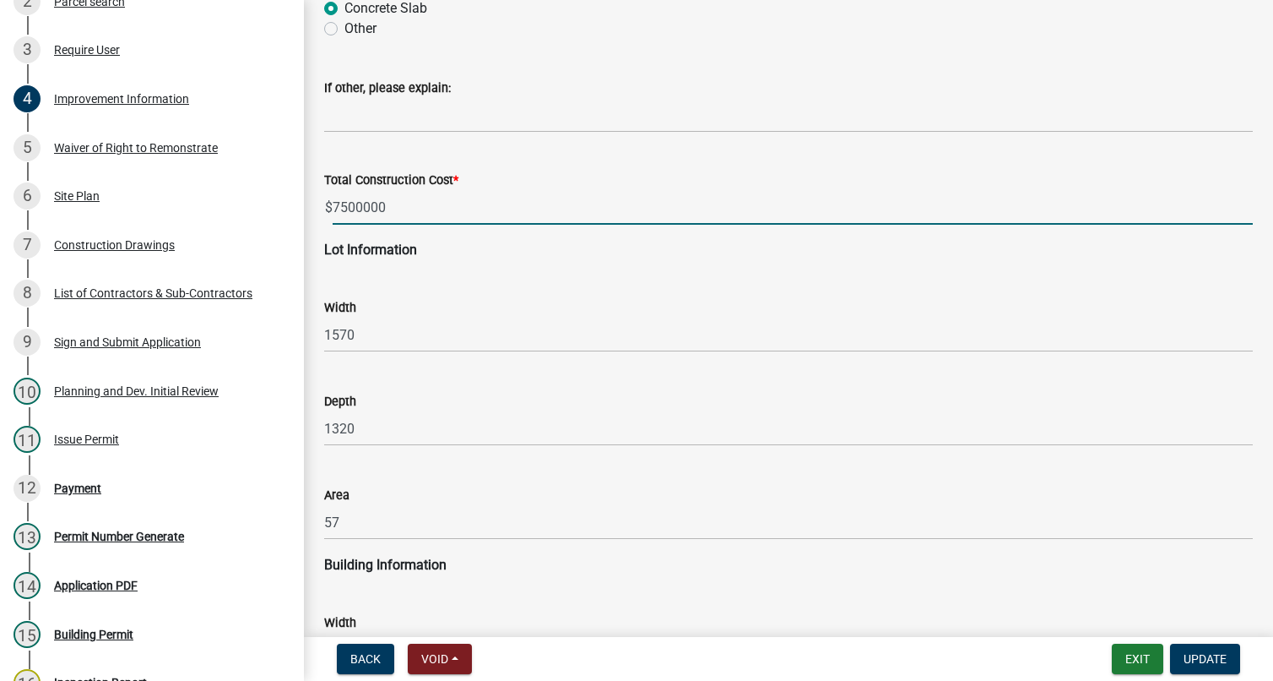
drag, startPoint x: 363, startPoint y: 204, endPoint x: 400, endPoint y: 212, distance: 38.1
click at [362, 204] on input "7500000" at bounding box center [793, 207] width 920 height 35
type input "7500000"
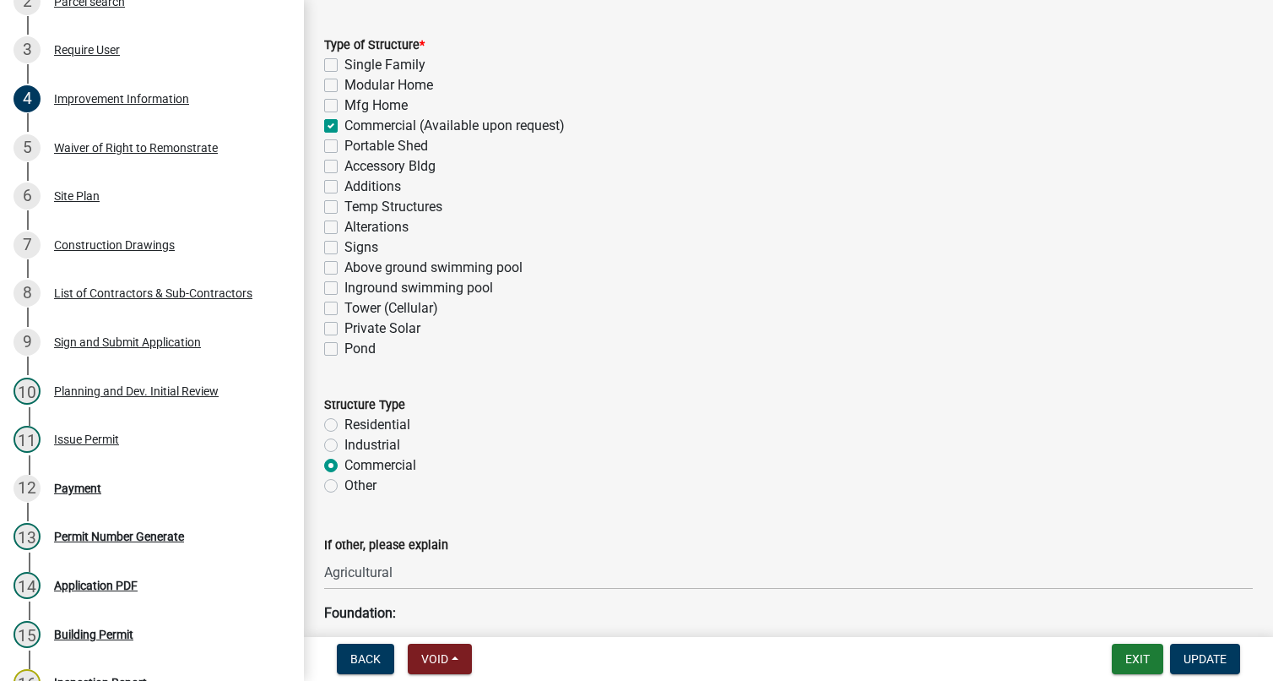
scroll to position [1182, 0]
click at [160, 397] on div "Planning and Dev. Initial Review" at bounding box center [136, 391] width 165 height 12
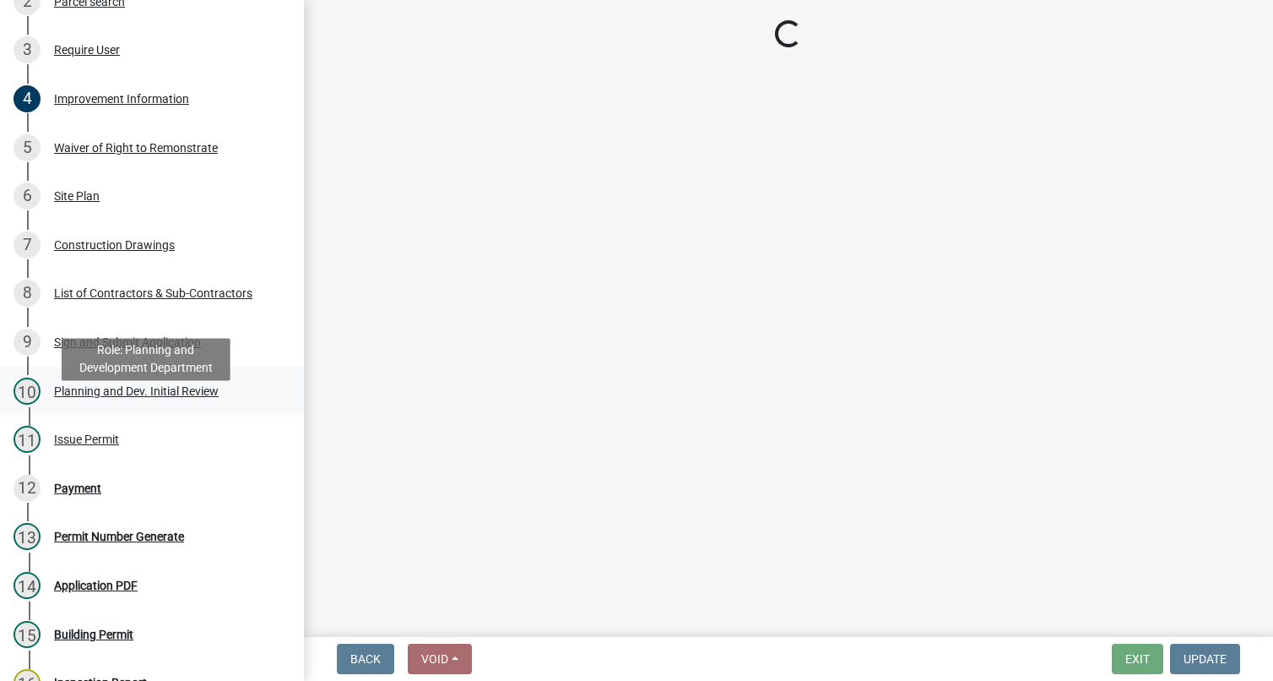
scroll to position [0, 0]
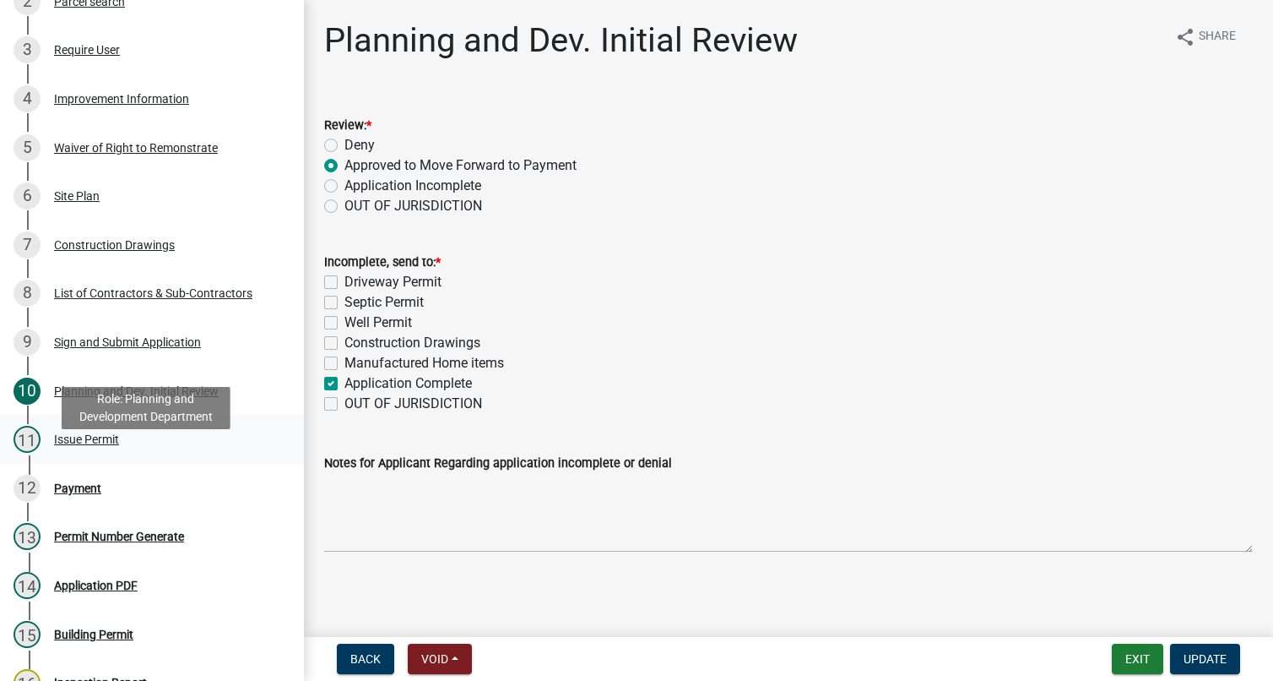
click at [118, 445] on div "Issue Permit" at bounding box center [86, 439] width 65 height 12
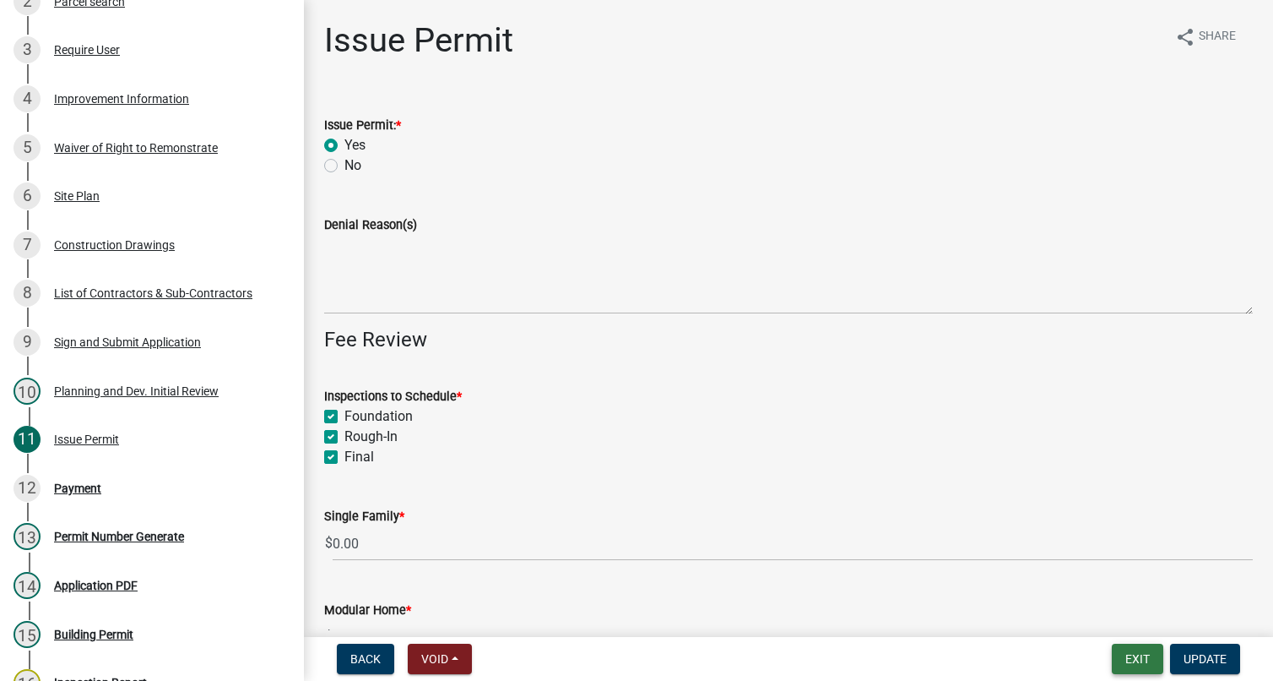
click at [1138, 650] on button "Exit" at bounding box center [1138, 658] width 52 height 30
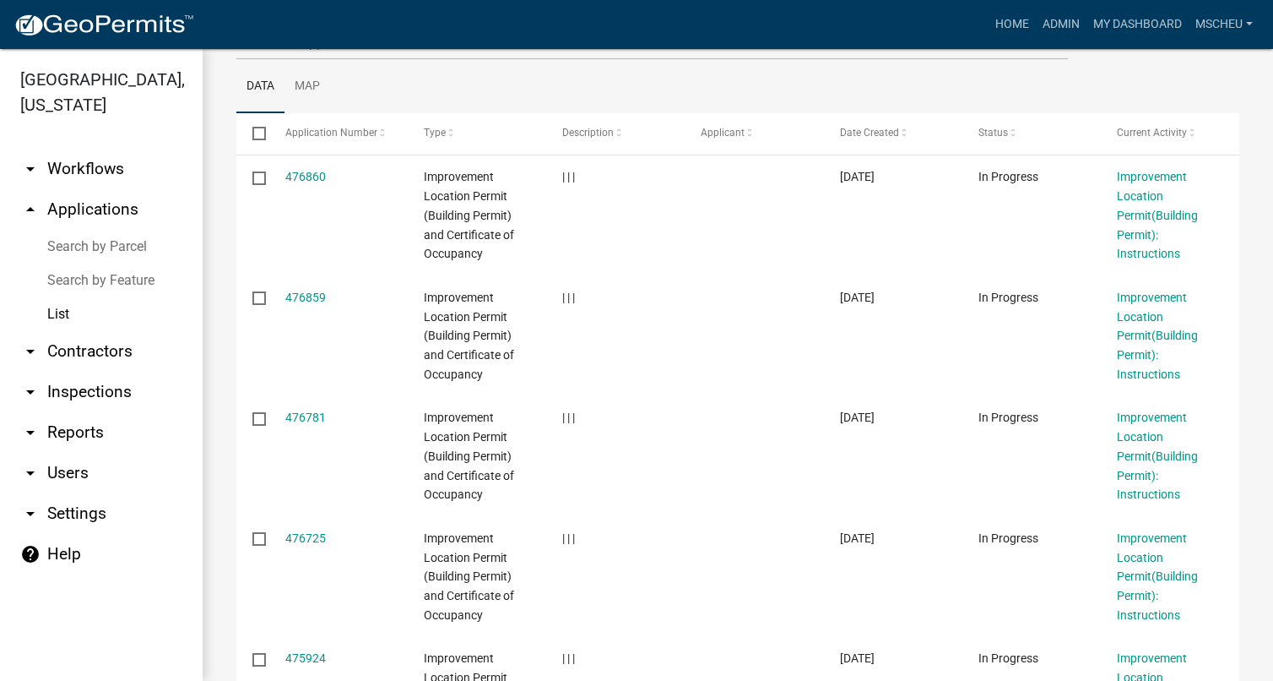
scroll to position [138, 0]
